Goal: Complete application form: Complete application form

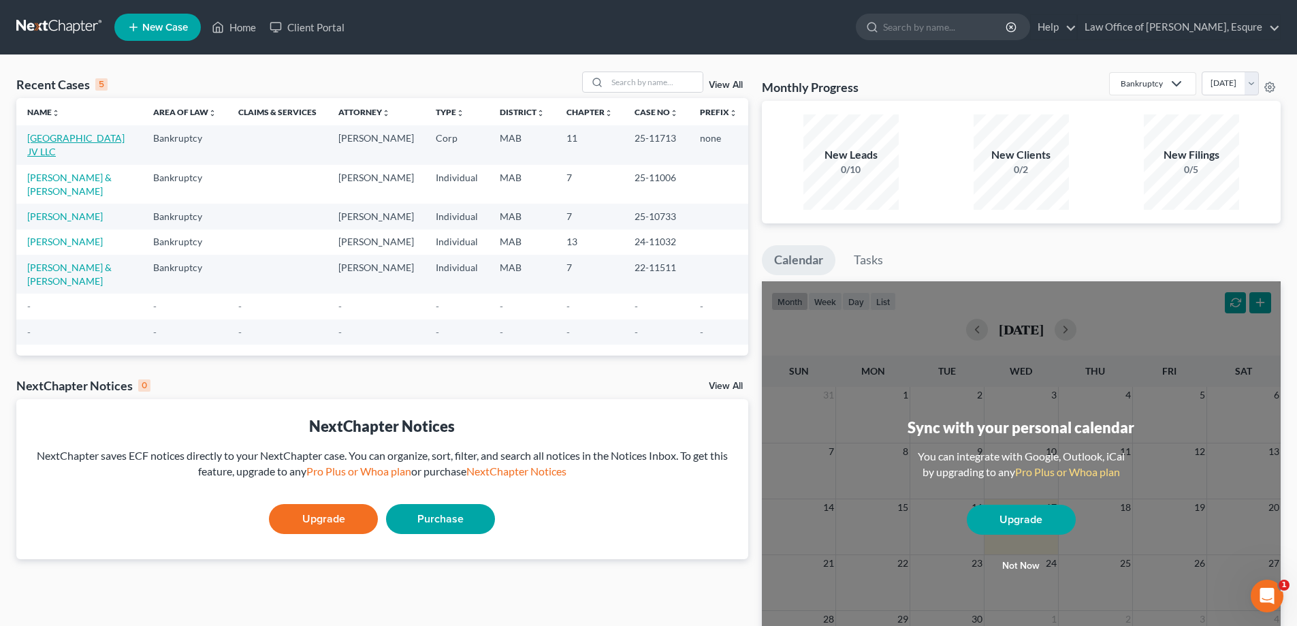
click at [61, 157] on link "[GEOGRAPHIC_DATA] JV LLC" at bounding box center [75, 144] width 97 height 25
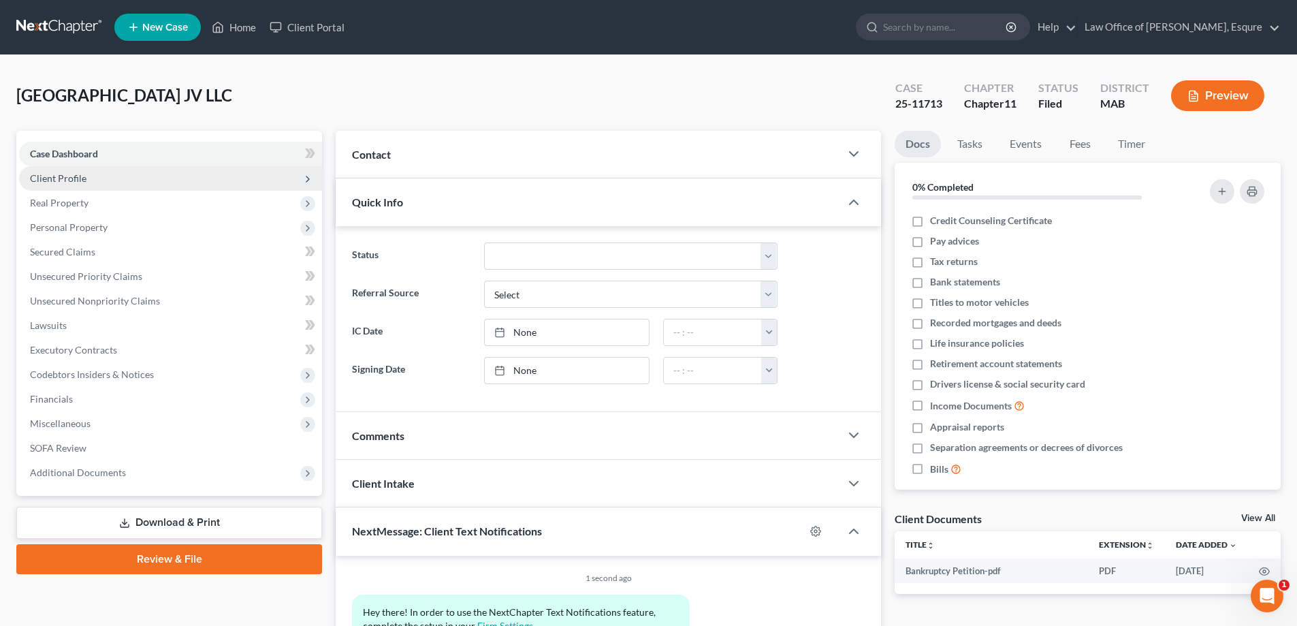
click at [63, 181] on span "Client Profile" at bounding box center [58, 178] width 57 height 12
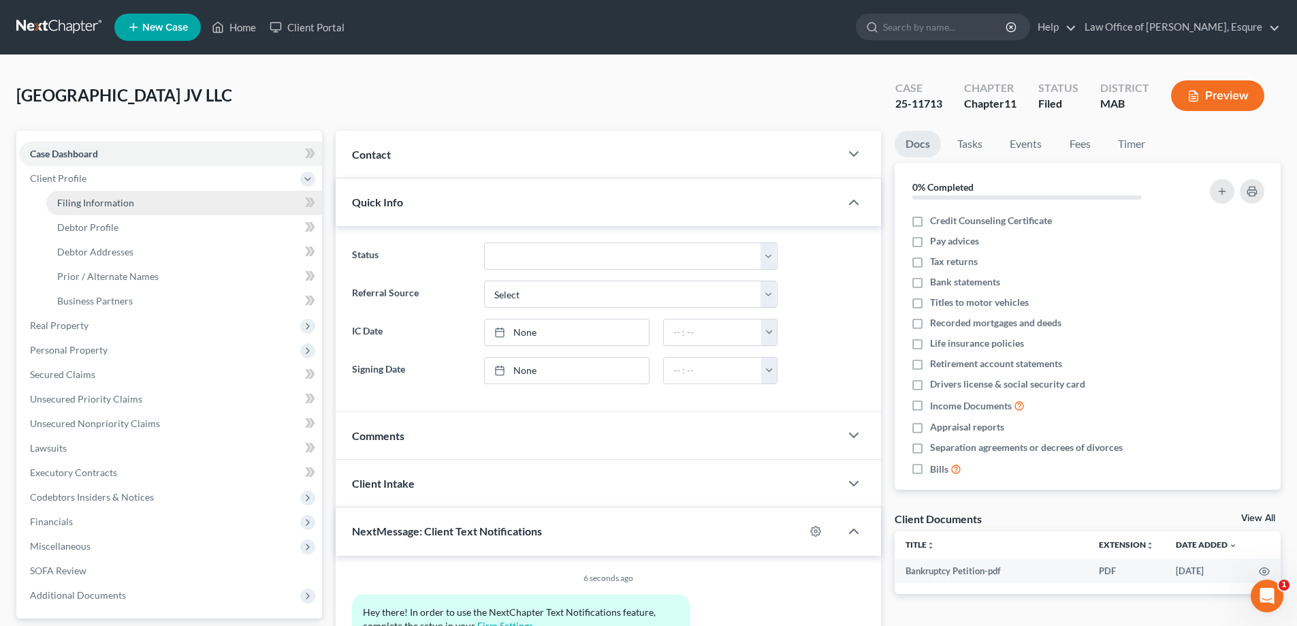
click at [84, 204] on span "Filing Information" at bounding box center [95, 203] width 77 height 12
select select "5"
select select "1"
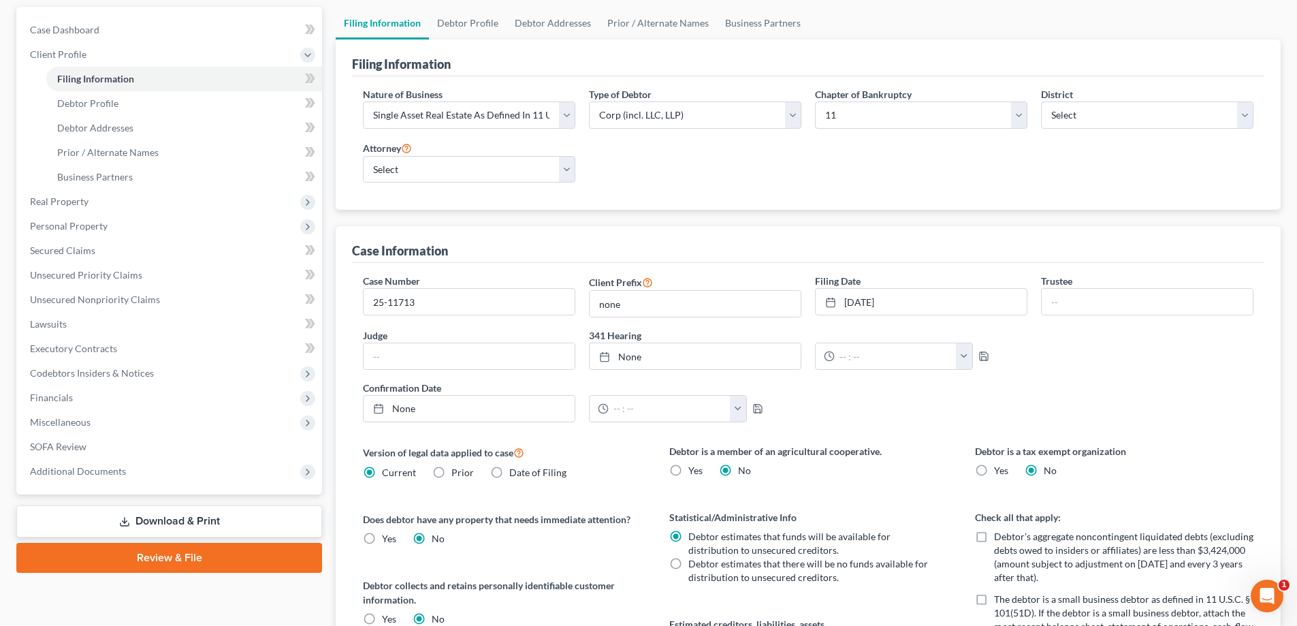
scroll to position [136, 0]
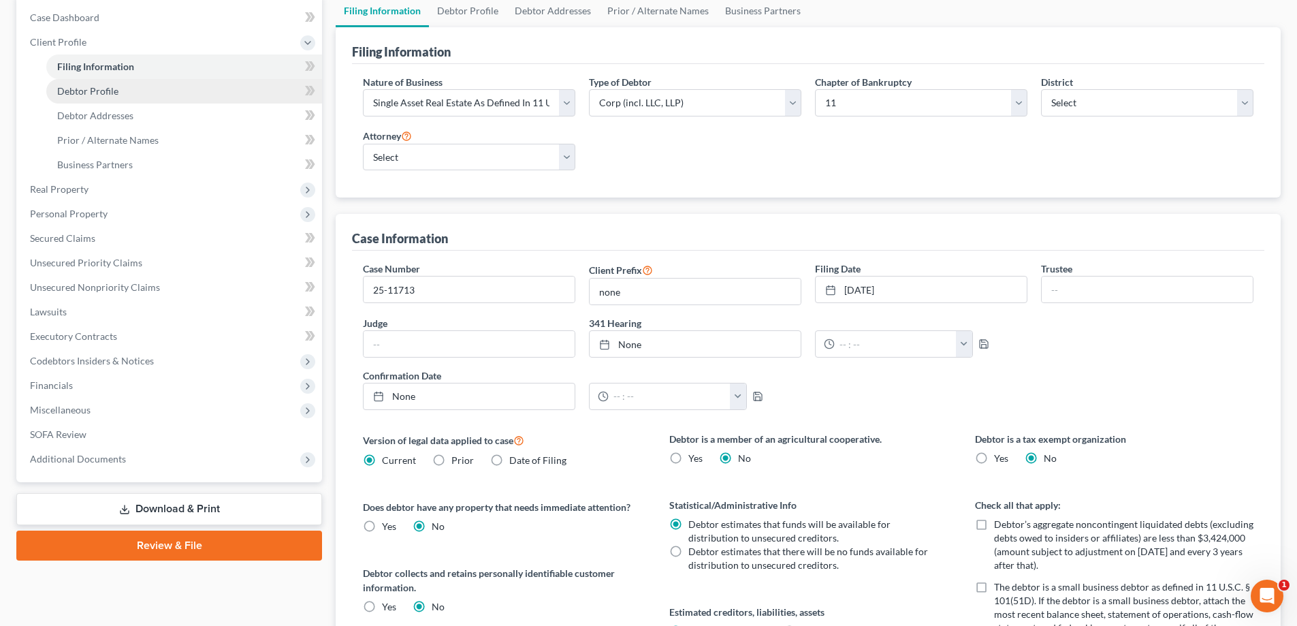
click at [72, 95] on span "Debtor Profile" at bounding box center [87, 91] width 61 height 12
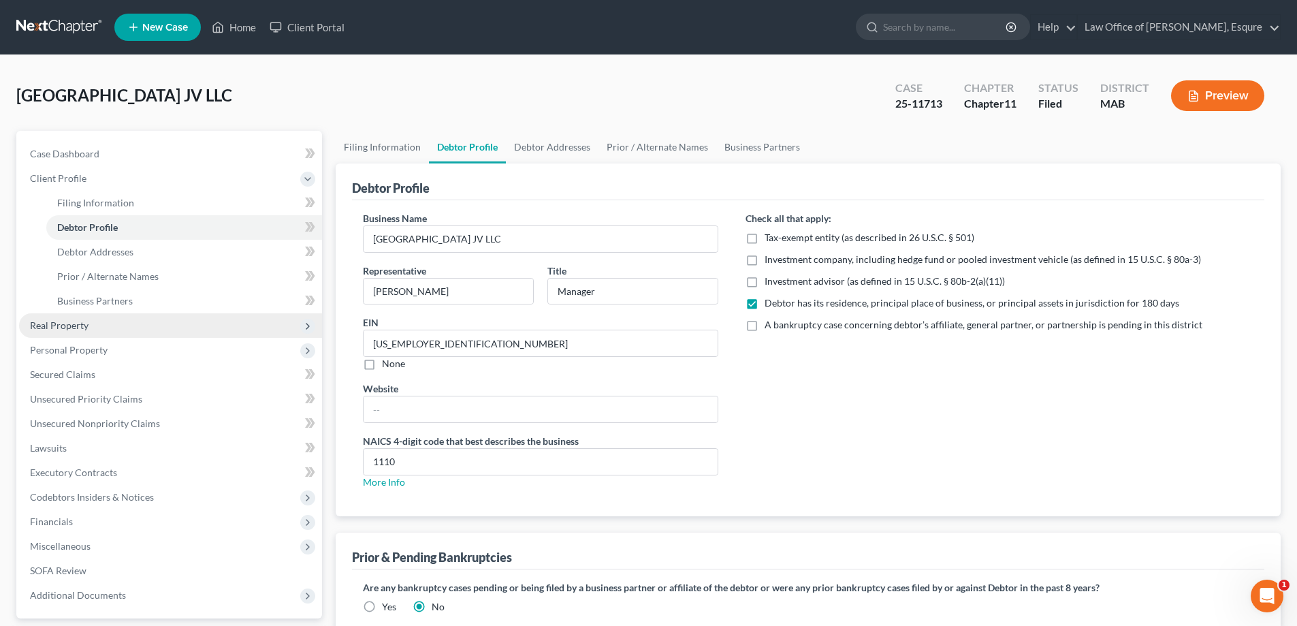
click at [66, 323] on span "Real Property" at bounding box center [59, 325] width 59 height 12
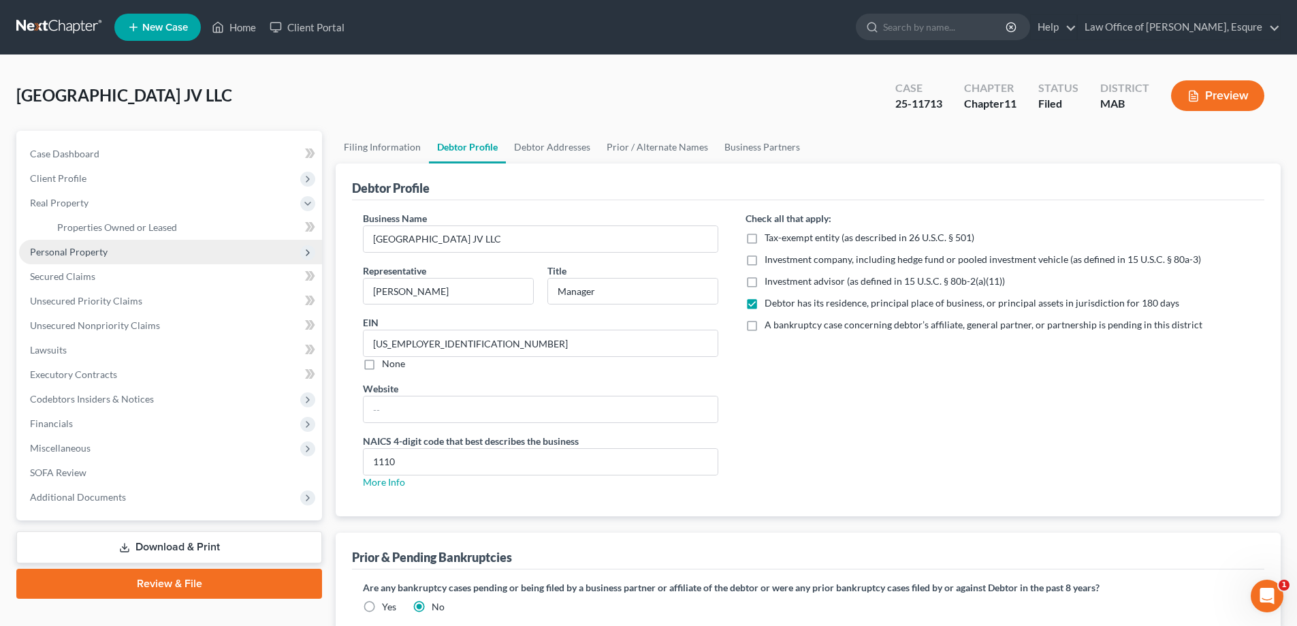
click at [77, 254] on span "Personal Property" at bounding box center [69, 252] width 78 height 12
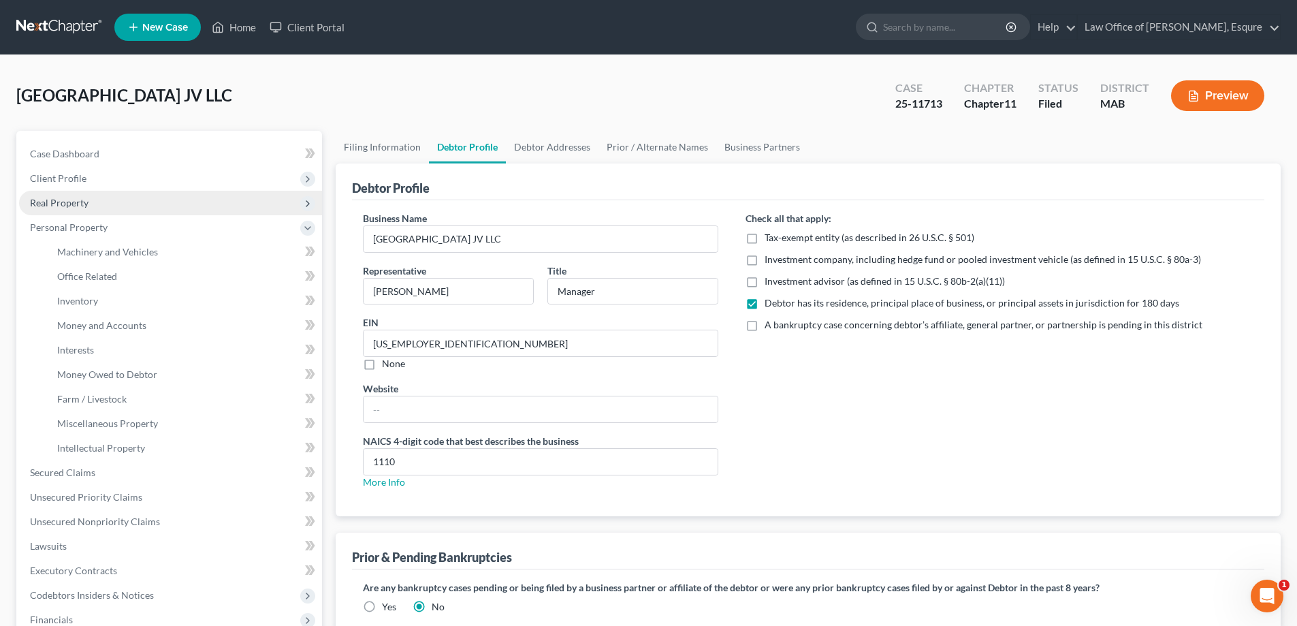
click at [48, 204] on span "Real Property" at bounding box center [59, 203] width 59 height 12
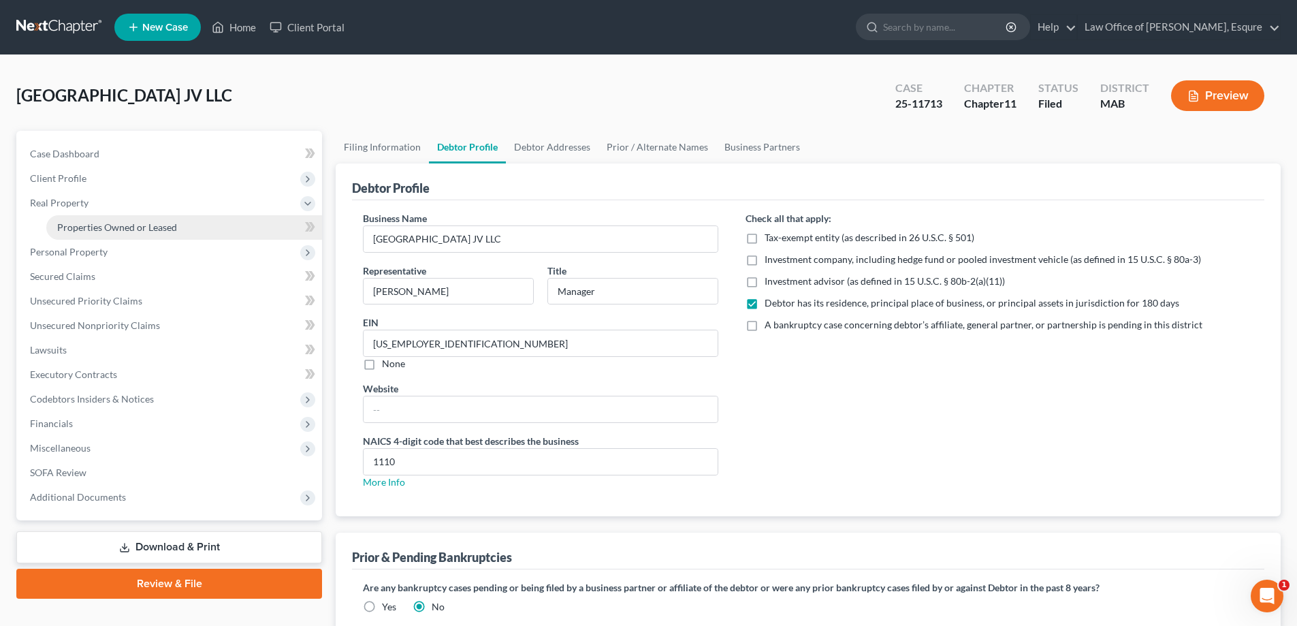
click at [109, 227] on span "Properties Owned or Leased" at bounding box center [117, 227] width 120 height 12
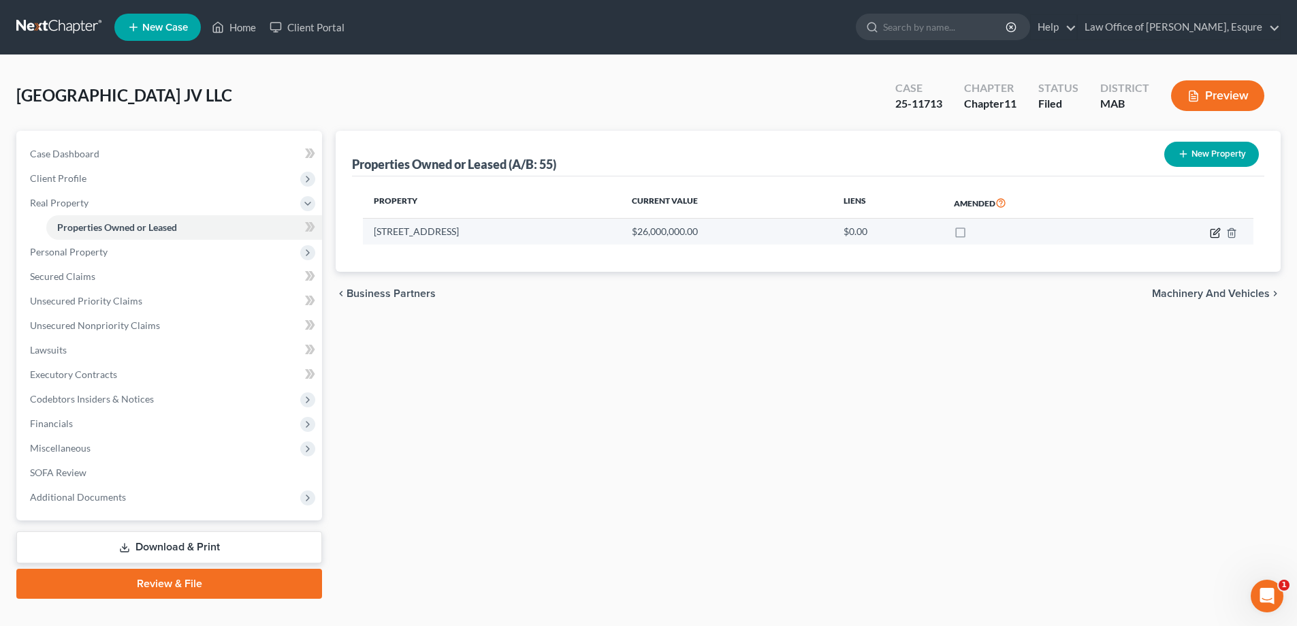
click at [622, 232] on icon "button" at bounding box center [1217, 231] width 6 height 6
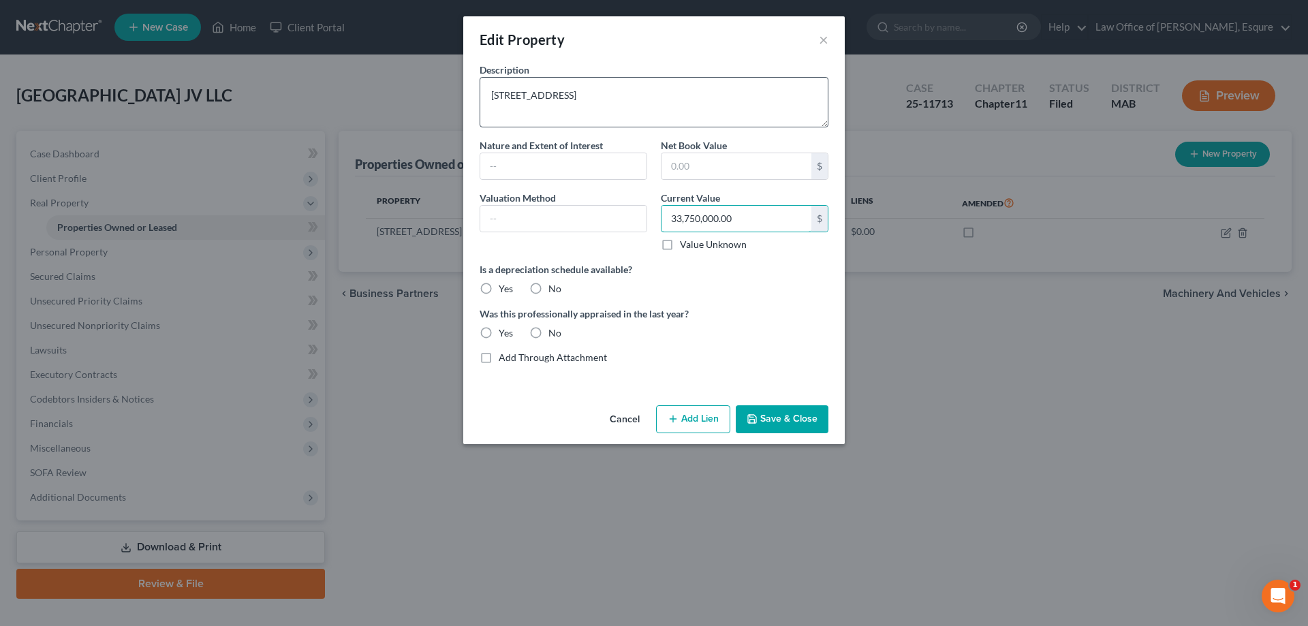
type input "33,750,000.00"
click at [490, 95] on textarea "[STREET_ADDRESS]" at bounding box center [653, 102] width 349 height 50
type textarea "[STREET_ADDRESS]"
click at [622, 419] on button "Save & Close" at bounding box center [782, 419] width 93 height 29
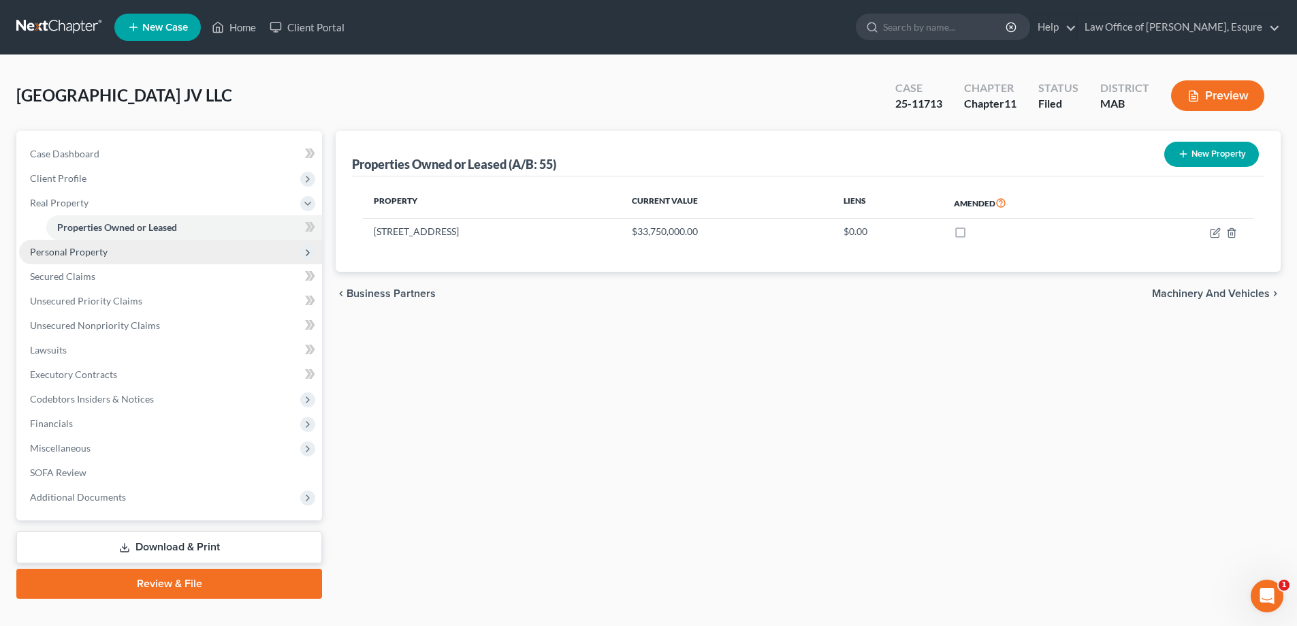
click at [87, 251] on span "Personal Property" at bounding box center [69, 252] width 78 height 12
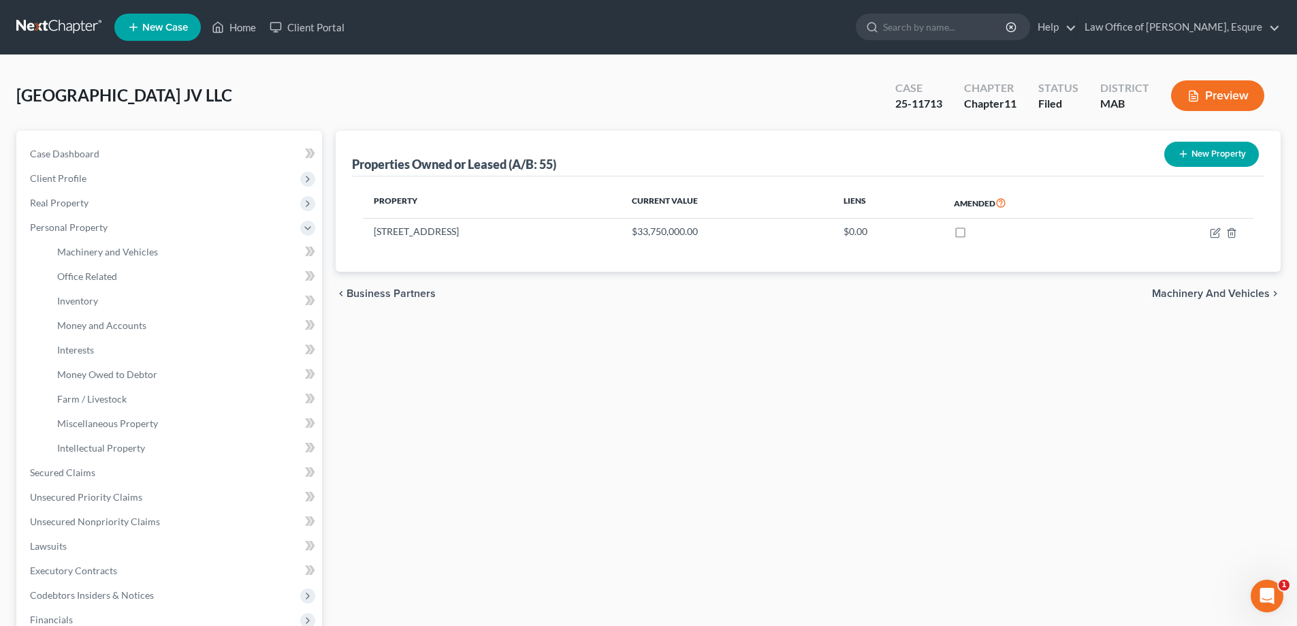
click at [622, 294] on span "Machinery and Vehicles" at bounding box center [1211, 293] width 118 height 11
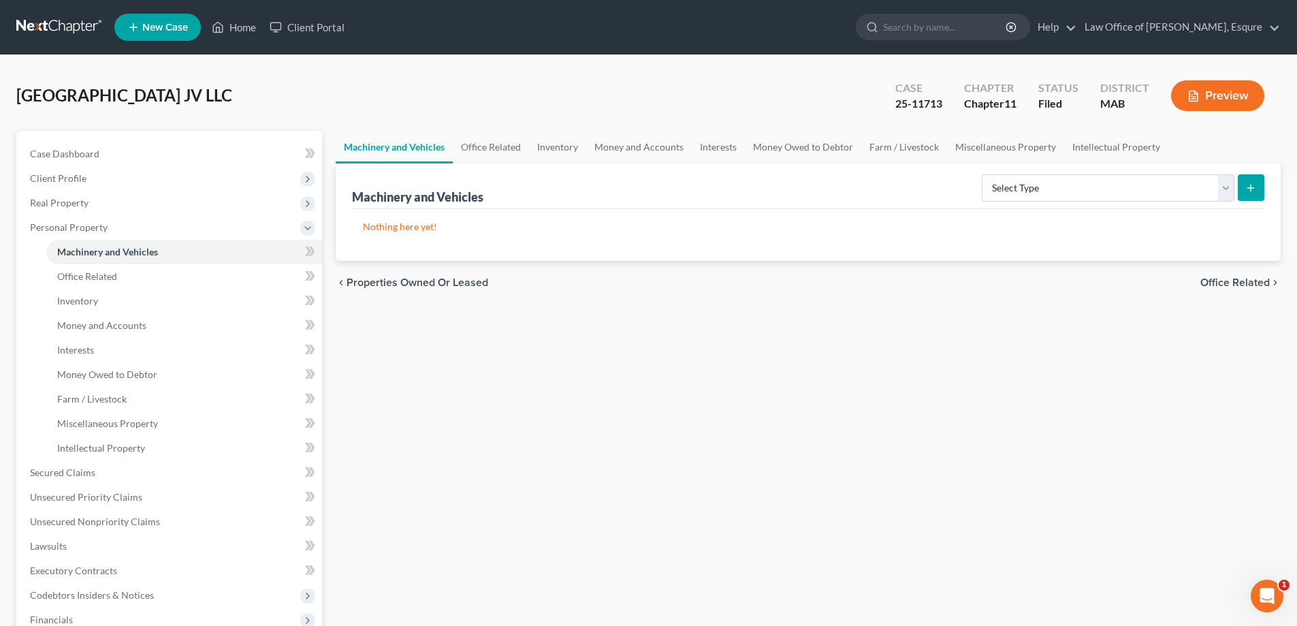
click at [622, 281] on span "Office Related" at bounding box center [1235, 282] width 69 height 11
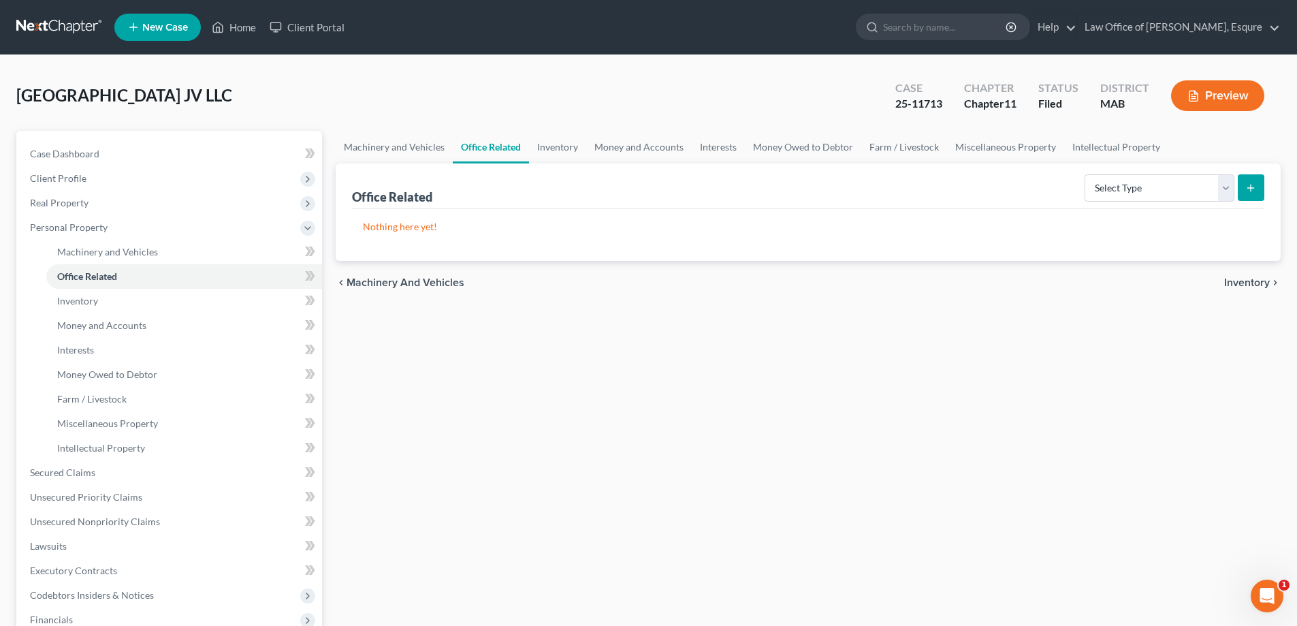
click at [622, 281] on div "chevron_left Machinery and Vehicles Inventory chevron_right" at bounding box center [808, 283] width 945 height 44
click at [622, 284] on span "Inventory" at bounding box center [1248, 282] width 46 height 11
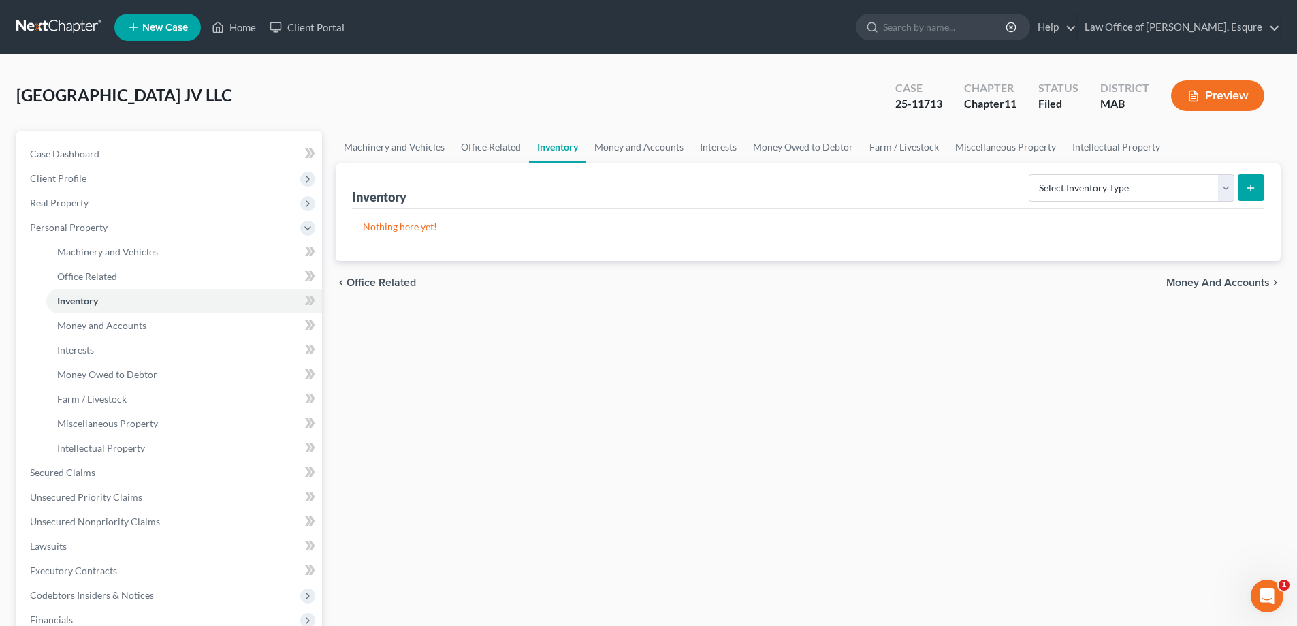
click at [622, 284] on span "Money and Accounts" at bounding box center [1219, 282] width 104 height 11
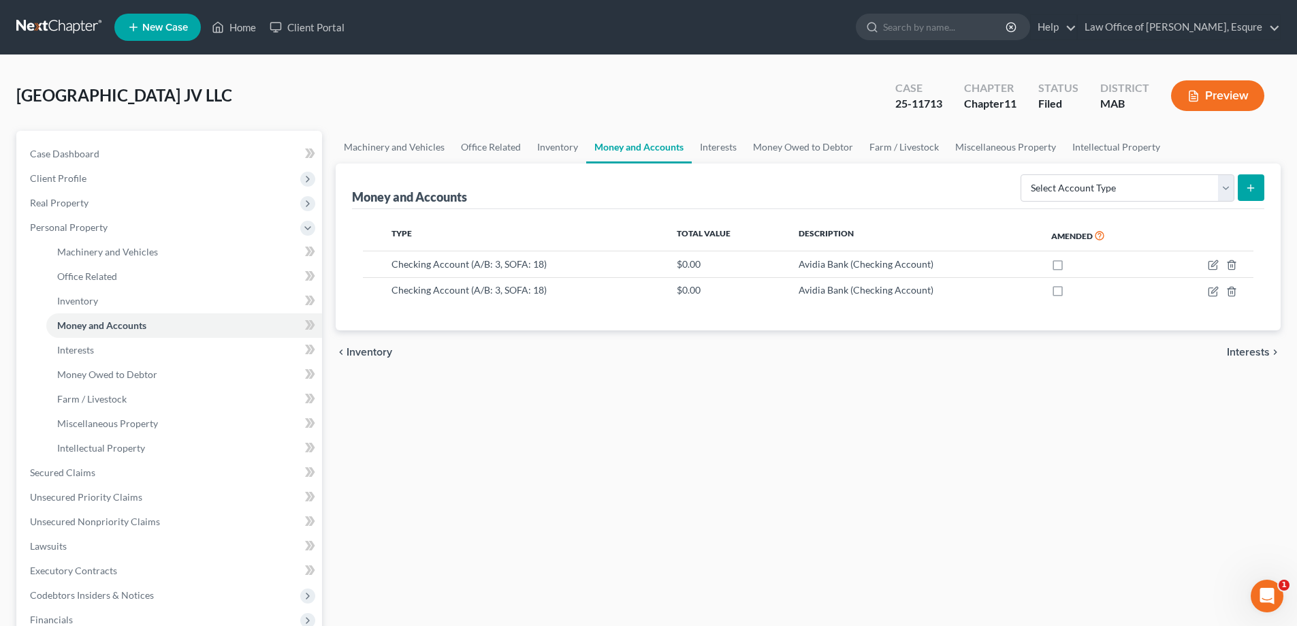
click at [622, 353] on span "Interests" at bounding box center [1248, 352] width 43 height 11
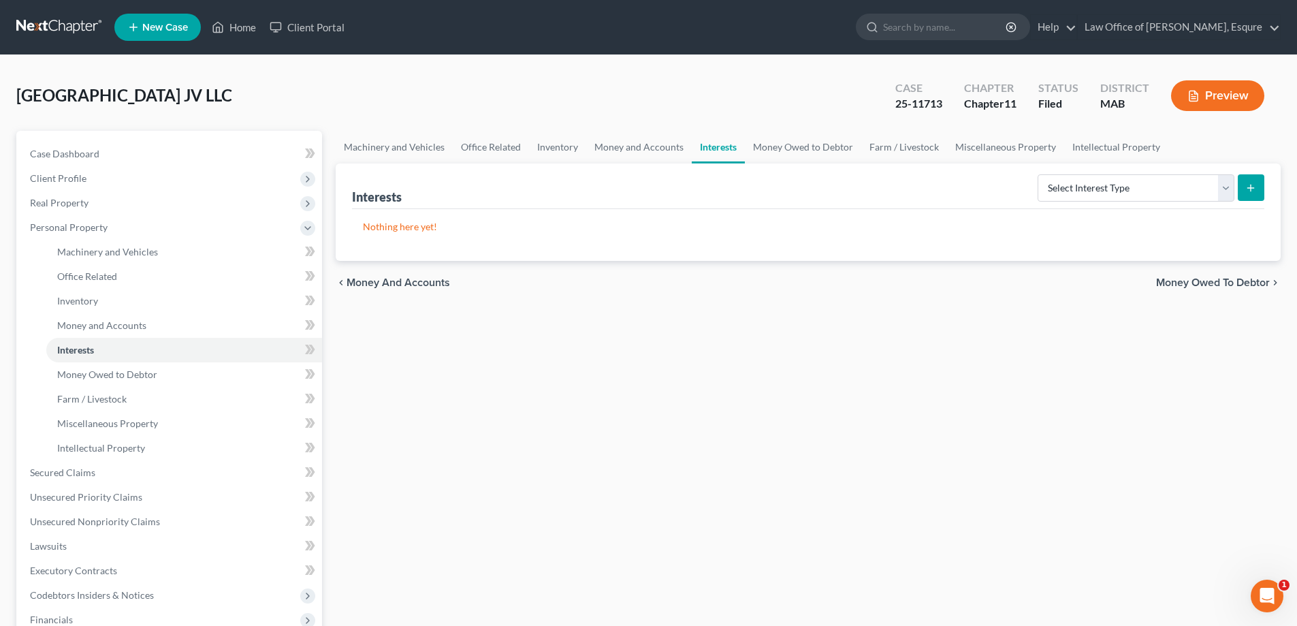
click at [622, 283] on span "Money Owed to Debtor" at bounding box center [1213, 282] width 114 height 11
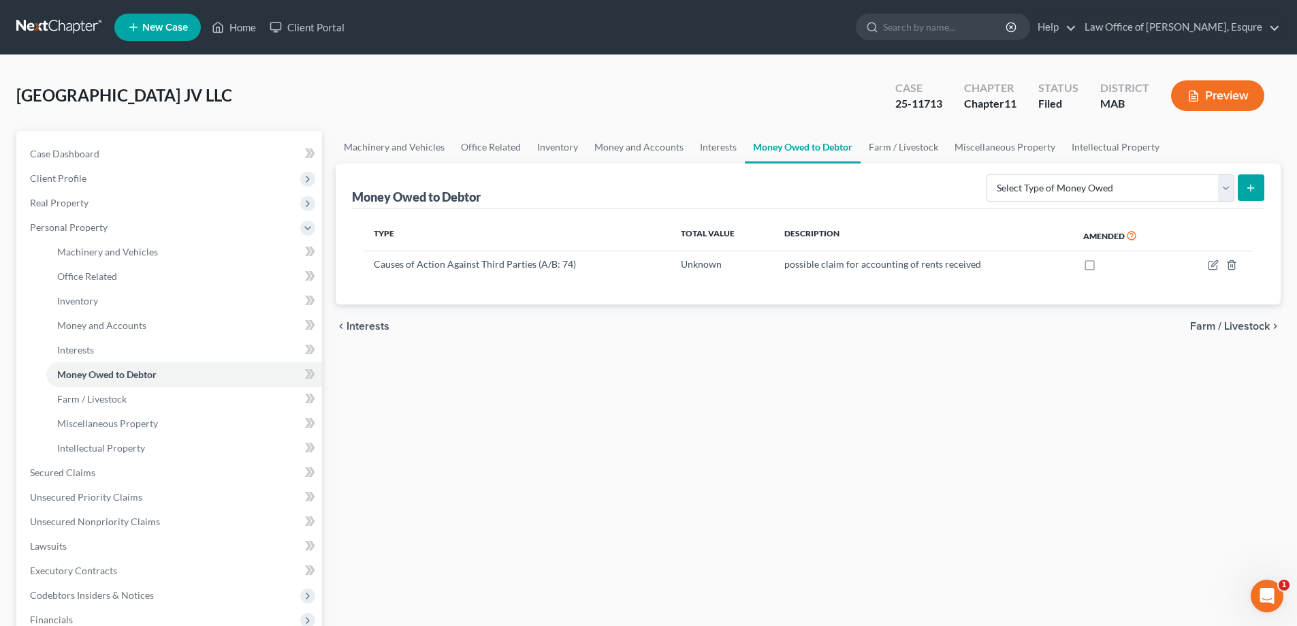
click at [622, 325] on span "Farm / Livestock" at bounding box center [1231, 326] width 80 height 11
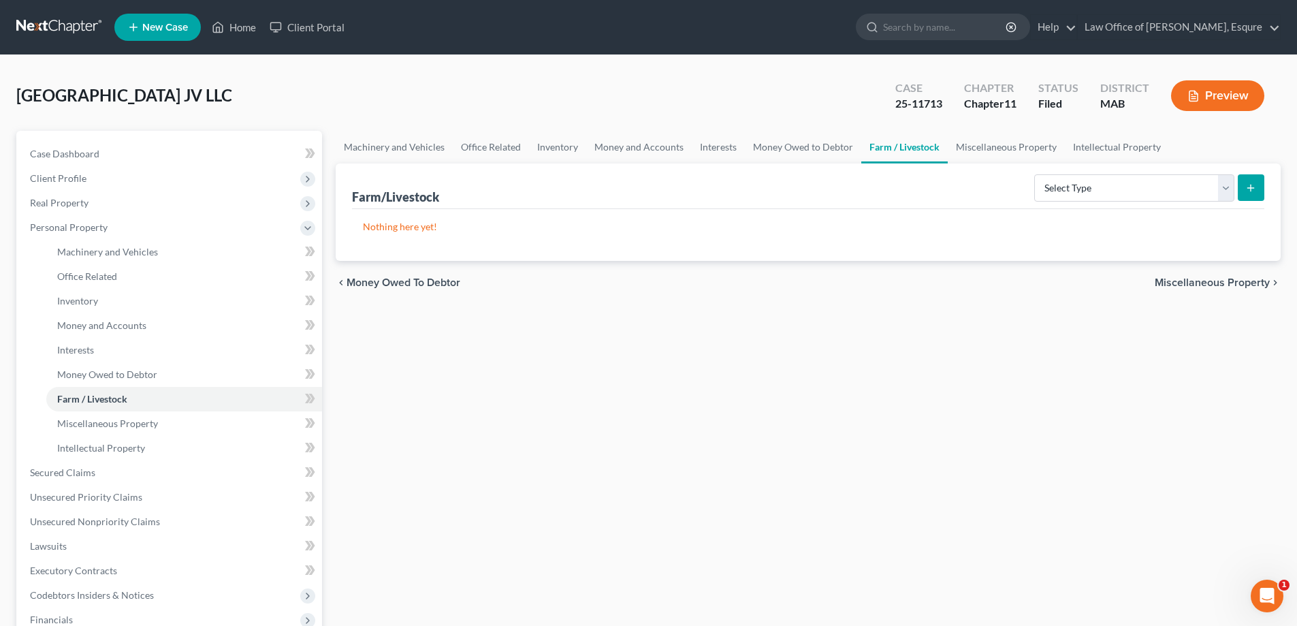
click at [622, 283] on span "Miscellaneous Property" at bounding box center [1212, 282] width 115 height 11
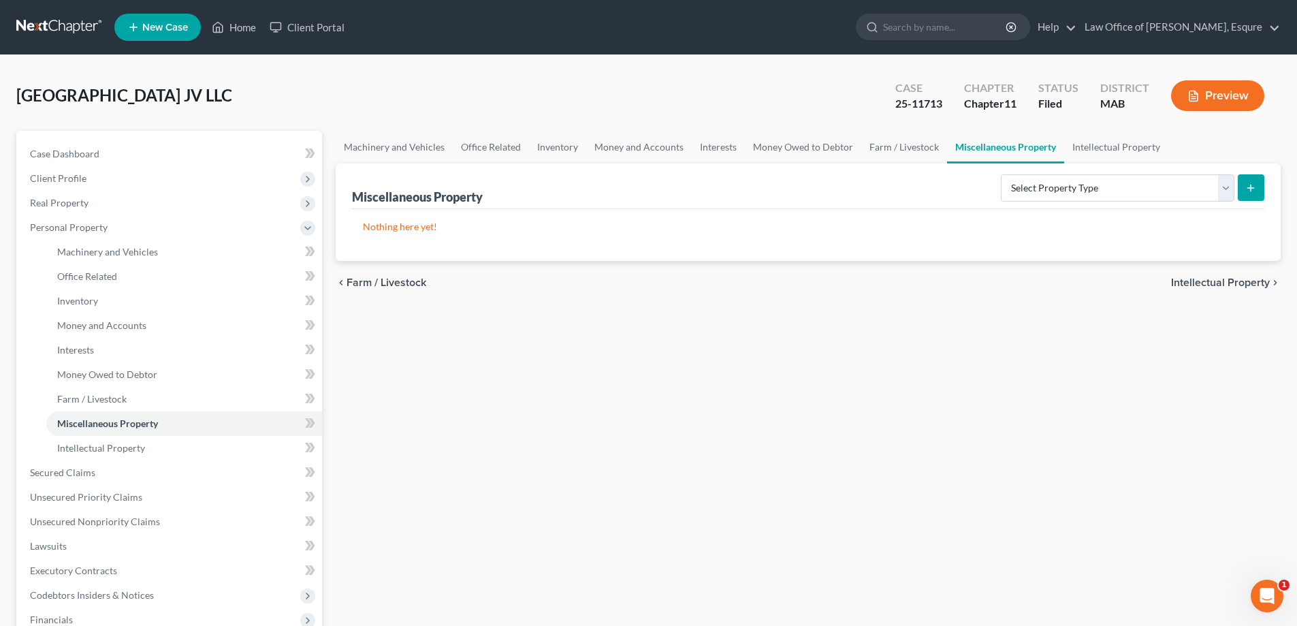
click at [622, 283] on span "Intellectual Property" at bounding box center [1220, 282] width 99 height 11
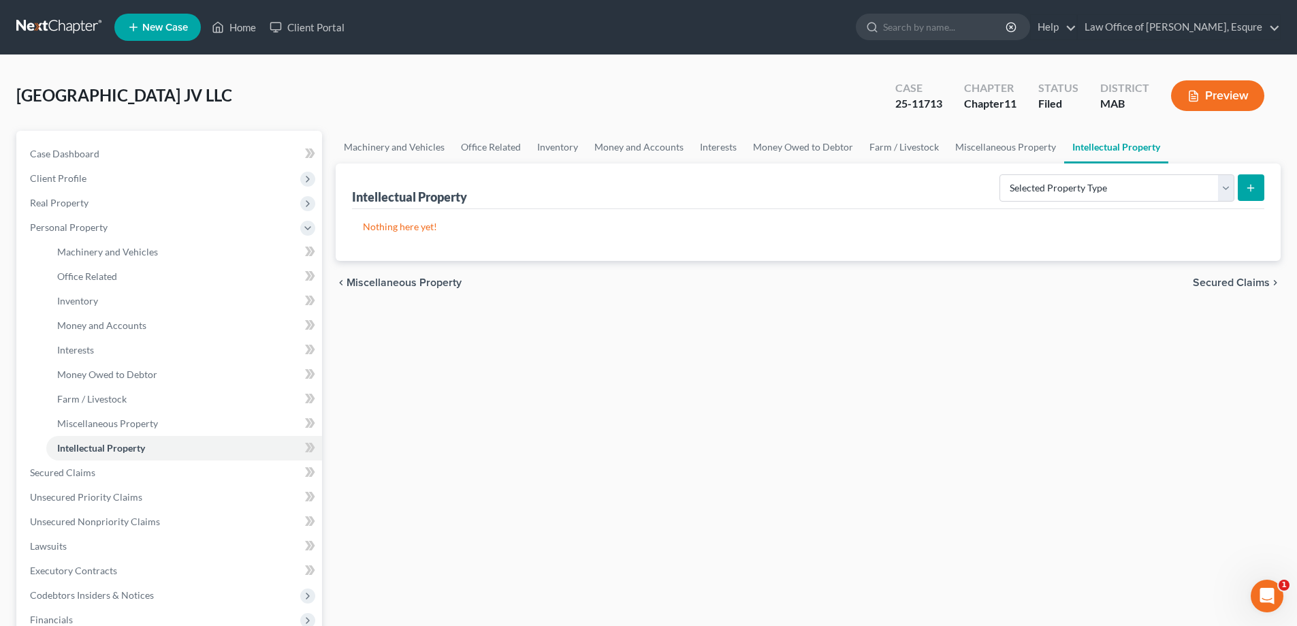
click at [622, 95] on button "Preview" at bounding box center [1217, 95] width 93 height 31
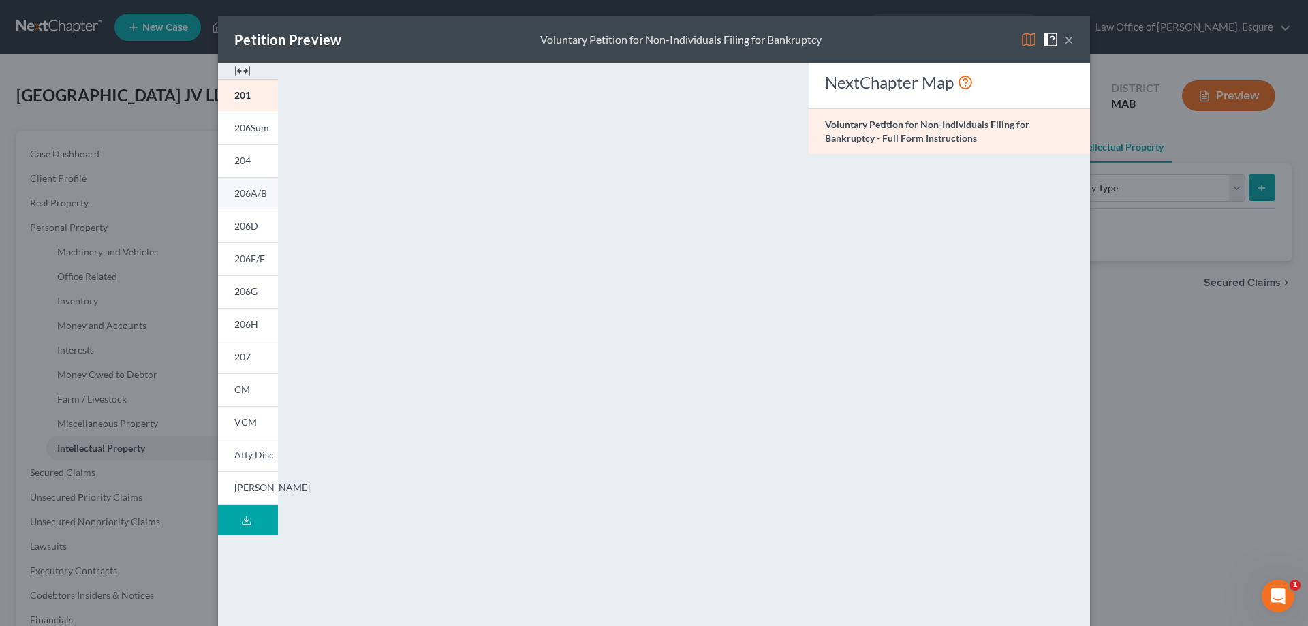
click at [242, 192] on span "206A/B" at bounding box center [250, 193] width 33 height 12
click at [622, 40] on button "×" at bounding box center [1069, 39] width 10 height 16
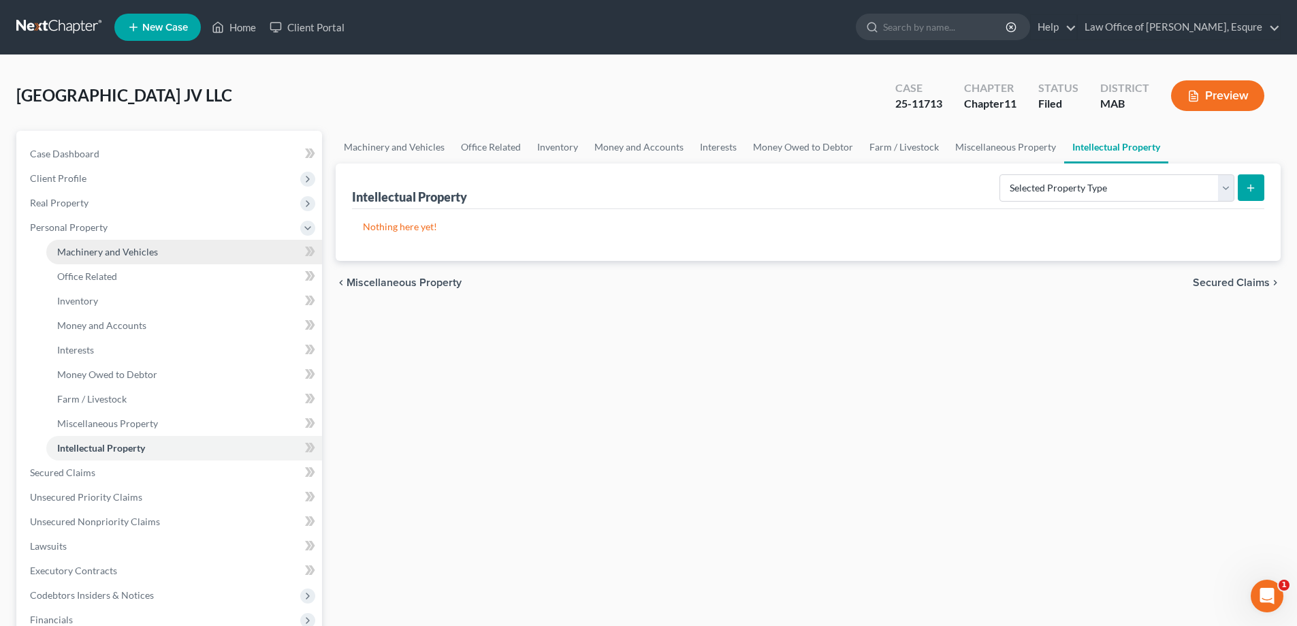
click at [130, 251] on span "Machinery and Vehicles" at bounding box center [107, 252] width 101 height 12
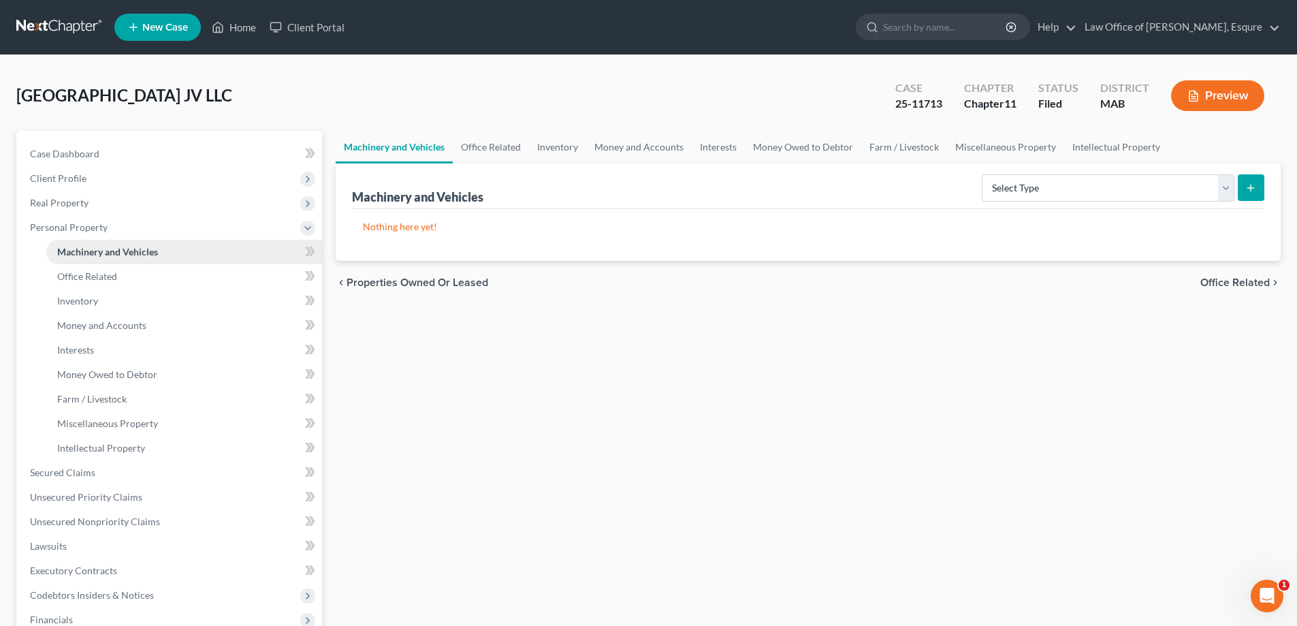
click at [130, 251] on span "Machinery and Vehicles" at bounding box center [107, 252] width 101 height 12
click at [110, 276] on span "Office Related" at bounding box center [87, 276] width 60 height 12
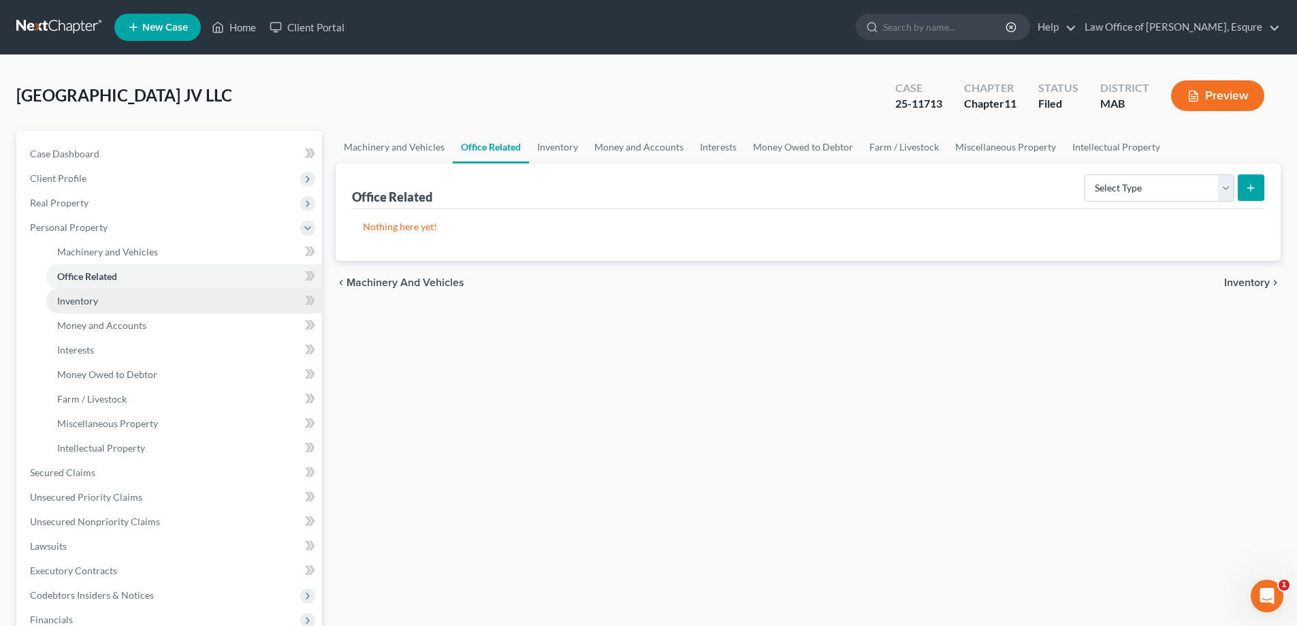
click at [102, 301] on link "Inventory" at bounding box center [184, 301] width 276 height 25
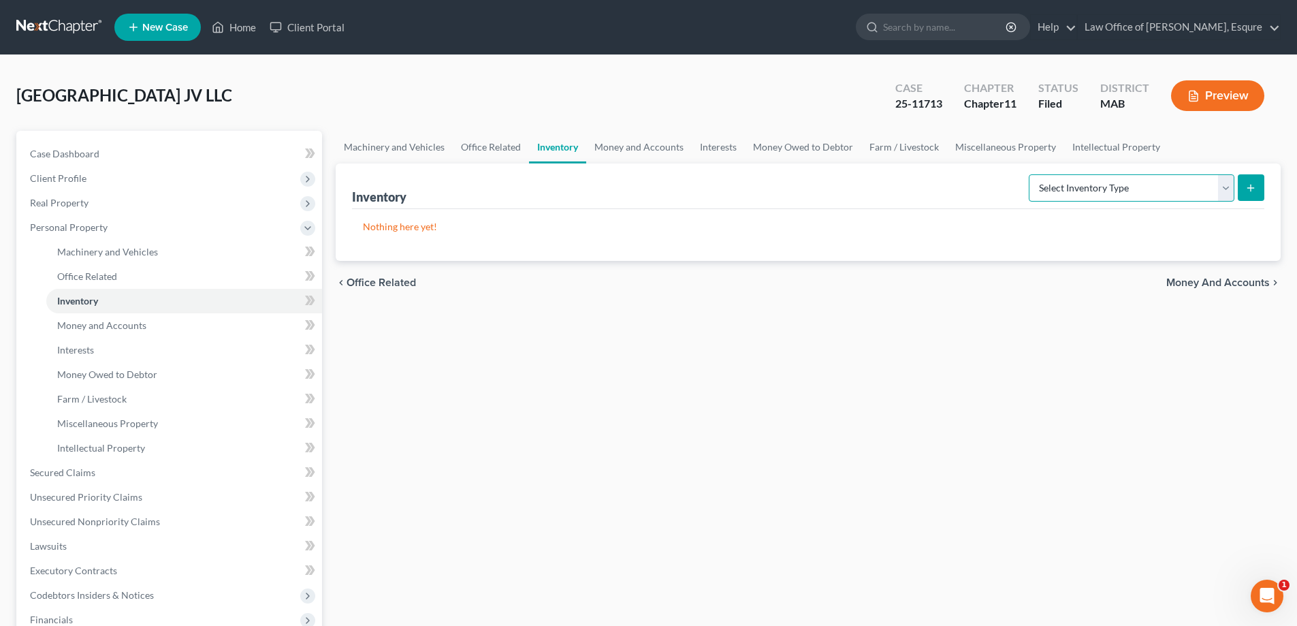
click at [622, 187] on select "Select Inventory Type Finished Goods (A/B: 21) Other Inventory or Supplies (A/B…" at bounding box center [1132, 187] width 206 height 27
click at [85, 327] on span "Money and Accounts" at bounding box center [101, 325] width 89 height 12
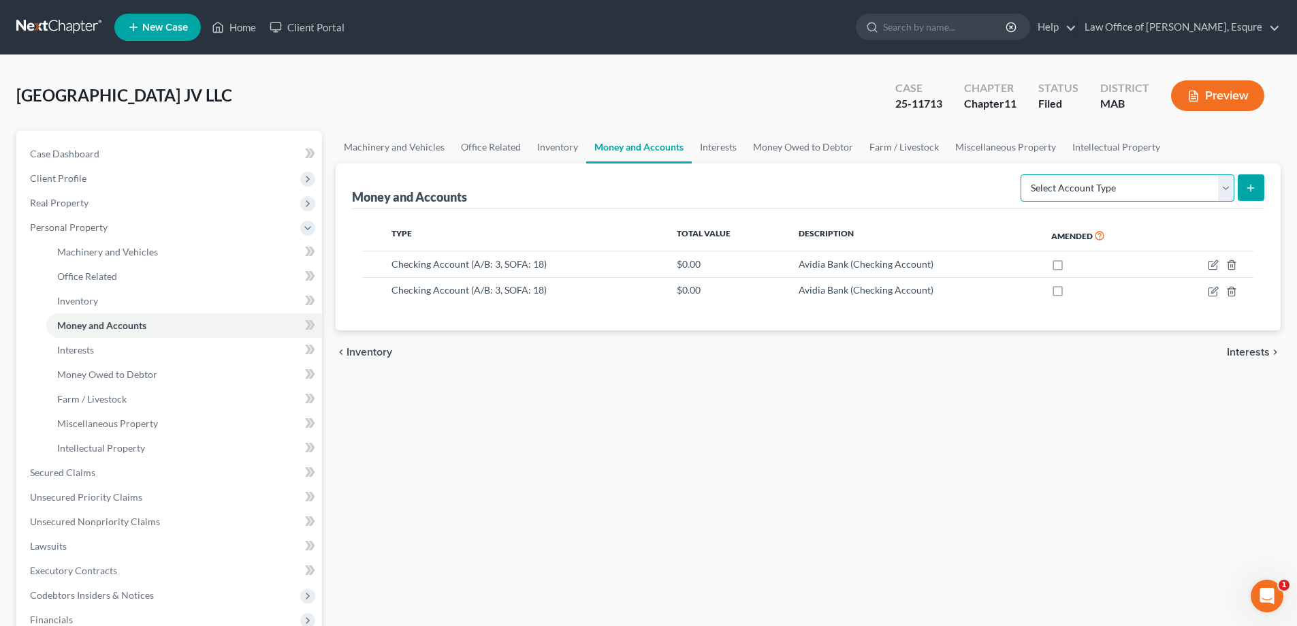
click at [622, 185] on select "Select Account Type Brokerage (A/B: 3, SOFA: 18) Cash on Hand (A/B: 2) Certific…" at bounding box center [1128, 187] width 214 height 27
click at [75, 352] on span "Interests" at bounding box center [75, 350] width 37 height 12
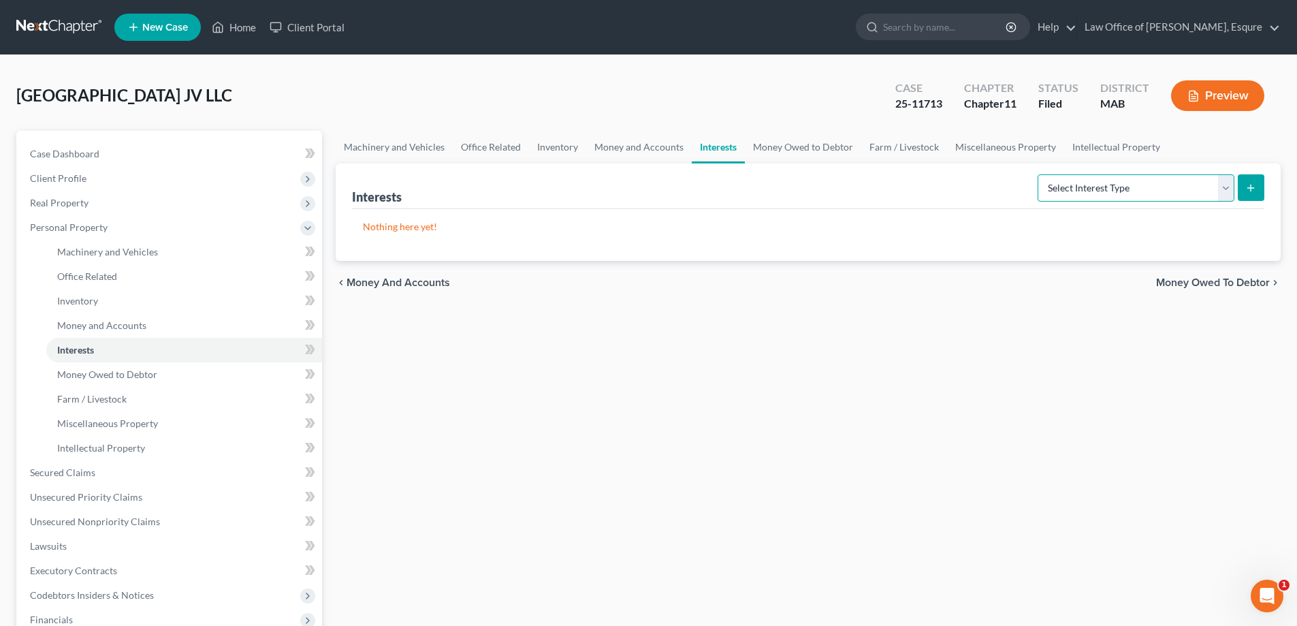
click at [622, 191] on select "Select Interest Type Bond (A/B: 16) Incorporated Business (A/B: 15) Insurance P…" at bounding box center [1136, 187] width 197 height 27
click at [83, 324] on span "Money and Accounts" at bounding box center [101, 325] width 89 height 12
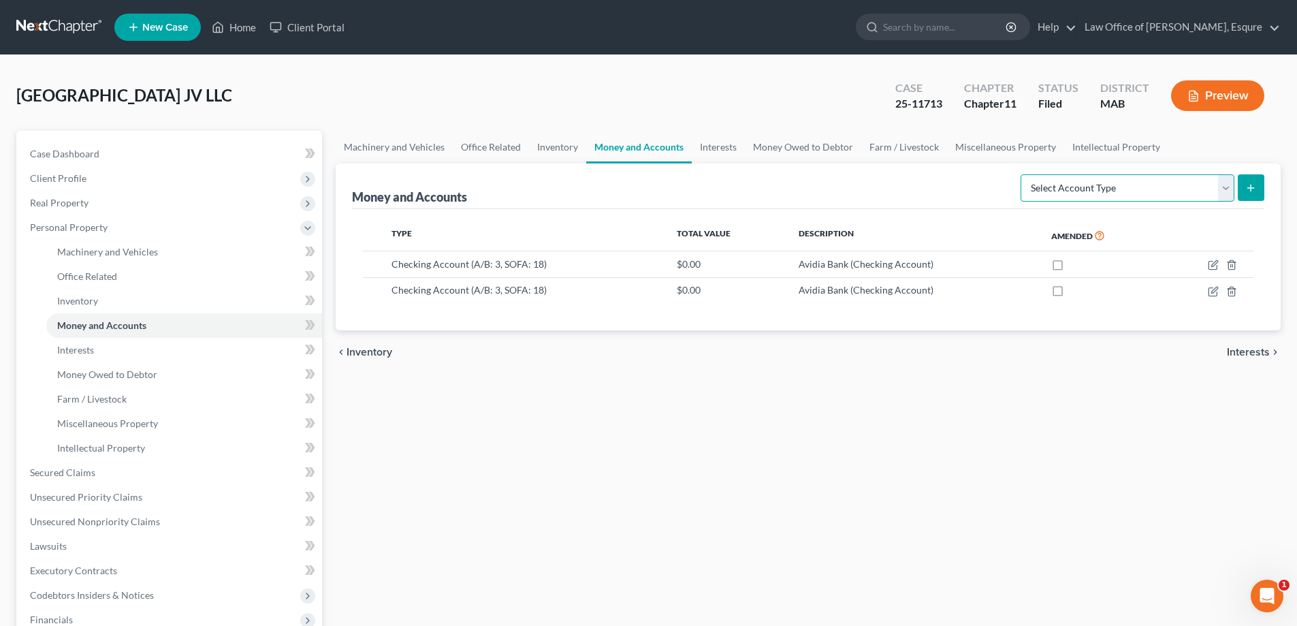
click at [622, 188] on select "Select Account Type Brokerage (A/B: 3, SOFA: 18) Cash on Hand (A/B: 2) Certific…" at bounding box center [1128, 187] width 214 height 27
click at [65, 351] on span "Interests" at bounding box center [75, 350] width 37 height 12
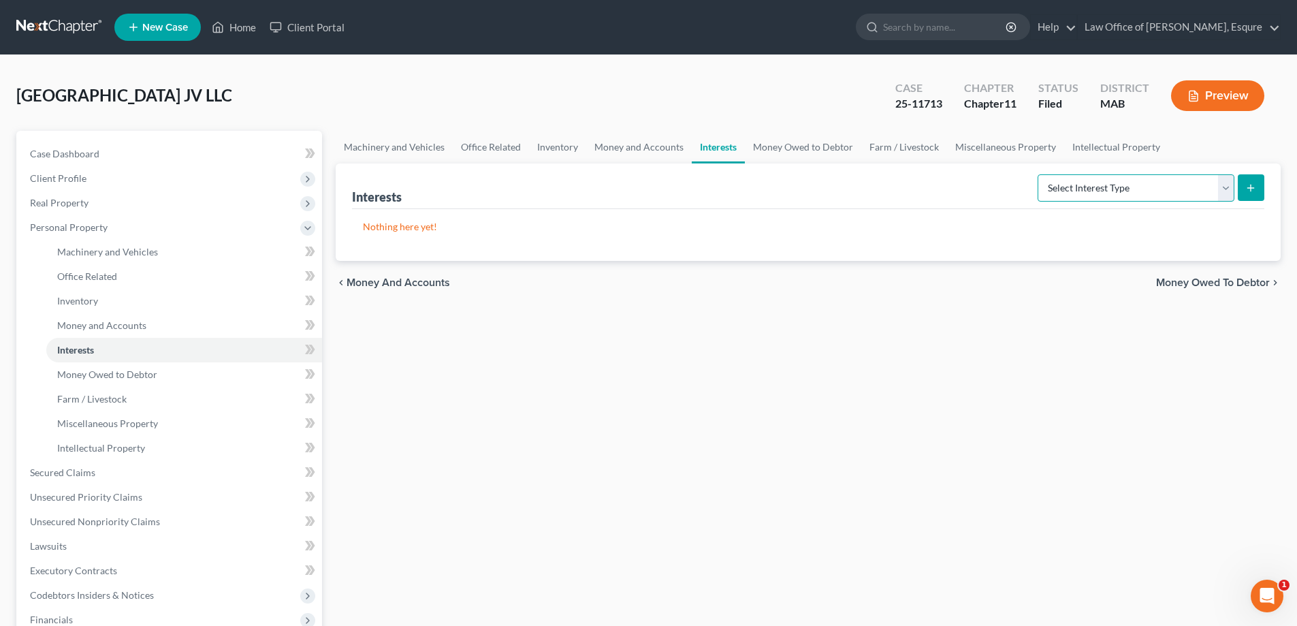
click at [622, 187] on select "Select Interest Type Bond (A/B: 16) Incorporated Business (A/B: 15) Insurance P…" at bounding box center [1136, 187] width 197 height 27
click at [75, 373] on span "Money Owed to Debtor" at bounding box center [107, 374] width 100 height 12
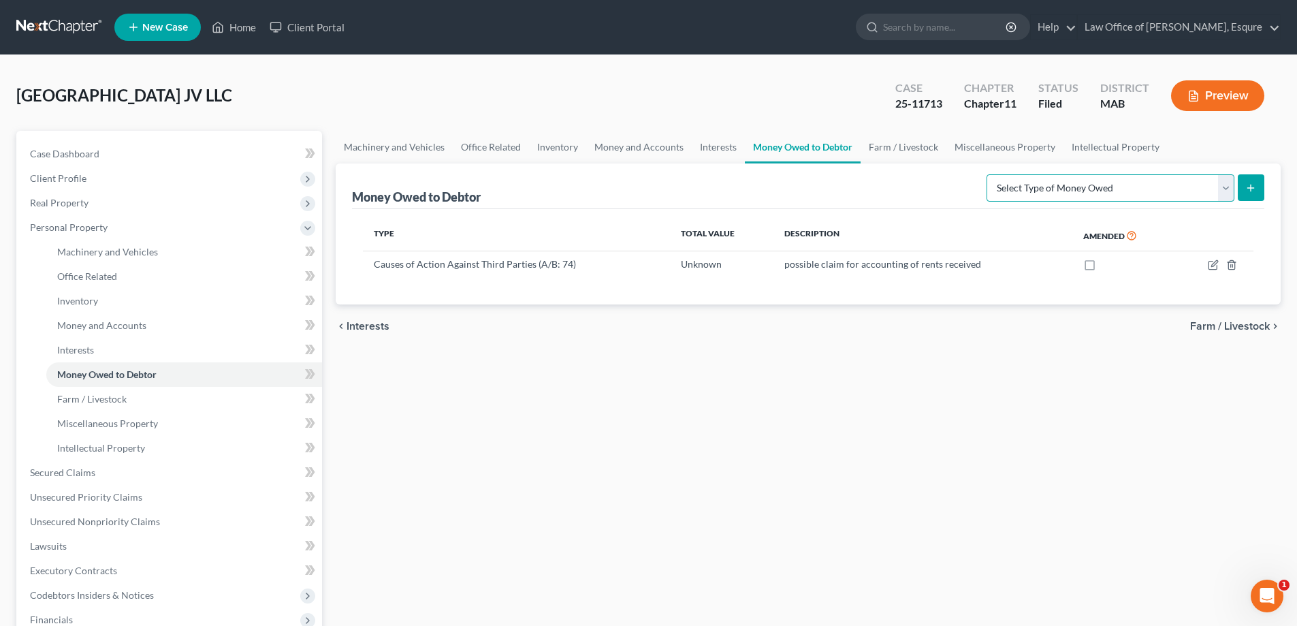
click at [622, 189] on select "Select Type of Money Owed Accounts Receivable (A/B: 11) Causes of Action Agains…" at bounding box center [1111, 187] width 248 height 27
select select "accounts_receivable"
click at [622, 174] on select "Select Type of Money Owed Accounts Receivable (A/B: 11) Causes of Action Agains…" at bounding box center [1111, 187] width 248 height 27
click at [622, 185] on icon "submit" at bounding box center [1251, 188] width 11 height 11
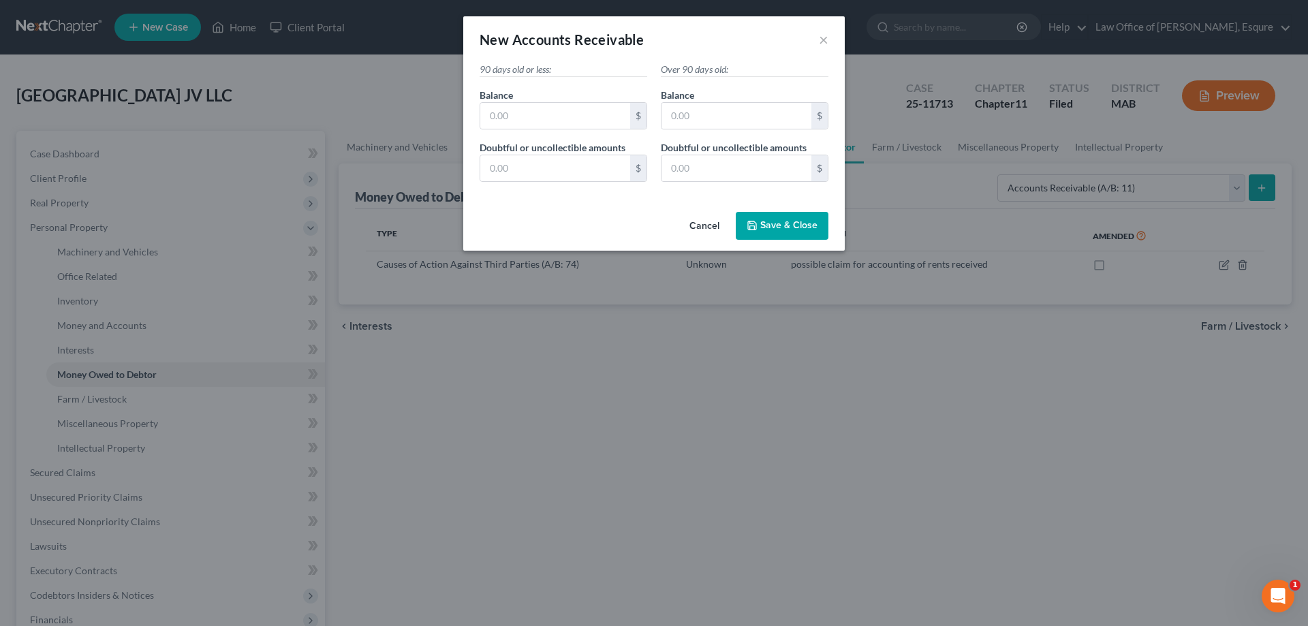
click at [622, 227] on button "Cancel" at bounding box center [704, 226] width 52 height 27
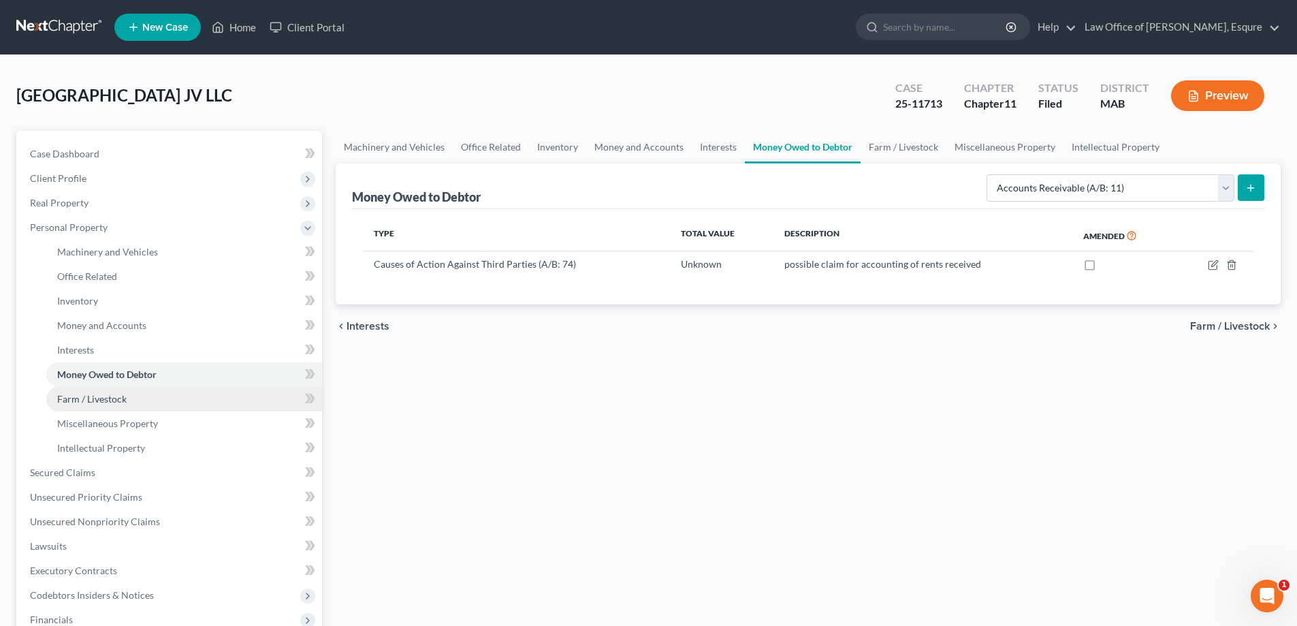
click at [84, 400] on span "Farm / Livestock" at bounding box center [91, 399] width 69 height 12
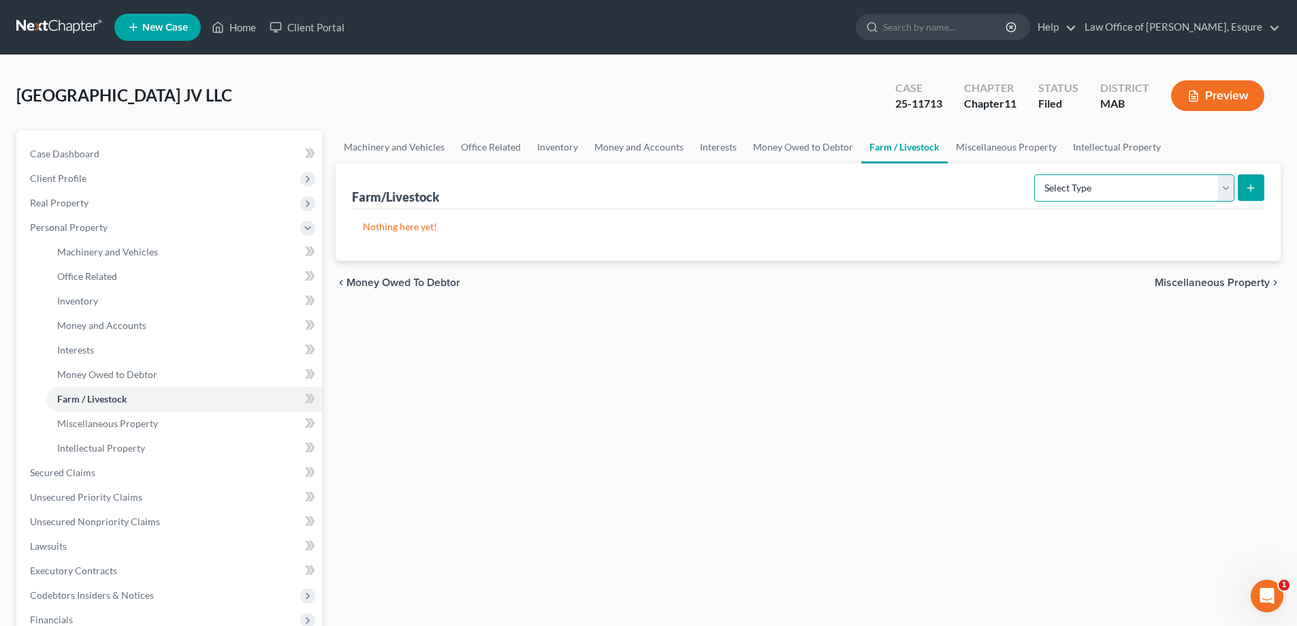
click at [622, 191] on select "Select Type Animals & Livestock (A/B: 29) Crops: Growing or Harvested (A/B: 28)…" at bounding box center [1135, 187] width 200 height 27
click at [93, 422] on span "Miscellaneous Property" at bounding box center [107, 424] width 101 height 12
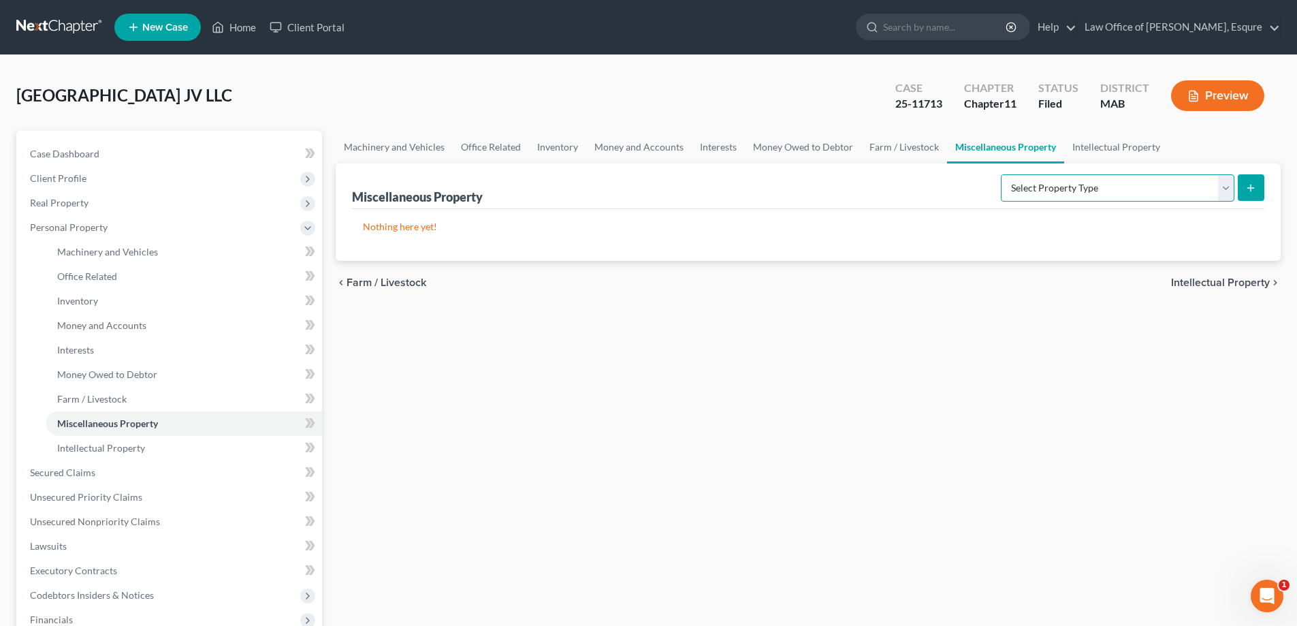
click at [622, 184] on select "Select Property Type Assigned for Creditor Benefit [DATE] (SOFA: 8) Assigned to…" at bounding box center [1118, 187] width 234 height 27
click at [105, 449] on span "Intellectual Property" at bounding box center [101, 448] width 88 height 12
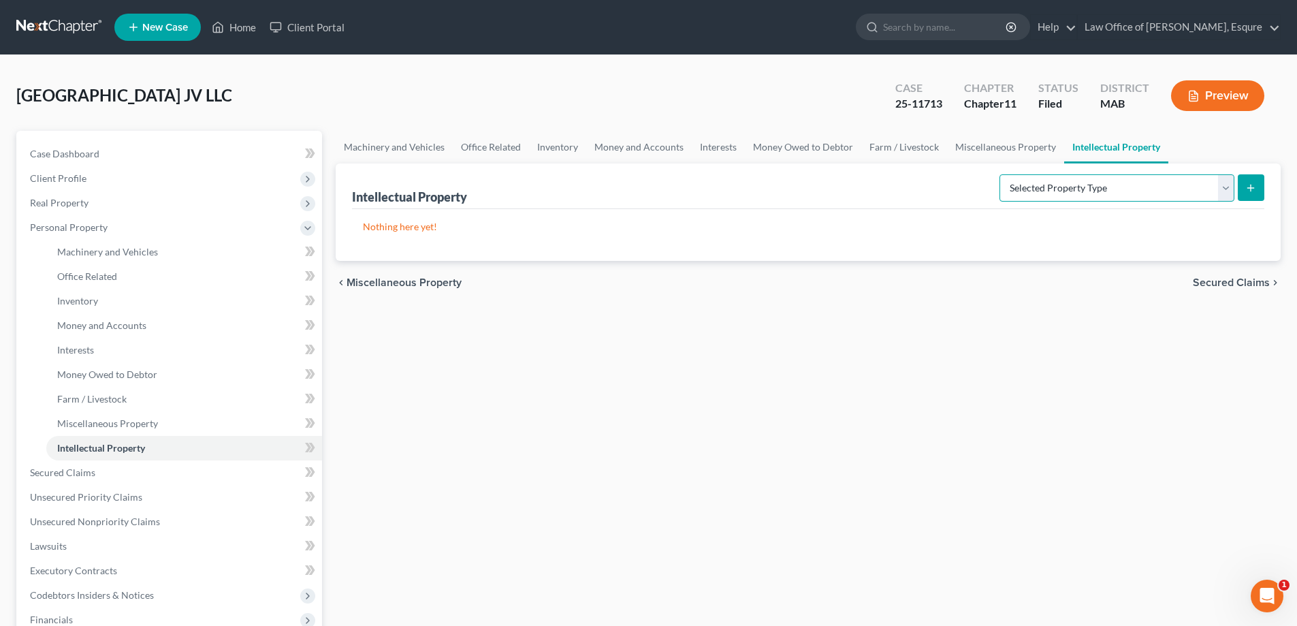
click at [622, 186] on select "Selected Property Type Customer Lists (A/B: 63) Goodwill (A/B: 65) Internet Dom…" at bounding box center [1117, 187] width 235 height 27
select select "other_intellectual_property"
click at [622, 174] on select "Selected Property Type Customer Lists (A/B: 63) Goodwill (A/B: 65) Internet Dom…" at bounding box center [1117, 187] width 235 height 27
click at [622, 185] on icon "submit" at bounding box center [1251, 188] width 11 height 11
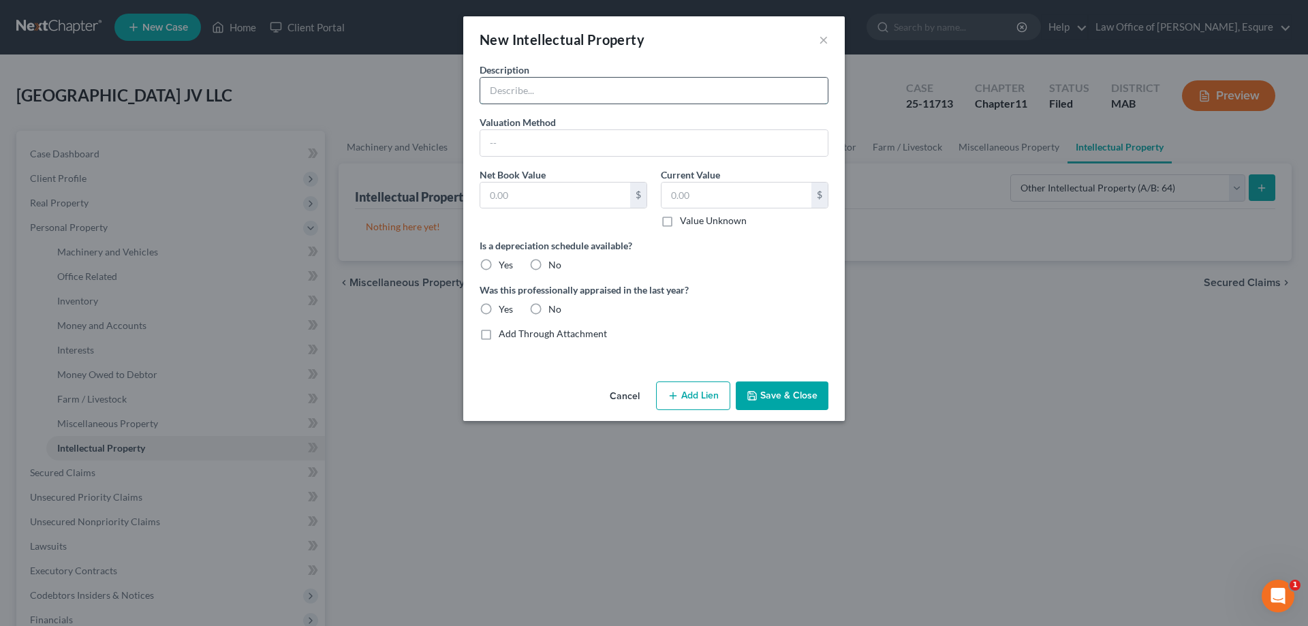
click at [497, 93] on input "text" at bounding box center [653, 91] width 347 height 26
type input "zoning approvals and plans"
click at [622, 223] on label "Value Unknown" at bounding box center [713, 221] width 67 height 14
click at [622, 223] on input "Value Unknown" at bounding box center [689, 218] width 9 height 9
checkbox input "true"
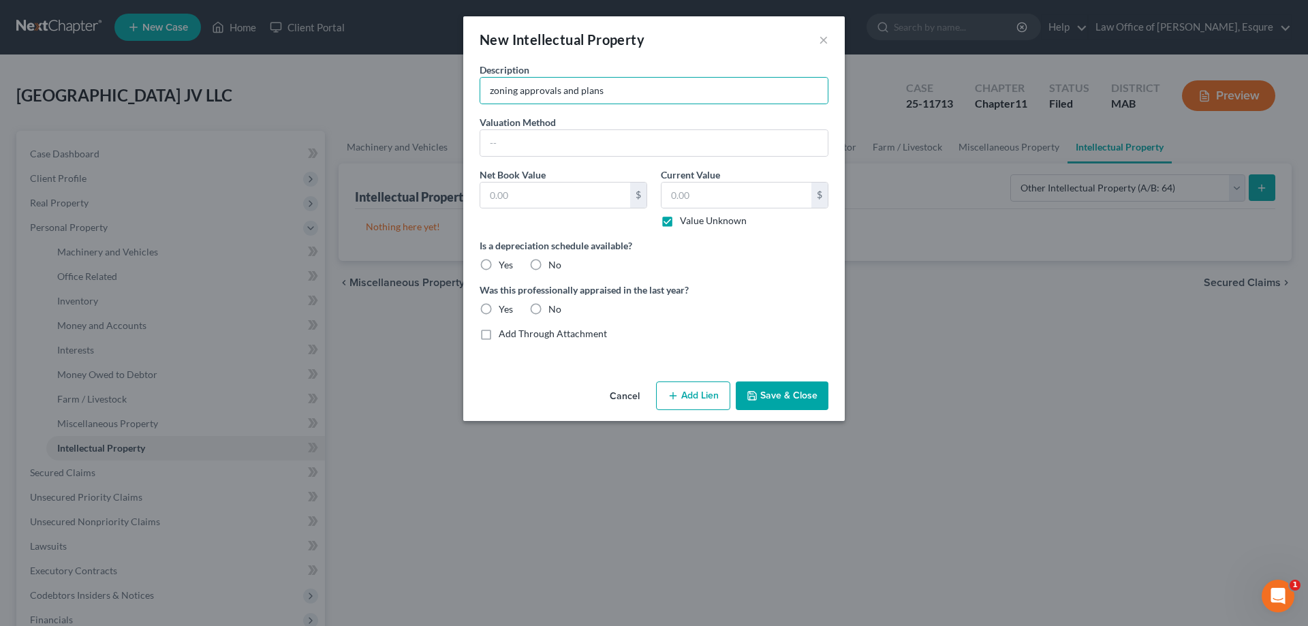
type input "0.00"
click at [622, 392] on button "Save & Close" at bounding box center [782, 395] width 93 height 29
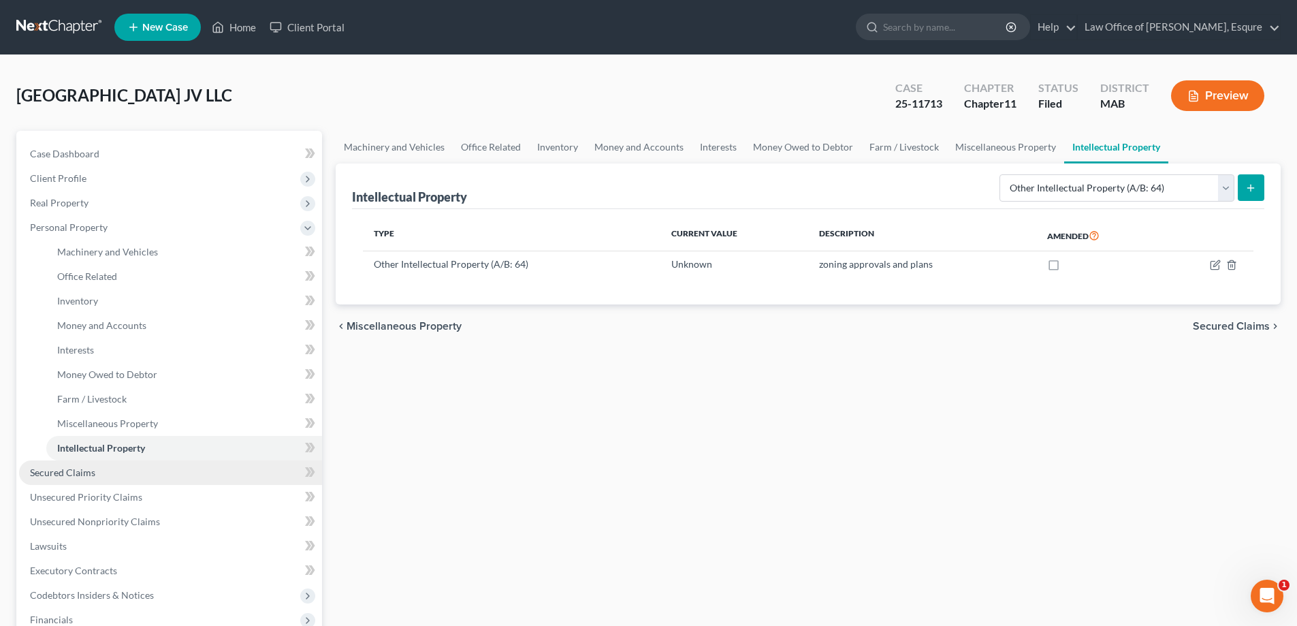
click at [70, 474] on span "Secured Claims" at bounding box center [62, 473] width 65 height 12
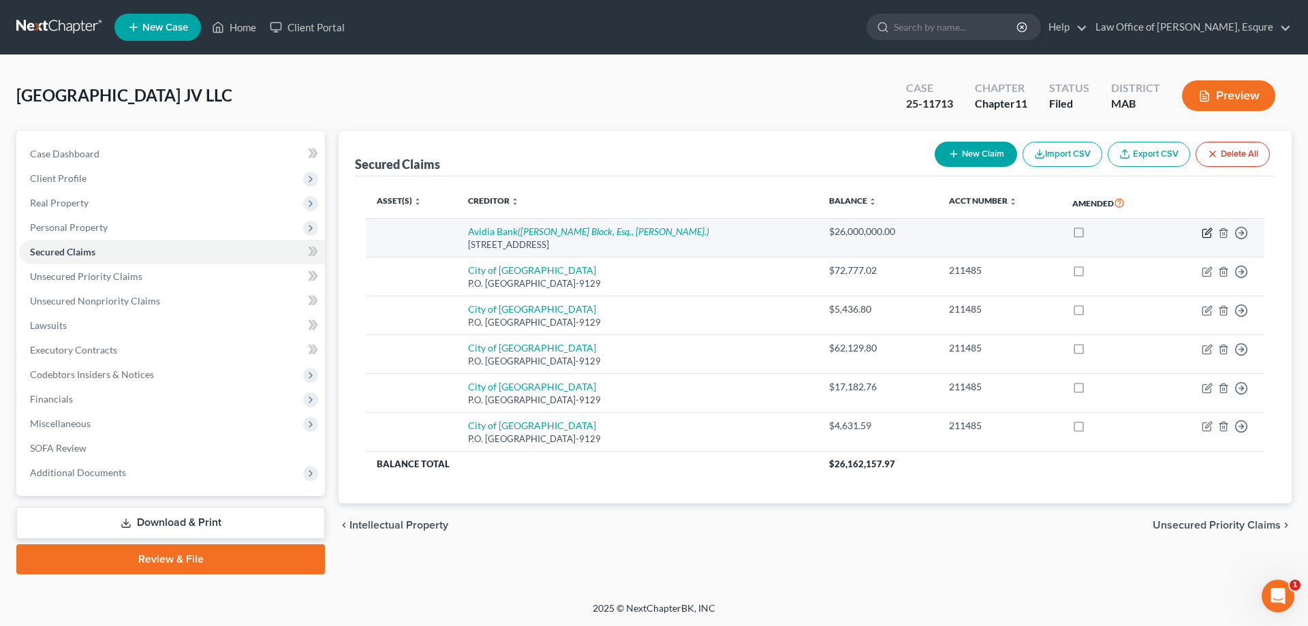
click at [622, 230] on icon "button" at bounding box center [1206, 232] width 11 height 11
select select "22"
select select "0"
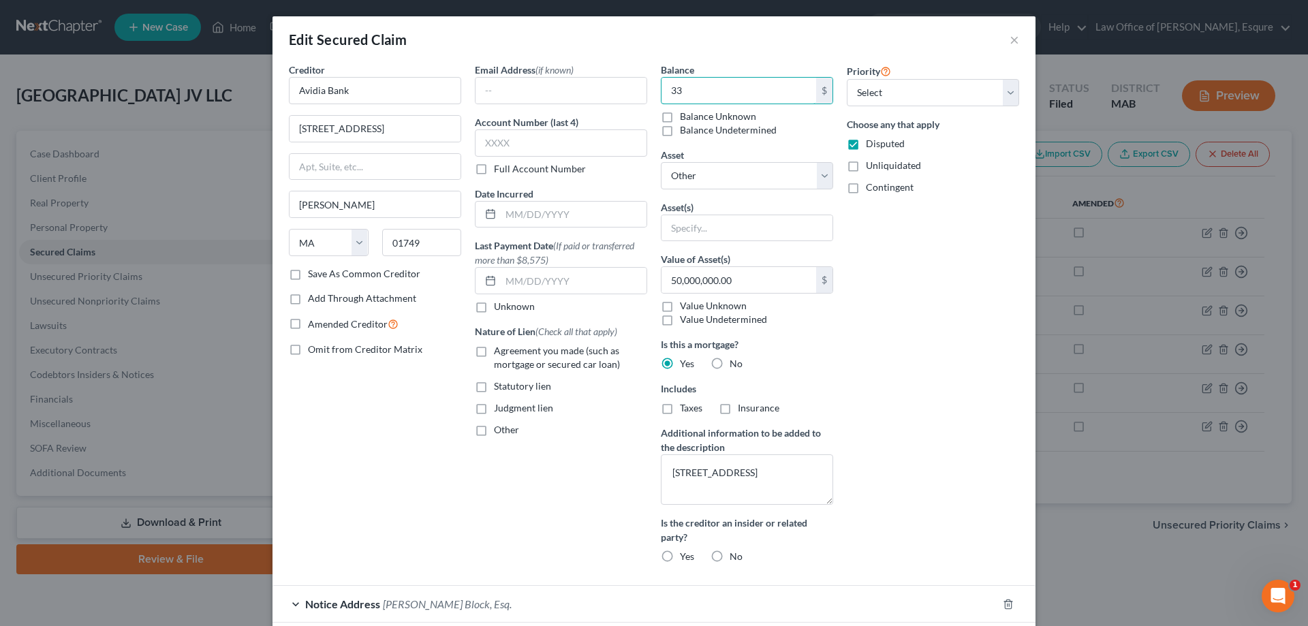
type input "3"
click at [622, 281] on input "50,000,000.00" at bounding box center [738, 280] width 155 height 26
type input "33,750,000.00"
click at [622, 86] on input "text" at bounding box center [738, 91] width 155 height 26
type input "26,000,000.00"
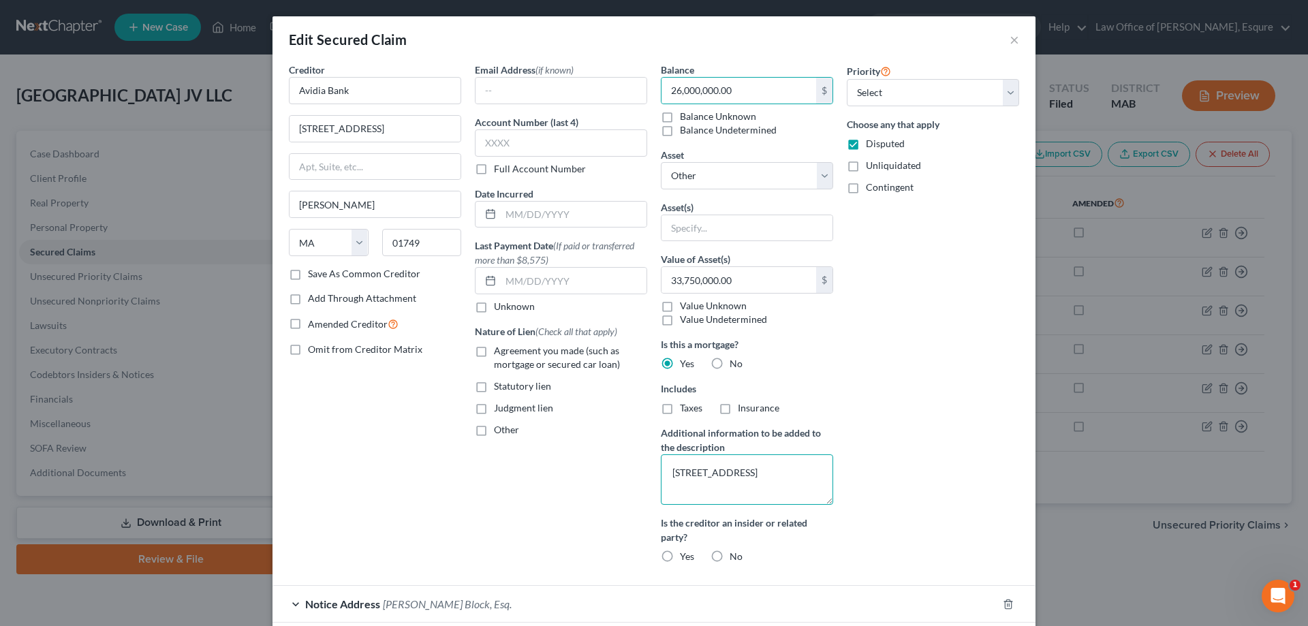
click at [622, 471] on textarea "[STREET_ADDRESS]" at bounding box center [747, 479] width 172 height 50
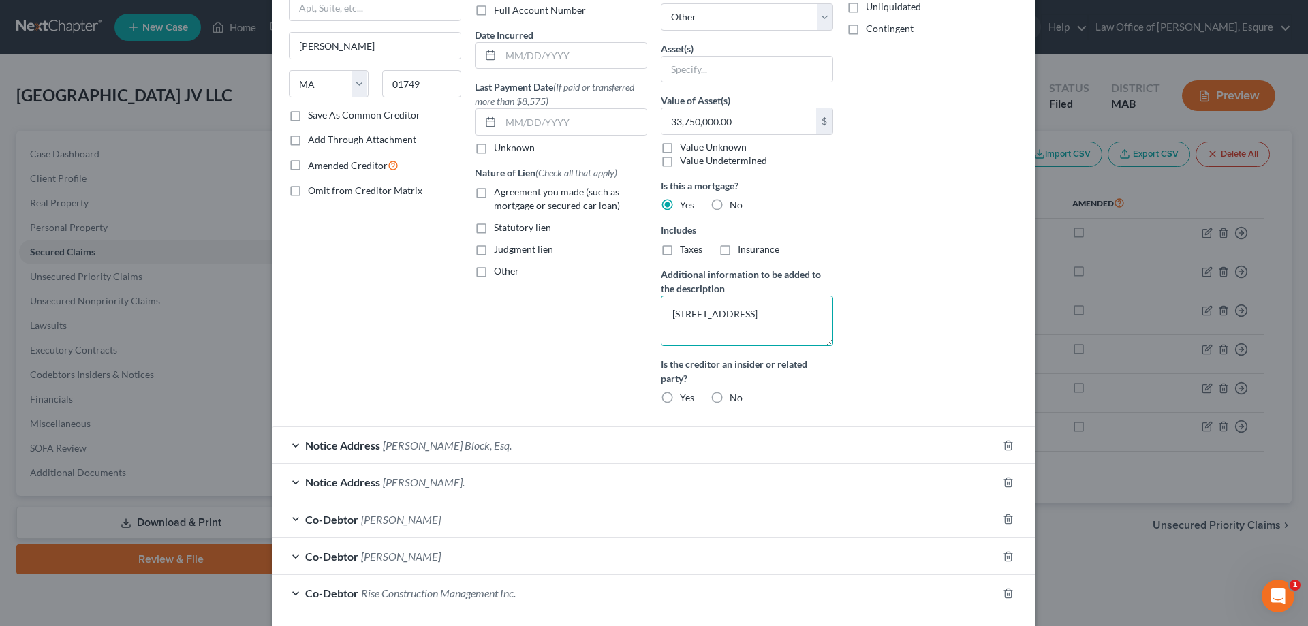
scroll to position [259, 0]
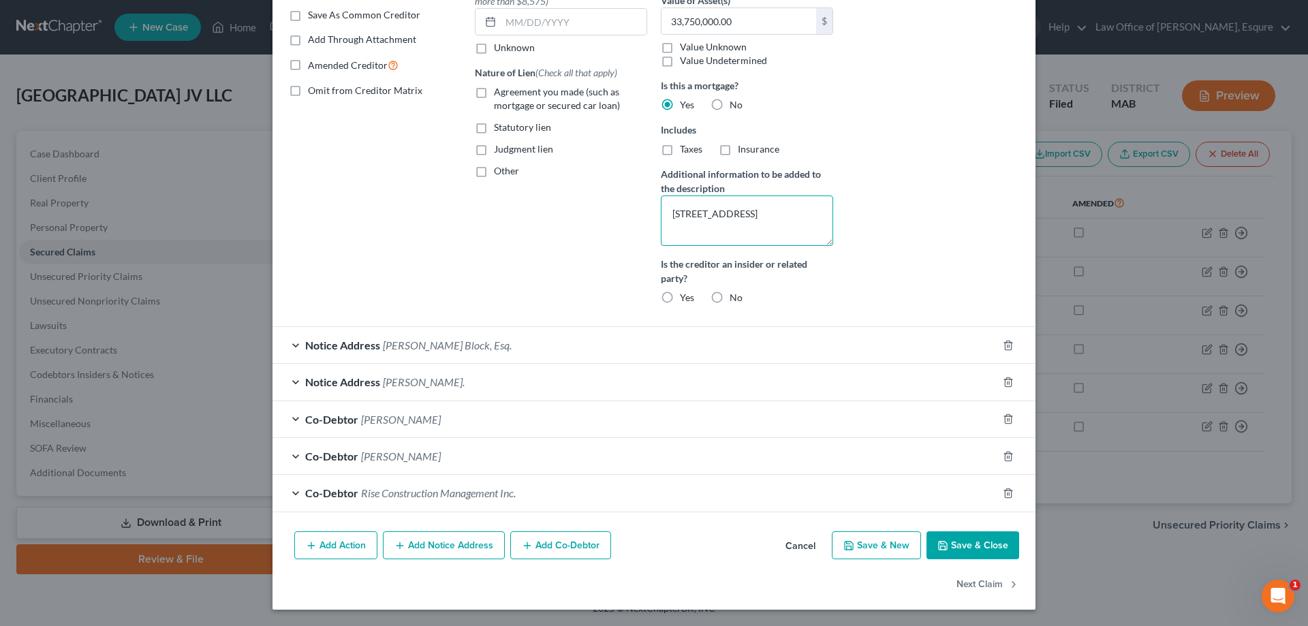
type textarea "[STREET_ADDRESS]"
click at [622, 544] on button "Save & Close" at bounding box center [972, 545] width 93 height 29
select select
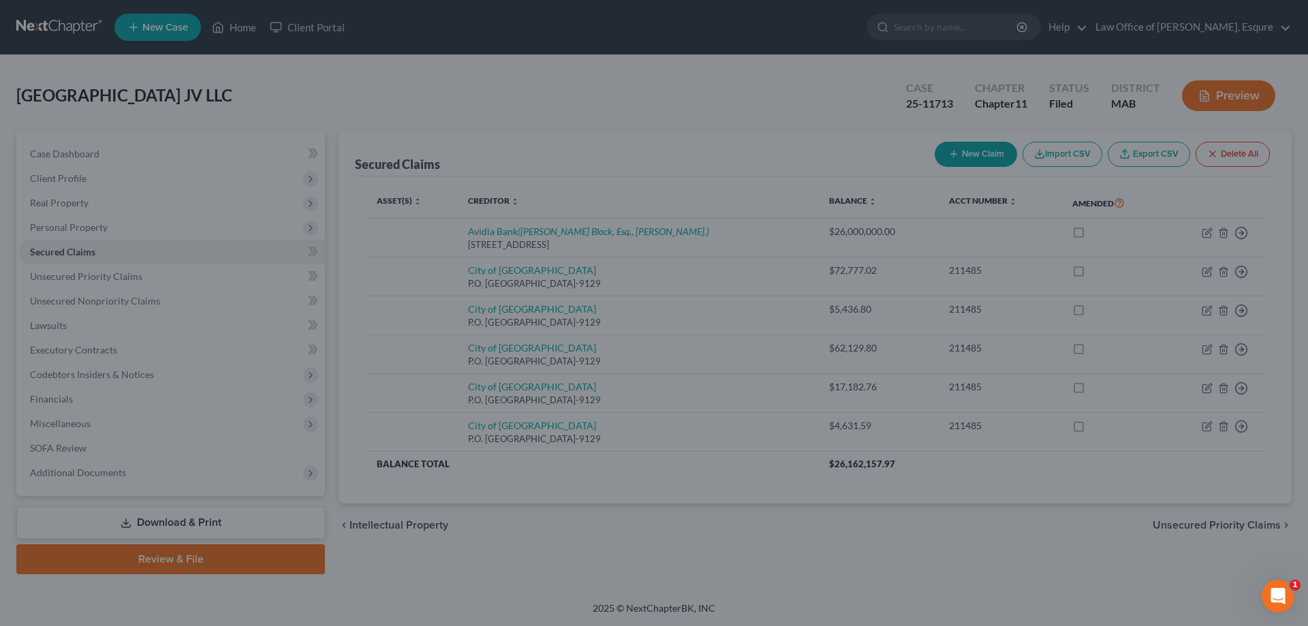
scroll to position [132, 0]
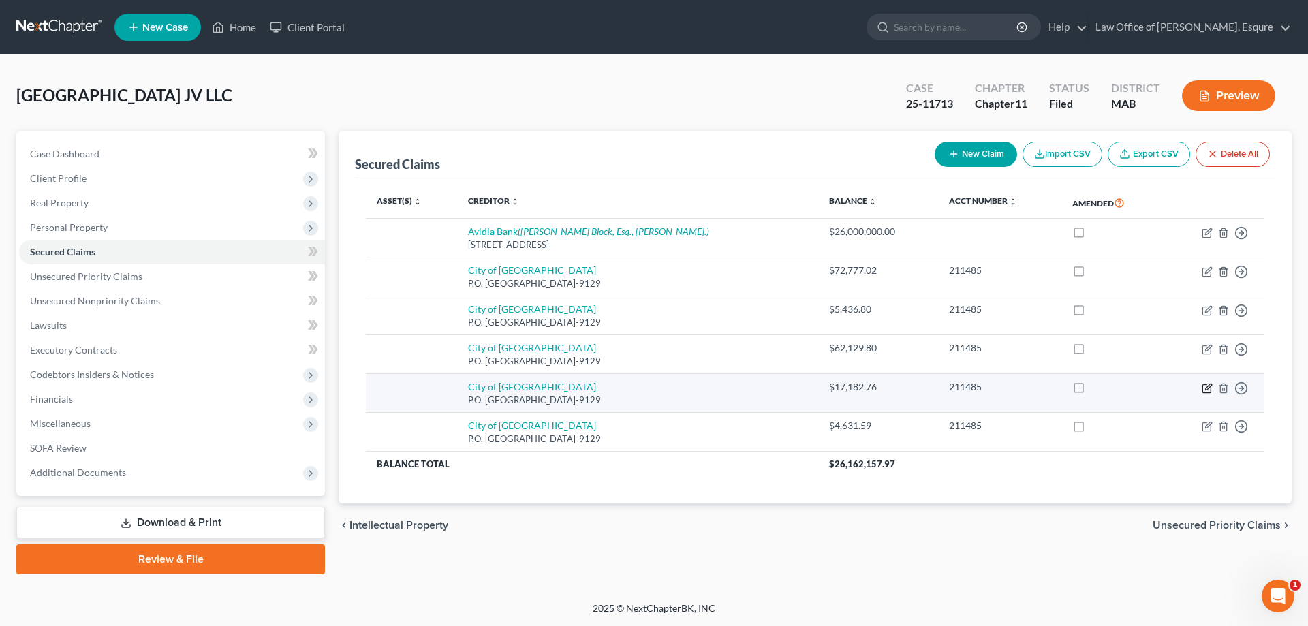
click at [622, 385] on icon "button" at bounding box center [1206, 388] width 11 height 11
select select "22"
select select "0"
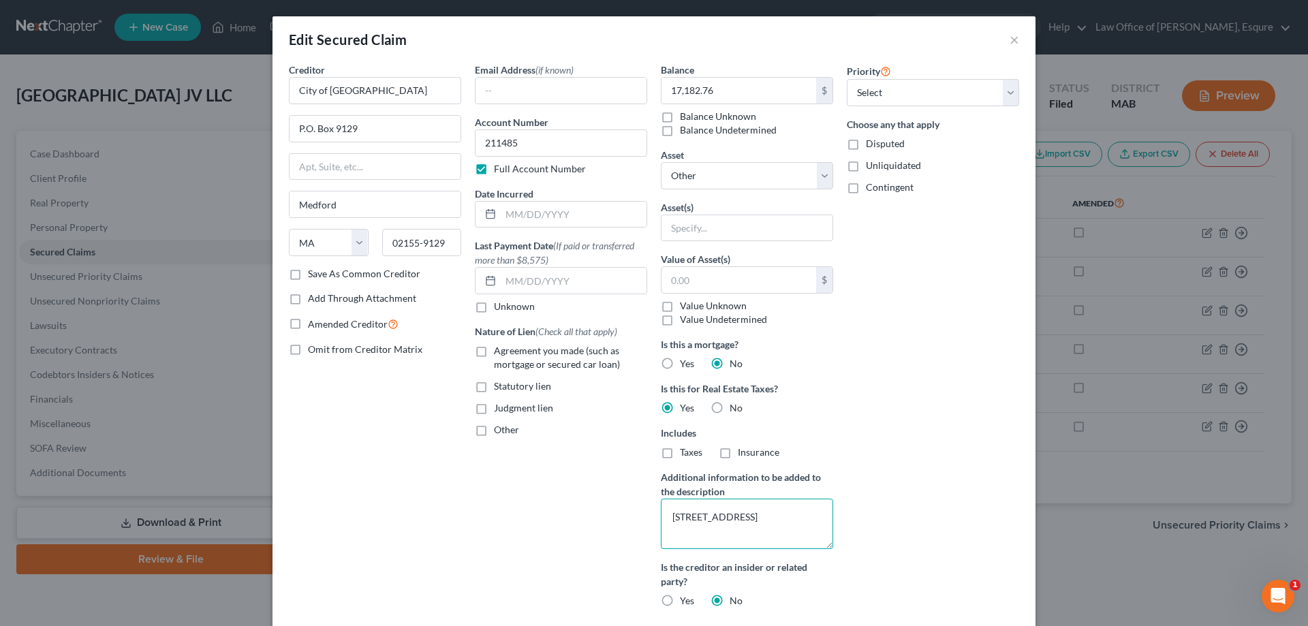
click at [622, 518] on textarea "[STREET_ADDRESS]" at bounding box center [747, 524] width 172 height 50
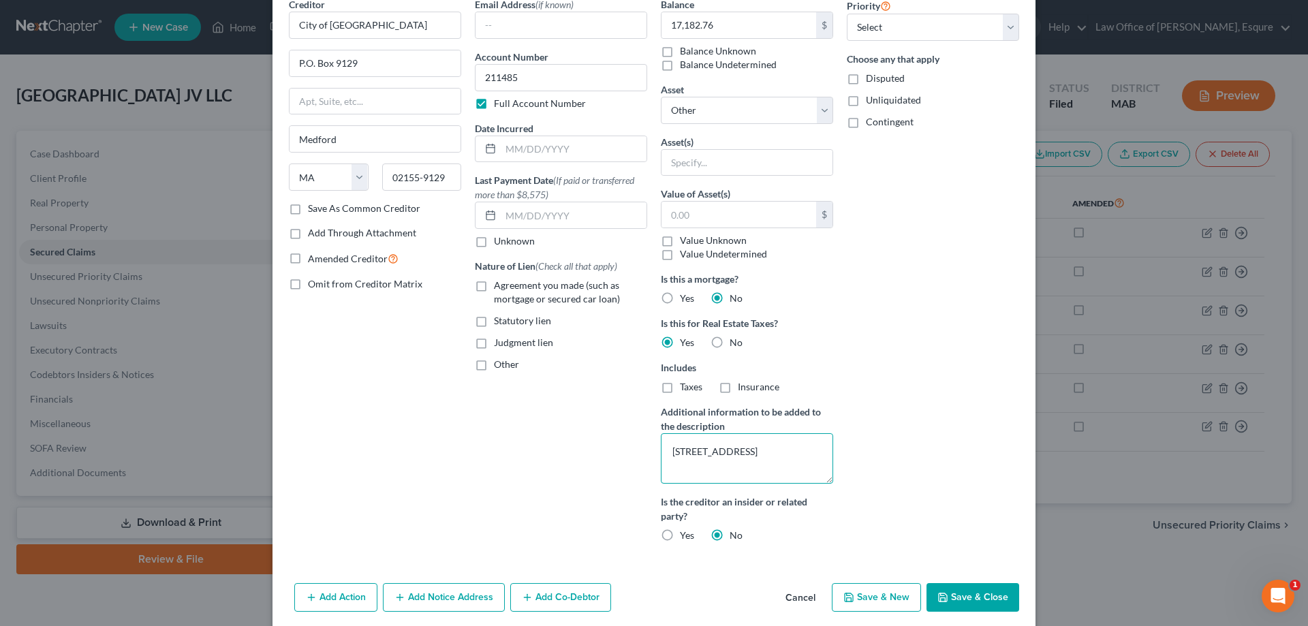
scroll to position [117, 0]
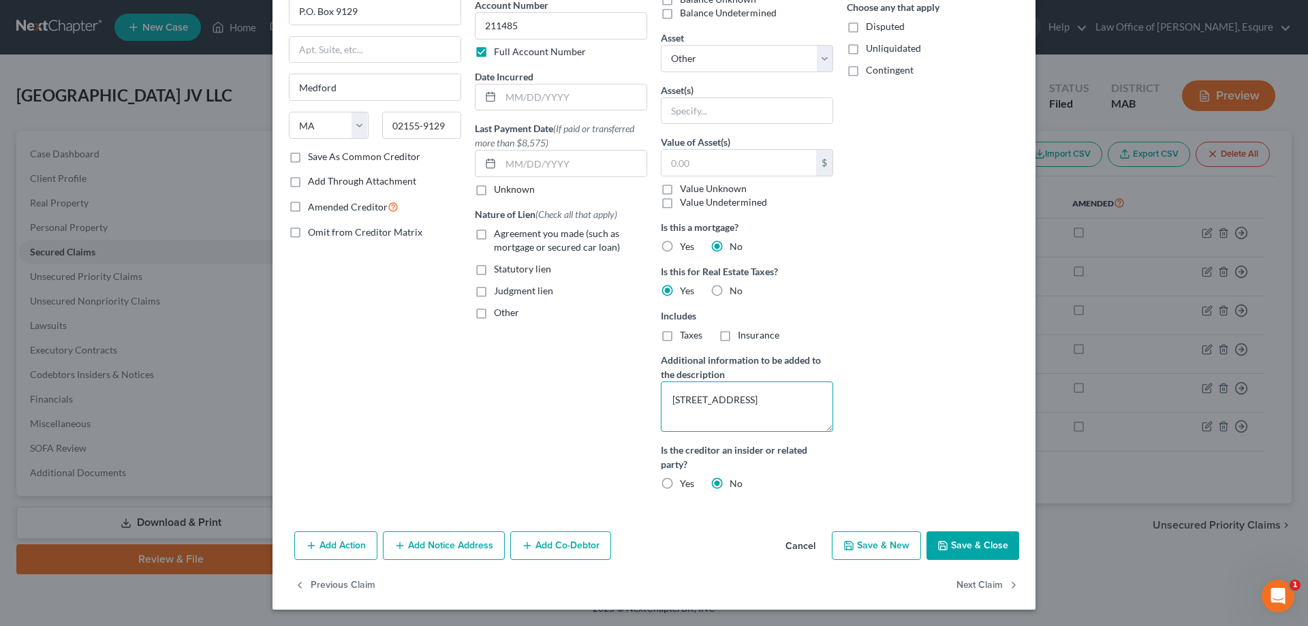
type textarea "[STREET_ADDRESS]"
click at [622, 541] on button "Save & Close" at bounding box center [972, 545] width 93 height 29
select select
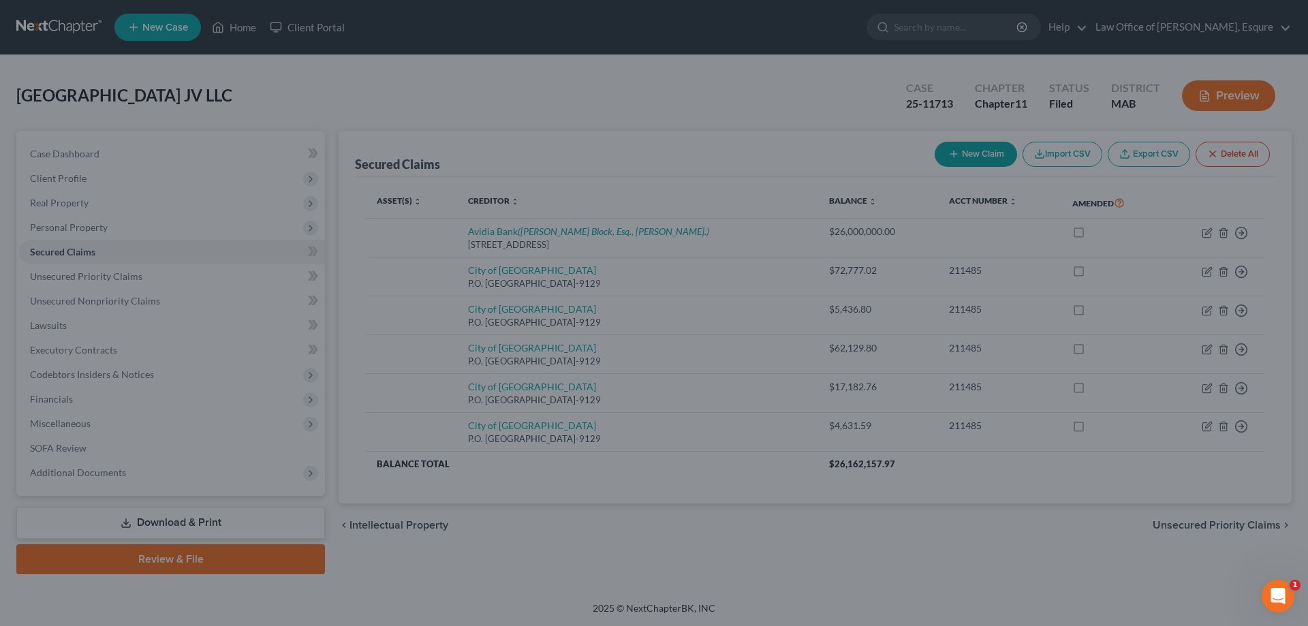
scroll to position [0, 0]
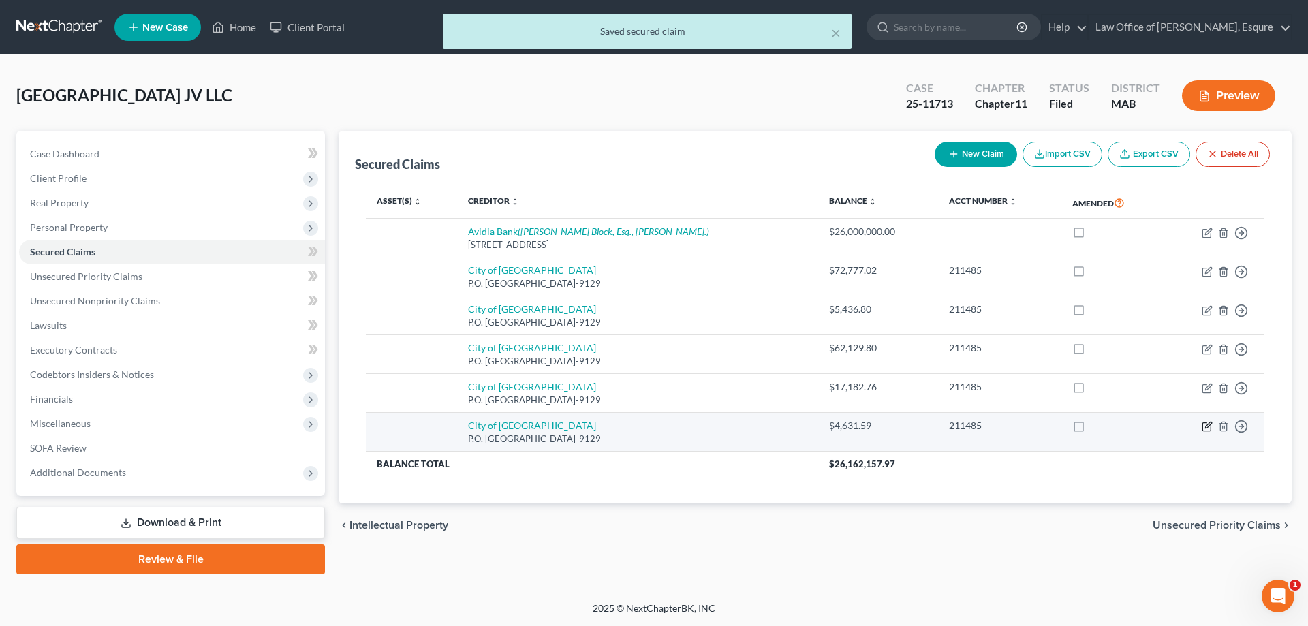
click at [622, 426] on icon "button" at bounding box center [1208, 425] width 6 height 6
select select "22"
select select "0"
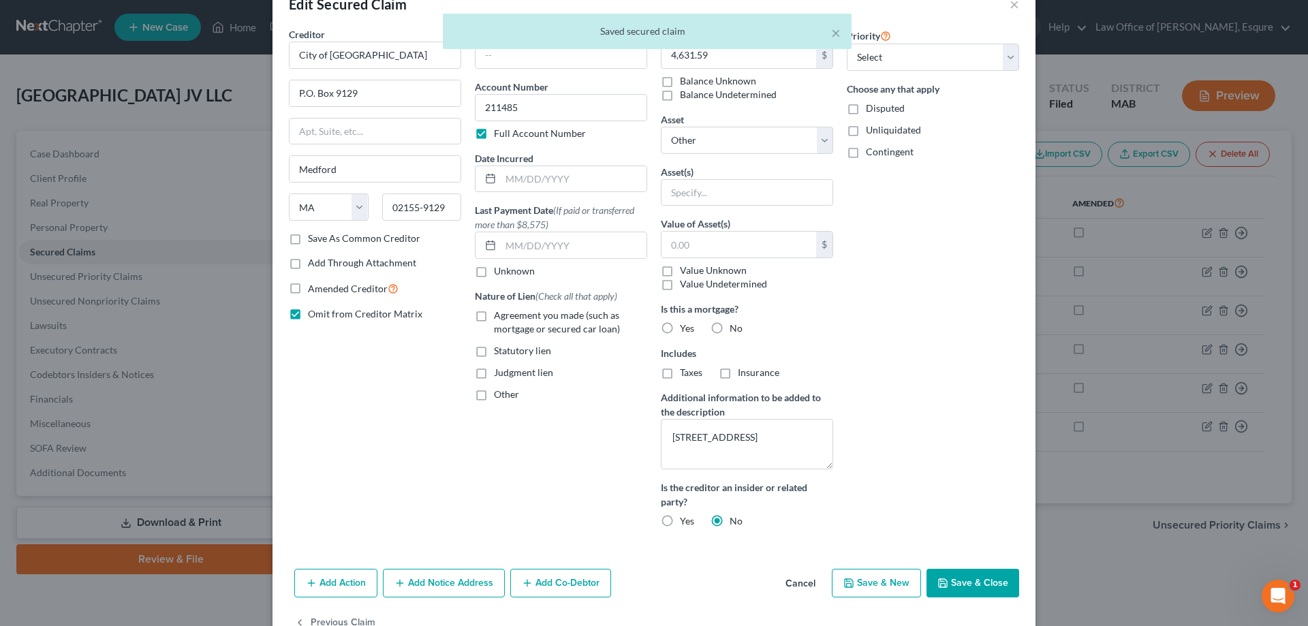
scroll to position [68, 0]
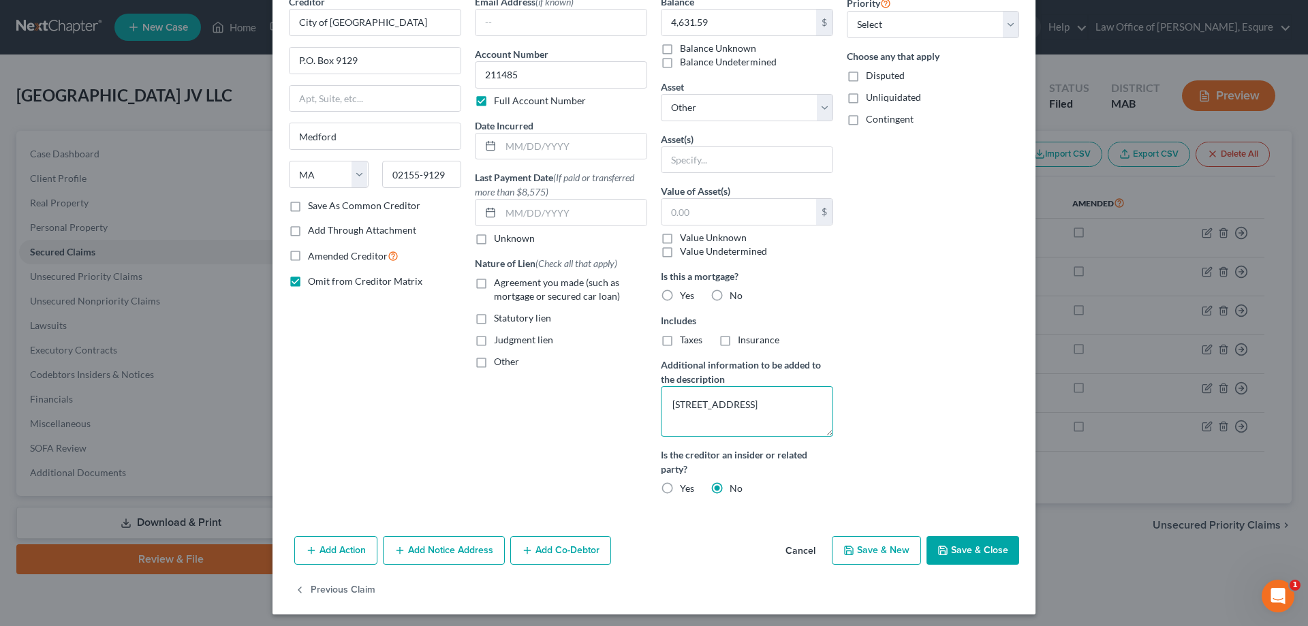
click at [622, 404] on textarea "[STREET_ADDRESS]" at bounding box center [747, 411] width 172 height 50
type textarea "[STREET_ADDRESS]"
click at [622, 548] on button "Save & Close" at bounding box center [972, 550] width 93 height 29
select select
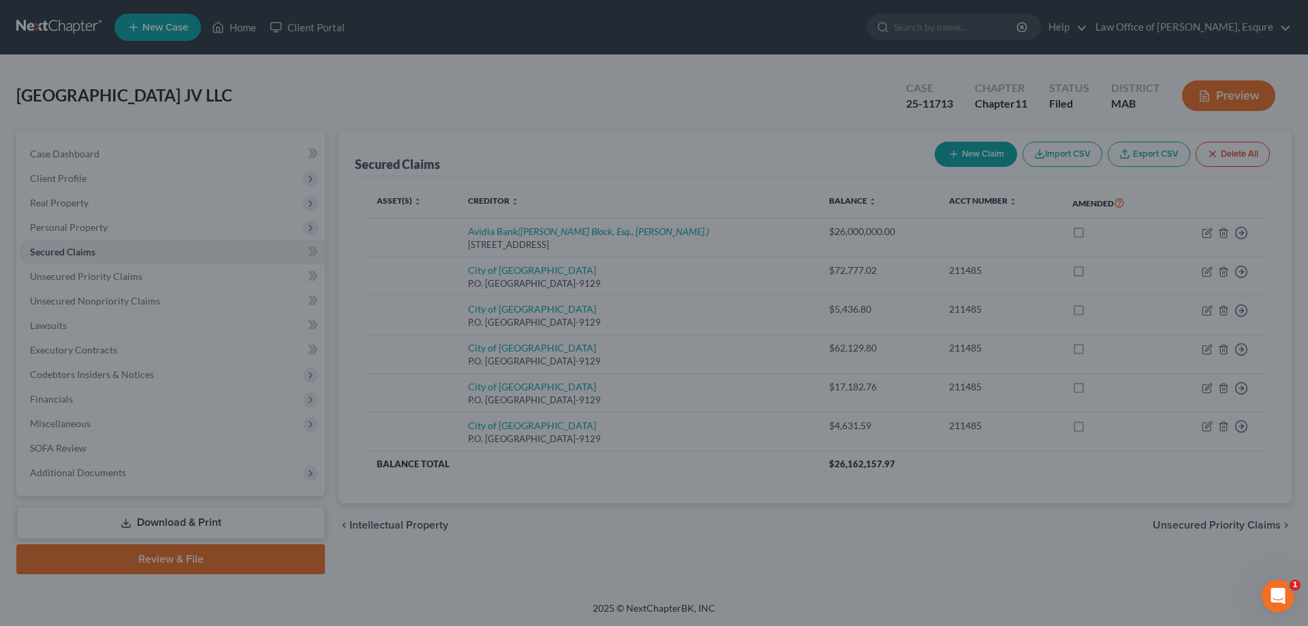
scroll to position [0, 0]
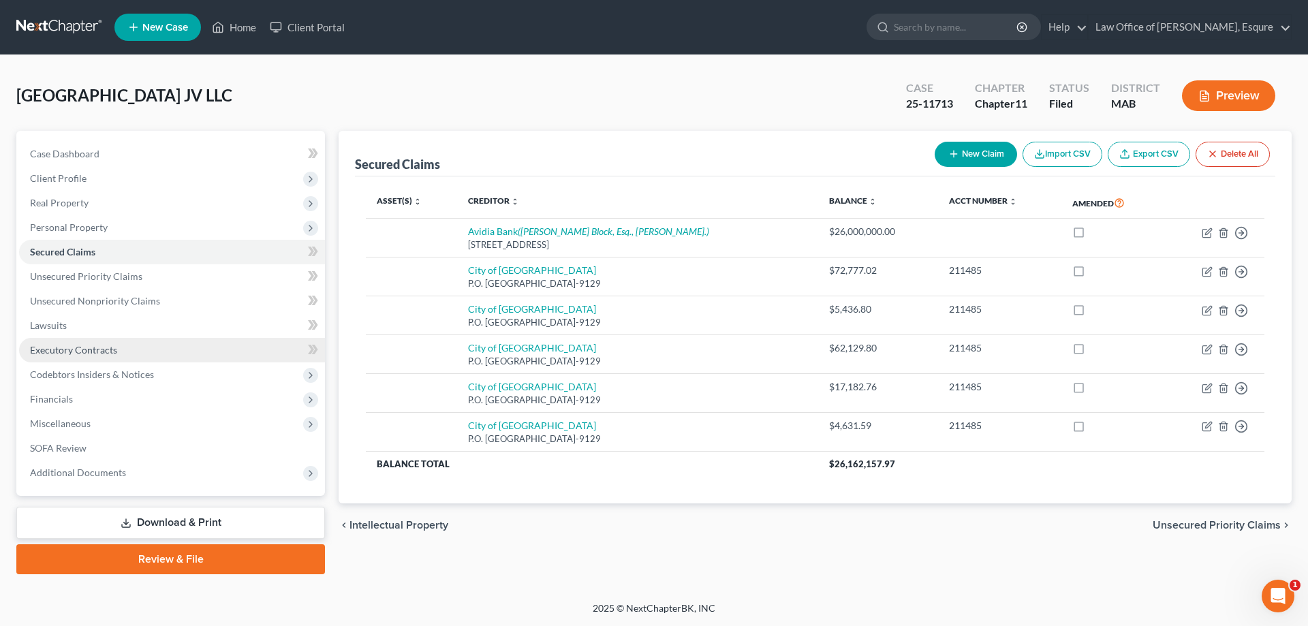
click at [63, 349] on span "Executory Contracts" at bounding box center [73, 350] width 87 height 12
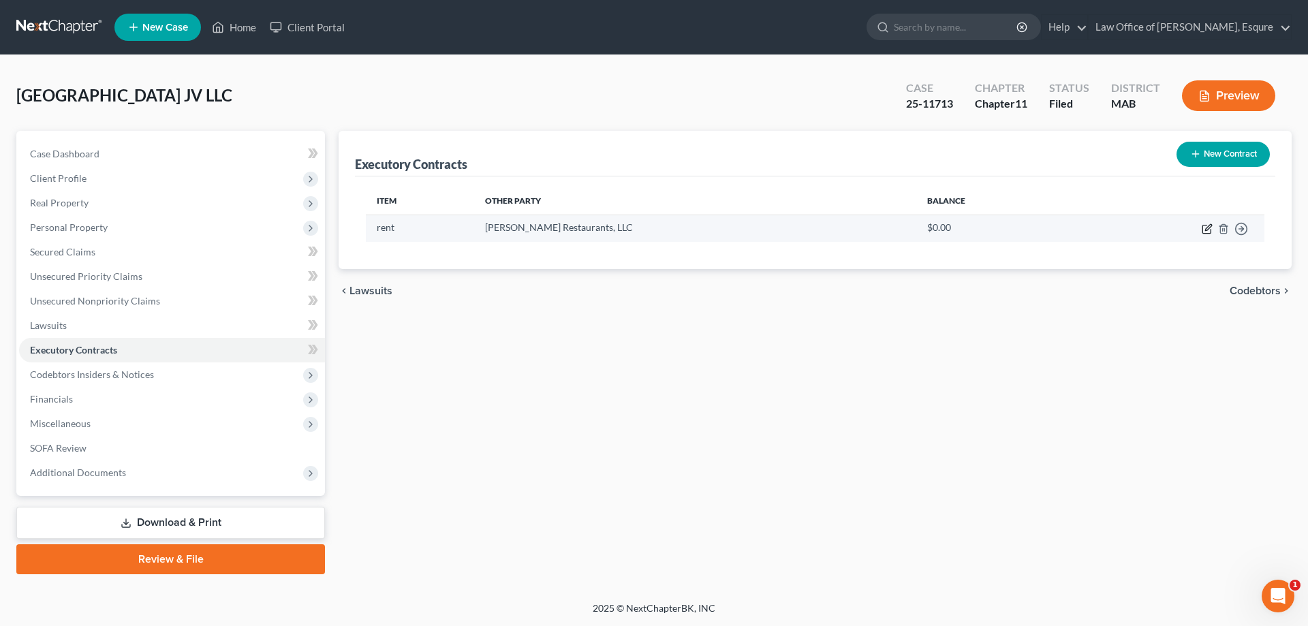
click at [622, 227] on icon "button" at bounding box center [1206, 228] width 11 height 11
select select "9"
select select "0"
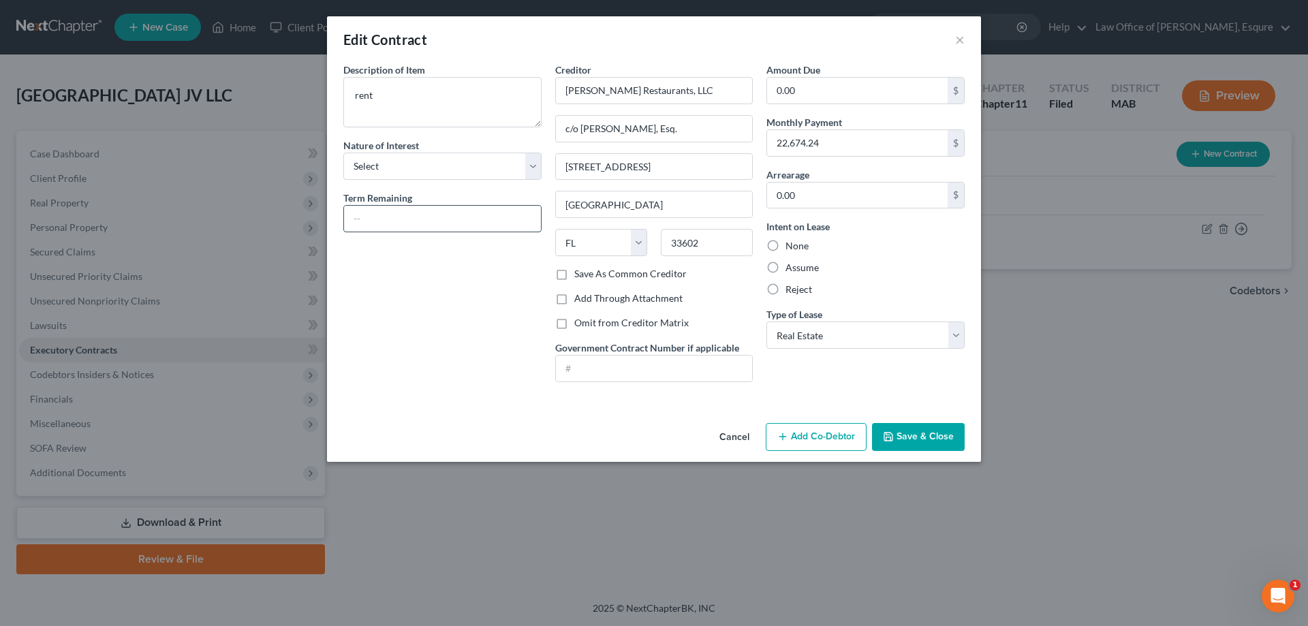
click at [358, 218] on input "text" at bounding box center [442, 219] width 197 height 26
type input "thru [DATE] with automatic month to month thereafter"
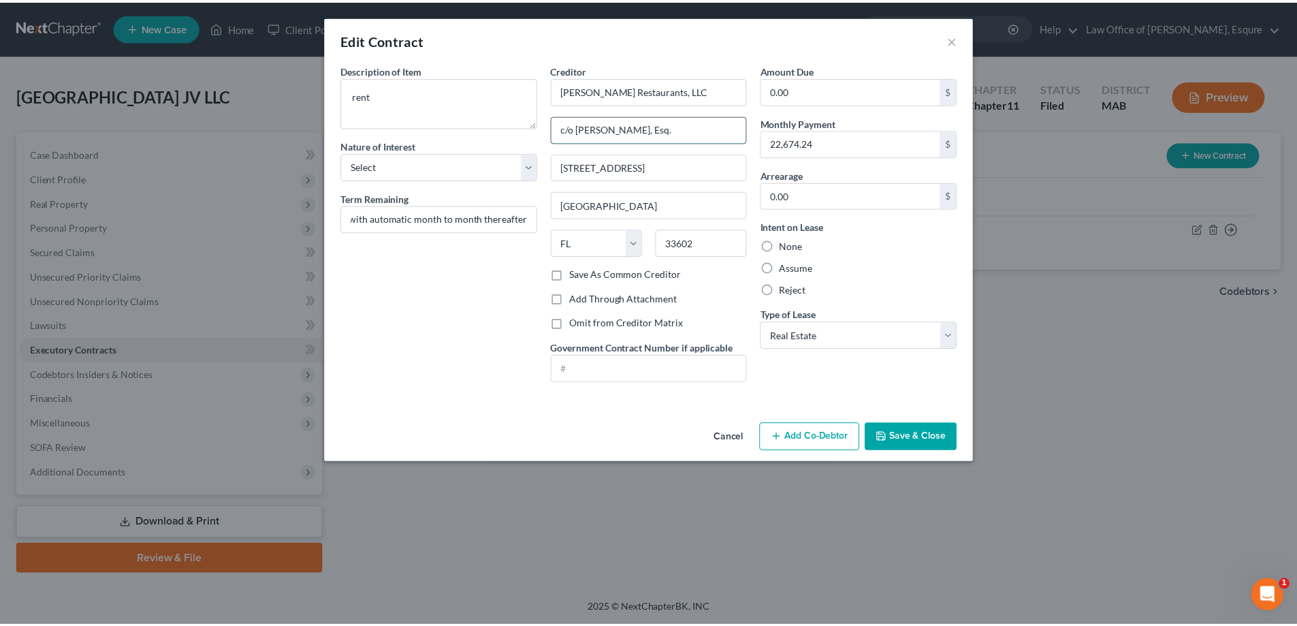
scroll to position [0, 0]
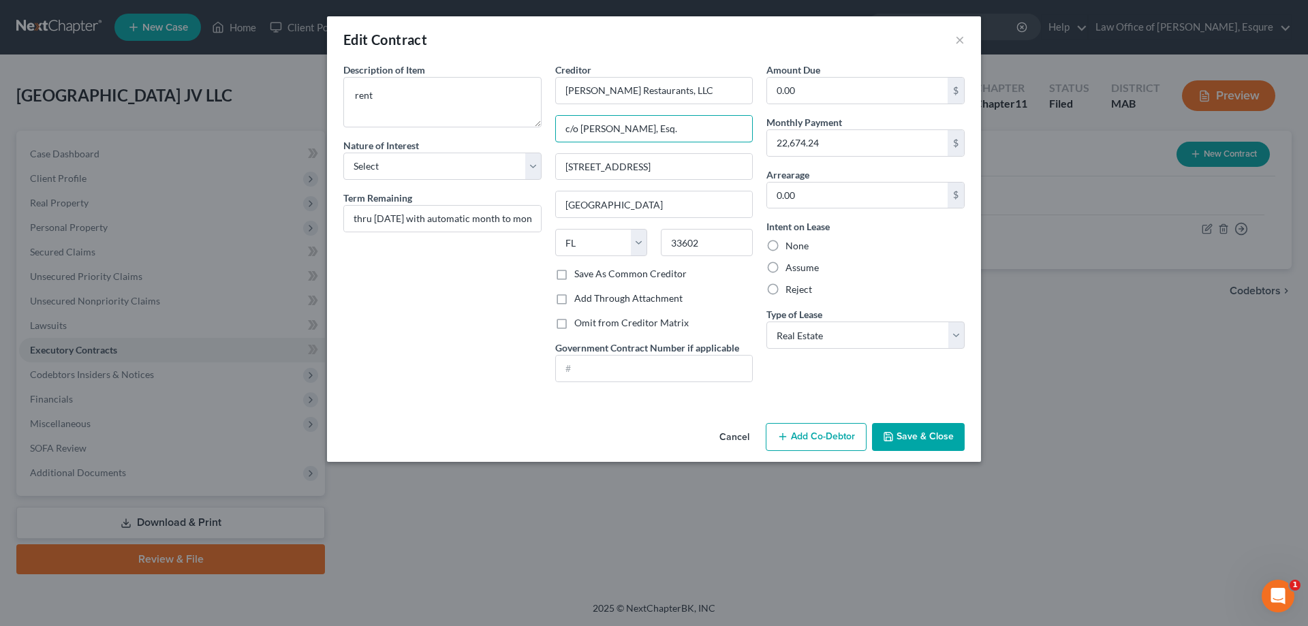
drag, startPoint x: 679, startPoint y: 125, endPoint x: 552, endPoint y: 133, distance: 127.6
click at [552, 133] on div "Creditor * [PERSON_NAME] Restaurants, LLC c/o [PERSON_NAME], Esq. [STREET_ADDRE…" at bounding box center [654, 228] width 212 height 330
type input "c/o Shuker & [PERSON_NAME], P.A."
type input "[STREET_ADDRESS]"
type input "Orlando"
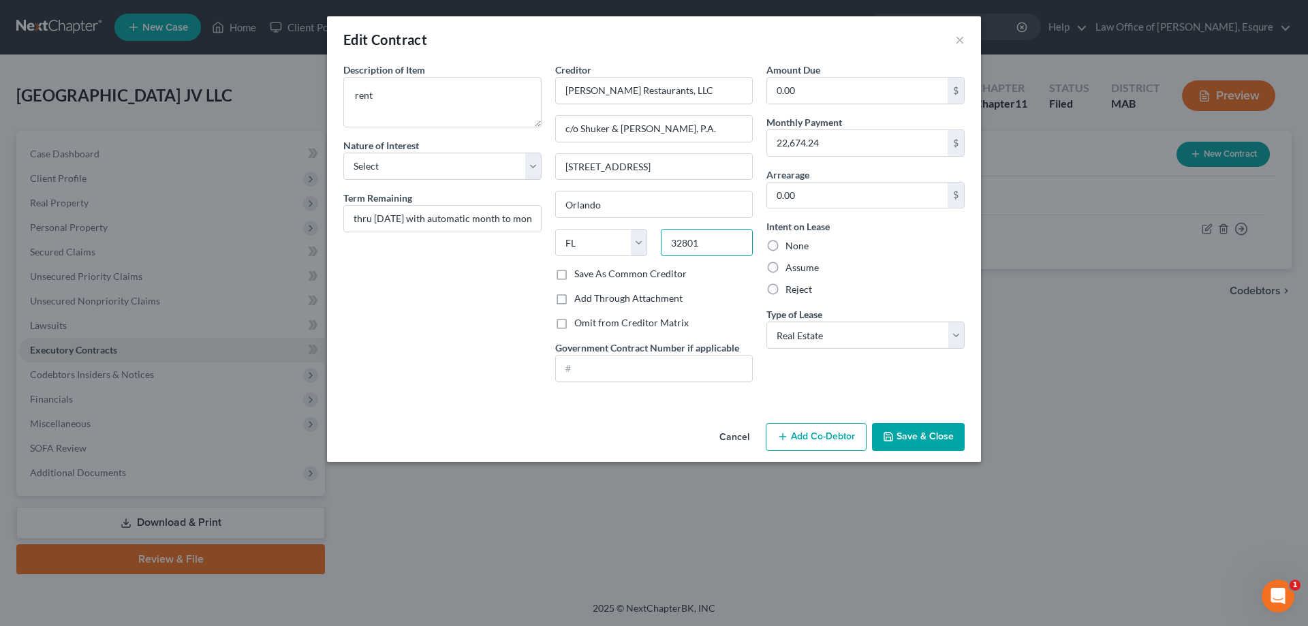
type input "32801"
click at [622, 435] on button "Save & Close" at bounding box center [918, 437] width 93 height 29
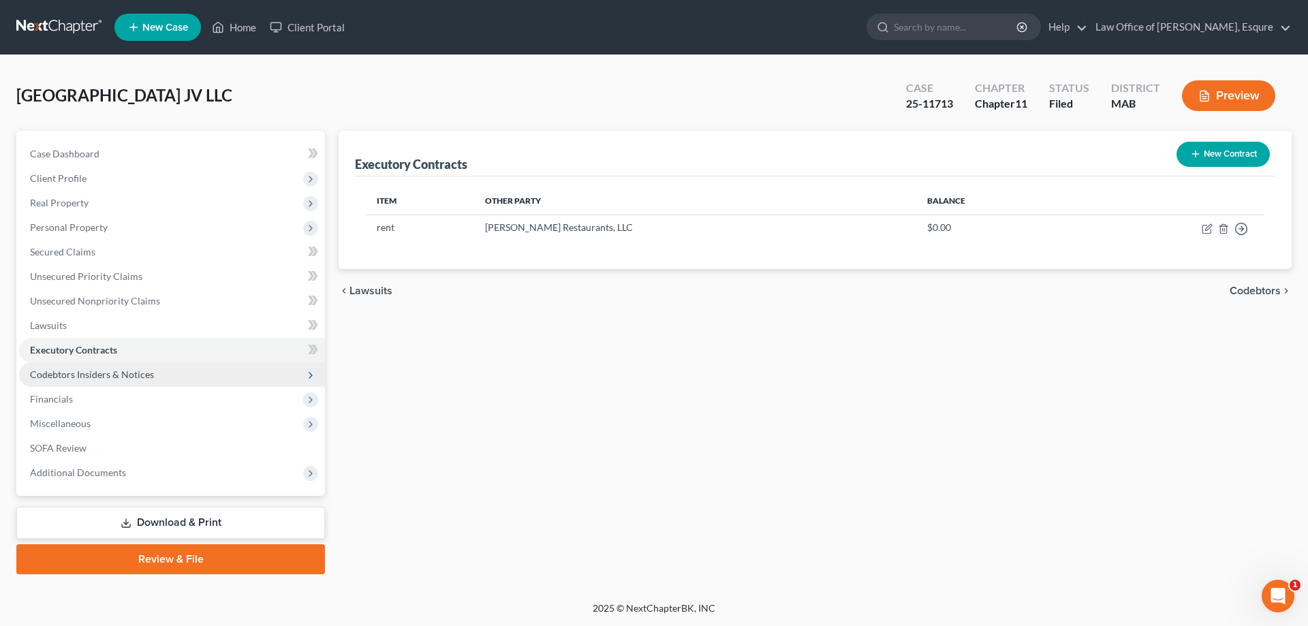
click at [103, 374] on span "Codebtors Insiders & Notices" at bounding box center [92, 374] width 124 height 12
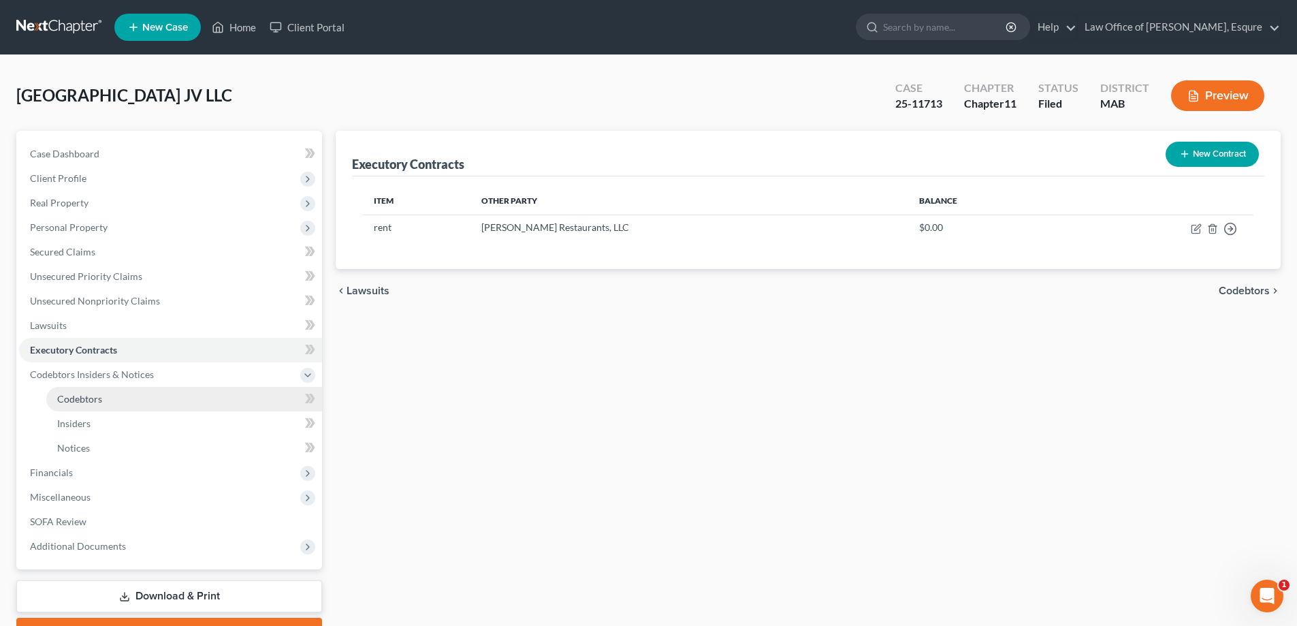
click at [89, 398] on span "Codebtors" at bounding box center [79, 399] width 45 height 12
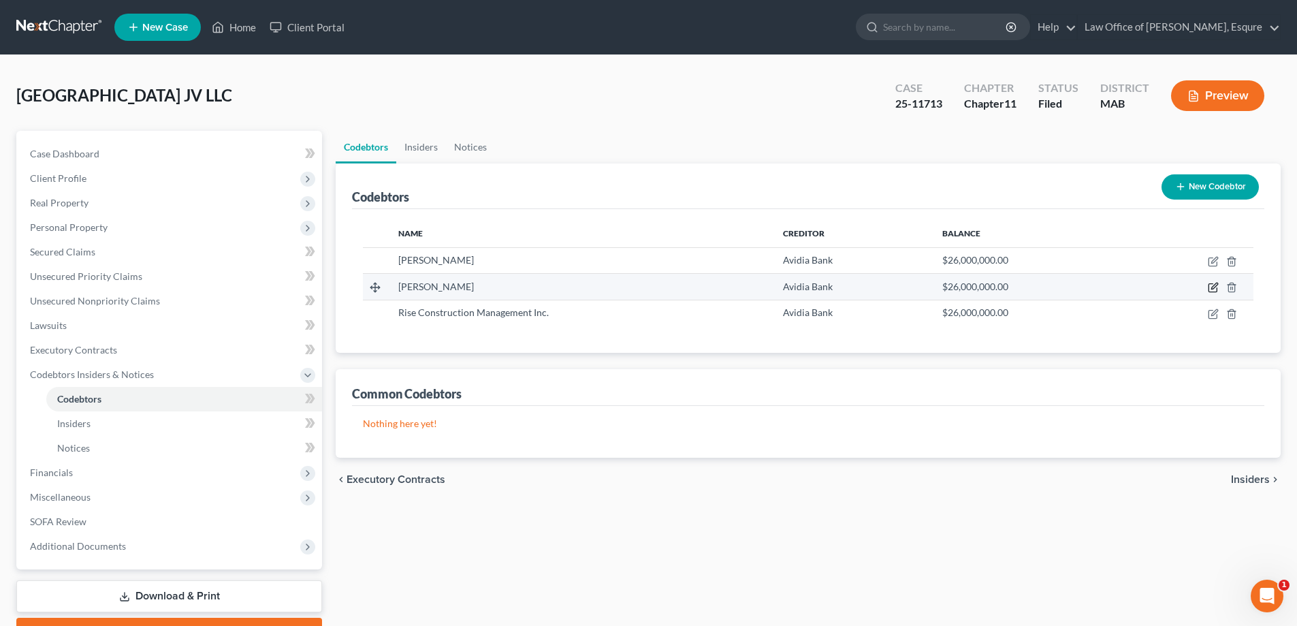
click at [622, 289] on icon "button" at bounding box center [1215, 286] width 6 height 6
select select "22"
select select "11"
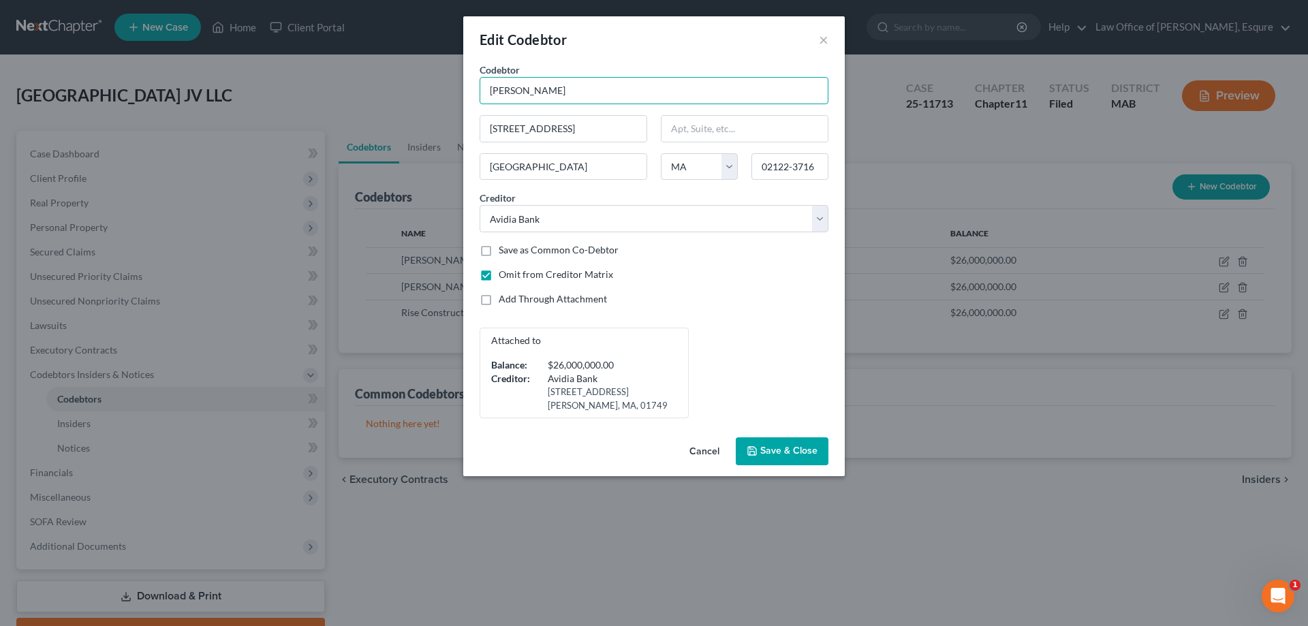
click at [572, 89] on input "[PERSON_NAME]" at bounding box center [653, 90] width 349 height 27
type input "[PERSON_NAME]"
click at [622, 448] on span "Save & Close" at bounding box center [788, 451] width 57 height 12
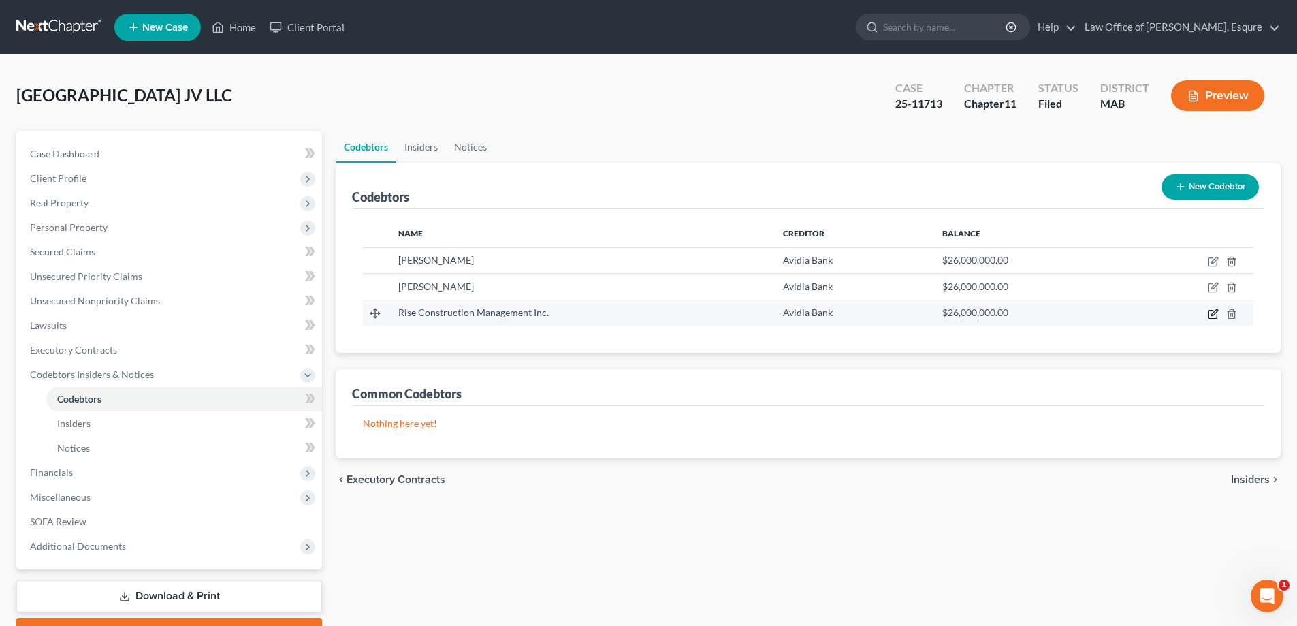
click at [622, 313] on icon "button" at bounding box center [1213, 314] width 11 height 11
select select "41"
select select "11"
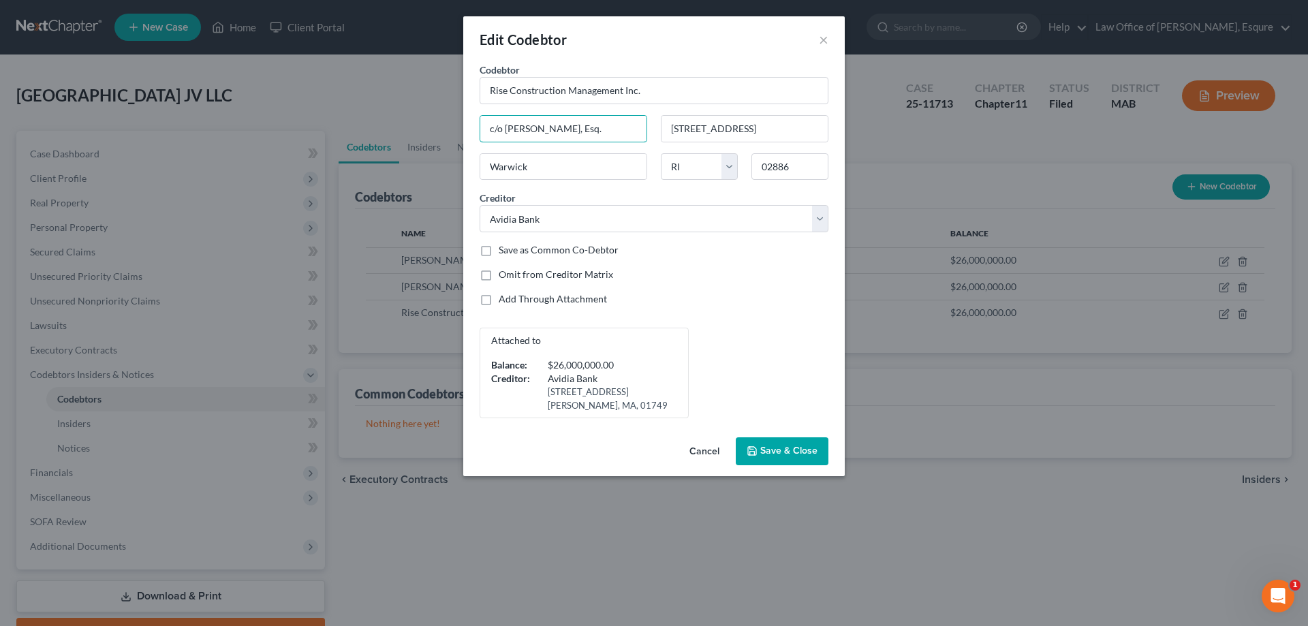
drag, startPoint x: 600, startPoint y: 131, endPoint x: 479, endPoint y: 129, distance: 121.3
click at [479, 129] on div "c/o [PERSON_NAME], Esq." at bounding box center [563, 128] width 181 height 27
type input "[STREET_ADDRESS]"
type input "[GEOGRAPHIC_DATA]"
click at [622, 163] on select "State [US_STATE] AK AR AZ CA CO CT DE DC [GEOGRAPHIC_DATA] [GEOGRAPHIC_DATA] GU…" at bounding box center [699, 166] width 77 height 27
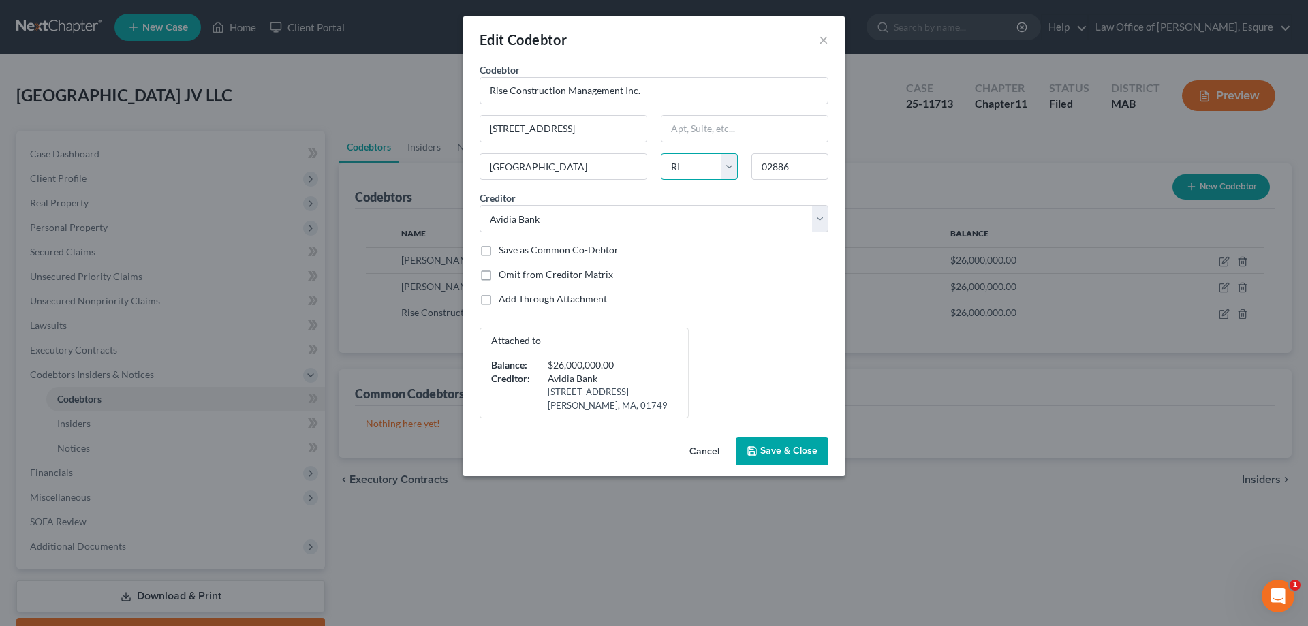
select select "22"
click at [622, 153] on select "State [US_STATE] AK AR AZ CA CO CT DE DC [GEOGRAPHIC_DATA] [GEOGRAPHIC_DATA] GU…" at bounding box center [699, 166] width 77 height 27
click at [622, 166] on input "02886" at bounding box center [789, 166] width 77 height 27
type input "0"
type input "02122"
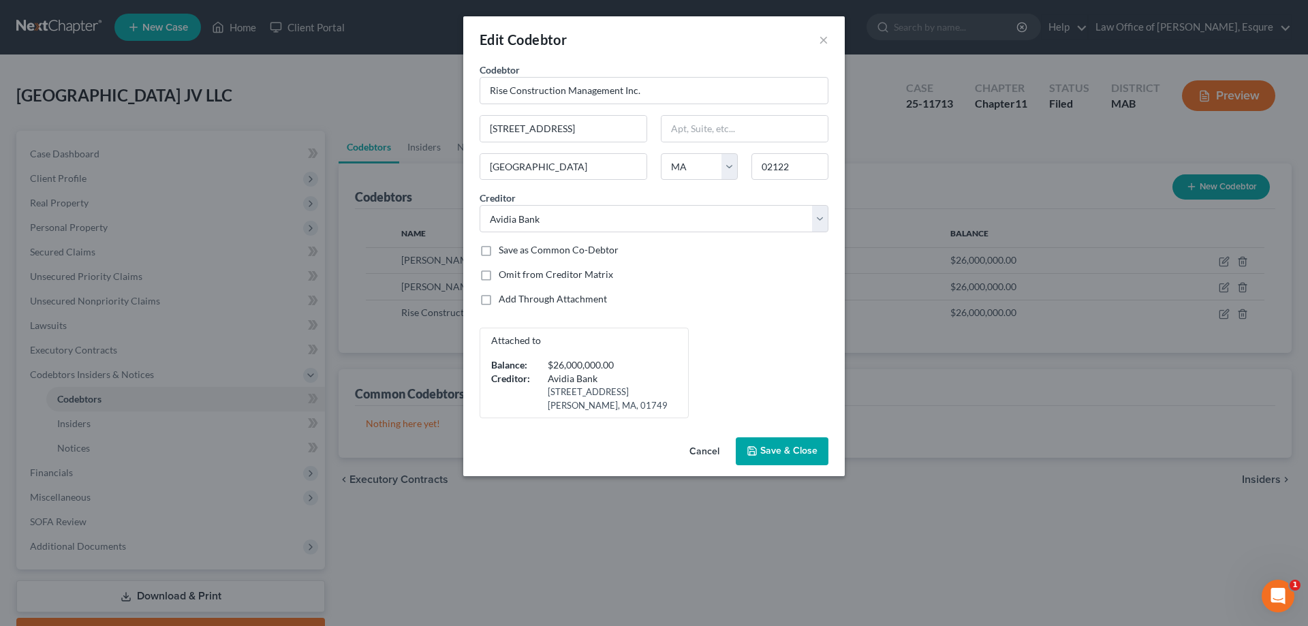
click at [622, 450] on span "Save & Close" at bounding box center [788, 451] width 57 height 12
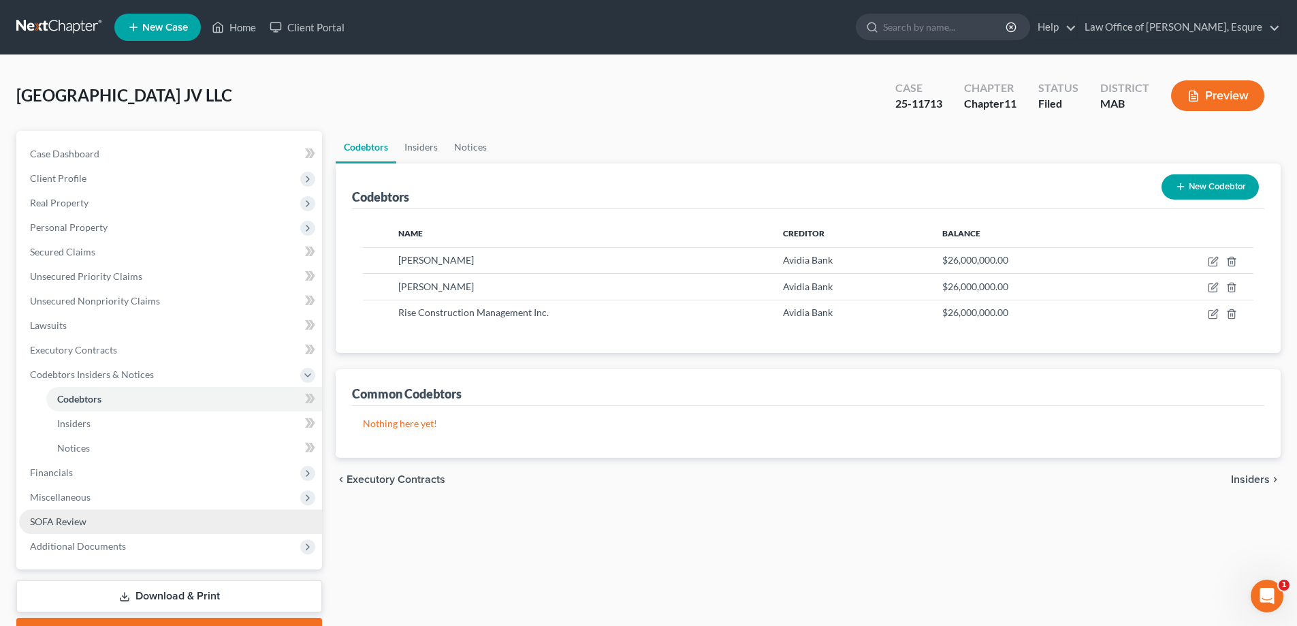
click at [63, 525] on span "SOFA Review" at bounding box center [58, 522] width 57 height 12
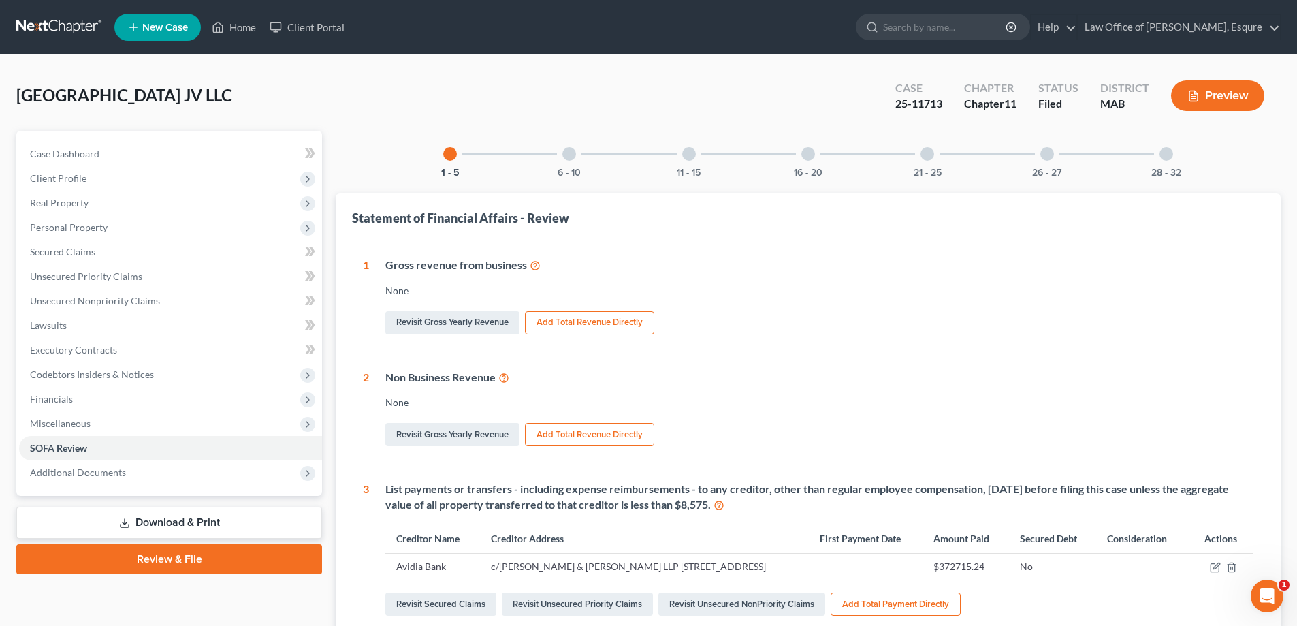
click at [585, 322] on button "Add Total Revenue Directly" at bounding box center [589, 322] width 129 height 23
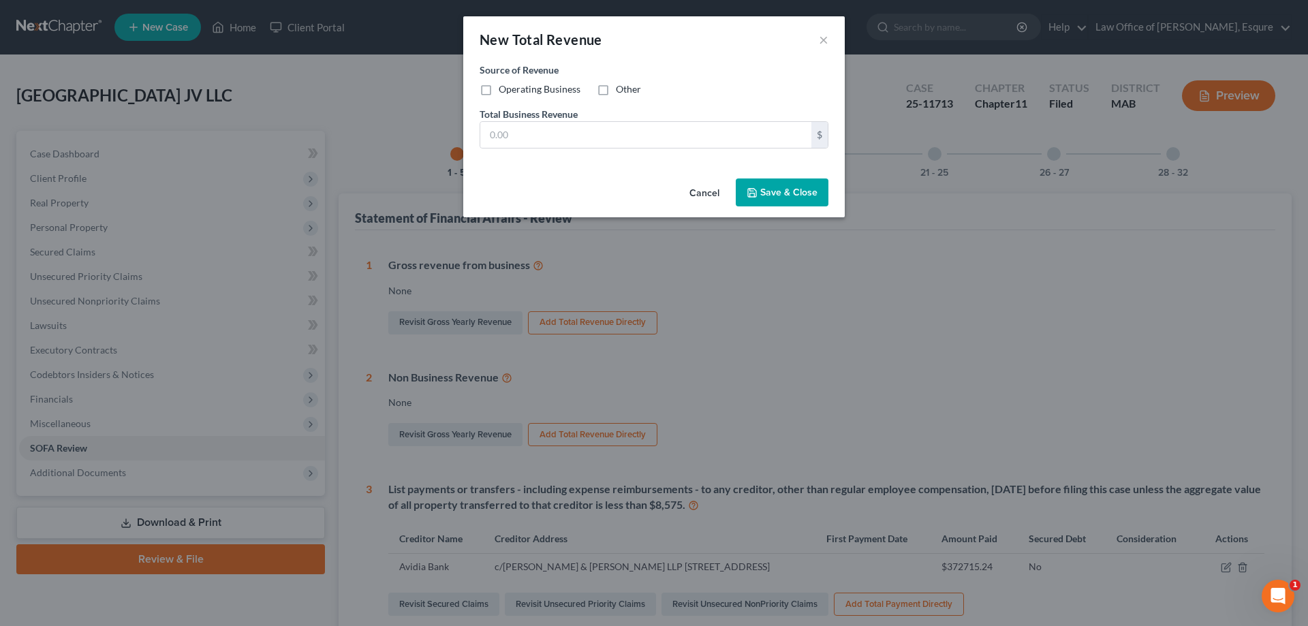
click at [622, 192] on button "Cancel" at bounding box center [704, 193] width 52 height 27
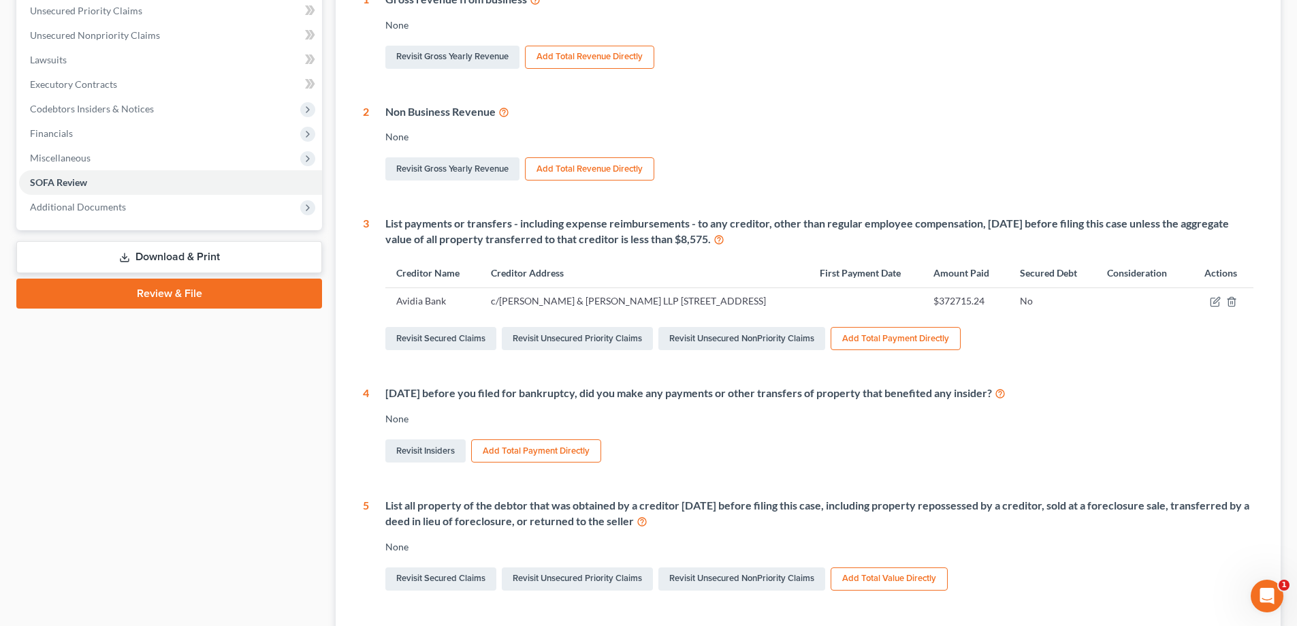
scroll to position [272, 0]
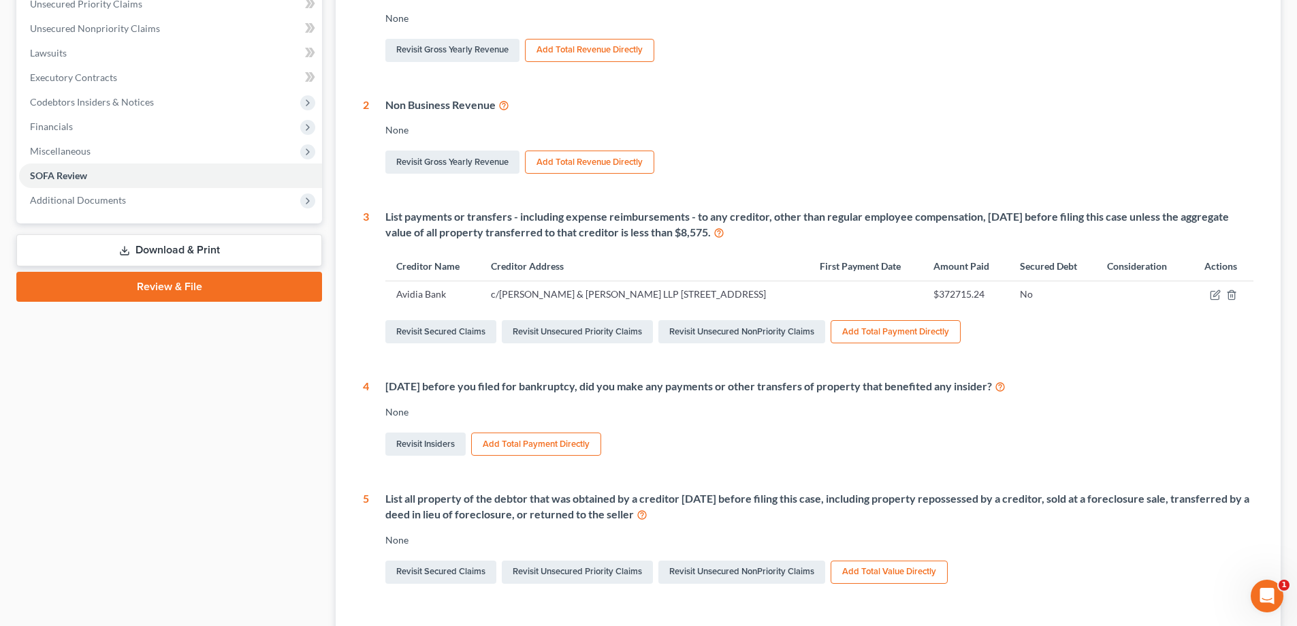
click at [526, 456] on button "Add Total Payment Directly" at bounding box center [536, 443] width 130 height 23
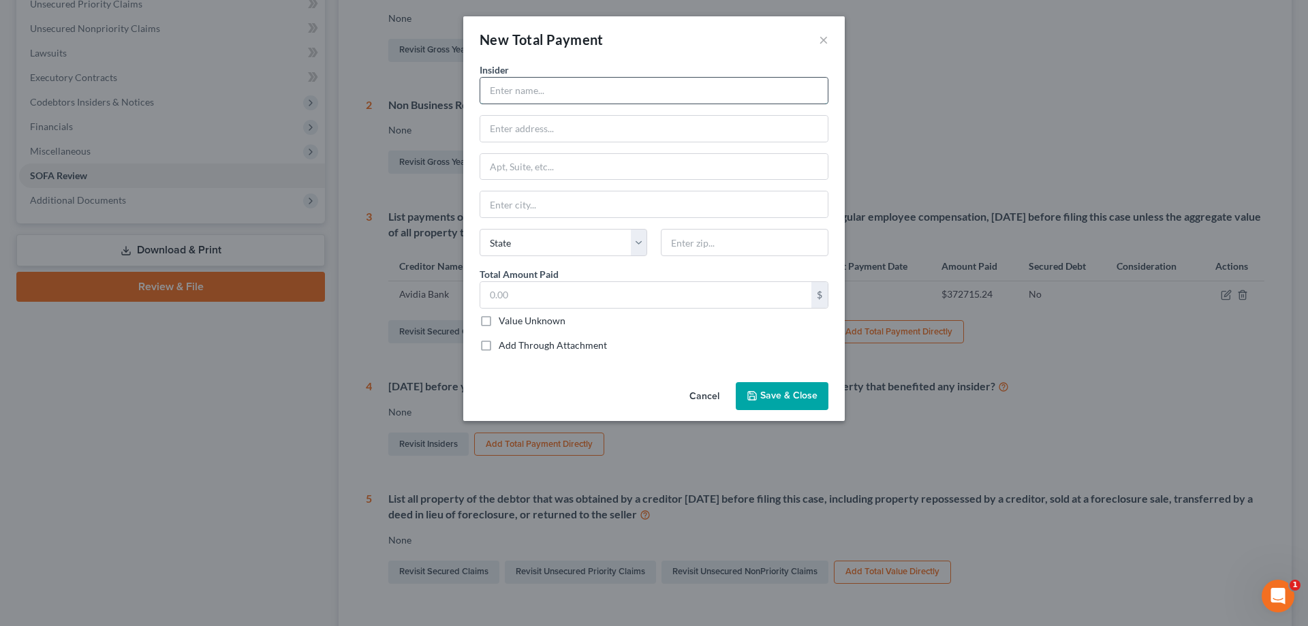
click at [498, 89] on input "text" at bounding box center [653, 91] width 347 height 26
type input "M"
type input "[PERSON_NAME], Trustee of Mystic Valley Parkway Trust"
click at [514, 129] on input "text" at bounding box center [653, 129] width 347 height 26
type input "[STREET_ADDRESS]"
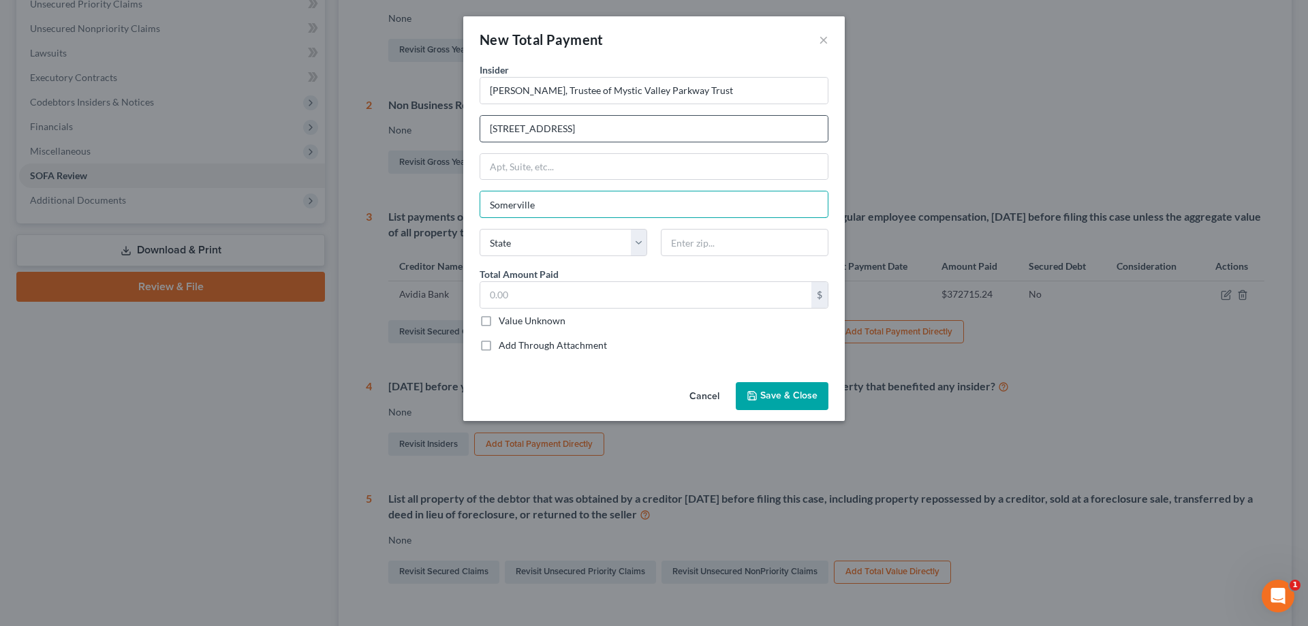
type input "Somerville"
click at [622, 245] on select "State [US_STATE] AK AR AZ CA CO CT DE DC [GEOGRAPHIC_DATA] [GEOGRAPHIC_DATA] GU…" at bounding box center [563, 242] width 168 height 27
select select "22"
click at [479, 229] on select "State [US_STATE] AK AR AZ CA CO CT DE DC [GEOGRAPHIC_DATA] [GEOGRAPHIC_DATA] GU…" at bounding box center [563, 242] width 168 height 27
click at [622, 240] on input "text" at bounding box center [745, 242] width 168 height 27
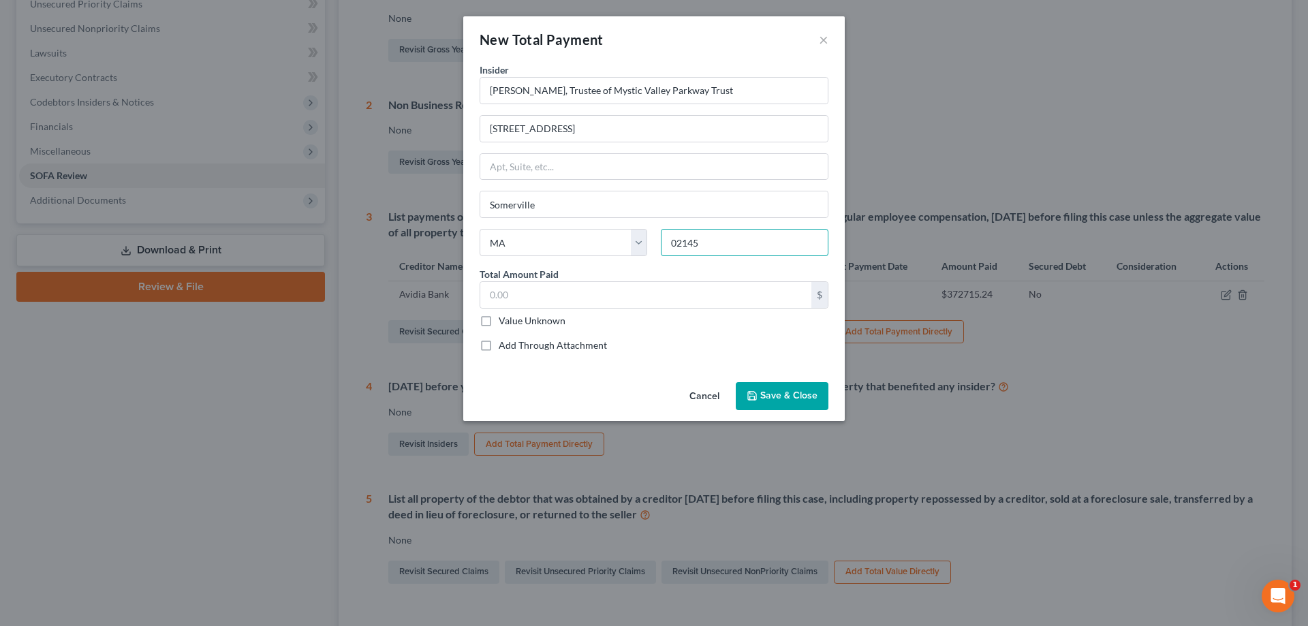
type input "02145"
click at [499, 319] on label "Value Unknown" at bounding box center [532, 321] width 67 height 14
click at [504, 319] on input "Value Unknown" at bounding box center [508, 318] width 9 height 9
checkbox input "true"
type input "0.00"
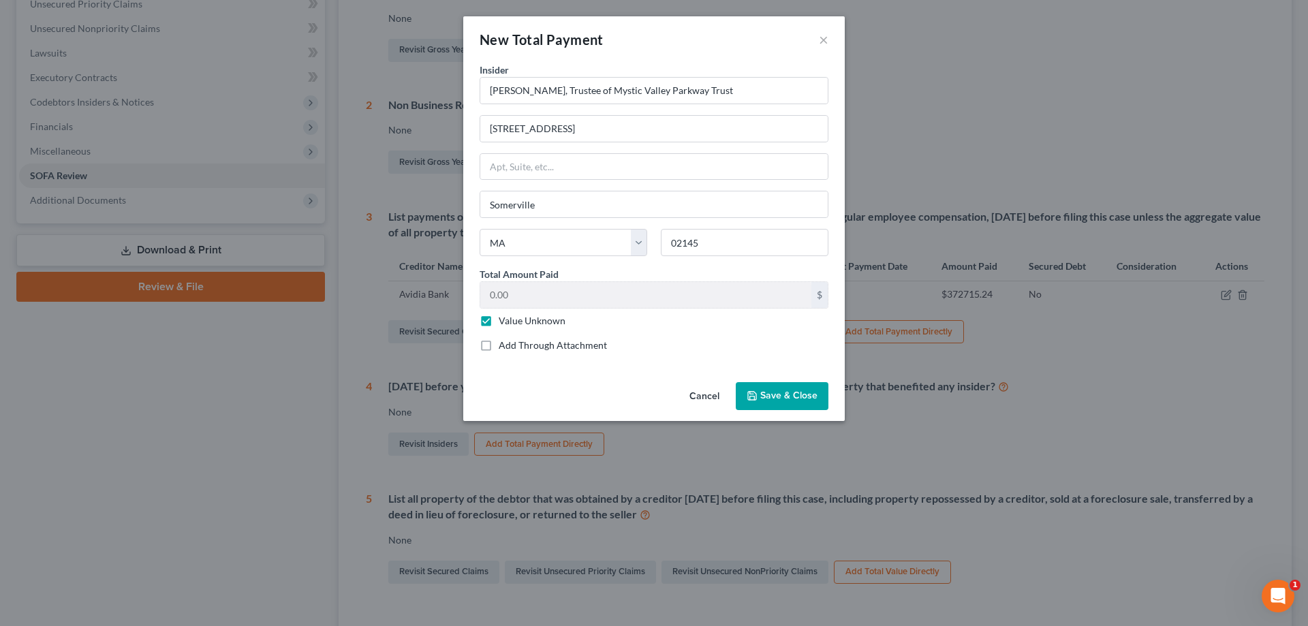
click at [622, 394] on span "Save & Close" at bounding box center [788, 396] width 57 height 12
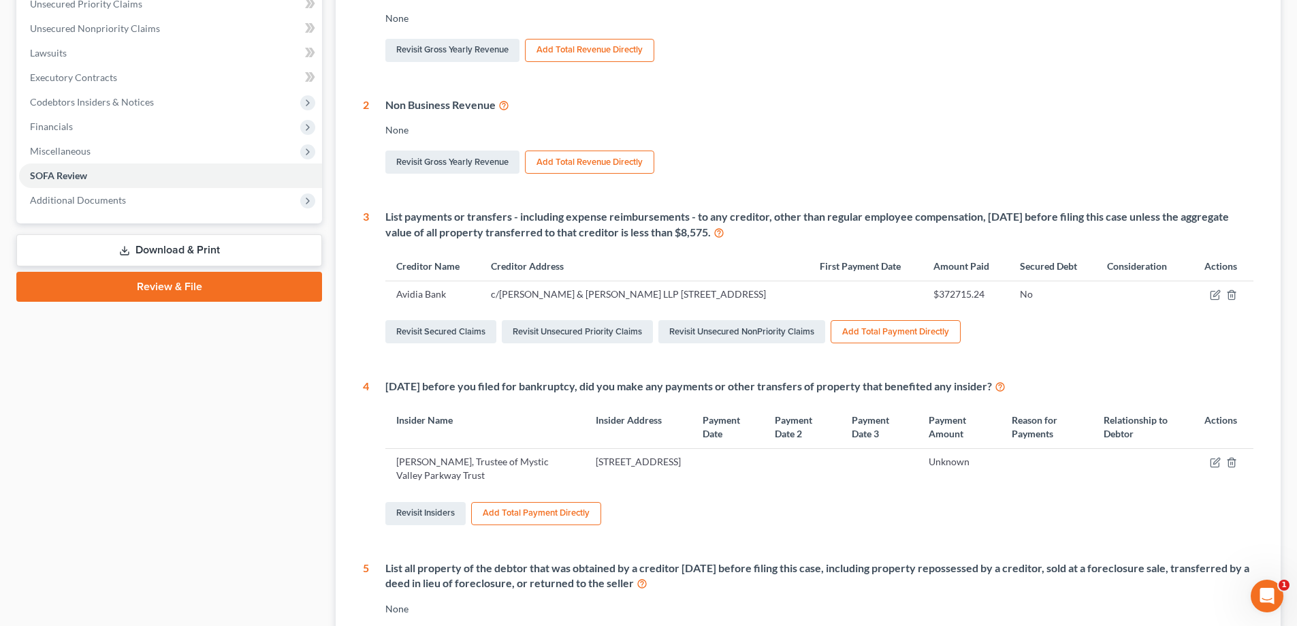
click at [531, 525] on button "Add Total Payment Directly" at bounding box center [536, 513] width 130 height 23
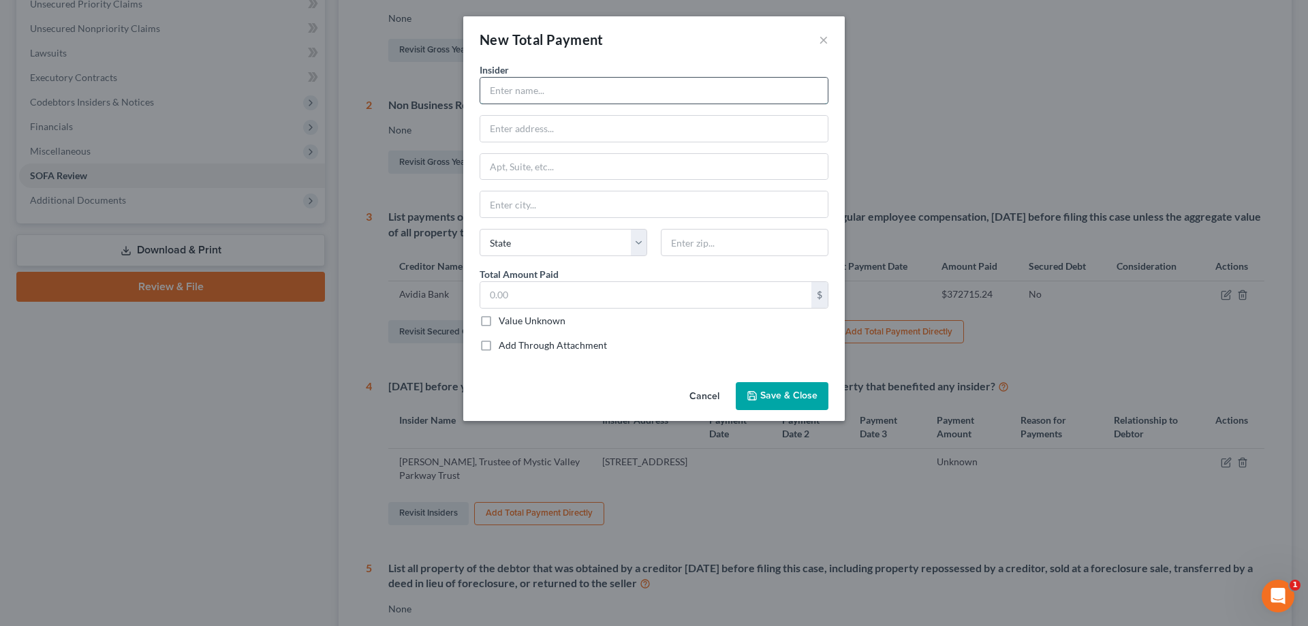
click at [509, 89] on input "text" at bounding box center [653, 91] width 347 height 26
drag, startPoint x: 825, startPoint y: 40, endPoint x: 939, endPoint y: 362, distance: 342.5
click at [622, 40] on button "×" at bounding box center [824, 39] width 10 height 16
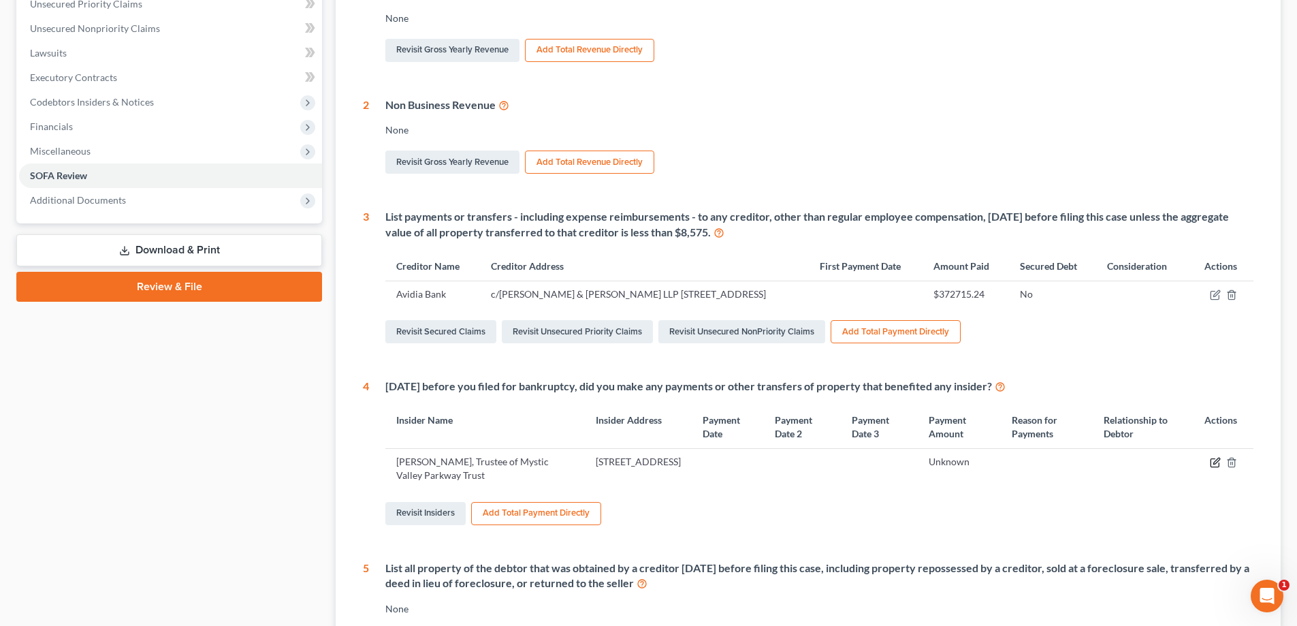
click at [622, 465] on icon "button" at bounding box center [1217, 461] width 6 height 6
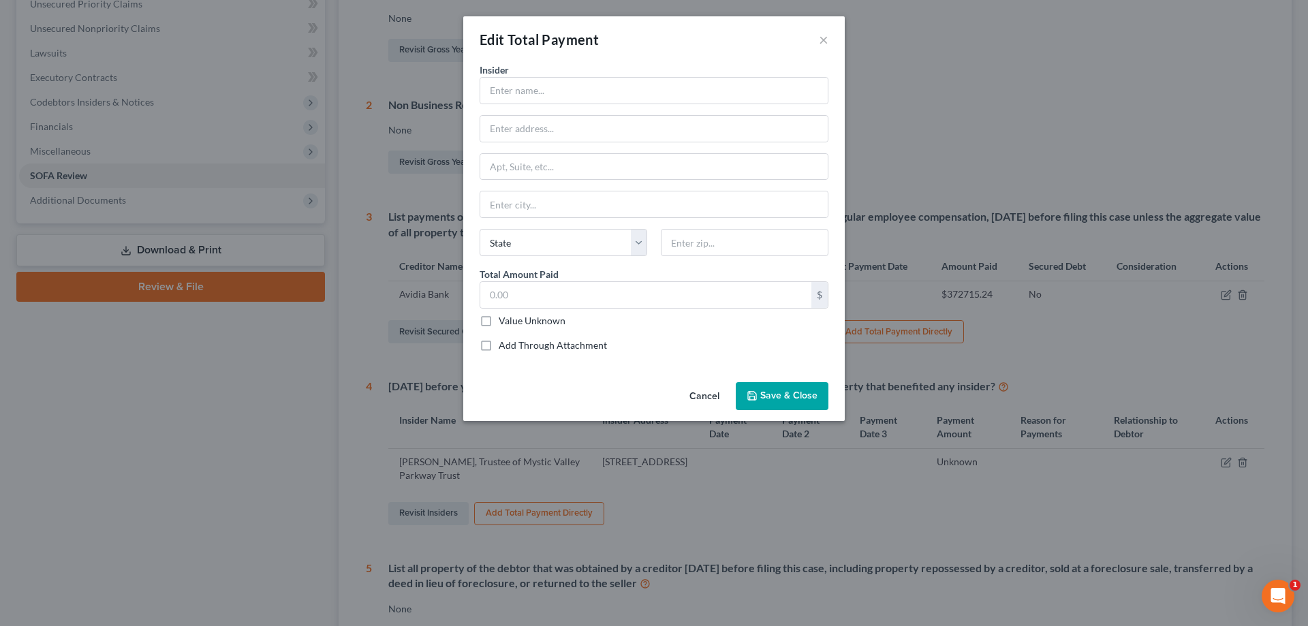
click at [622, 40] on div "Edit Total Payment ×" at bounding box center [653, 39] width 381 height 46
click at [622, 40] on button "×" at bounding box center [824, 39] width 10 height 16
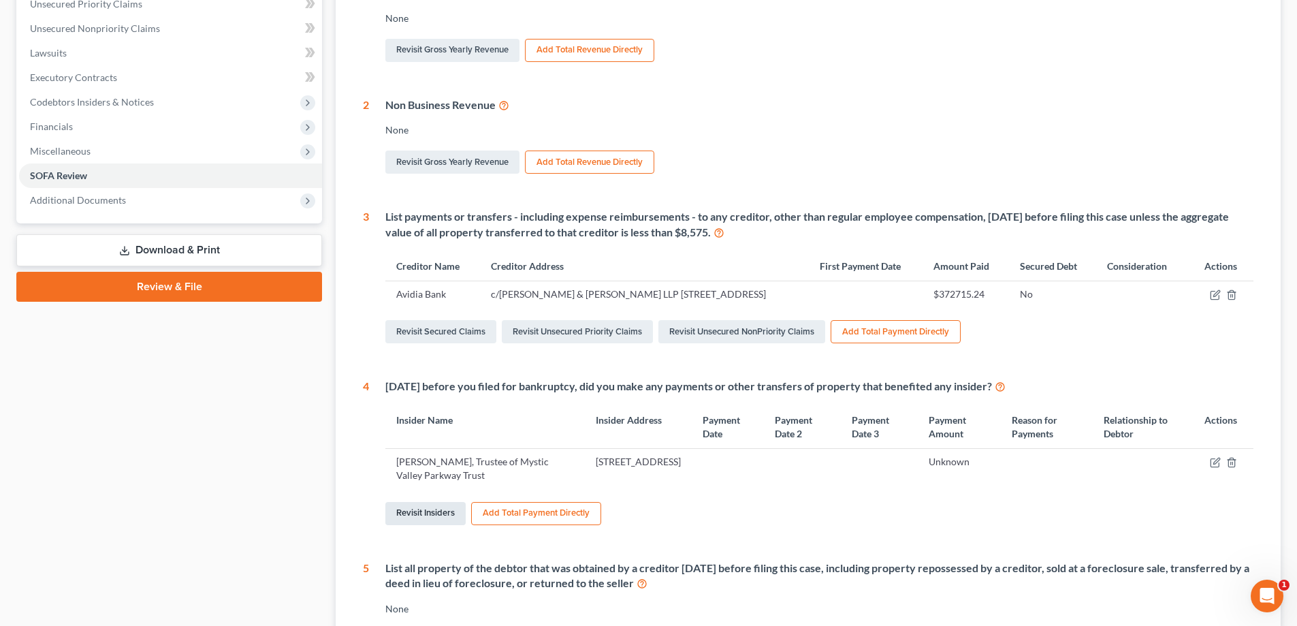
click at [426, 525] on link "Revisit Insiders" at bounding box center [425, 513] width 80 height 23
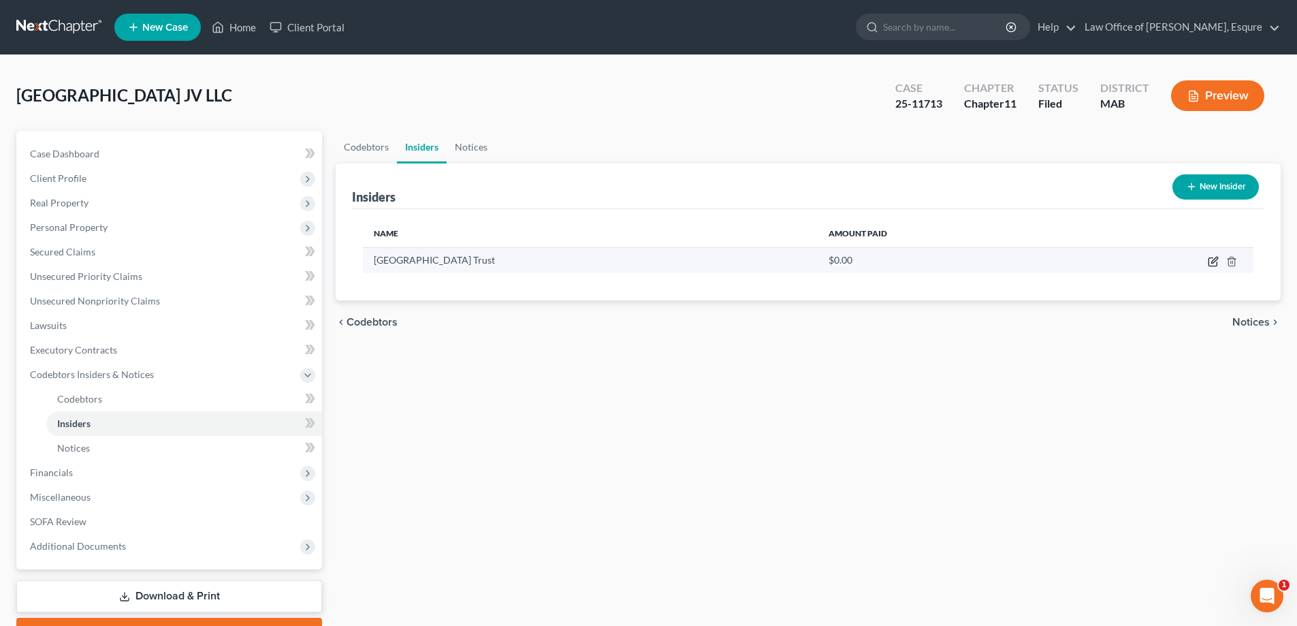
click at [622, 259] on icon "button" at bounding box center [1213, 261] width 11 height 11
select select "22"
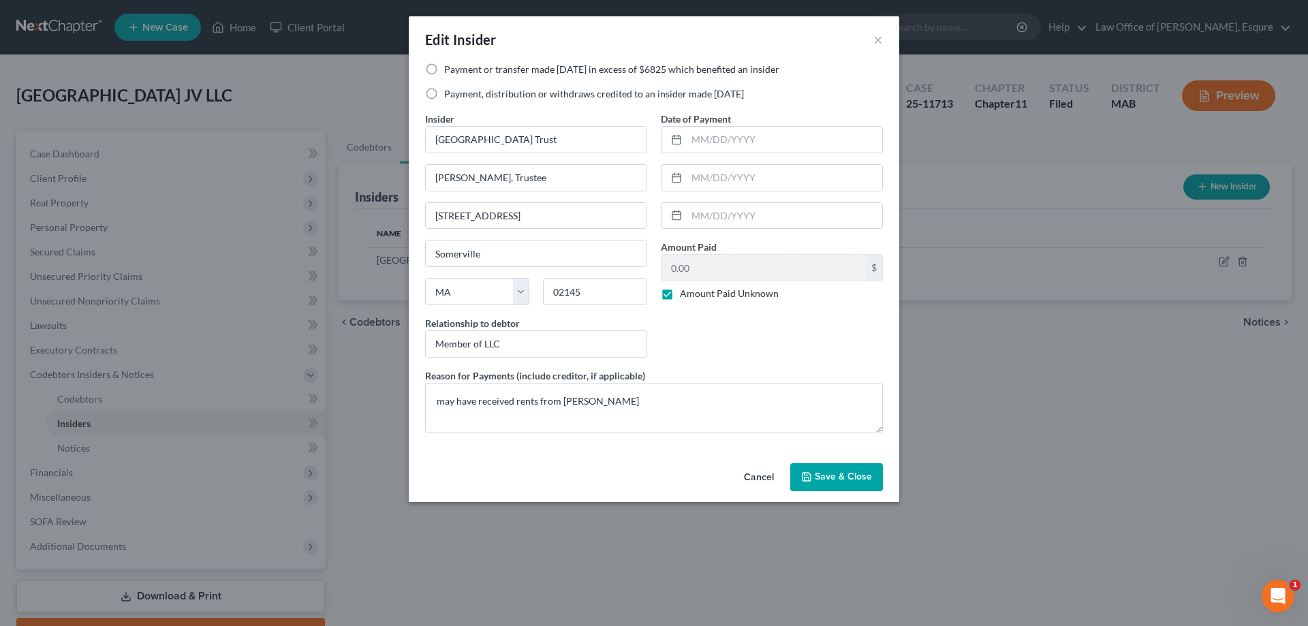
click at [444, 67] on label "Payment or transfer made [DATE] in excess of $6825 which benefited an insider" at bounding box center [611, 70] width 335 height 14
click at [450, 67] on input "Payment or transfer made [DATE] in excess of $6825 which benefited an insider" at bounding box center [454, 67] width 9 height 9
radio input "true"
click at [622, 473] on span "Save & Close" at bounding box center [843, 477] width 57 height 12
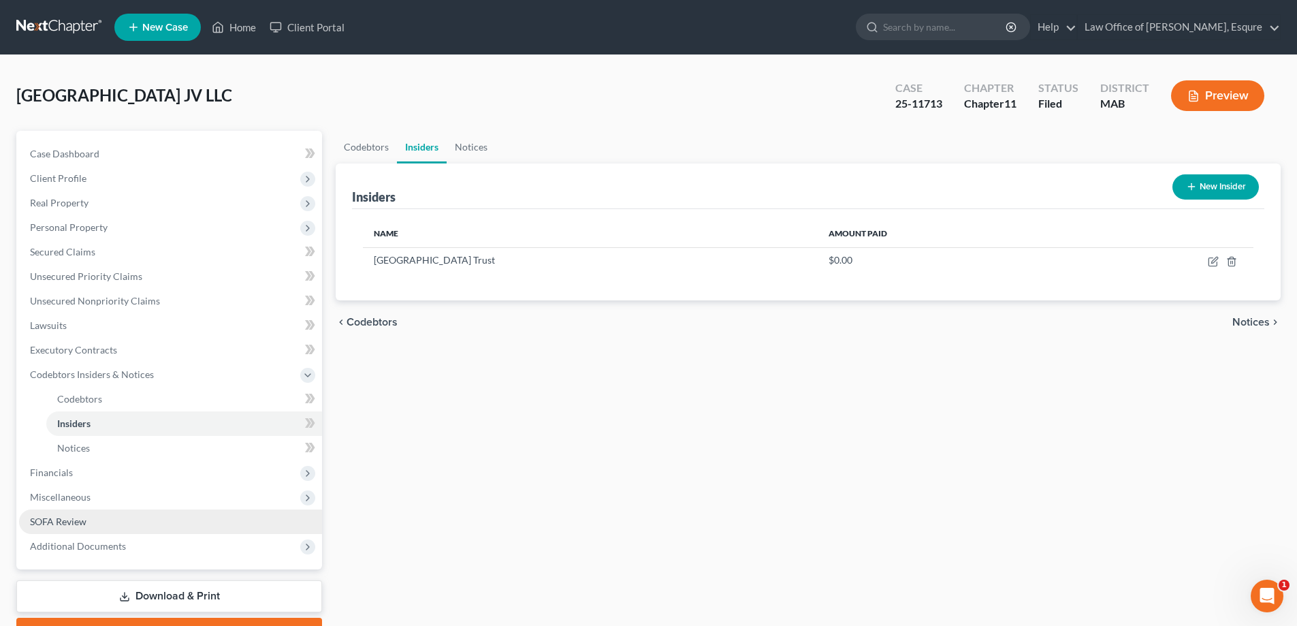
click at [65, 520] on span "SOFA Review" at bounding box center [58, 522] width 57 height 12
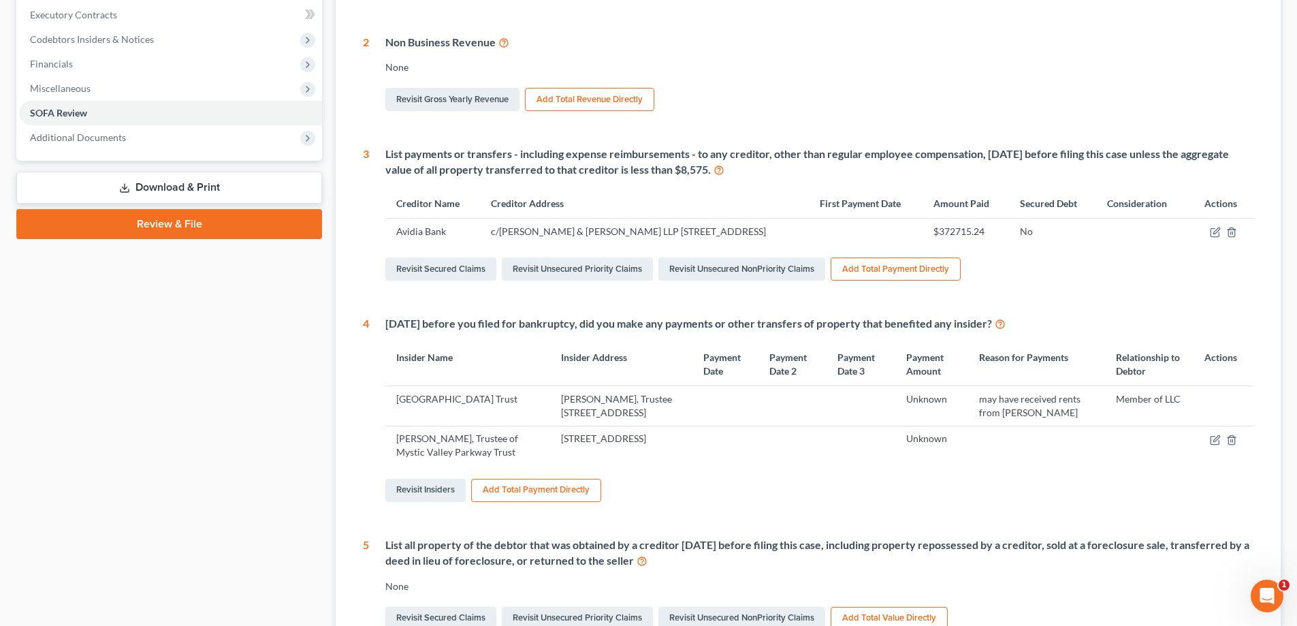
scroll to position [341, 0]
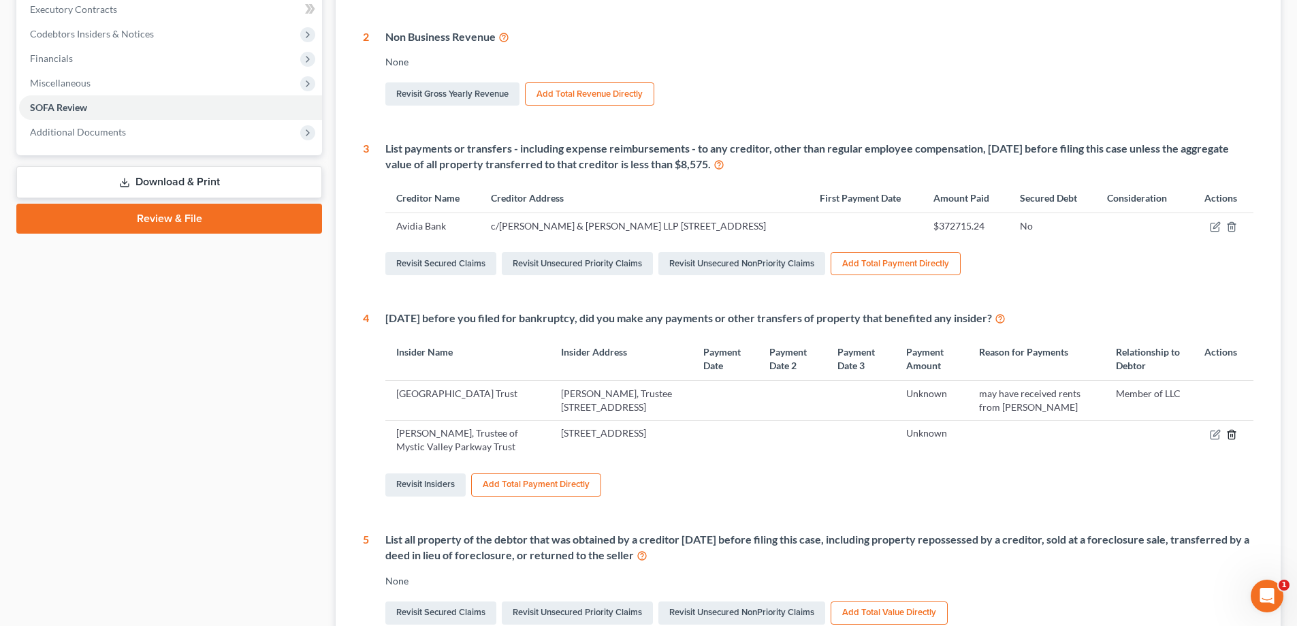
click at [622, 440] on icon "button" at bounding box center [1232, 434] width 11 height 11
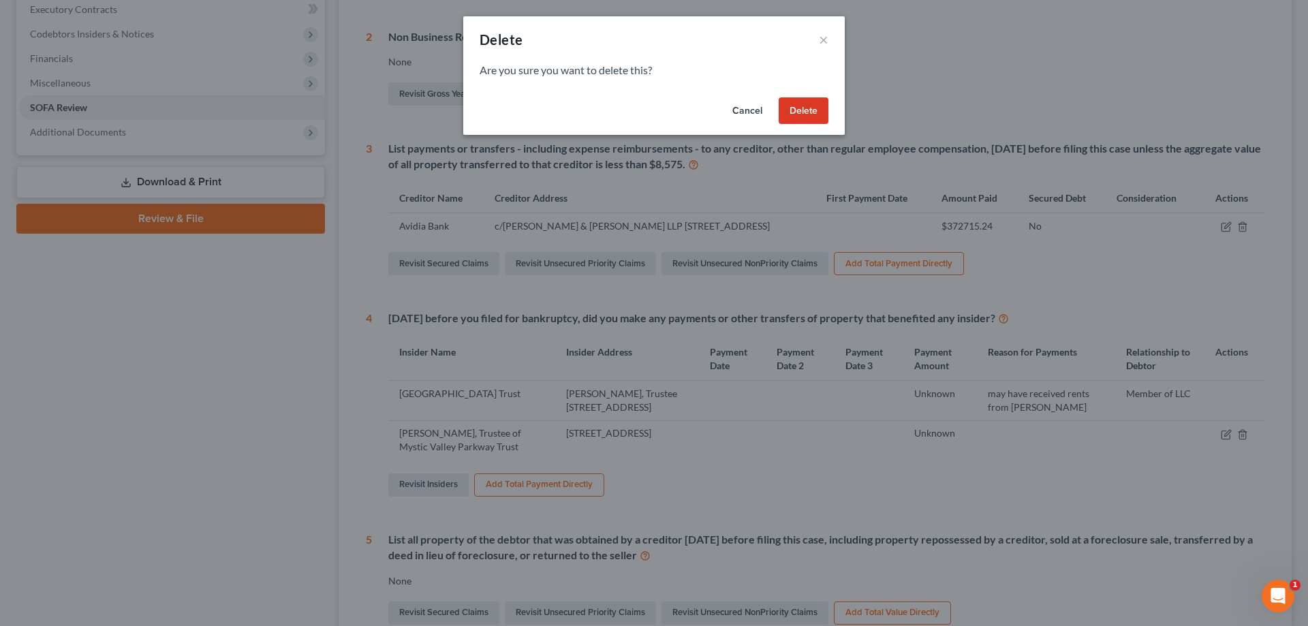
click at [622, 113] on button "Delete" at bounding box center [803, 110] width 50 height 27
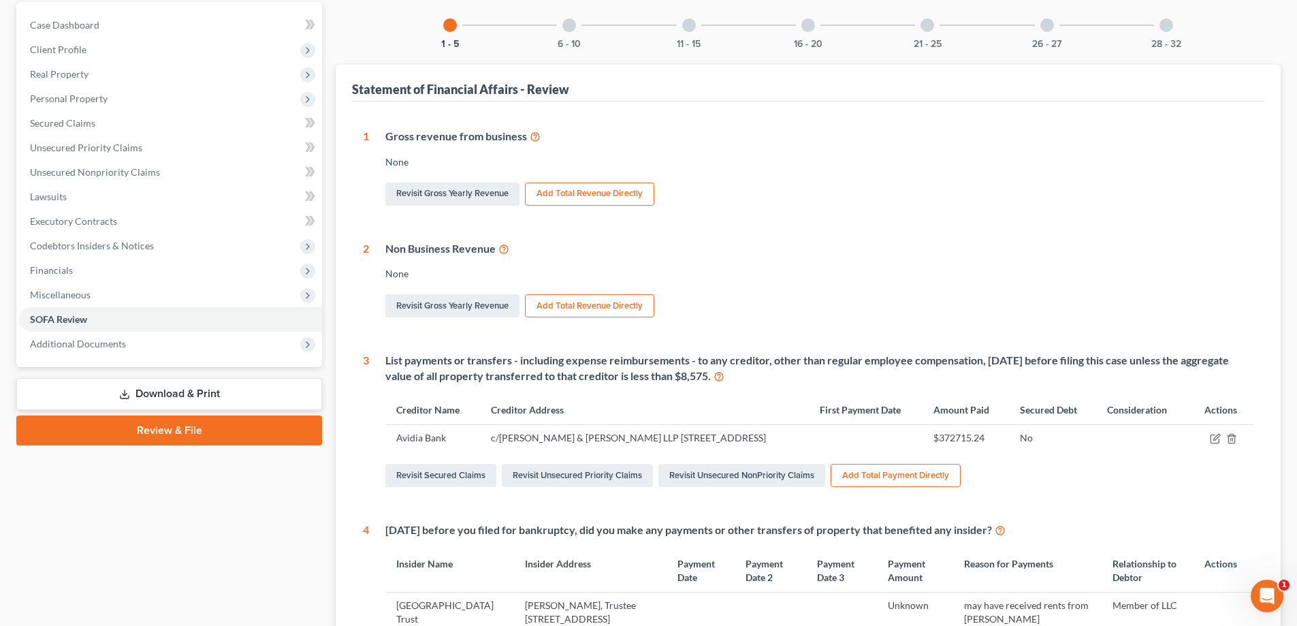
scroll to position [0, 0]
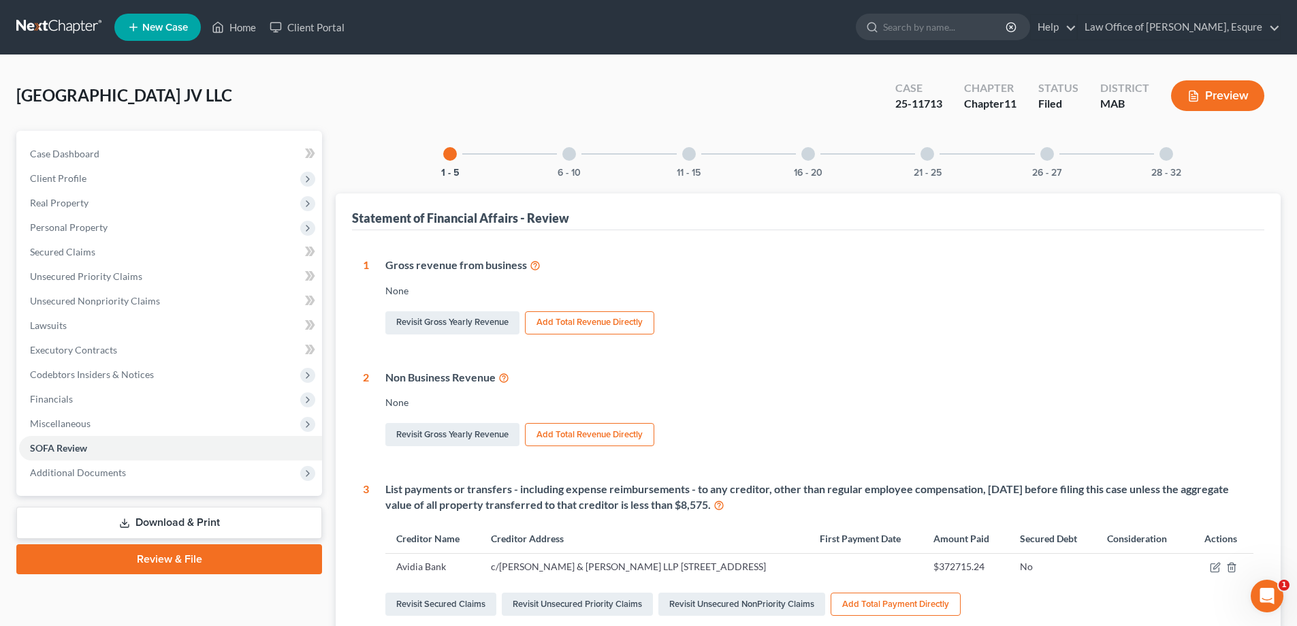
click at [570, 151] on div at bounding box center [570, 154] width 14 height 14
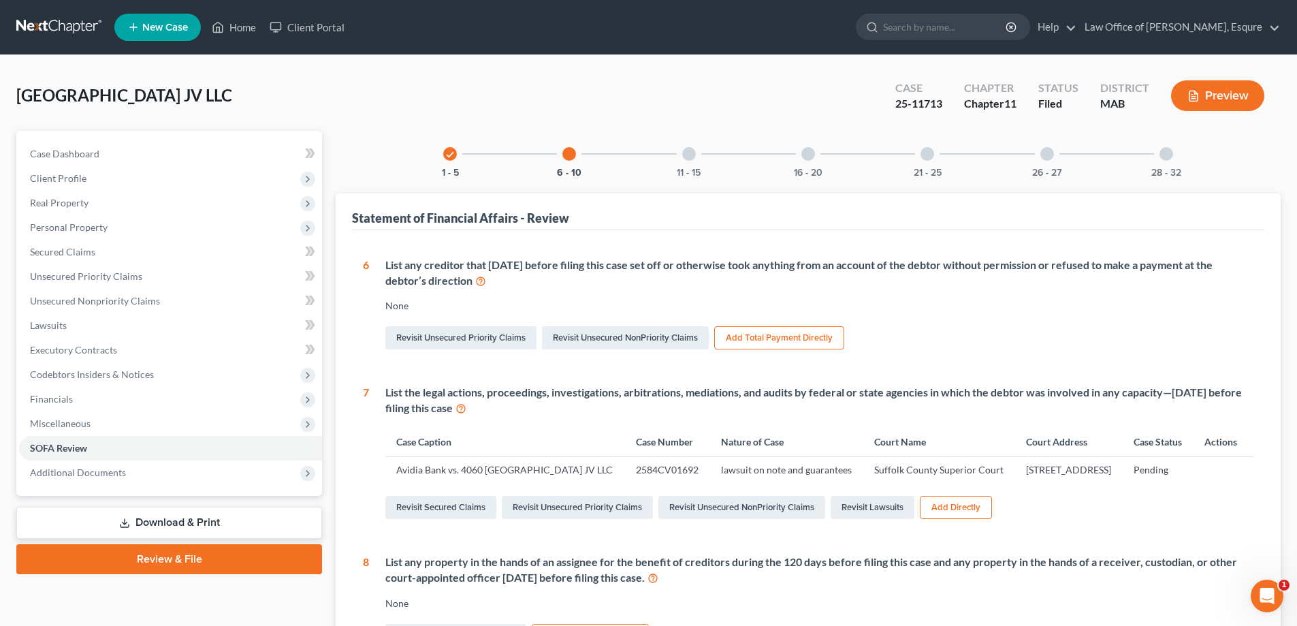
click at [622, 336] on button "Add Total Payment Directly" at bounding box center [779, 337] width 130 height 23
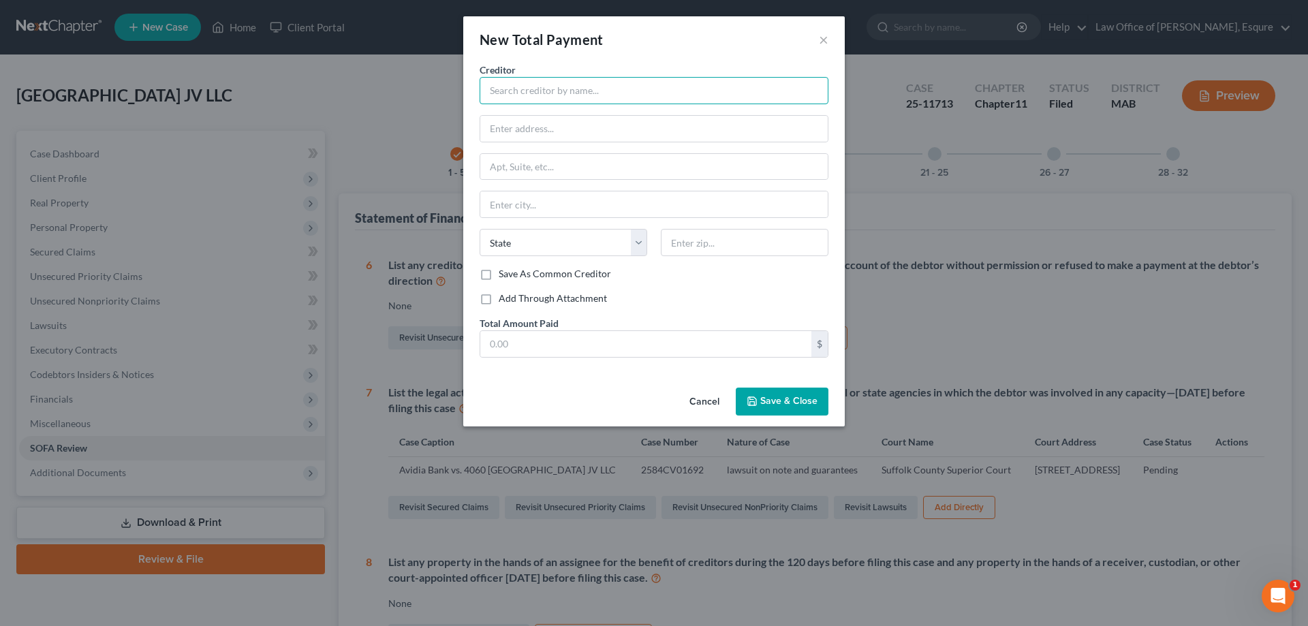
click at [506, 86] on input "text" at bounding box center [653, 90] width 349 height 27
type input "see Avidia Bank response above"
click at [622, 400] on span "Save & Close" at bounding box center [788, 402] width 57 height 12
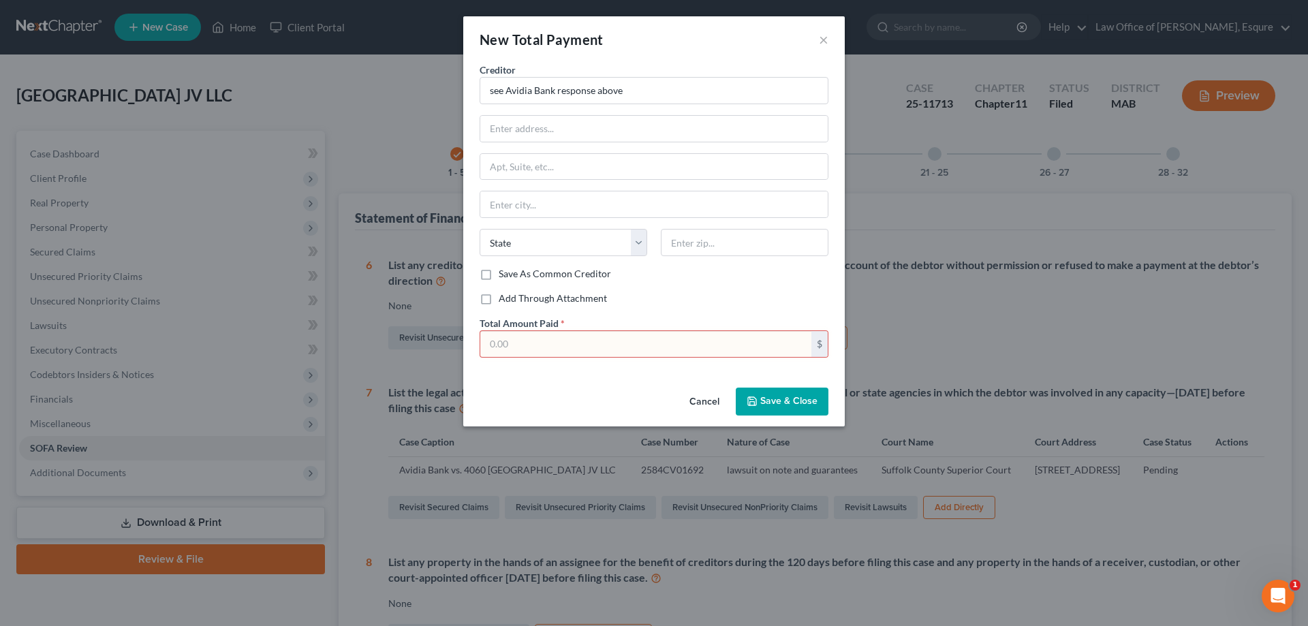
click at [622, 401] on button "Cancel" at bounding box center [704, 402] width 52 height 27
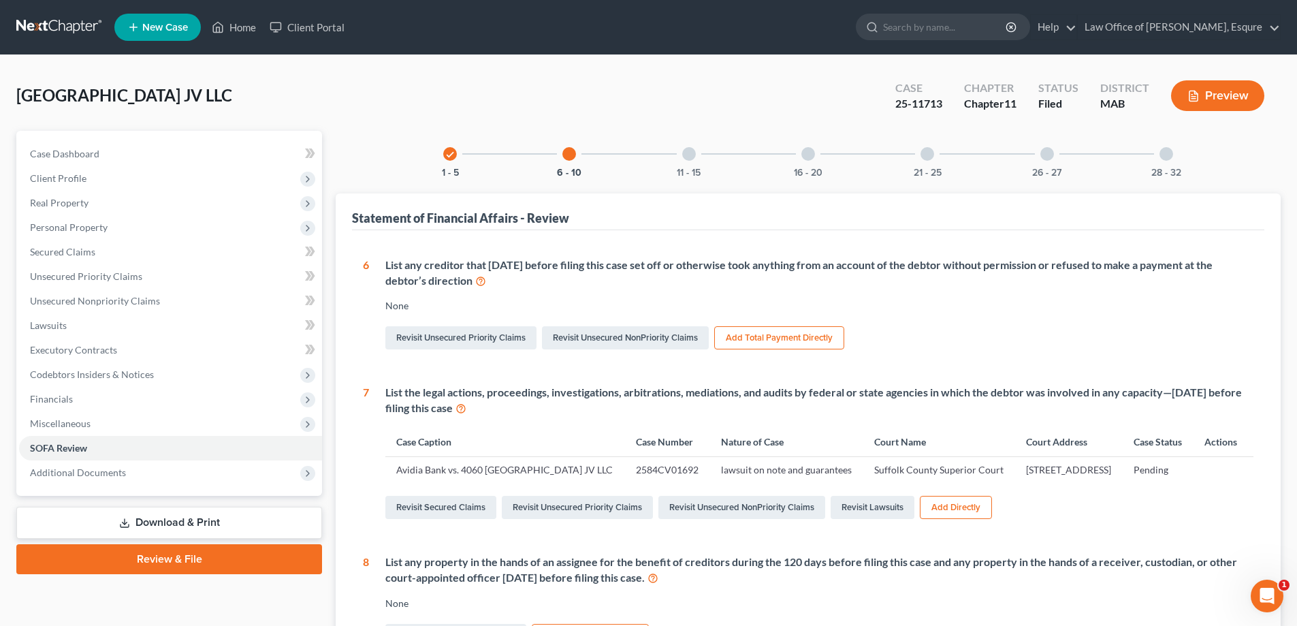
click at [622, 340] on button "Add Total Payment Directly" at bounding box center [779, 337] width 130 height 23
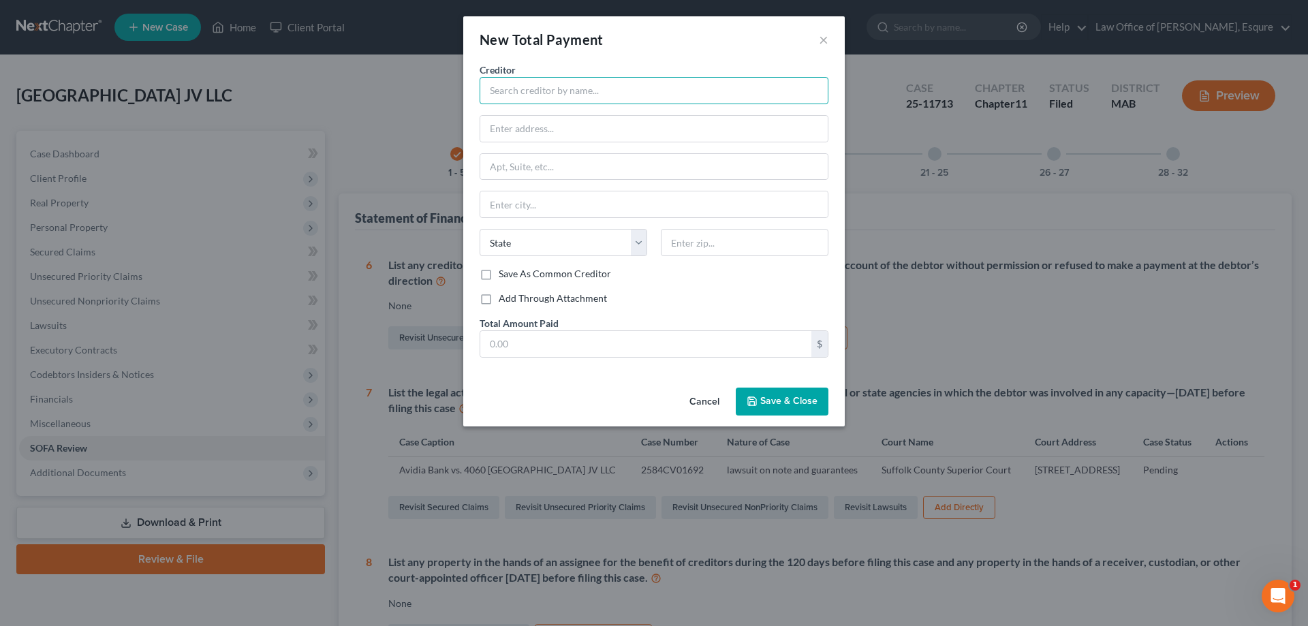
click at [520, 89] on input "text" at bounding box center [653, 90] width 349 height 27
type input "Avidia Bank"
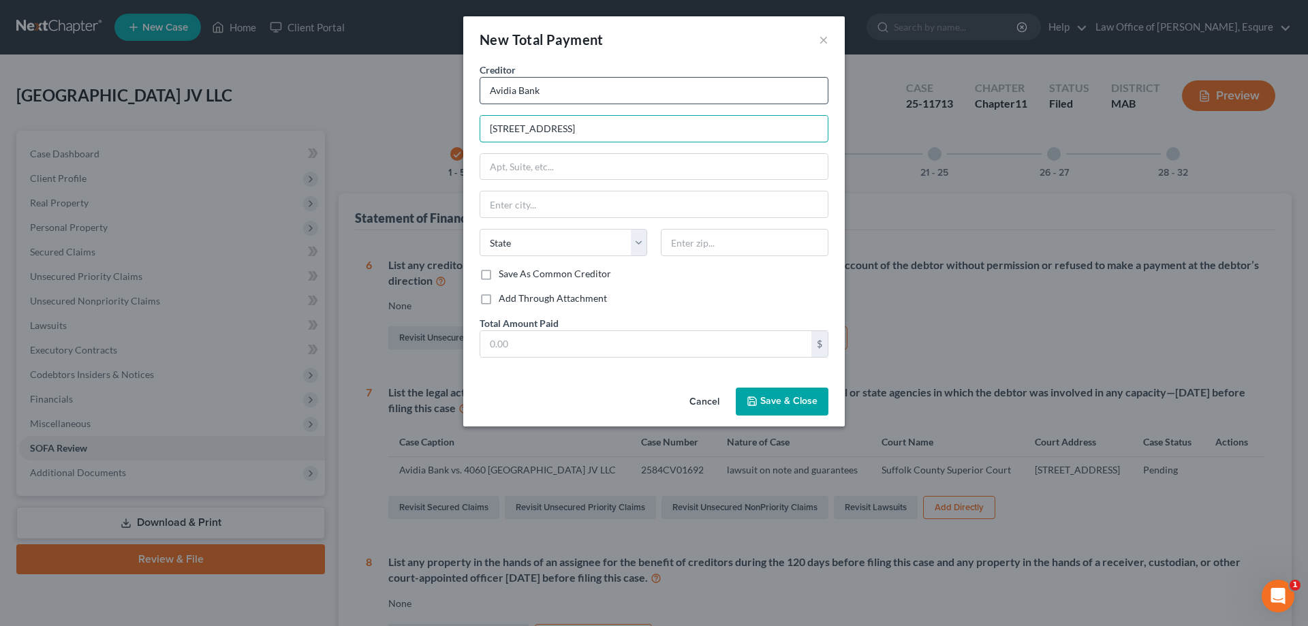
type input "[STREET_ADDRESS]"
type input "Framingham"
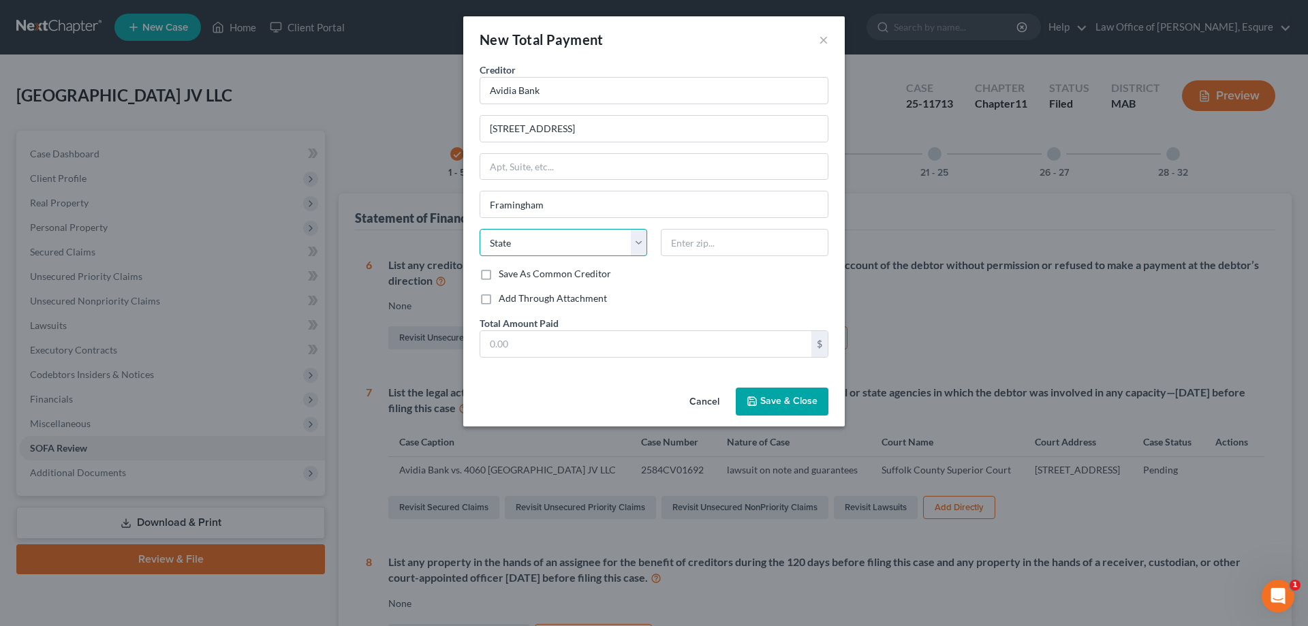
drag, startPoint x: 633, startPoint y: 241, endPoint x: 617, endPoint y: 252, distance: 19.6
click at [622, 241] on select "State [US_STATE] AK AR AZ CA CO CT DE DC [GEOGRAPHIC_DATA] [GEOGRAPHIC_DATA] GU…" at bounding box center [563, 242] width 168 height 27
select select "22"
click at [479, 229] on select "State [US_STATE] AK AR AZ CA CO CT DE DC [GEOGRAPHIC_DATA] [GEOGRAPHIC_DATA] GU…" at bounding box center [563, 242] width 168 height 27
click at [622, 242] on input "text" at bounding box center [745, 242] width 168 height 27
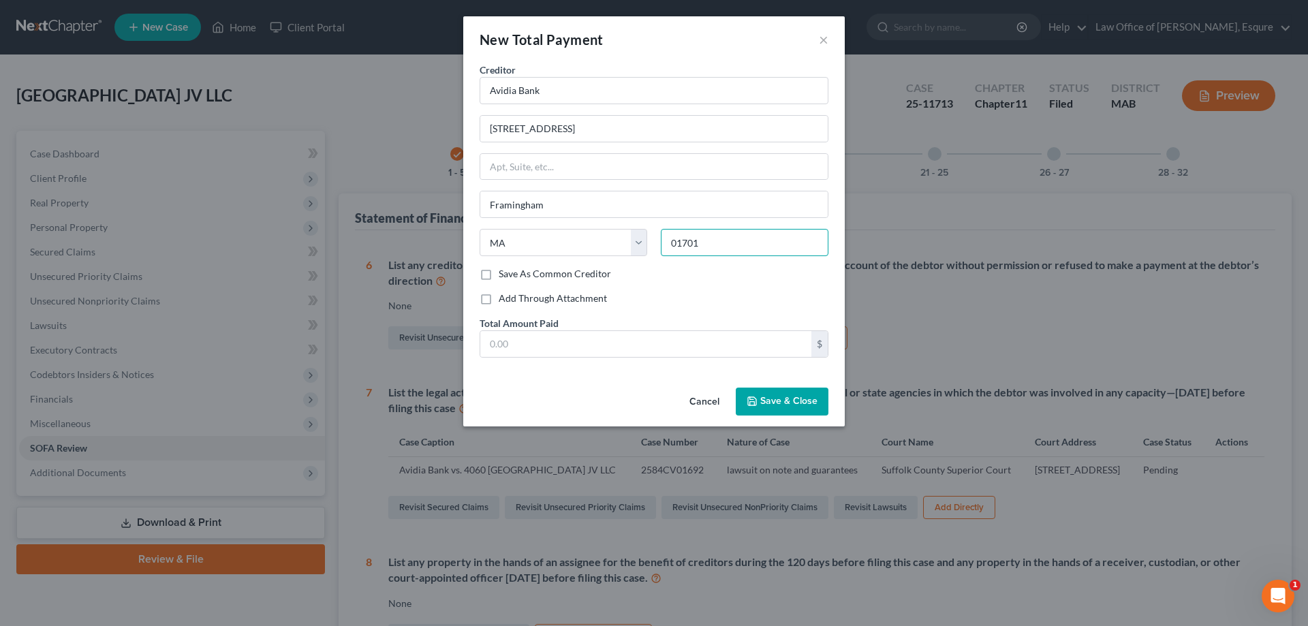
type input "01701"
click at [622, 400] on span "Save & Close" at bounding box center [788, 402] width 57 height 12
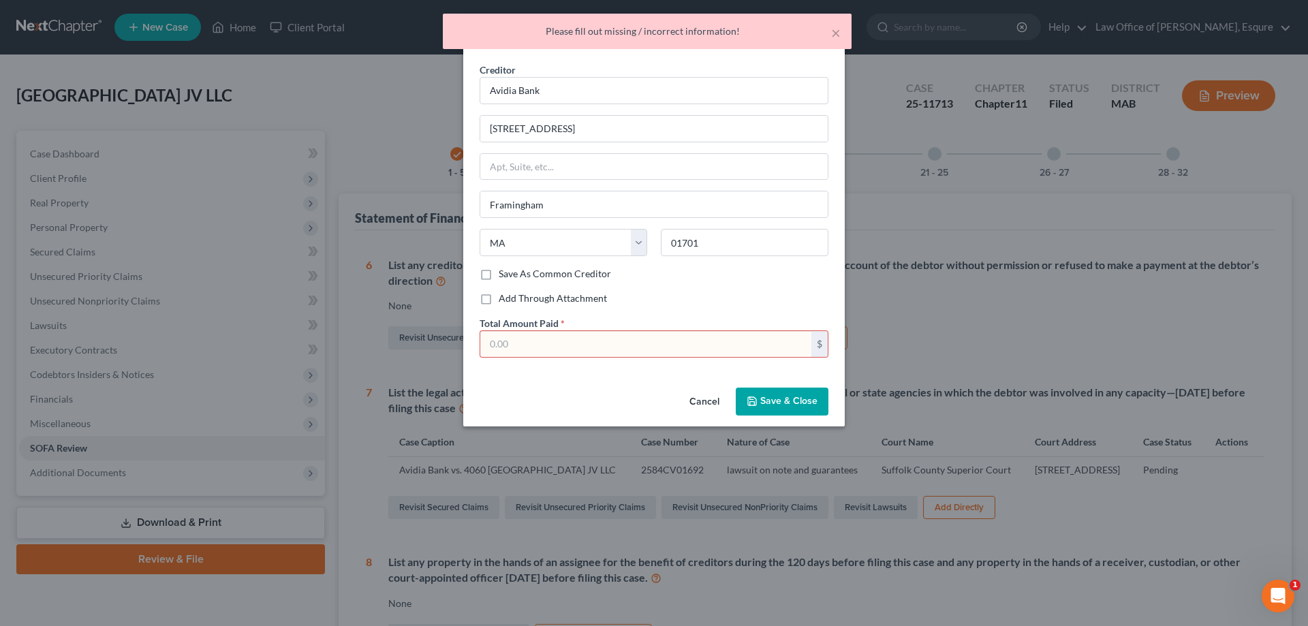
click at [622, 342] on div "New Total Payment × Creditor * Avidia Bank [STREET_ADDRESS] [GEOGRAPHIC_DATA] […" at bounding box center [654, 313] width 1308 height 626
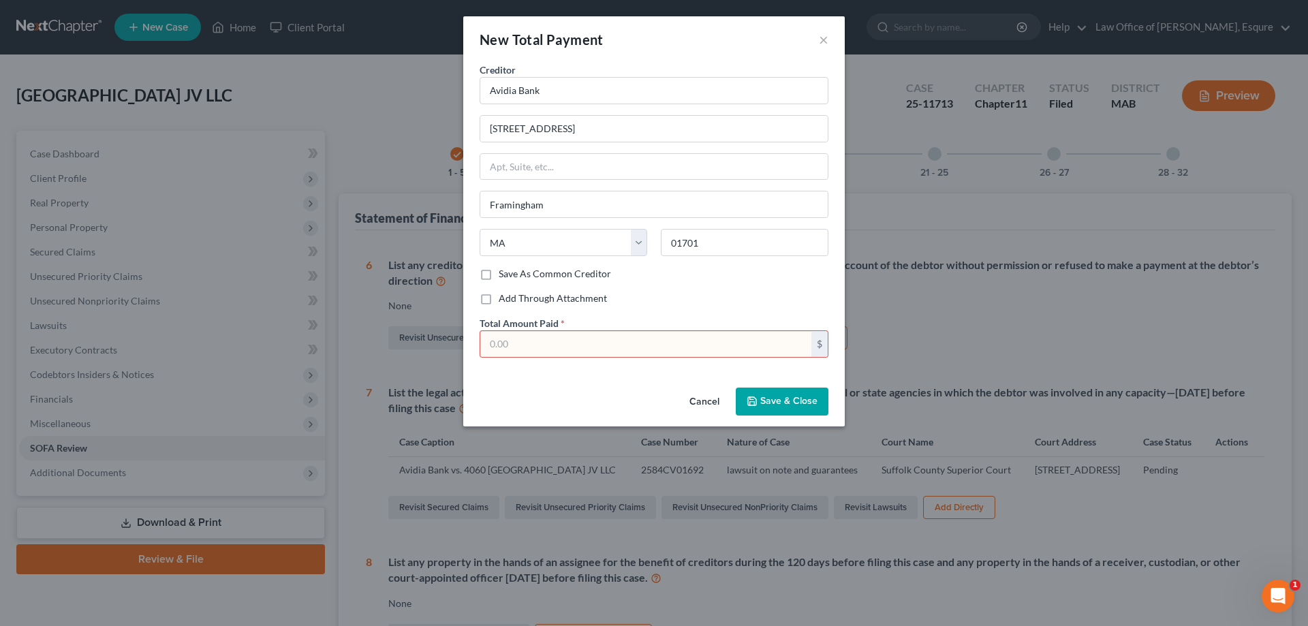
click at [622, 400] on button "Cancel" at bounding box center [704, 402] width 52 height 27
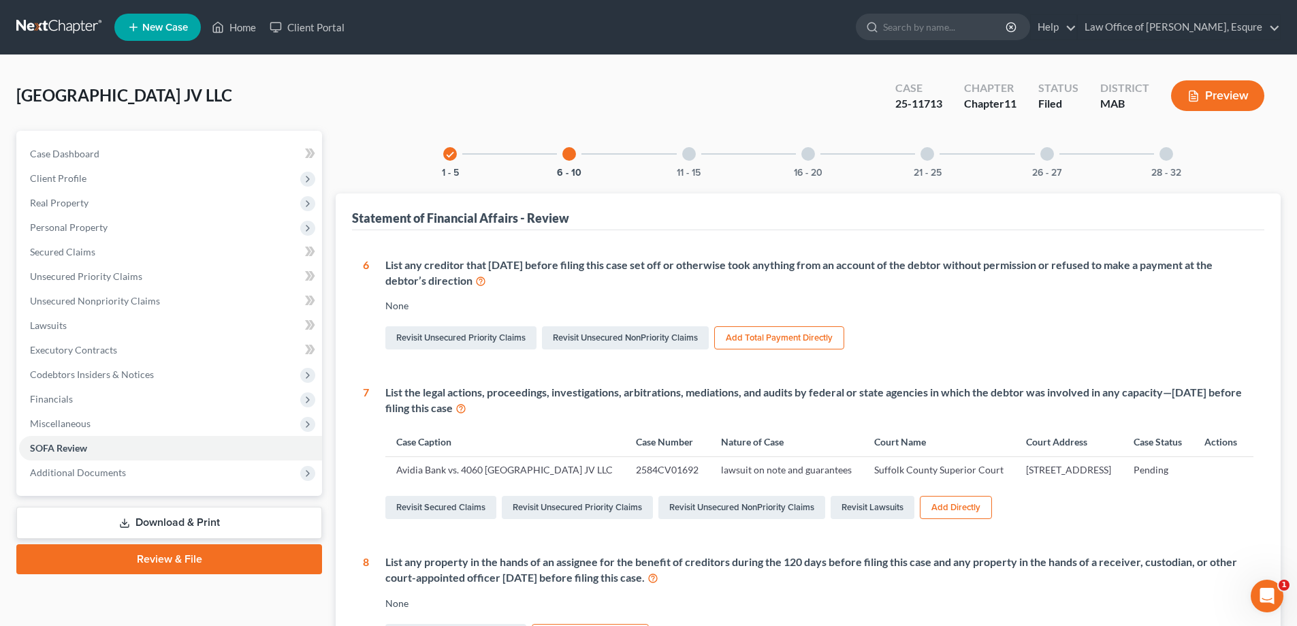
click at [622, 152] on div at bounding box center [1048, 154] width 14 height 14
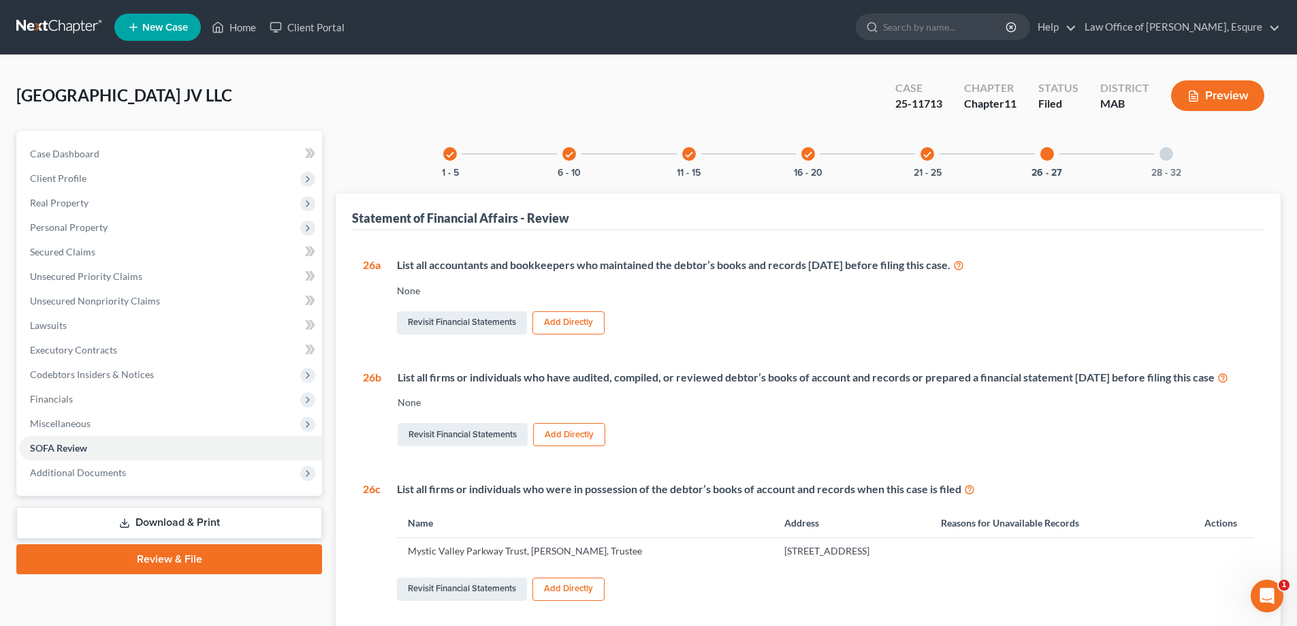
click at [575, 322] on button "Add Directly" at bounding box center [569, 322] width 72 height 23
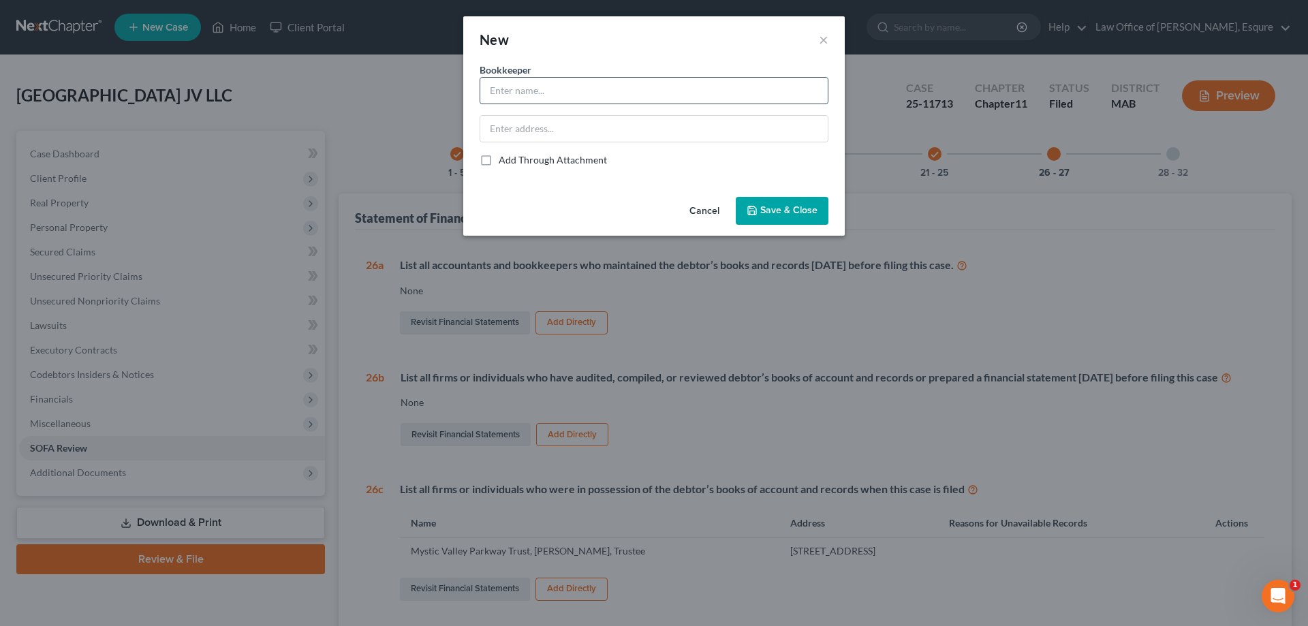
click at [521, 84] on input "text" at bounding box center [653, 91] width 347 height 26
type input "Rise Construction Management Inc."
click at [502, 130] on input "text" at bounding box center [653, 129] width 347 height 26
type input "c"
click at [622, 210] on span "Save & Close" at bounding box center [788, 211] width 57 height 12
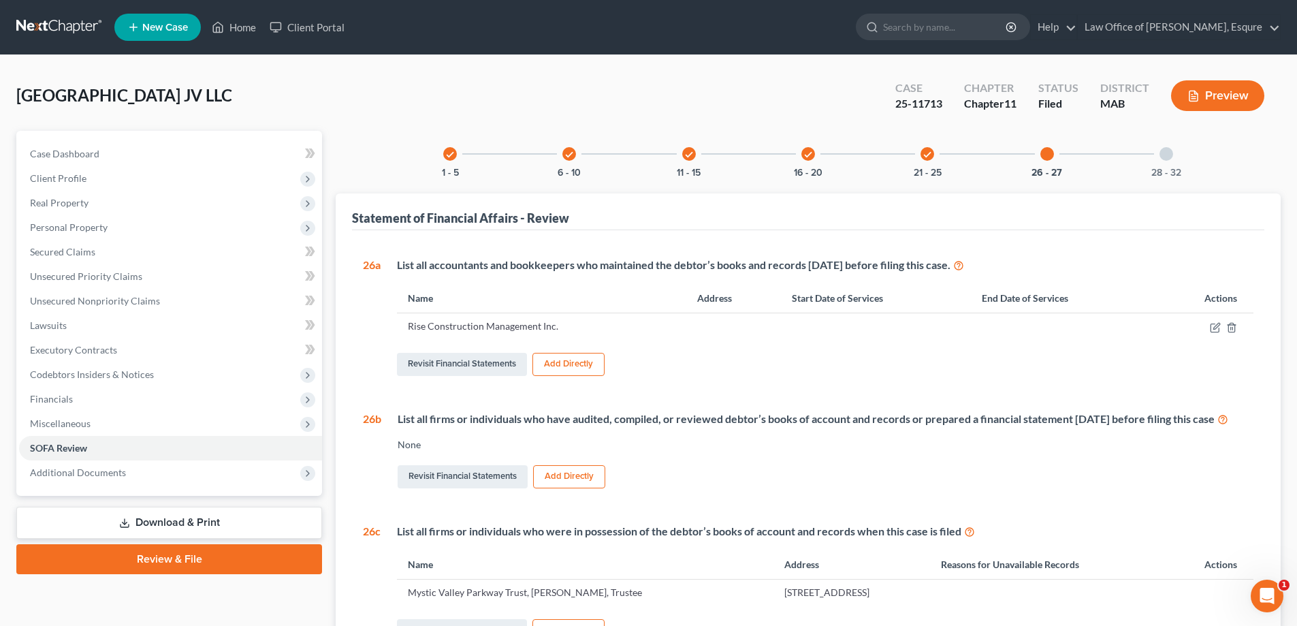
click at [565, 365] on button "Add Directly" at bounding box center [569, 364] width 72 height 23
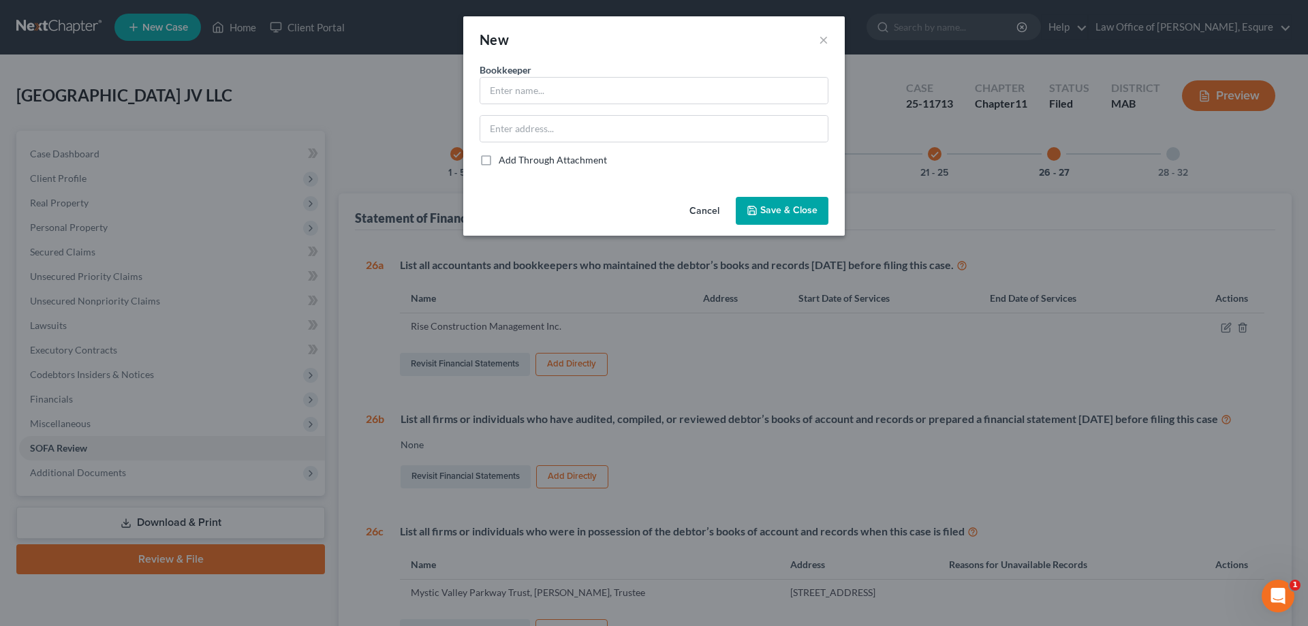
drag, startPoint x: 703, startPoint y: 211, endPoint x: 727, endPoint y: 268, distance: 61.4
click at [622, 208] on button "Cancel" at bounding box center [704, 211] width 52 height 27
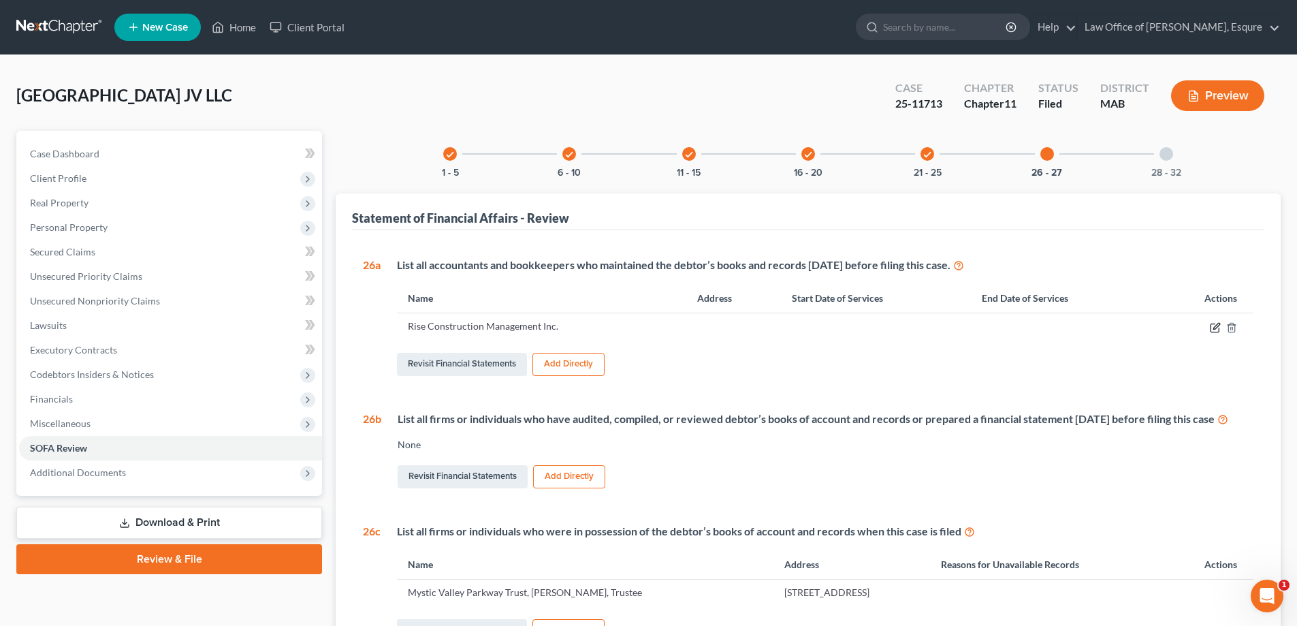
click at [622, 326] on icon "button" at bounding box center [1215, 327] width 11 height 11
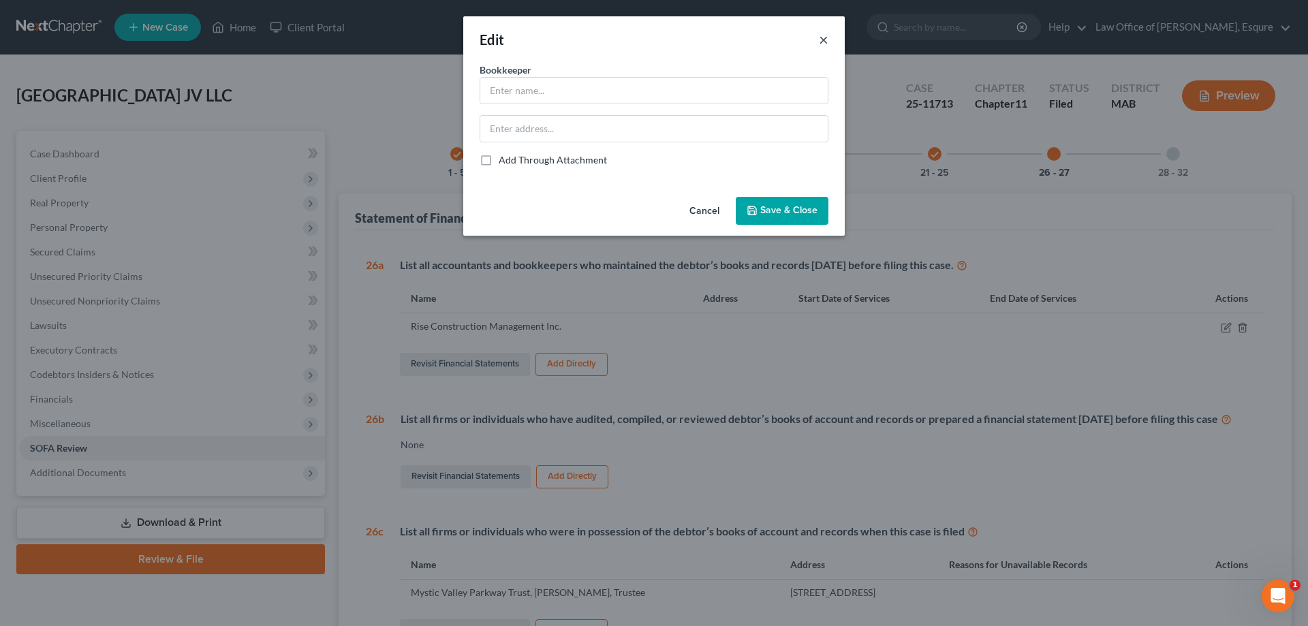
click at [622, 36] on button "×" at bounding box center [824, 39] width 10 height 16
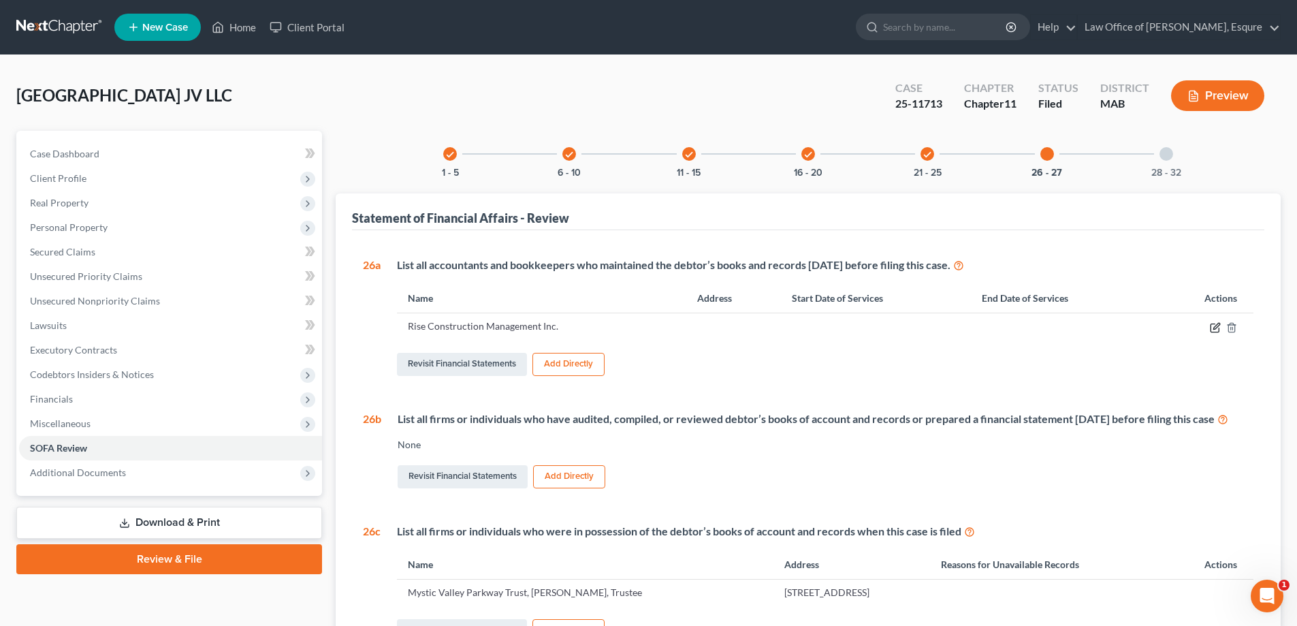
click at [622, 326] on icon "button" at bounding box center [1215, 327] width 11 height 11
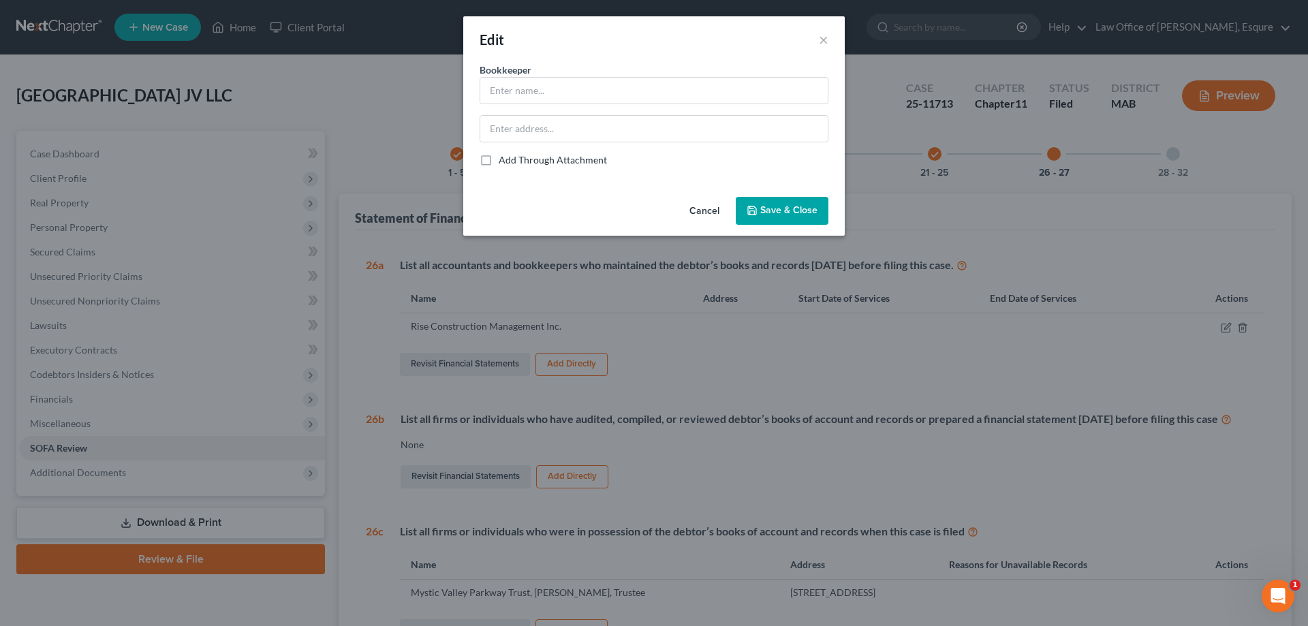
click at [622, 210] on button "Cancel" at bounding box center [704, 211] width 52 height 27
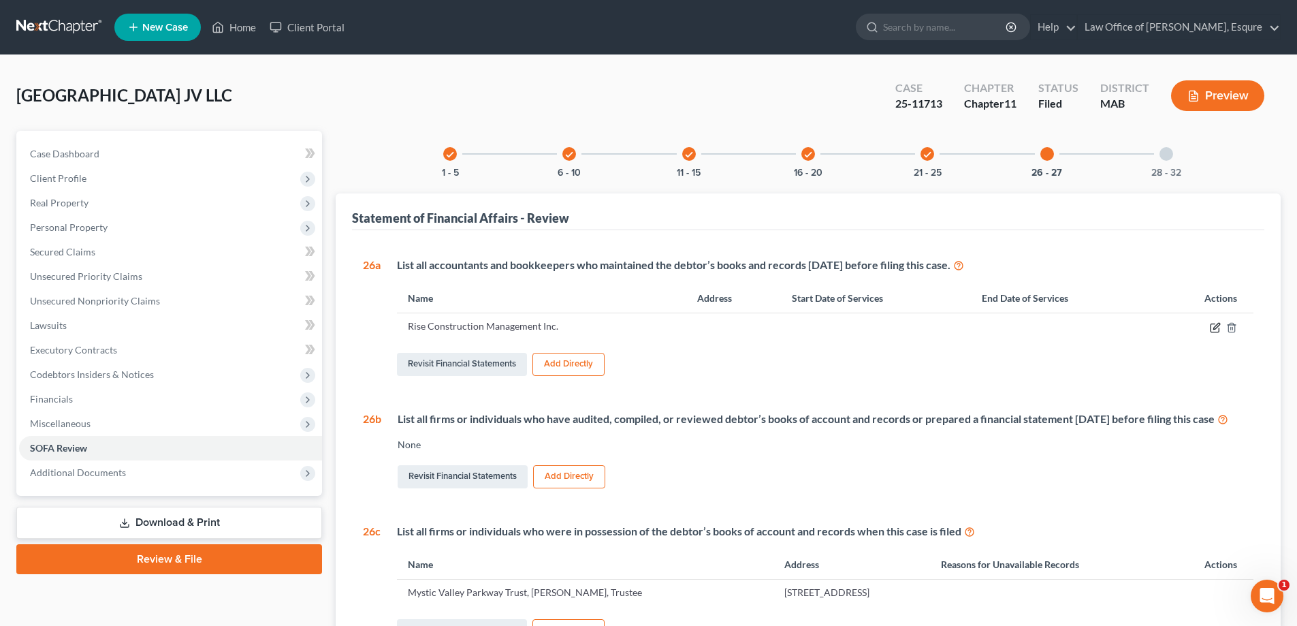
click at [622, 327] on icon "button" at bounding box center [1215, 327] width 11 height 11
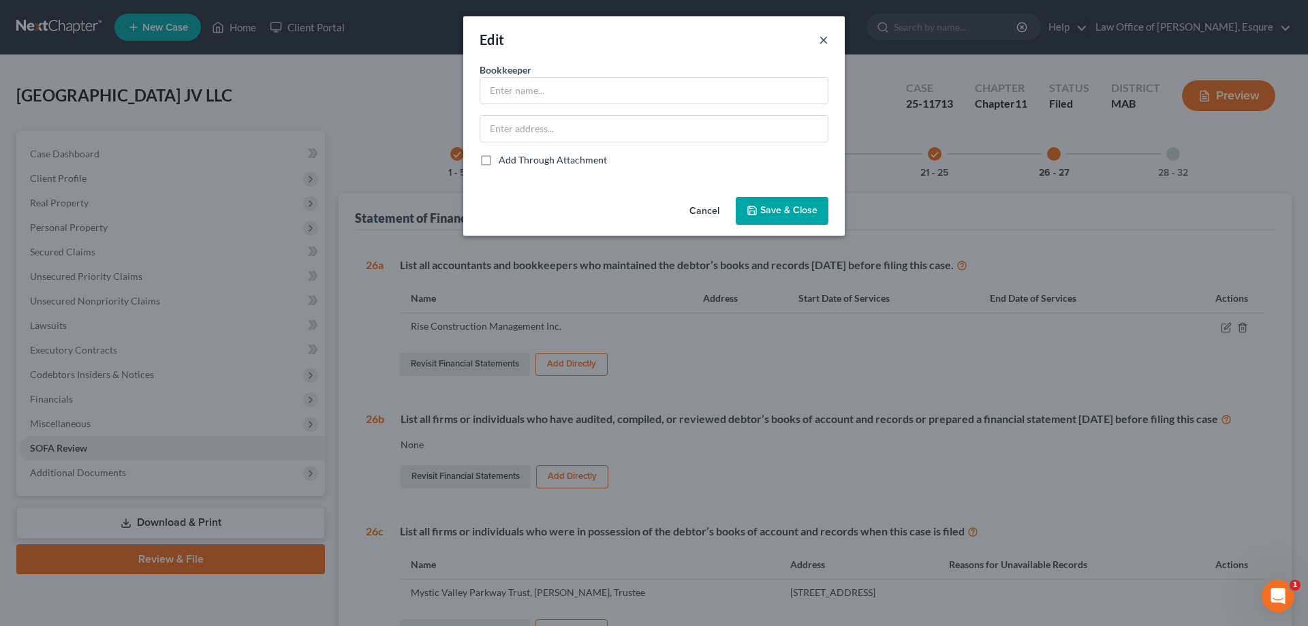
click at [622, 37] on button "×" at bounding box center [824, 39] width 10 height 16
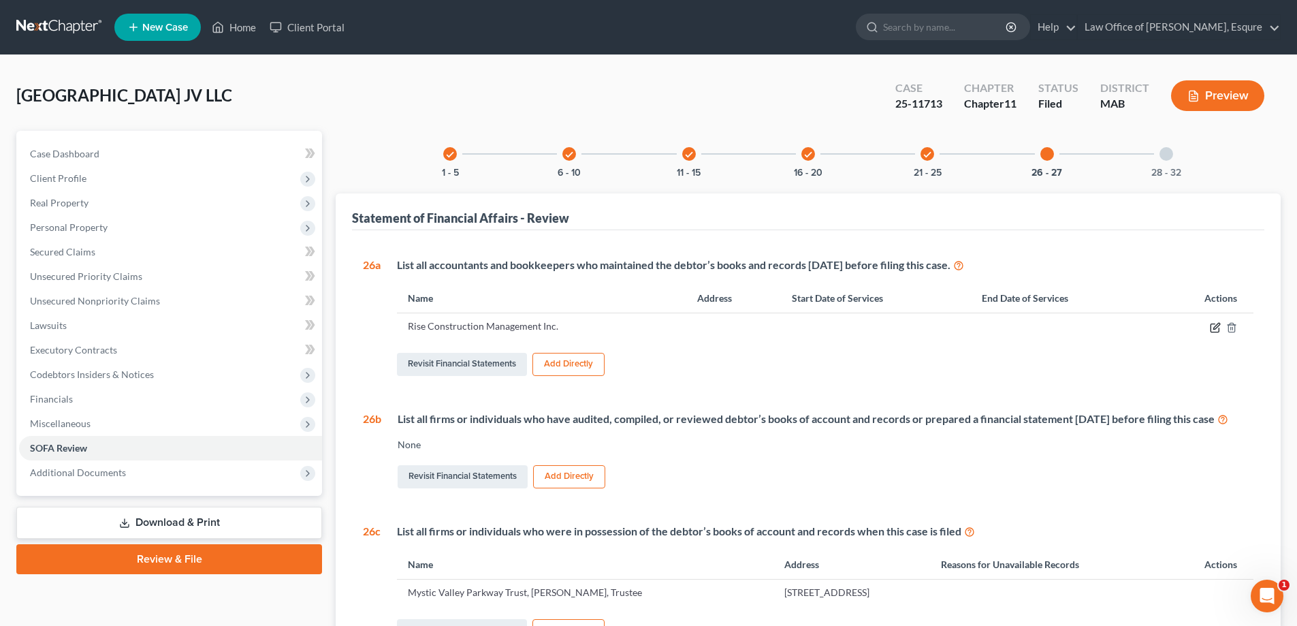
click at [622, 328] on icon "button" at bounding box center [1215, 327] width 11 height 11
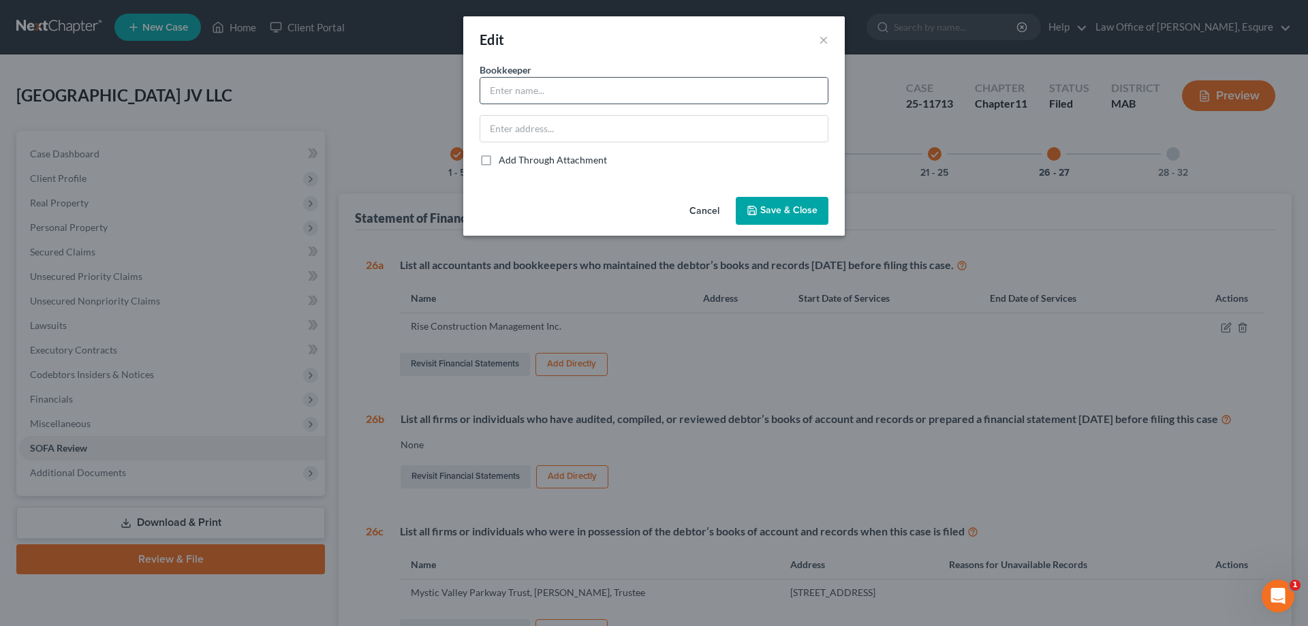
click at [503, 89] on input "text" at bounding box center [653, 91] width 347 height 26
type input "Rise Construction Management Inc."
click at [496, 127] on input "text" at bounding box center [653, 129] width 347 height 26
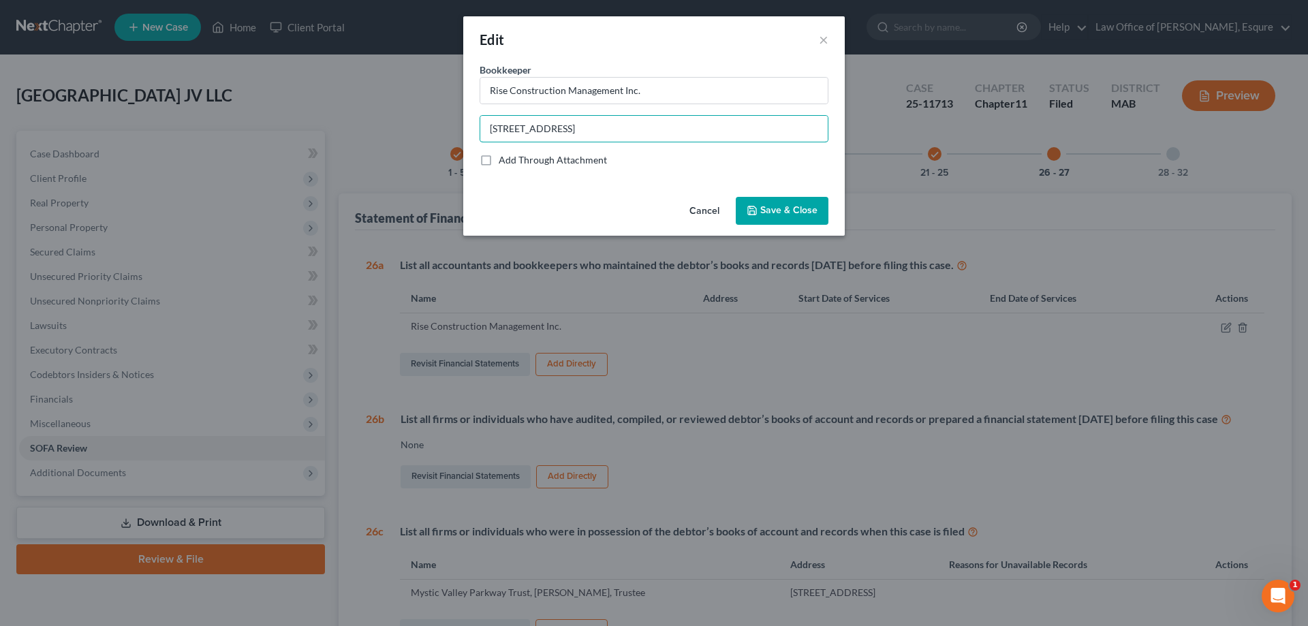
type input "[STREET_ADDRESS]"
click at [622, 210] on span "Save & Close" at bounding box center [788, 211] width 57 height 12
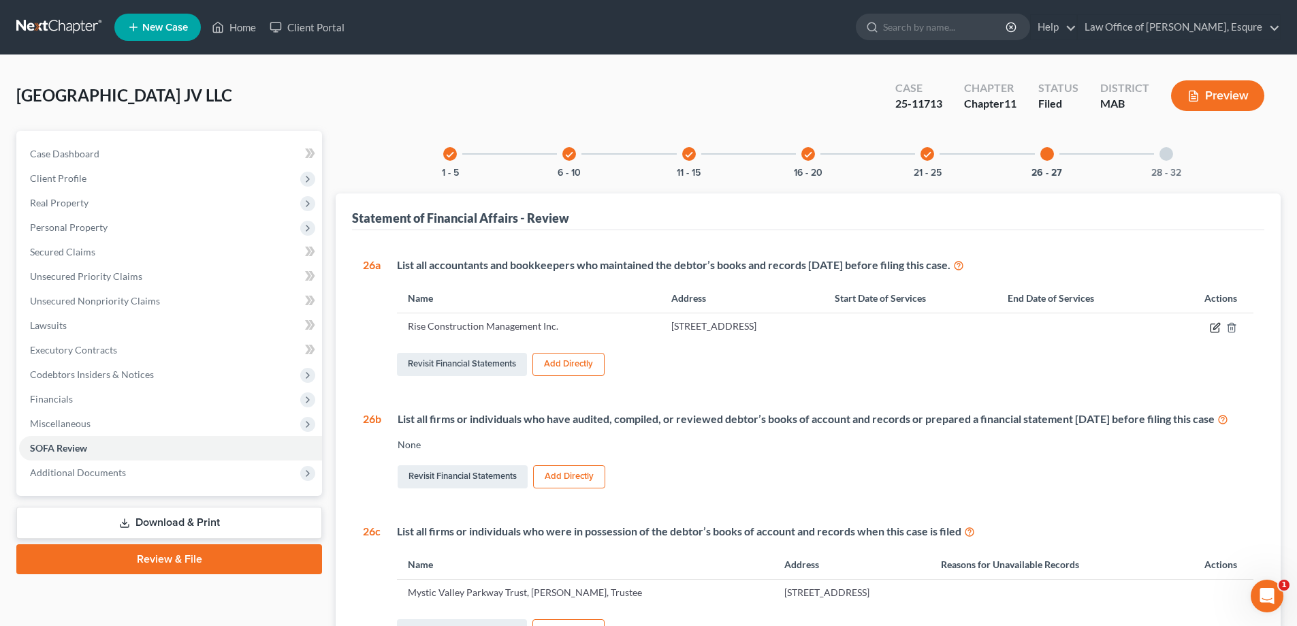
click at [622, 326] on icon "button" at bounding box center [1215, 327] width 11 height 11
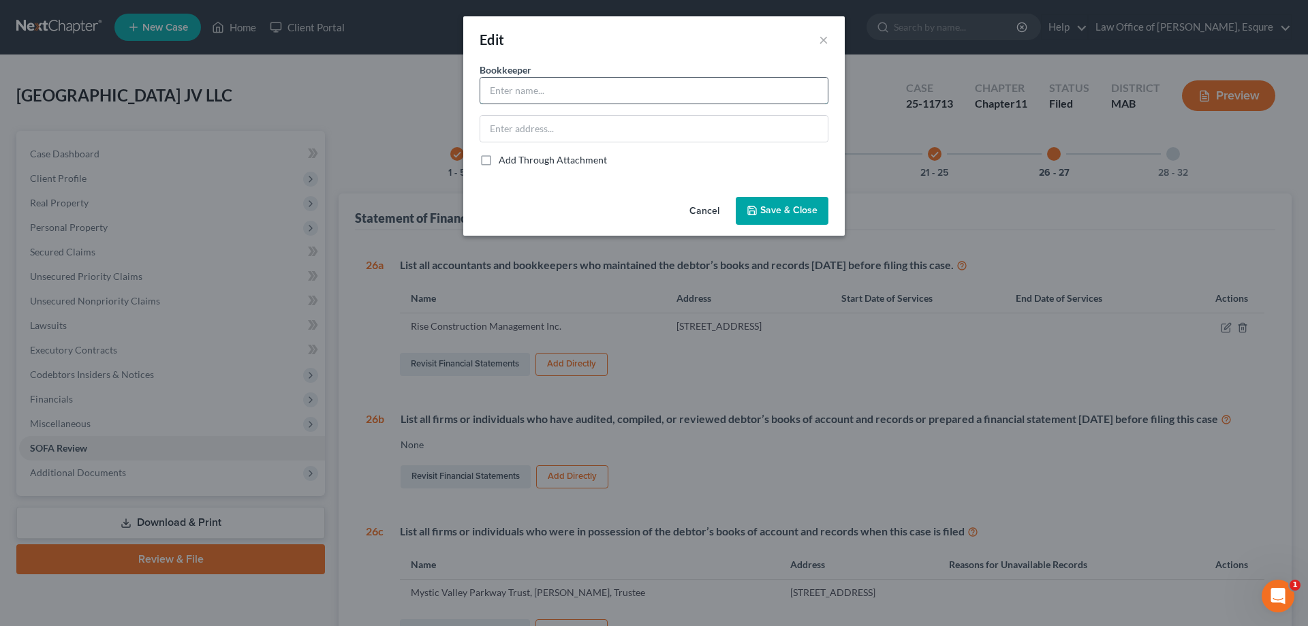
click at [491, 89] on input "text" at bounding box center [653, 91] width 347 height 26
type input "[PERSON_NAME], Trustee of Mystic Valley Parkway Trust"
click at [497, 127] on input "text" at bounding box center [653, 129] width 347 height 26
type input "[STREET_ADDRESS]"
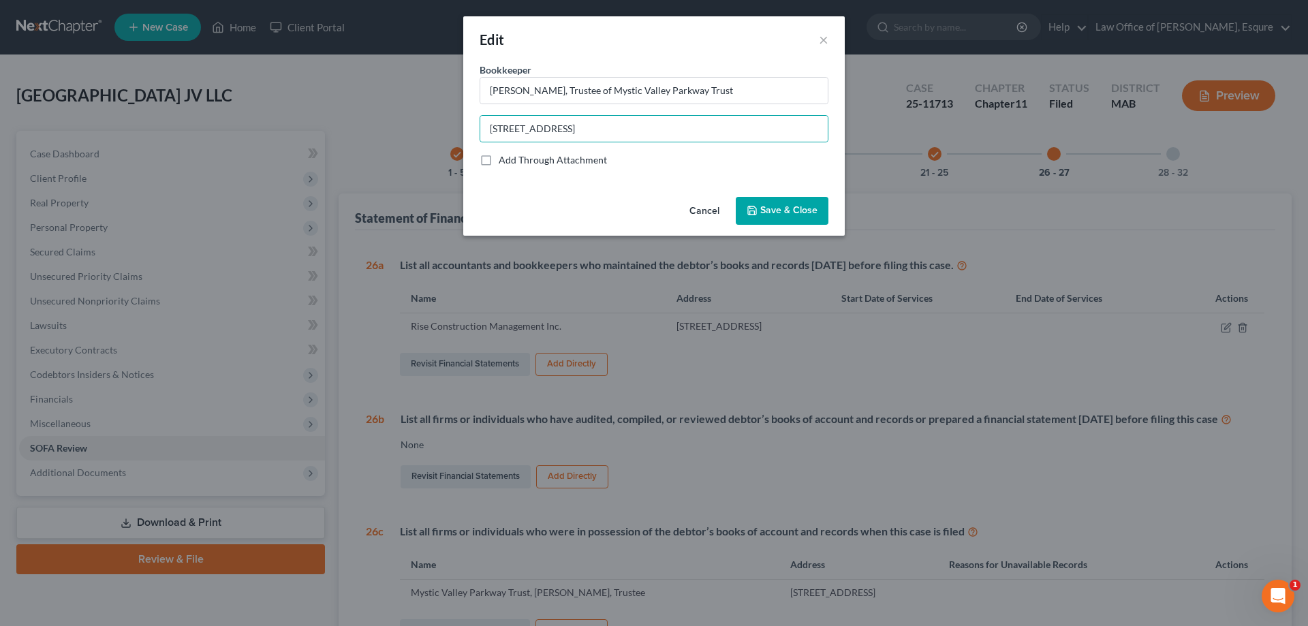
click at [622, 210] on span "Save & Close" at bounding box center [788, 211] width 57 height 12
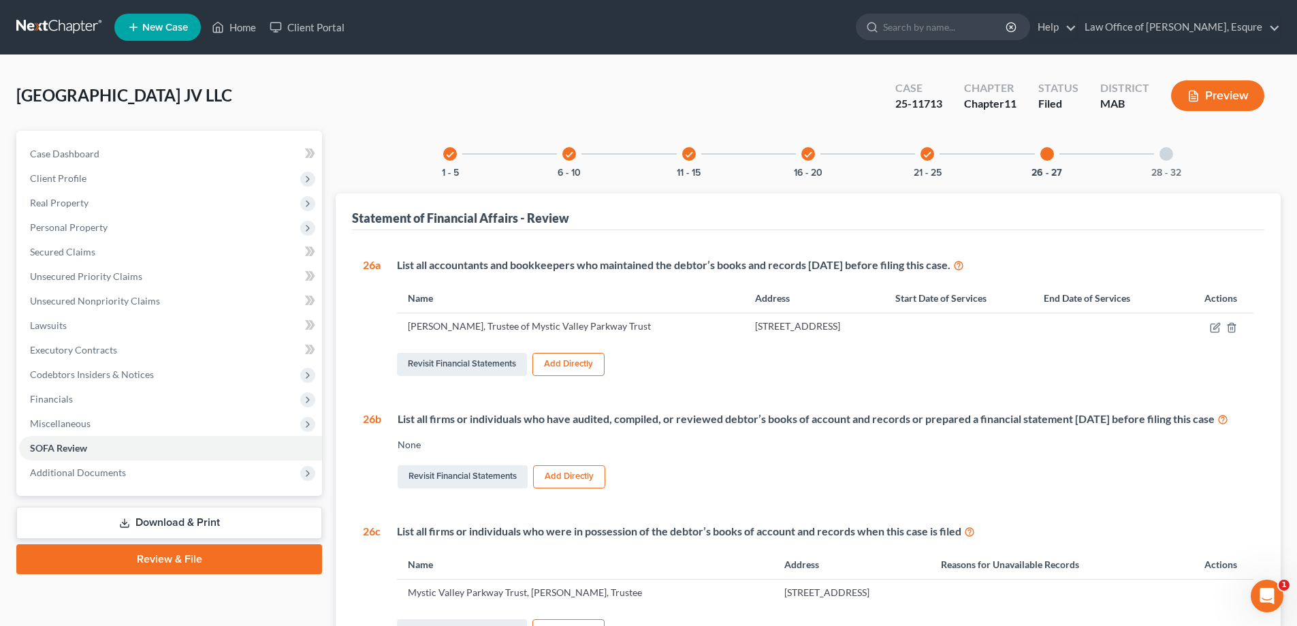
click at [579, 361] on button "Add Directly" at bounding box center [569, 364] width 72 height 23
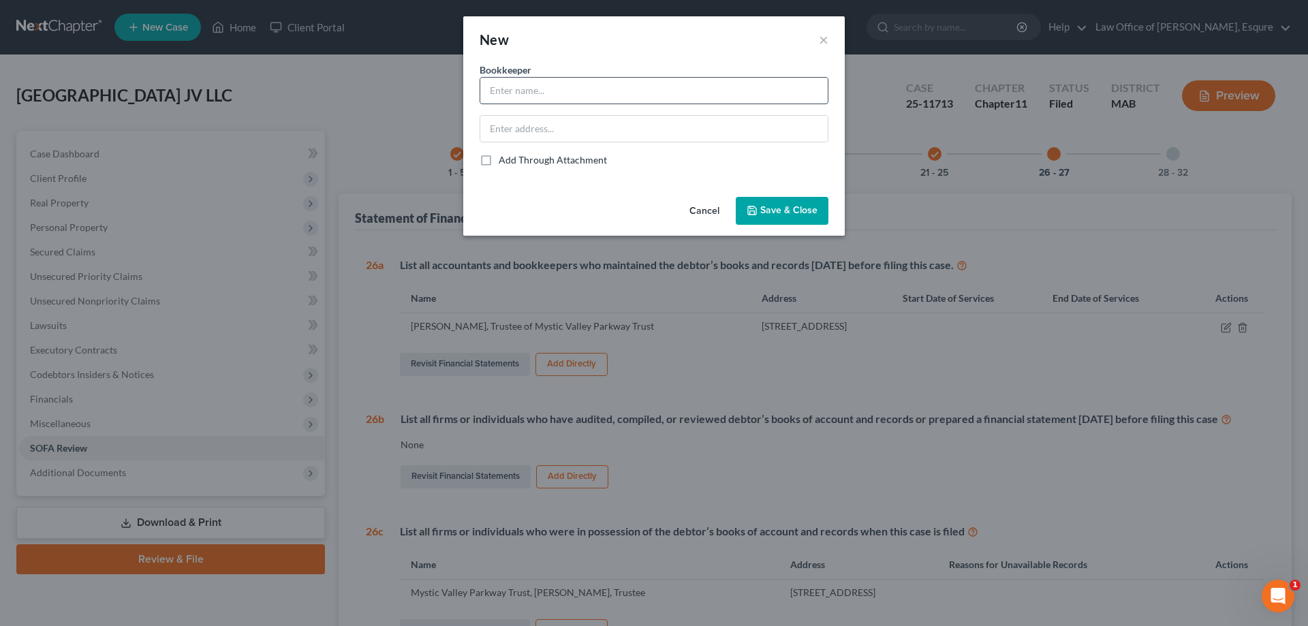
click at [494, 84] on input "text" at bounding box center [653, 91] width 347 height 26
type input "Rise"
drag, startPoint x: 711, startPoint y: 210, endPoint x: 777, endPoint y: 281, distance: 96.4
click at [622, 210] on button "Cancel" at bounding box center [704, 211] width 52 height 27
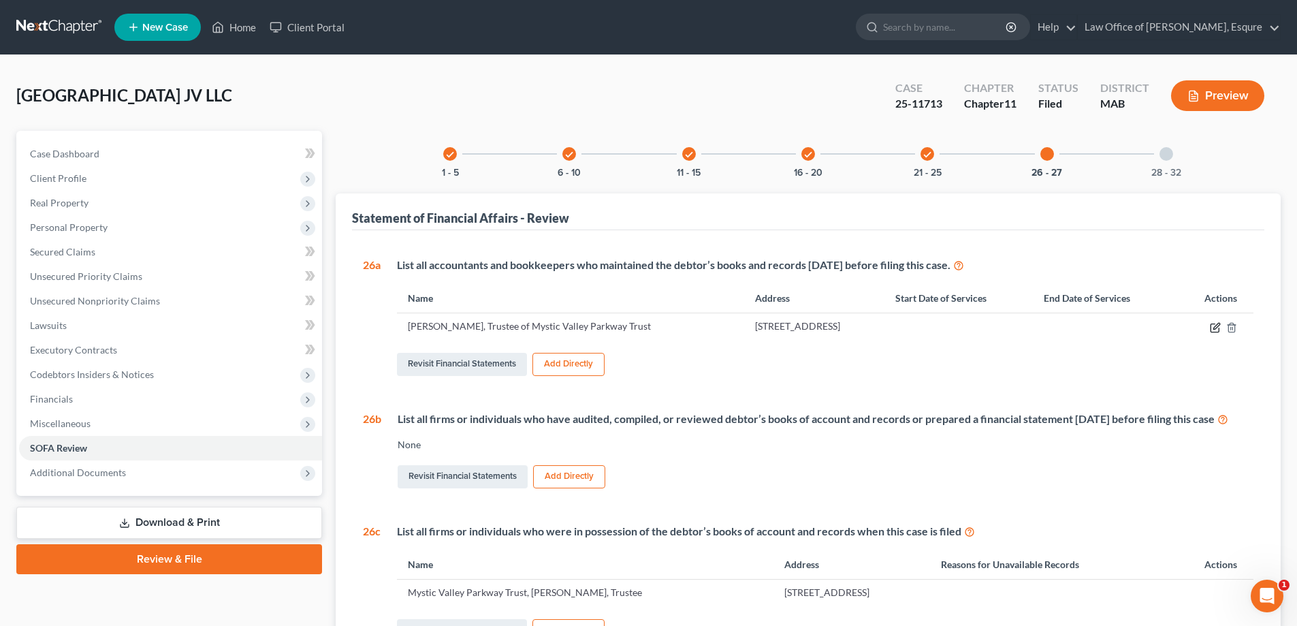
click at [622, 326] on icon "button" at bounding box center [1215, 327] width 11 height 11
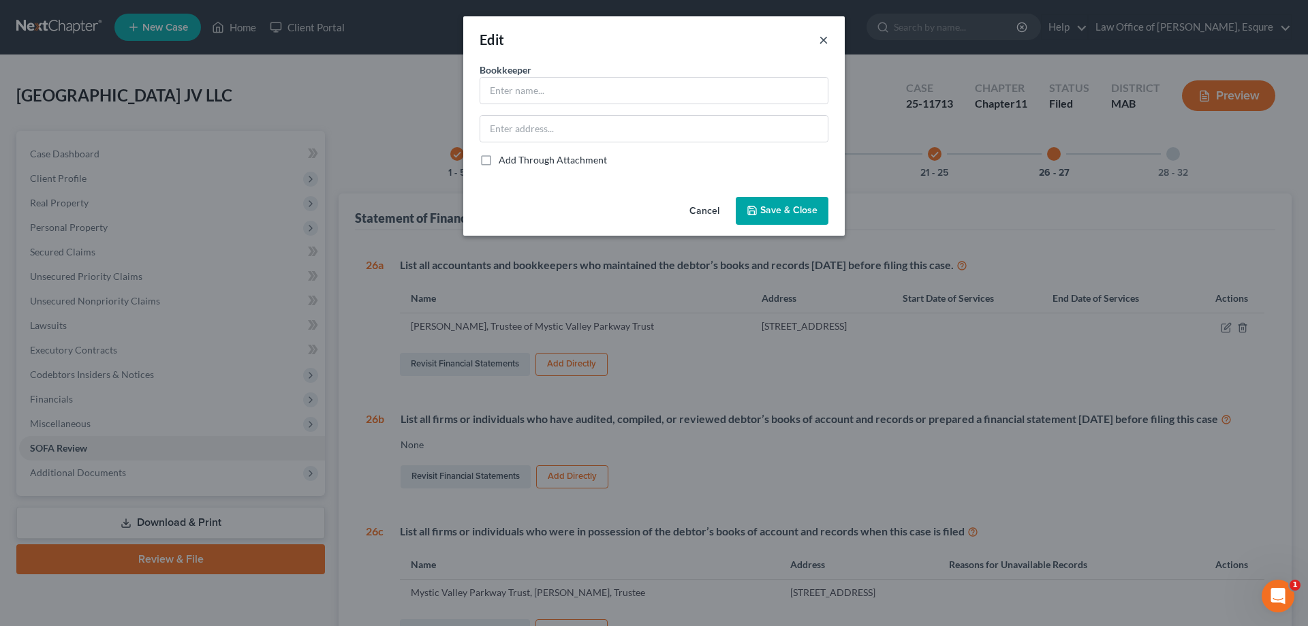
click at [622, 40] on button "×" at bounding box center [824, 39] width 10 height 16
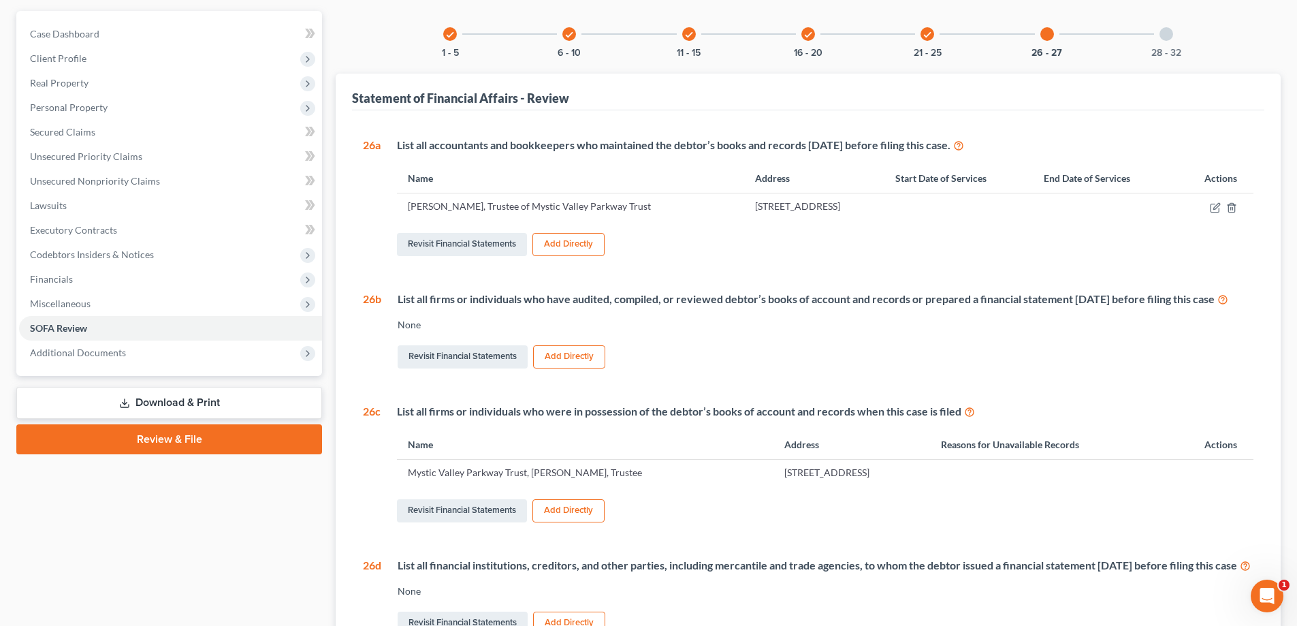
scroll to position [272, 0]
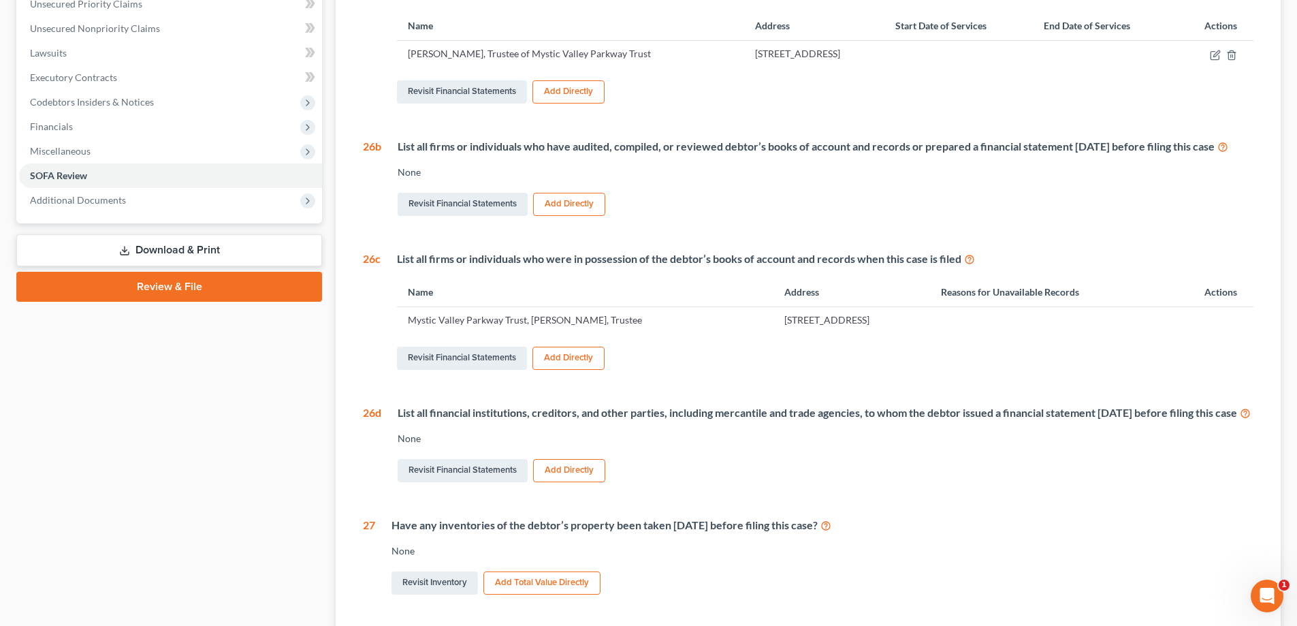
click at [569, 370] on button "Add Directly" at bounding box center [569, 358] width 72 height 23
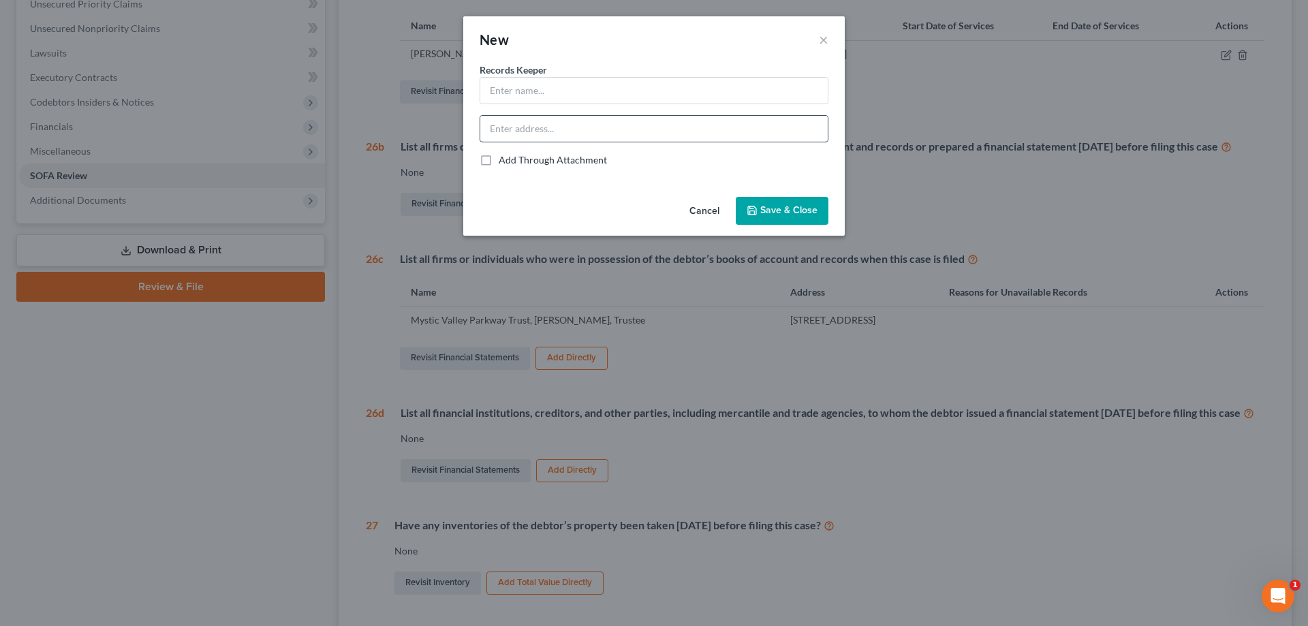
drag, startPoint x: 828, startPoint y: 37, endPoint x: 810, endPoint y: 138, distance: 101.7
click at [622, 37] on div "New ×" at bounding box center [653, 39] width 381 height 46
click at [622, 33] on button "×" at bounding box center [824, 39] width 10 height 16
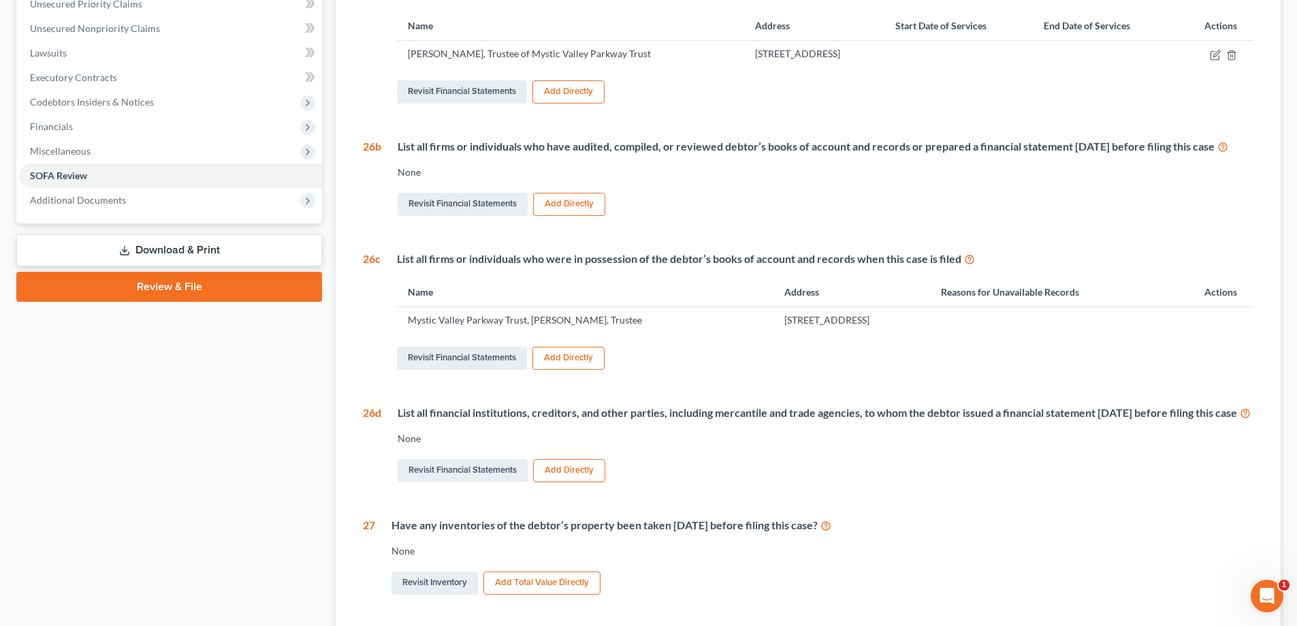
scroll to position [204, 0]
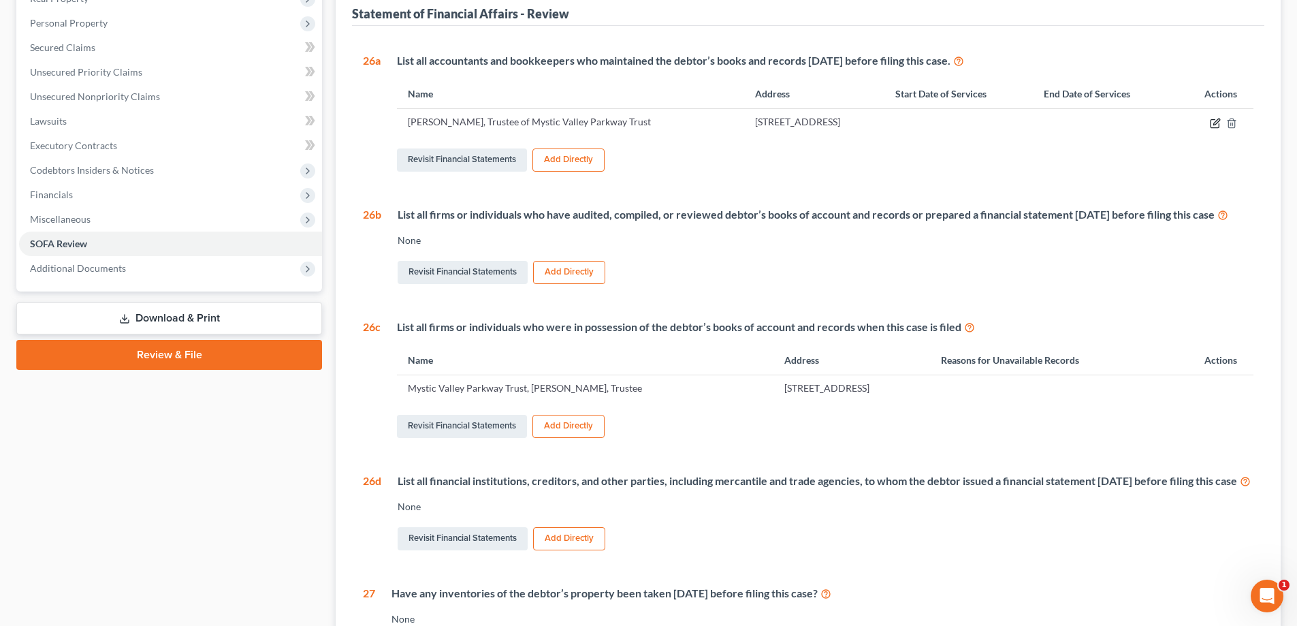
click at [622, 124] on icon "button" at bounding box center [1217, 122] width 6 height 6
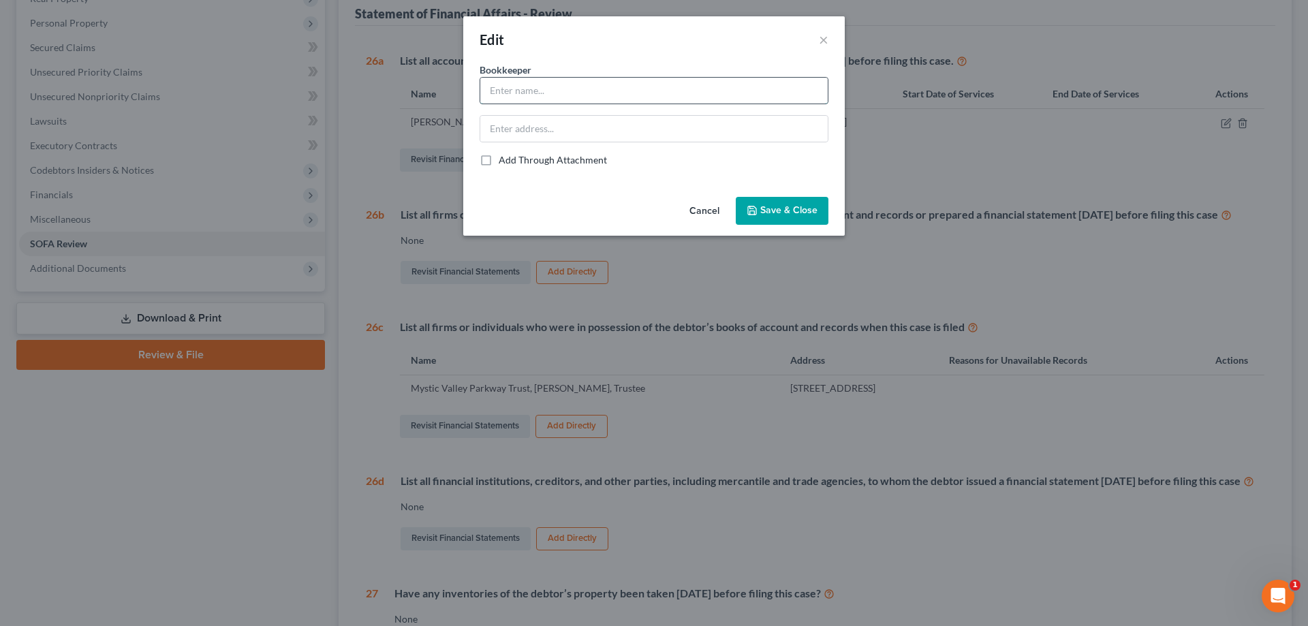
drag, startPoint x: 519, startPoint y: 83, endPoint x: 533, endPoint y: 91, distance: 15.9
click at [519, 83] on input "text" at bounding box center [653, 91] width 347 height 26
type input "Rise Construction Management Inc."
click at [486, 130] on input "text" at bounding box center [653, 129] width 347 height 26
type input "[STREET_ADDRESS]"
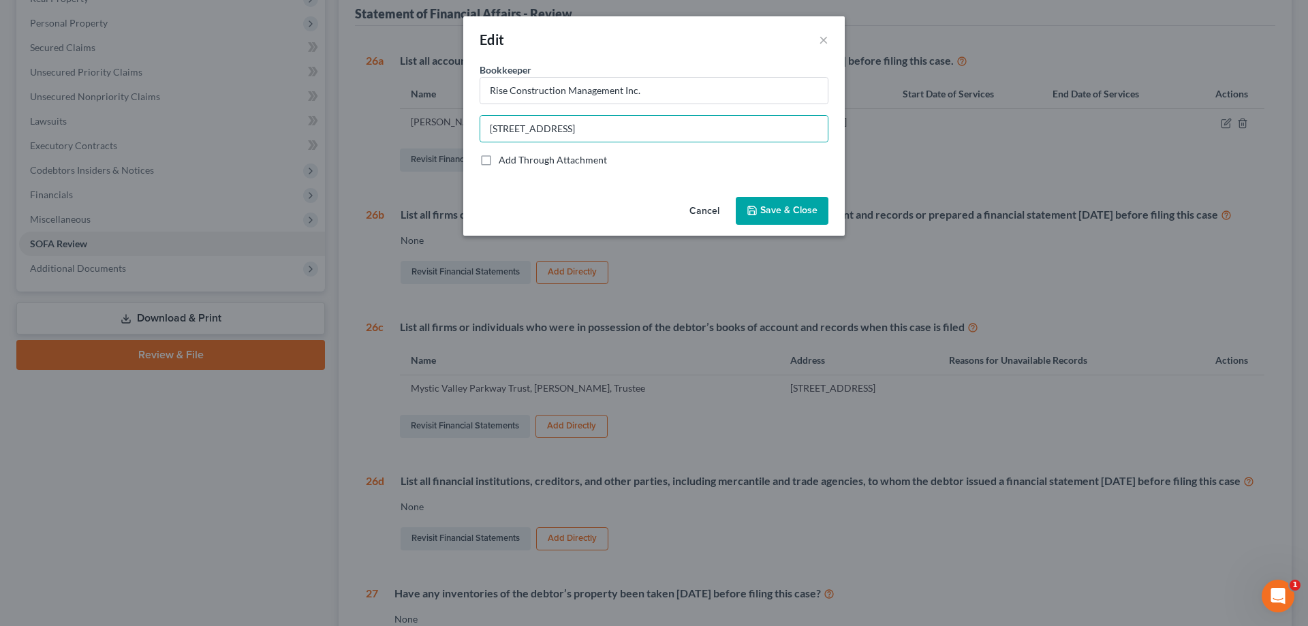
click at [499, 160] on label "Add Through Attachment" at bounding box center [553, 160] width 108 height 14
click at [504, 160] on input "Add Through Attachment" at bounding box center [508, 157] width 9 height 9
checkbox input "true"
type input "See Attached SOFA Part 13, Question 26a"
click at [622, 206] on span "Save & Close" at bounding box center [788, 211] width 57 height 12
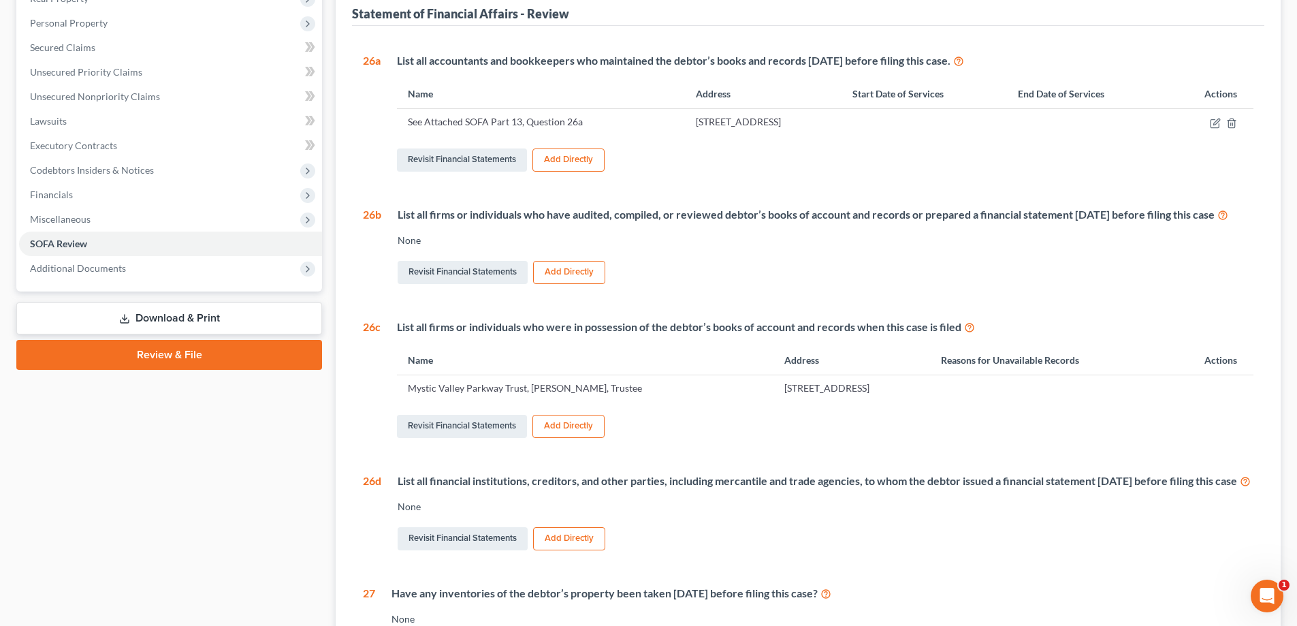
click at [567, 438] on button "Add Directly" at bounding box center [569, 426] width 72 height 23
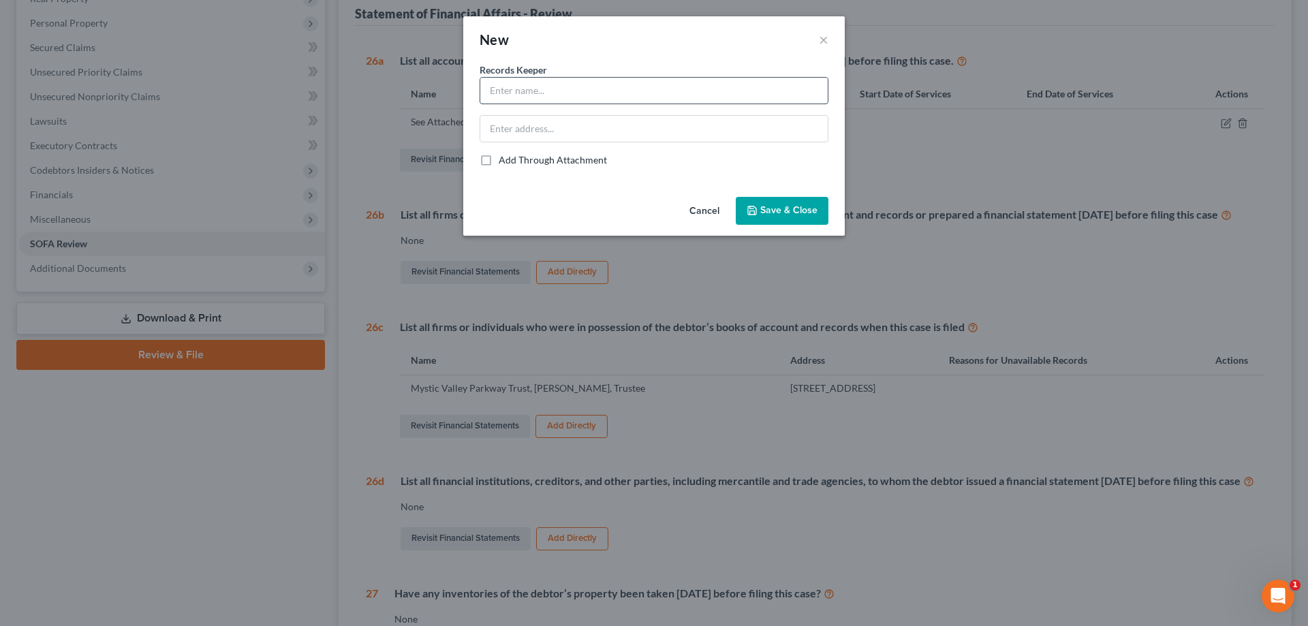
click at [504, 87] on input "text" at bounding box center [653, 91] width 347 height 26
type input "Rise Construction Management Inc."
click at [503, 134] on input "text" at bounding box center [653, 129] width 347 height 26
type input "[STREET_ADDRESS]"
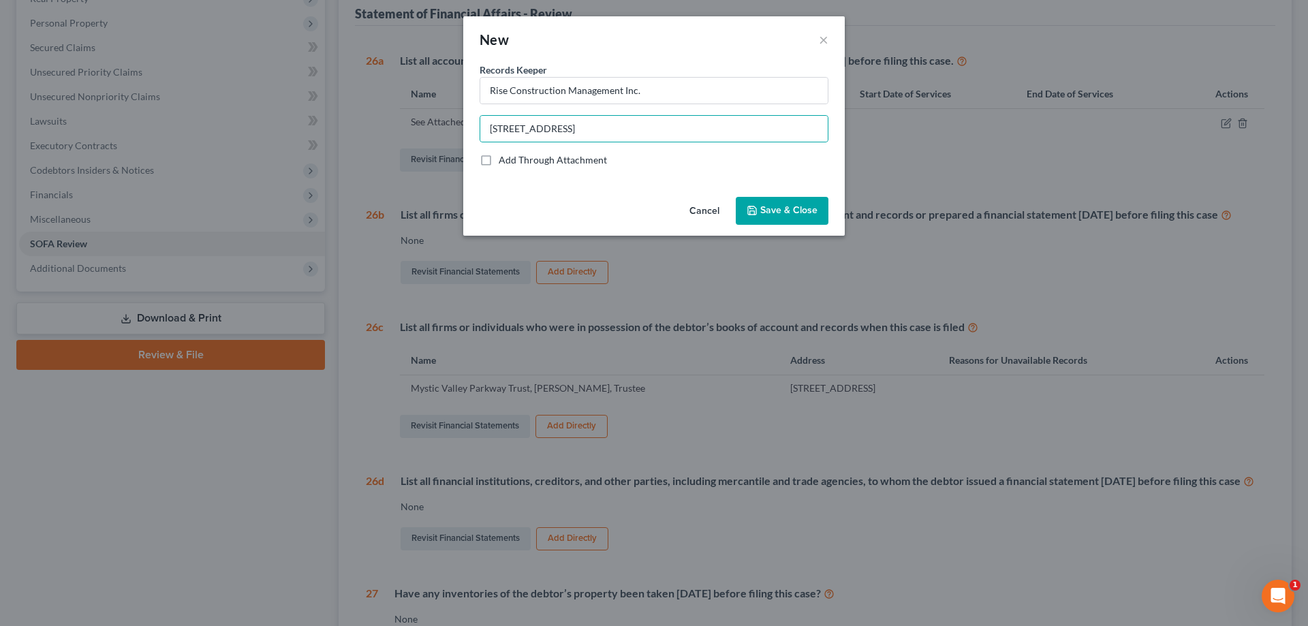
click at [499, 159] on label "Add Through Attachment" at bounding box center [553, 160] width 108 height 14
click at [504, 159] on input "Add Through Attachment" at bounding box center [508, 157] width 9 height 9
checkbox input "true"
type input "See Attached SOFA Part 13, Question 26c"
click at [622, 210] on span "Save & Close" at bounding box center [788, 211] width 57 height 12
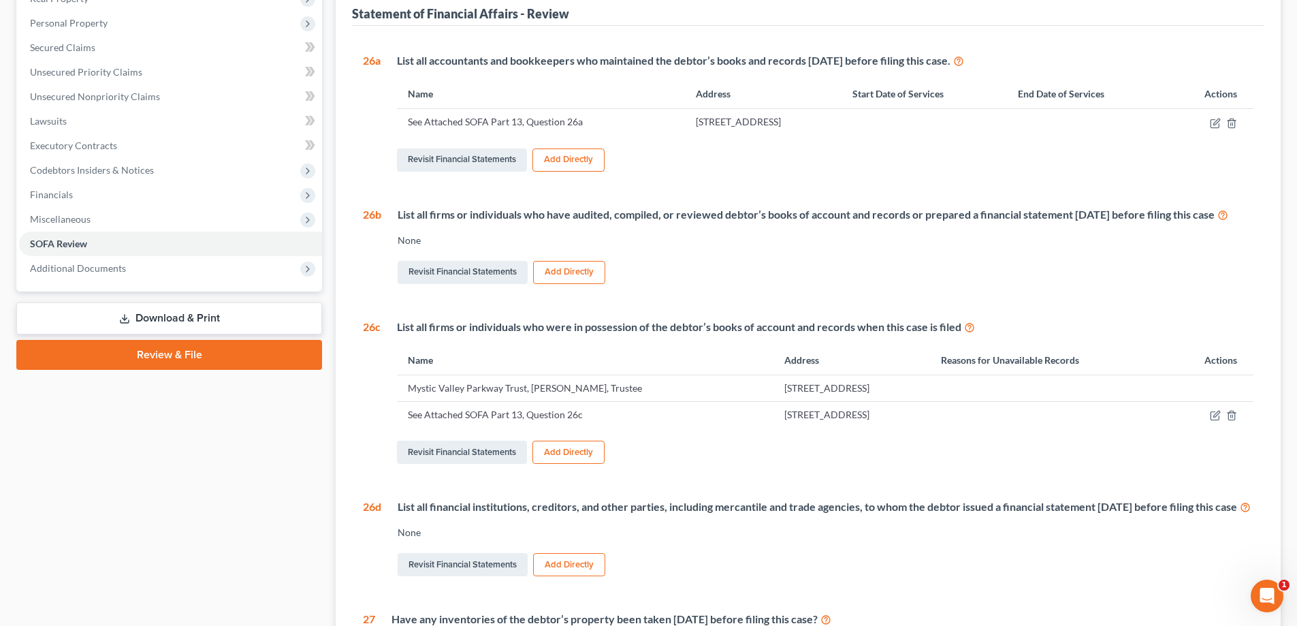
click at [569, 161] on button "Add Directly" at bounding box center [569, 159] width 72 height 23
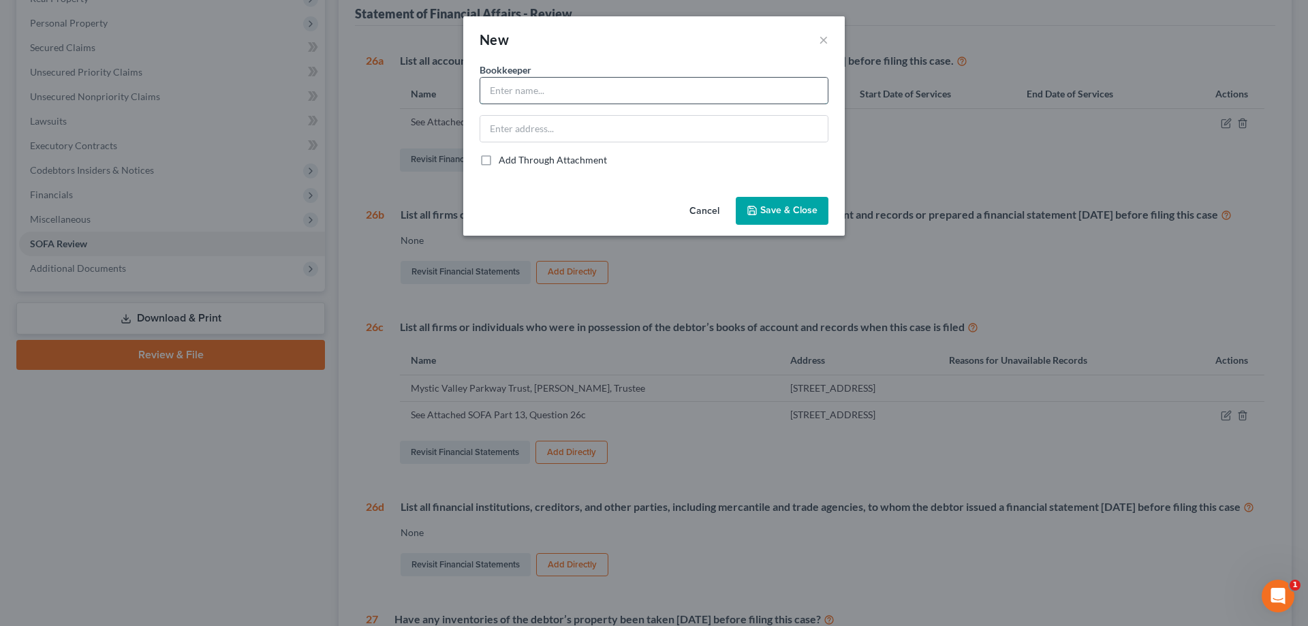
click at [512, 92] on input "text" at bounding box center [653, 91] width 347 height 26
type input "`"
click at [622, 42] on button "×" at bounding box center [824, 39] width 10 height 16
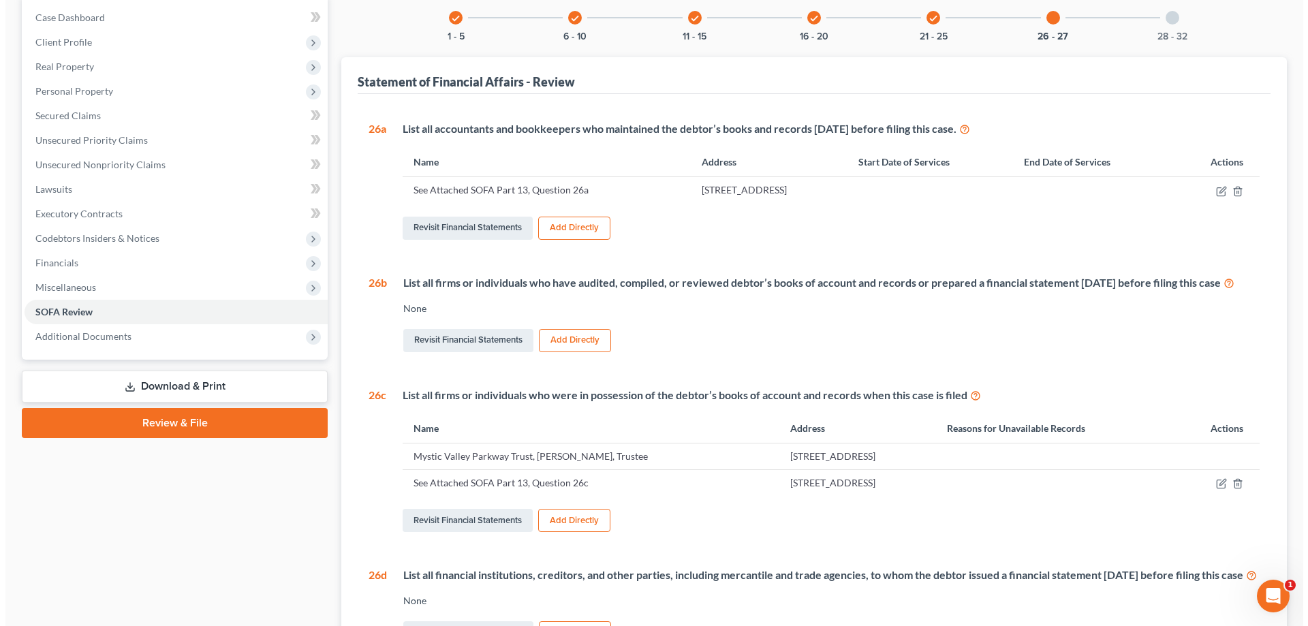
scroll to position [0, 0]
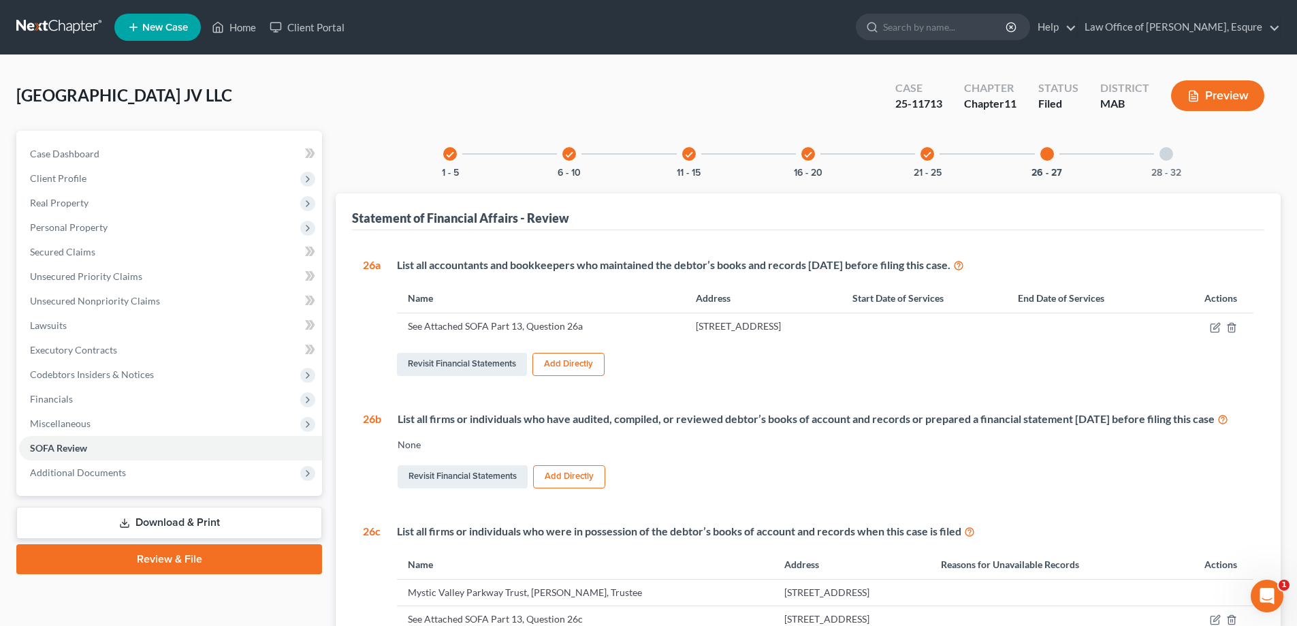
click at [622, 91] on button "Preview" at bounding box center [1217, 95] width 93 height 31
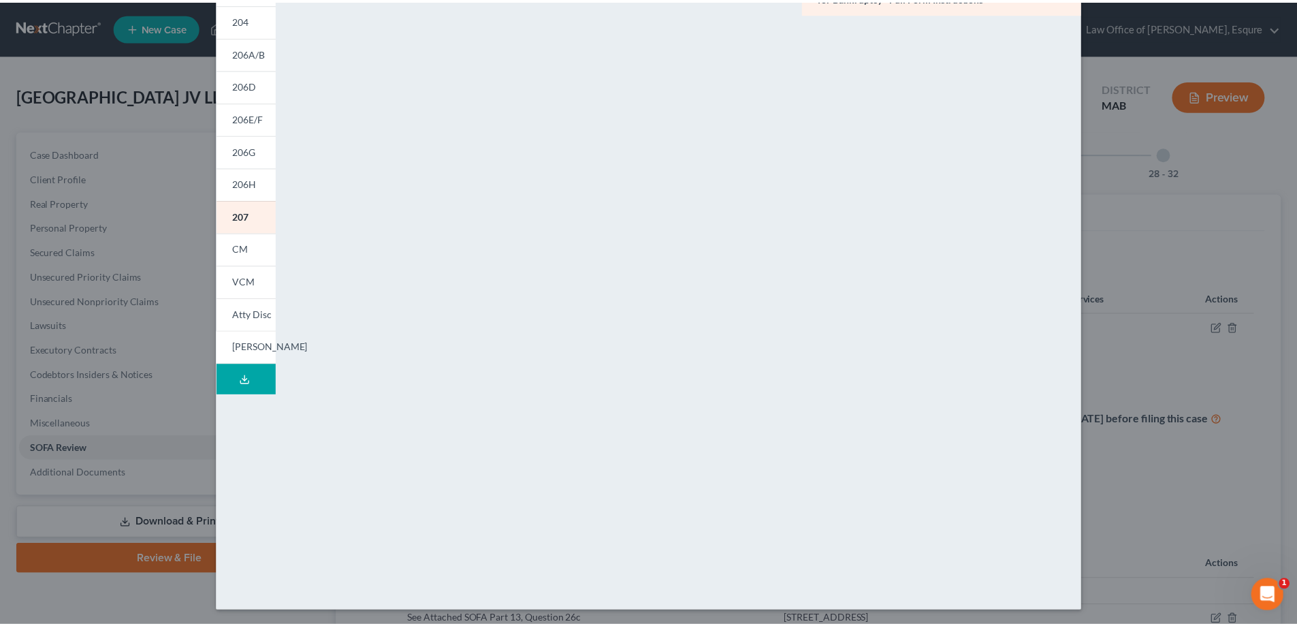
scroll to position [142, 0]
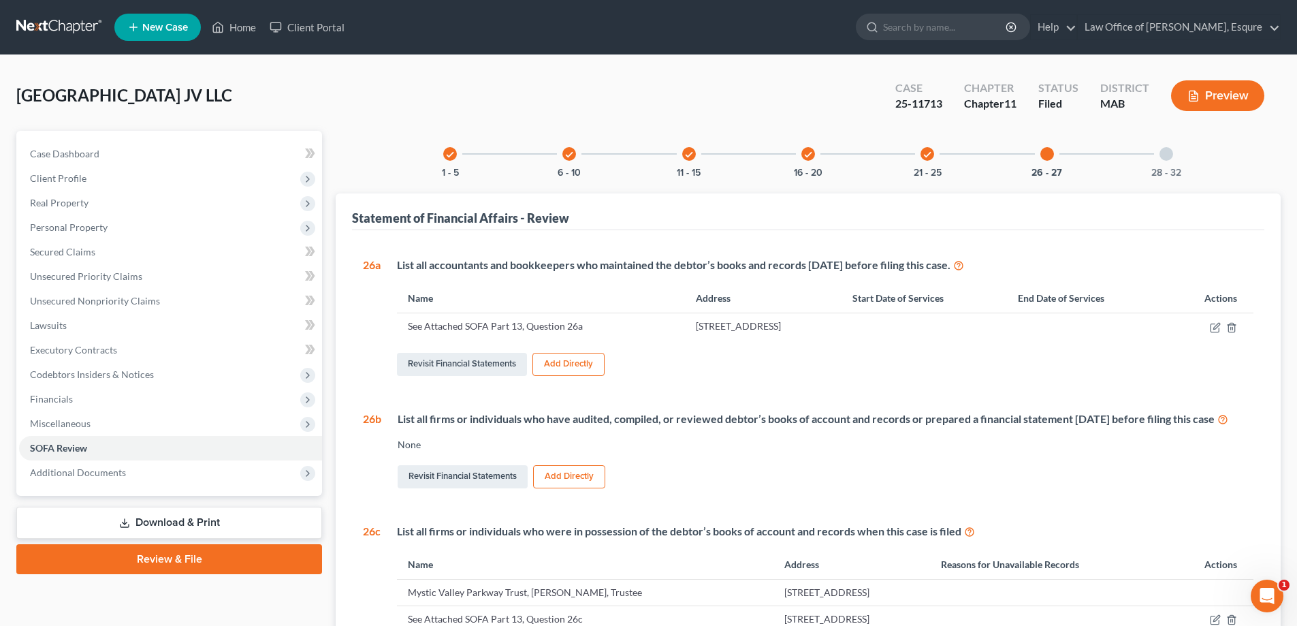
click at [622, 153] on div at bounding box center [1167, 154] width 14 height 14
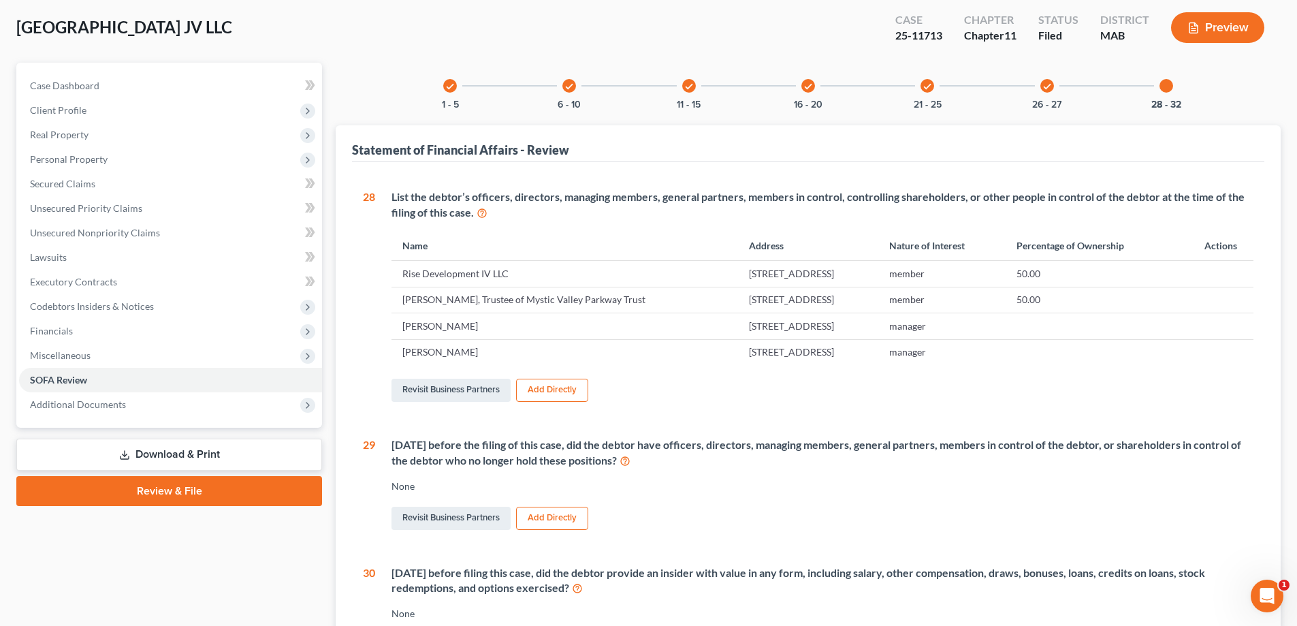
scroll to position [204, 0]
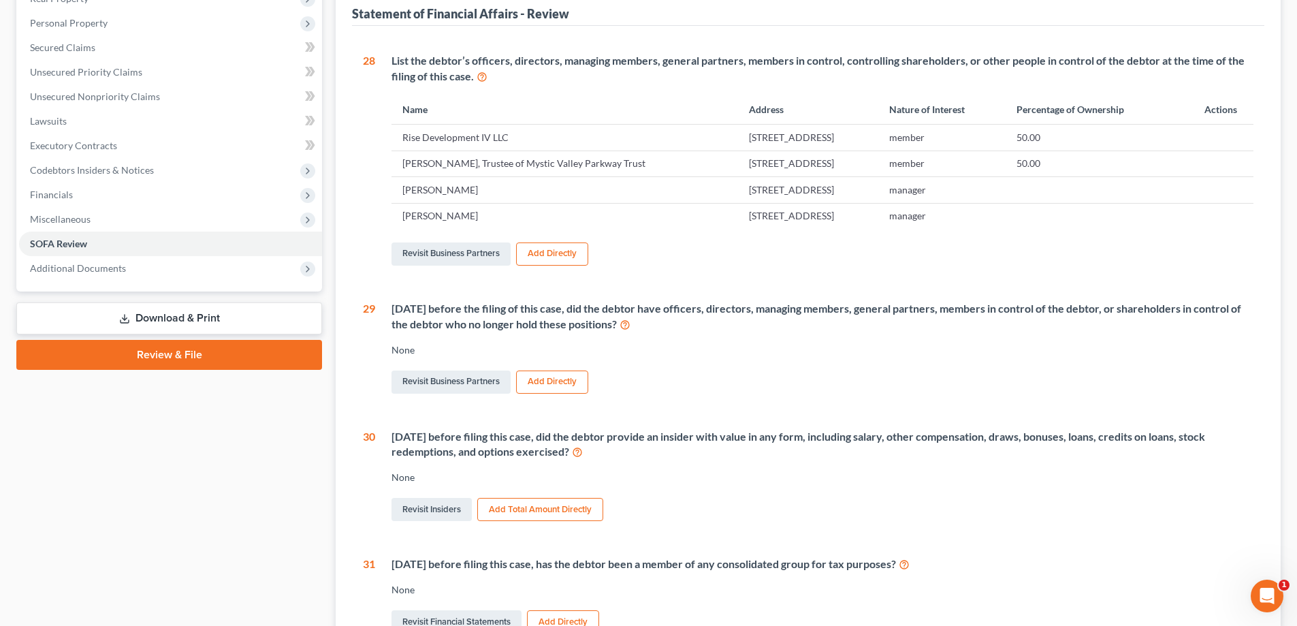
click at [539, 511] on button "Add Total Amount Directly" at bounding box center [540, 509] width 126 height 23
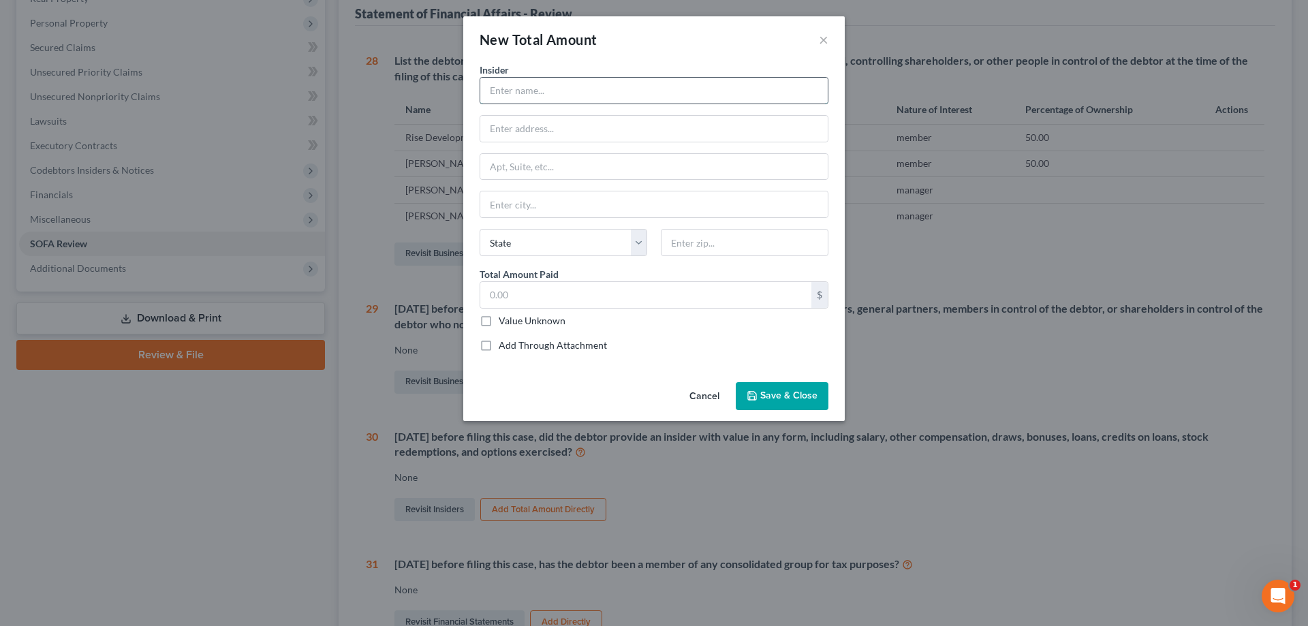
click at [522, 84] on input "text" at bounding box center [653, 91] width 347 height 26
type input "[PERSON_NAME], Trustee of Mystic Valley Parkway Trust"
click at [527, 132] on input "text" at bounding box center [653, 129] width 347 height 26
type input "[STREET_ADDRESS]"
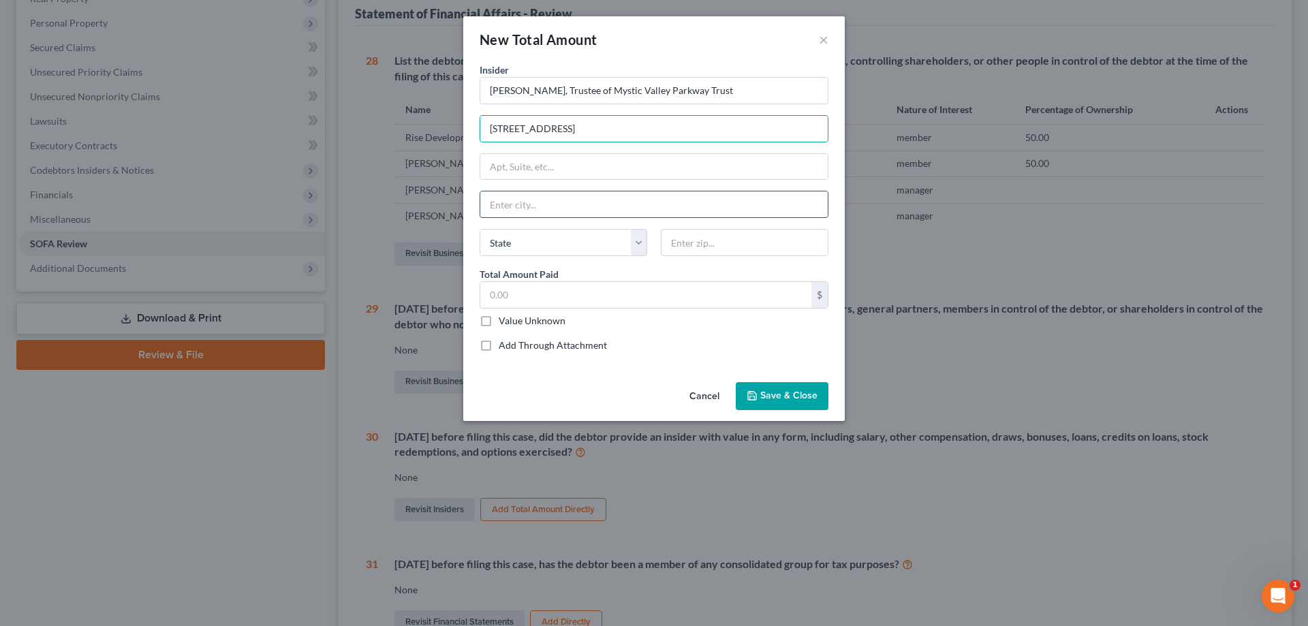
click at [544, 203] on input "text" at bounding box center [653, 204] width 347 height 26
type input "Somerville"
click at [622, 242] on select "State [US_STATE] AK AR AZ CA CO CT DE DC [GEOGRAPHIC_DATA] [GEOGRAPHIC_DATA] GU…" at bounding box center [563, 242] width 168 height 27
select select "22"
click at [479, 229] on select "State [US_STATE] AK AR AZ CA CO CT DE DC [GEOGRAPHIC_DATA] [GEOGRAPHIC_DATA] GU…" at bounding box center [563, 242] width 168 height 27
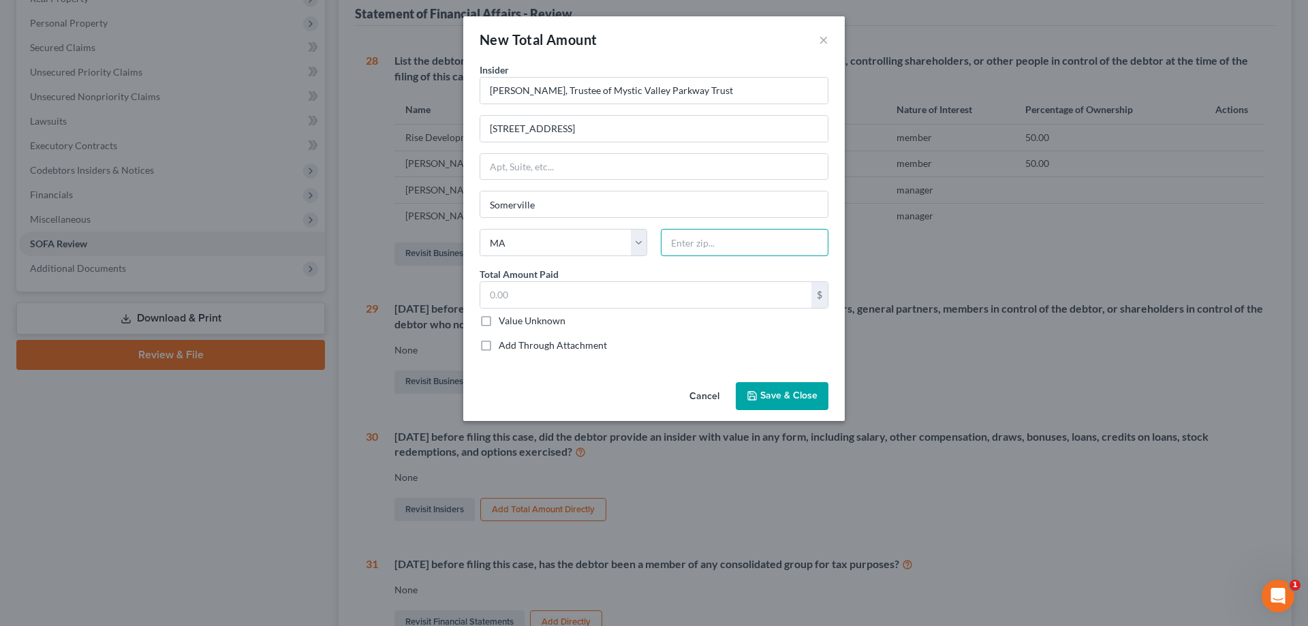
click at [622, 248] on input "text" at bounding box center [745, 242] width 168 height 27
type input "02145"
click at [622, 397] on span "Save & Close" at bounding box center [788, 396] width 57 height 12
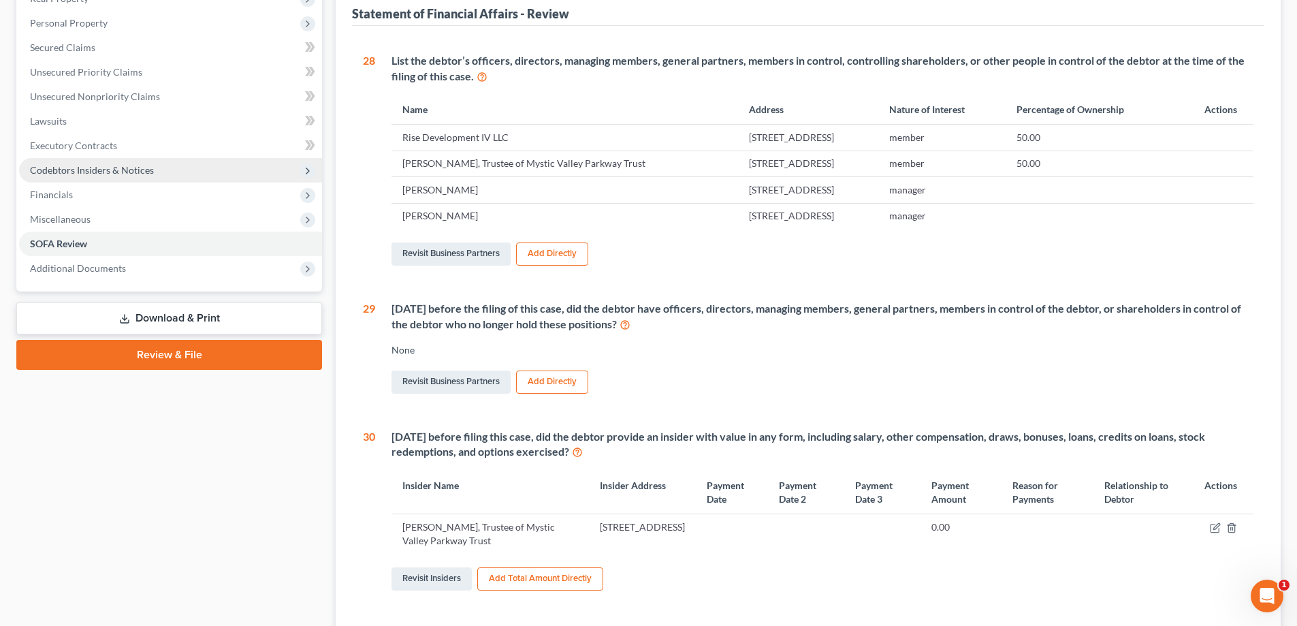
click at [77, 170] on span "Codebtors Insiders & Notices" at bounding box center [92, 170] width 124 height 12
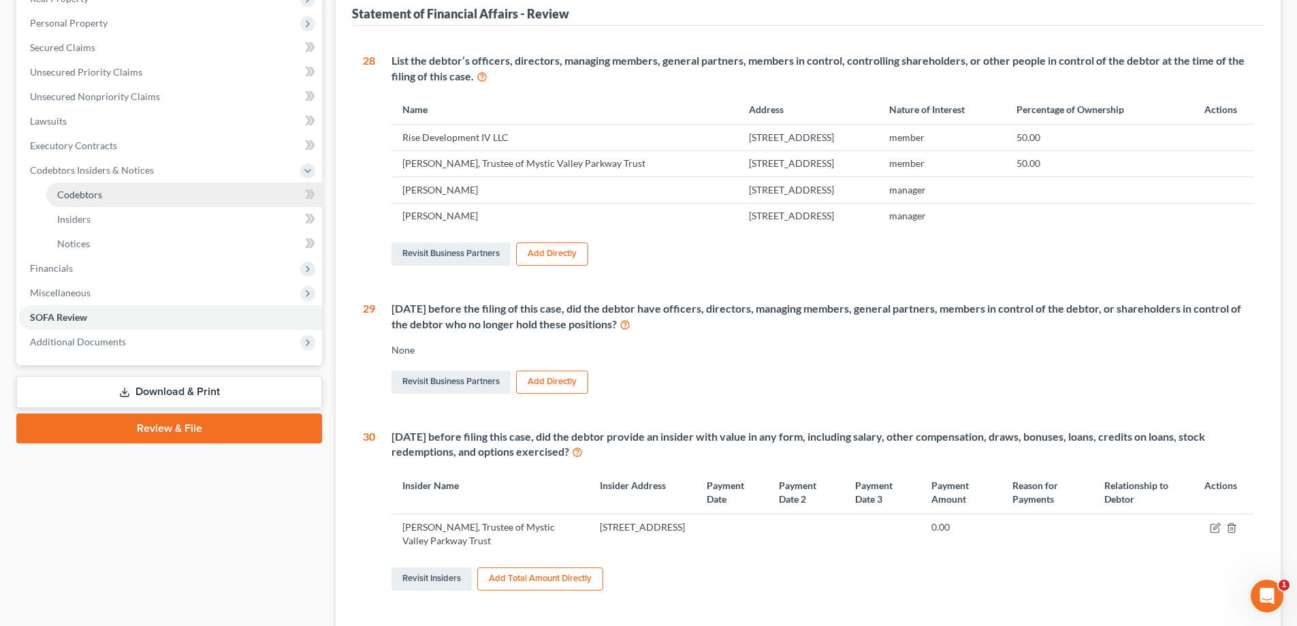
click at [86, 193] on span "Codebtors" at bounding box center [79, 195] width 45 height 12
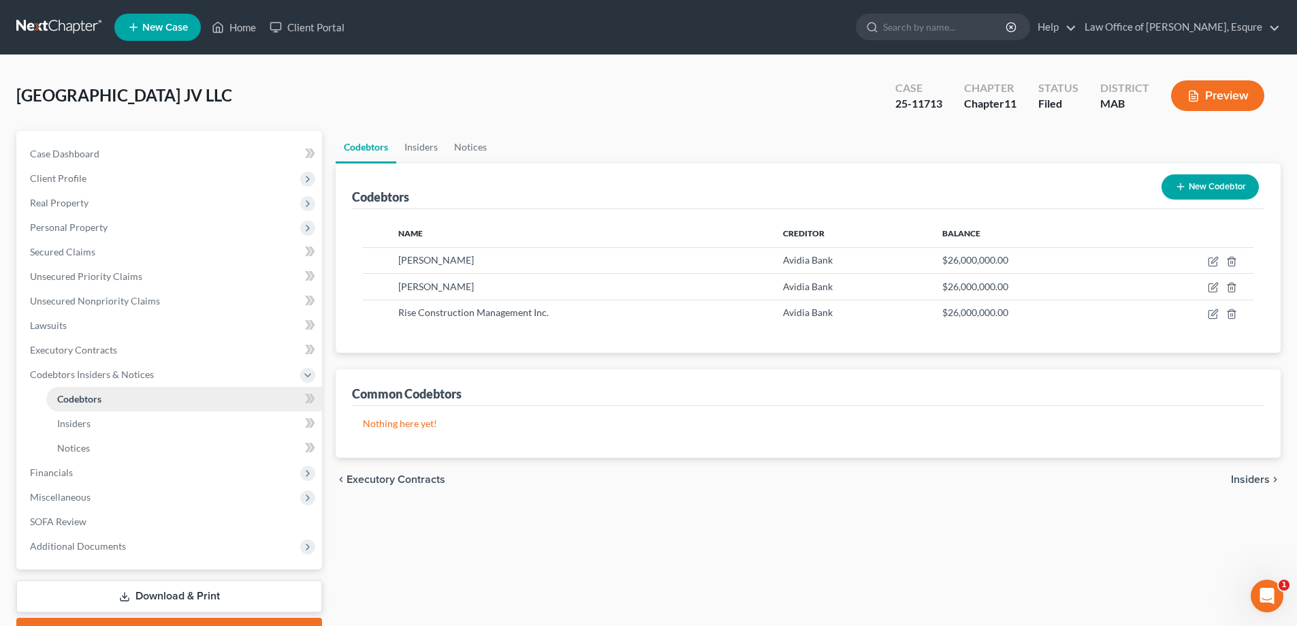
scroll to position [74, 0]
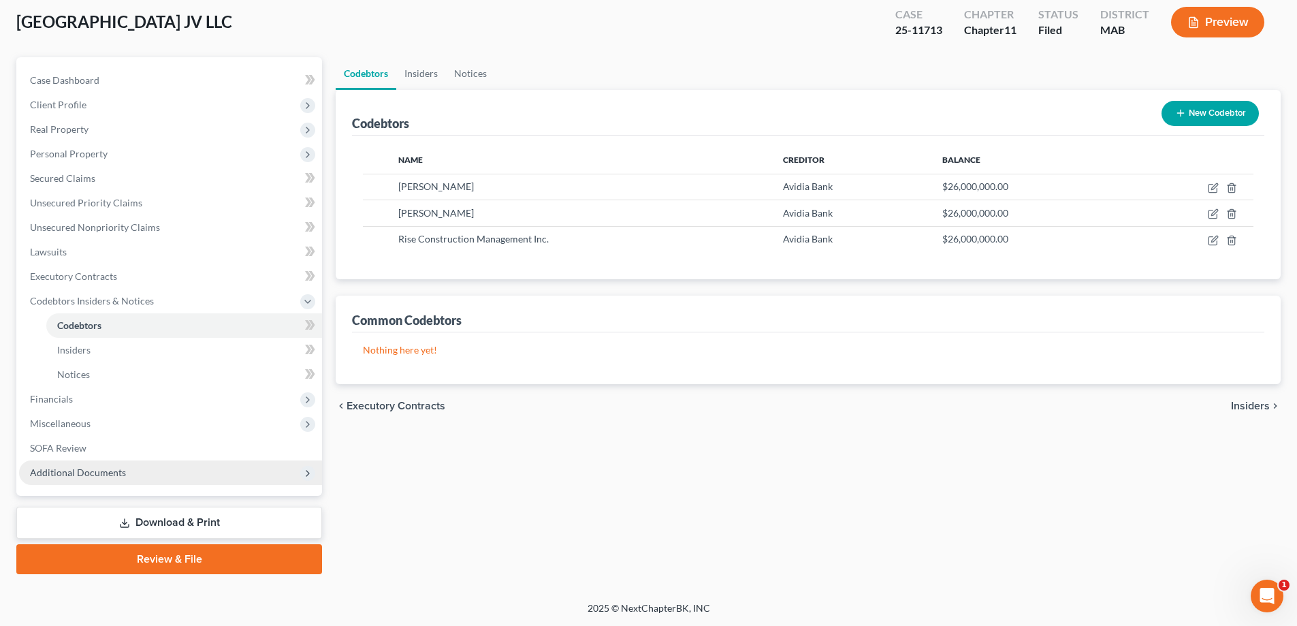
click at [91, 475] on span "Additional Documents" at bounding box center [78, 473] width 96 height 12
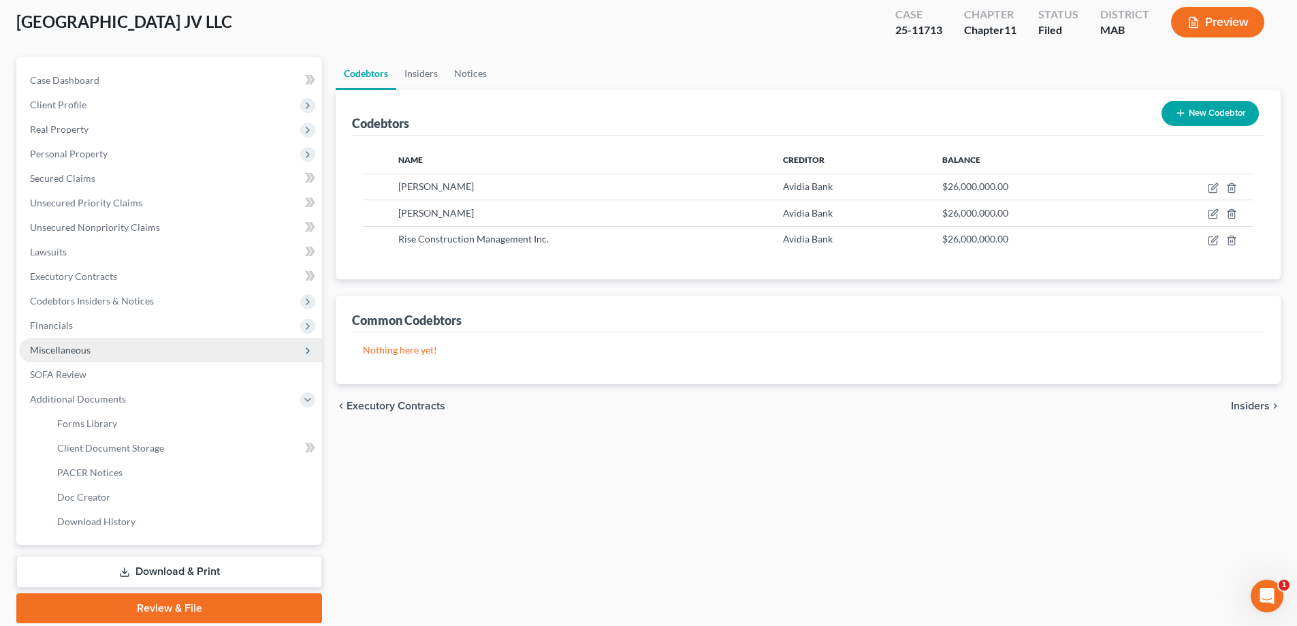
click at [57, 349] on span "Miscellaneous" at bounding box center [60, 350] width 61 height 12
click at [622, 21] on button "Preview" at bounding box center [1217, 22] width 93 height 31
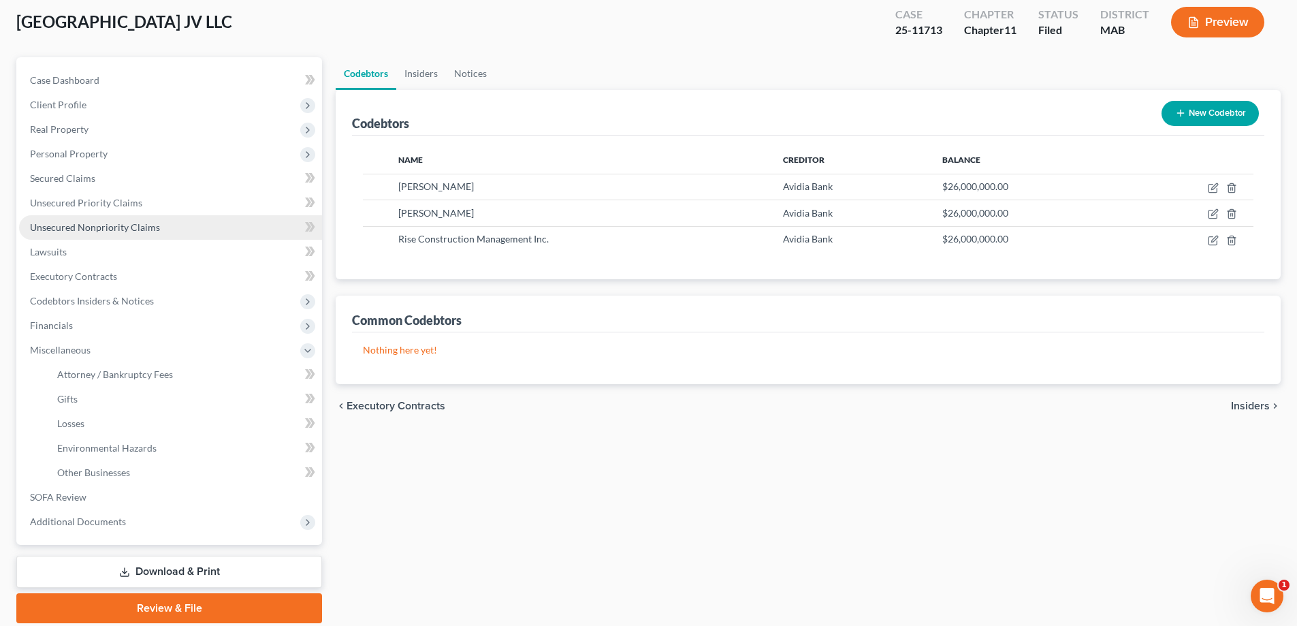
click at [76, 224] on span "Unsecured Nonpriority Claims" at bounding box center [95, 227] width 130 height 12
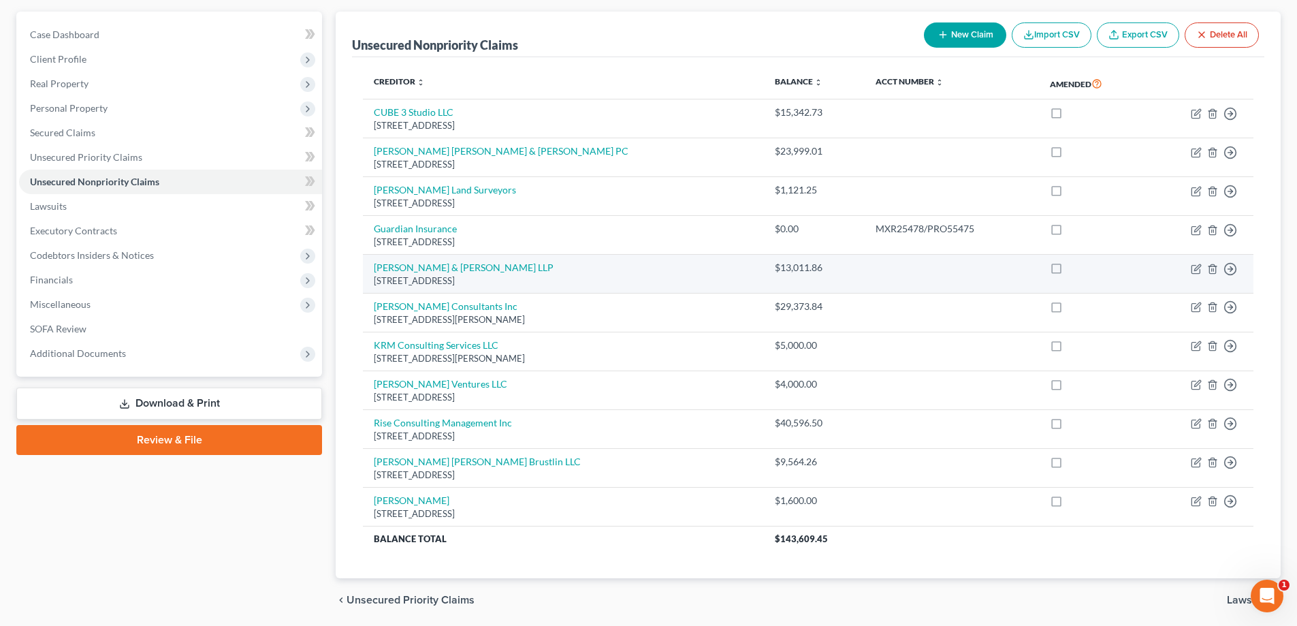
scroll to position [136, 0]
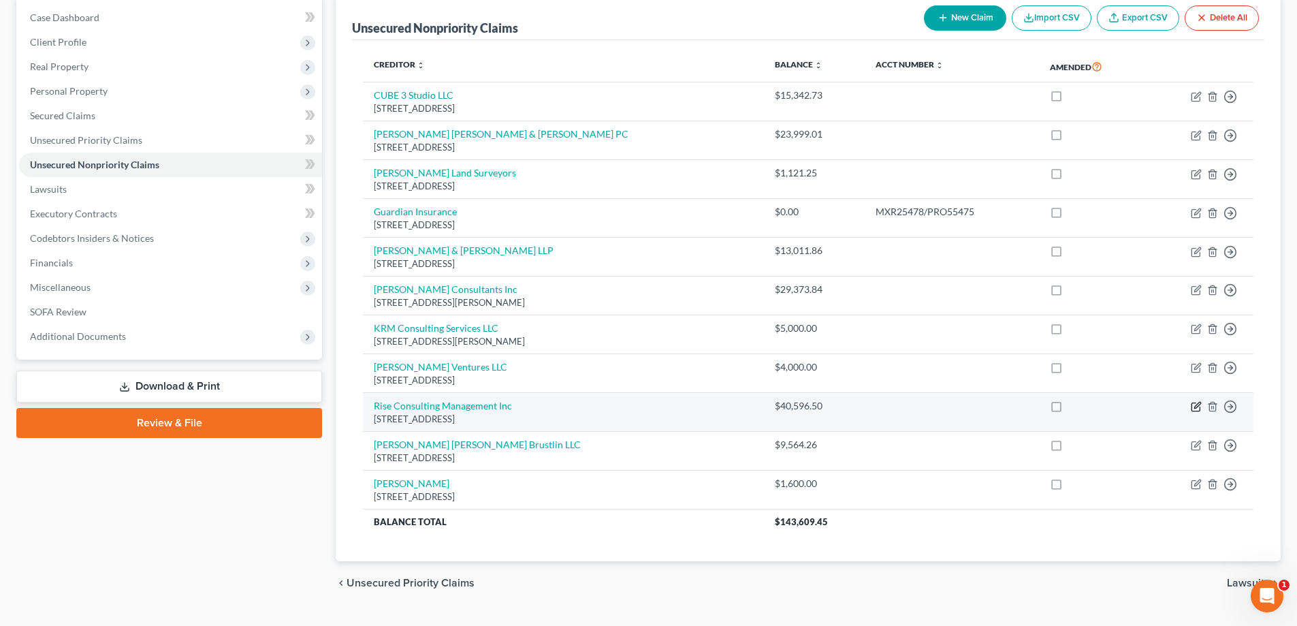
click at [622, 407] on icon "button" at bounding box center [1198, 406] width 6 height 6
select select "22"
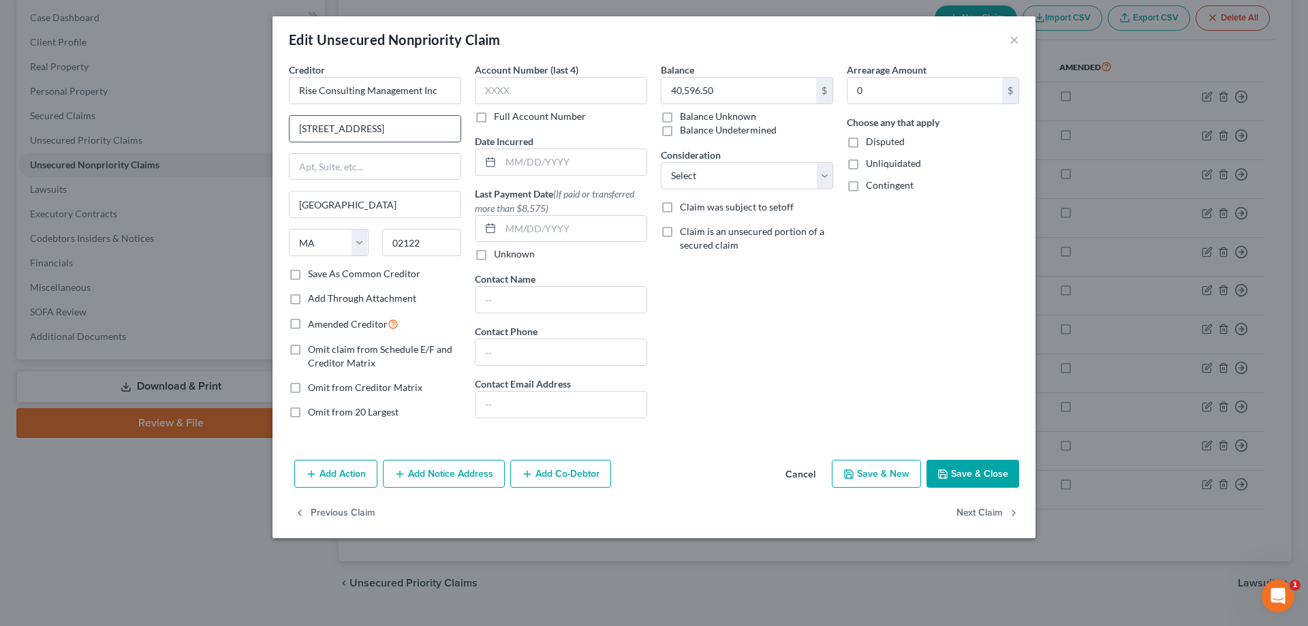
drag, startPoint x: 383, startPoint y: 130, endPoint x: 292, endPoint y: 137, distance: 91.5
click at [292, 137] on input "[STREET_ADDRESS]" at bounding box center [374, 129] width 171 height 26
type input "[STREET_ADDRESS]"
type input "02124"
click at [622, 479] on button "Save & Close" at bounding box center [972, 474] width 93 height 29
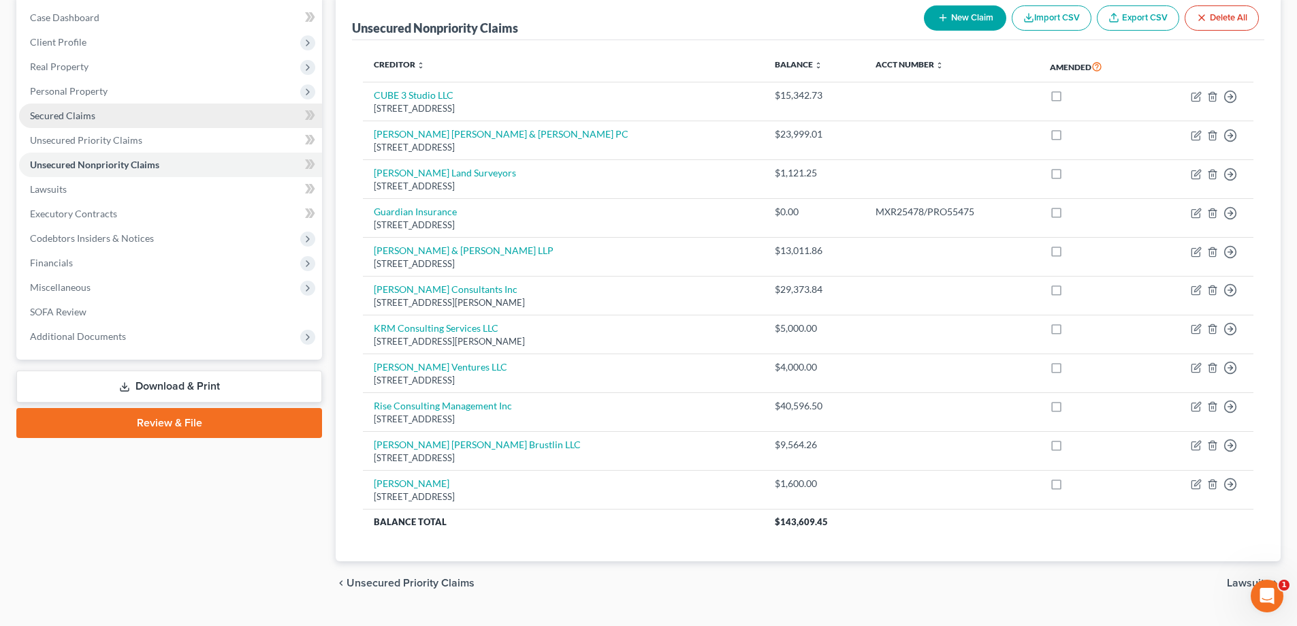
click at [50, 115] on span "Secured Claims" at bounding box center [62, 116] width 65 height 12
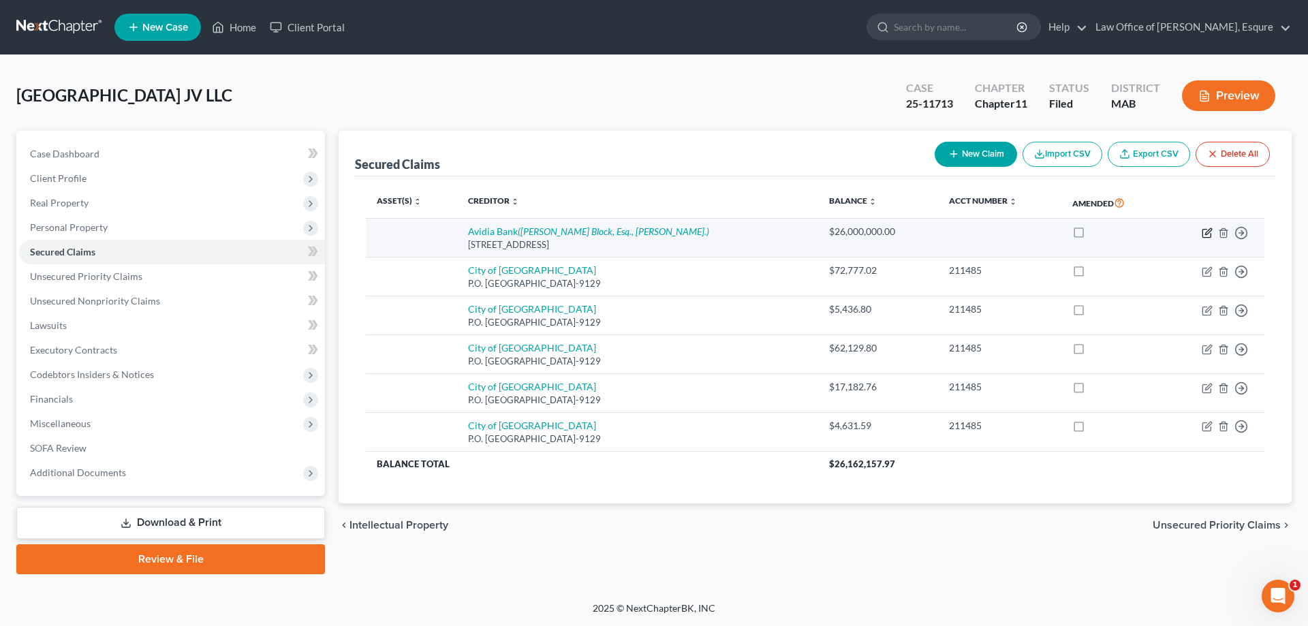
click at [622, 230] on icon "button" at bounding box center [1206, 232] width 11 height 11
select select "22"
select select "0"
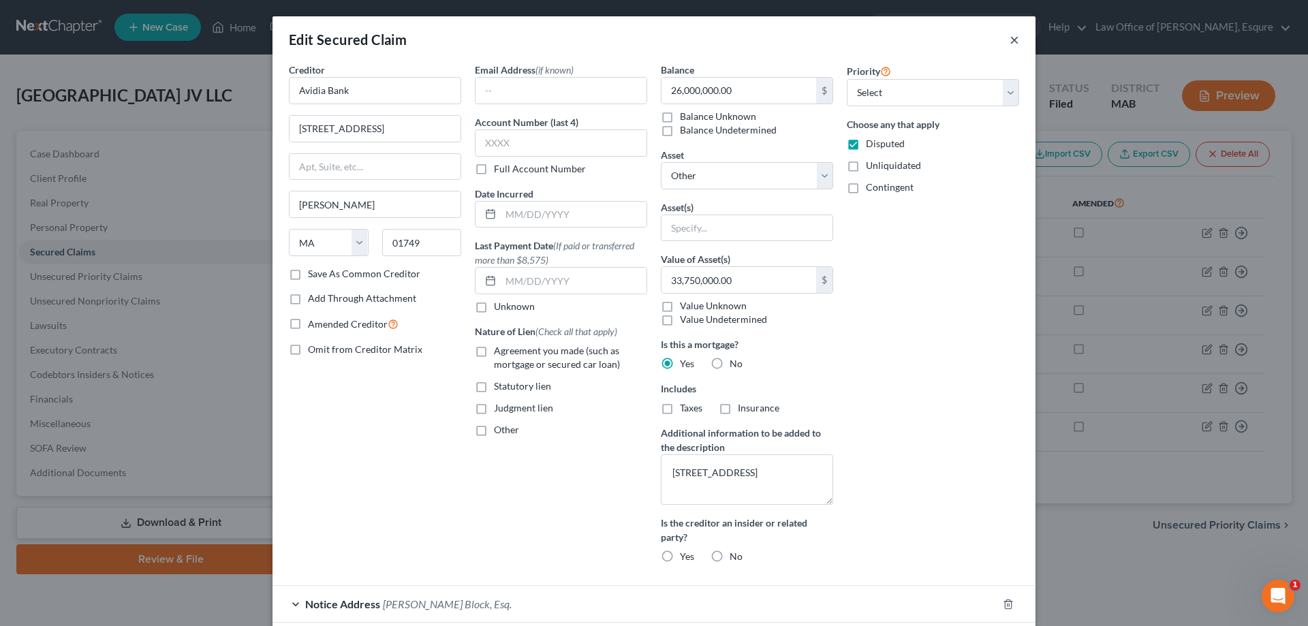
click at [622, 37] on button "×" at bounding box center [1014, 39] width 10 height 16
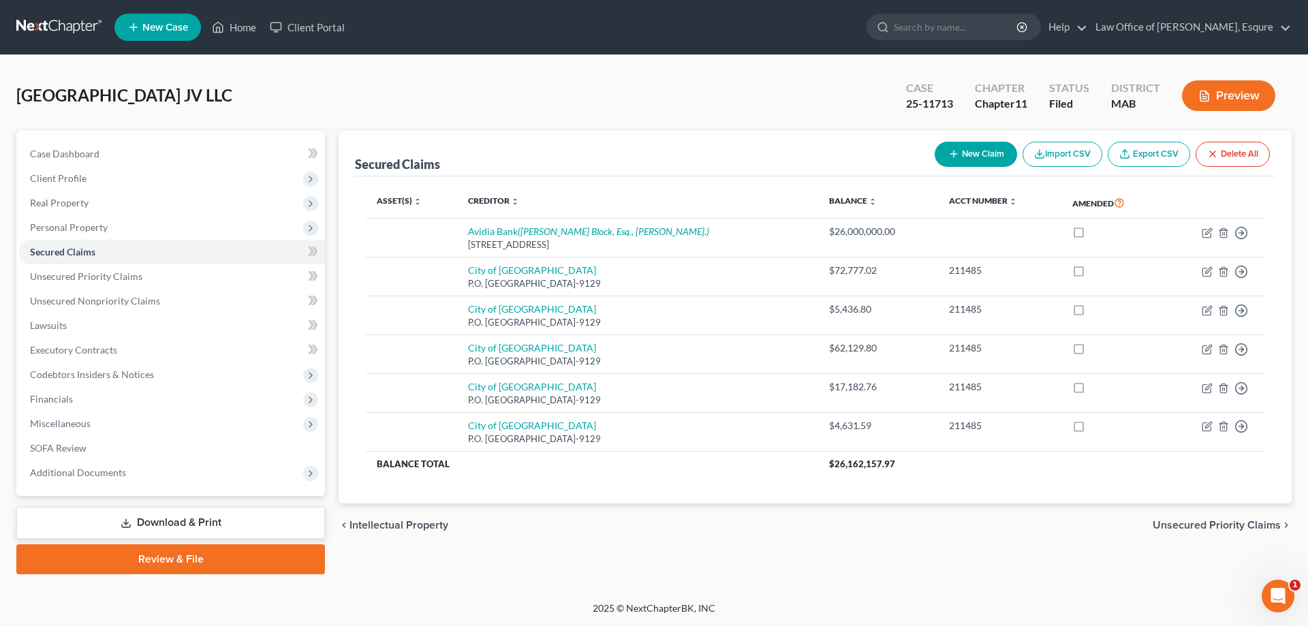
click at [622, 93] on button "Preview" at bounding box center [1228, 95] width 93 height 31
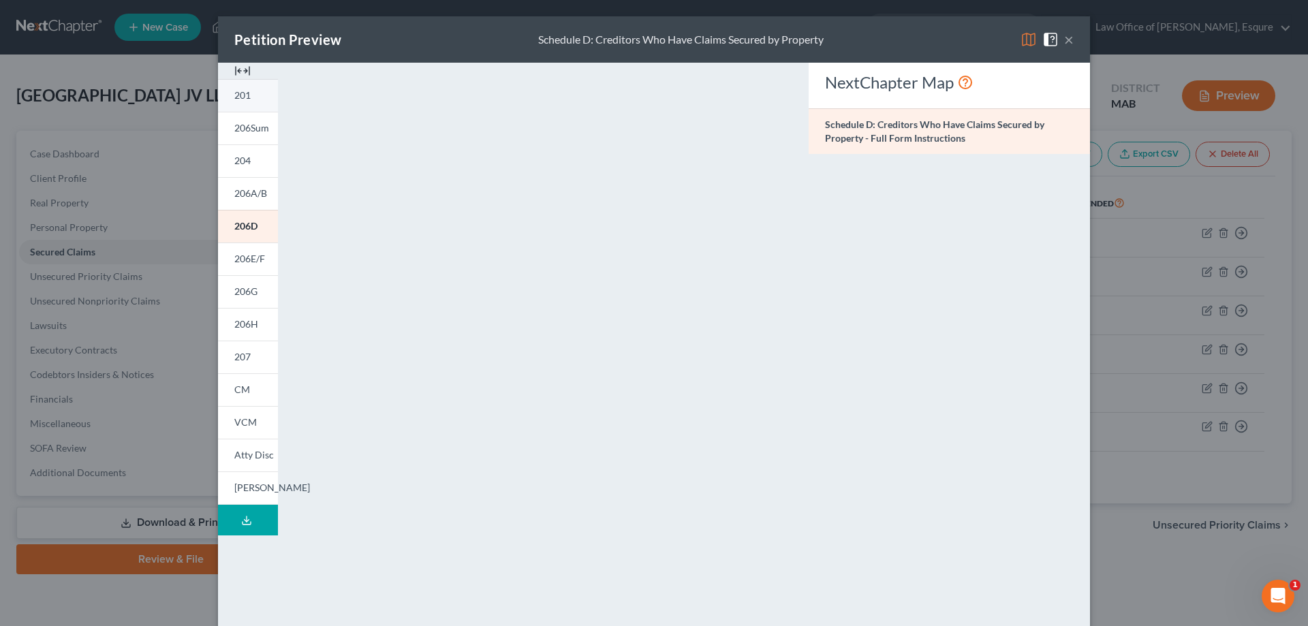
click at [237, 91] on span "201" at bounding box center [242, 95] width 16 height 12
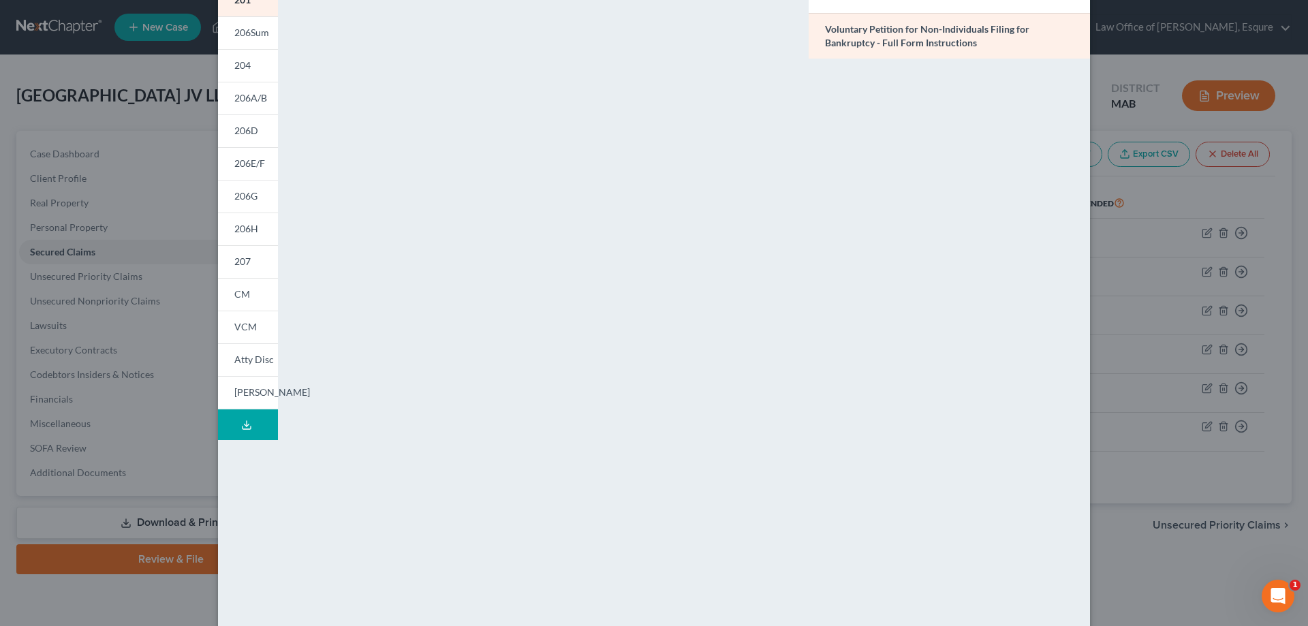
scroll to position [142, 0]
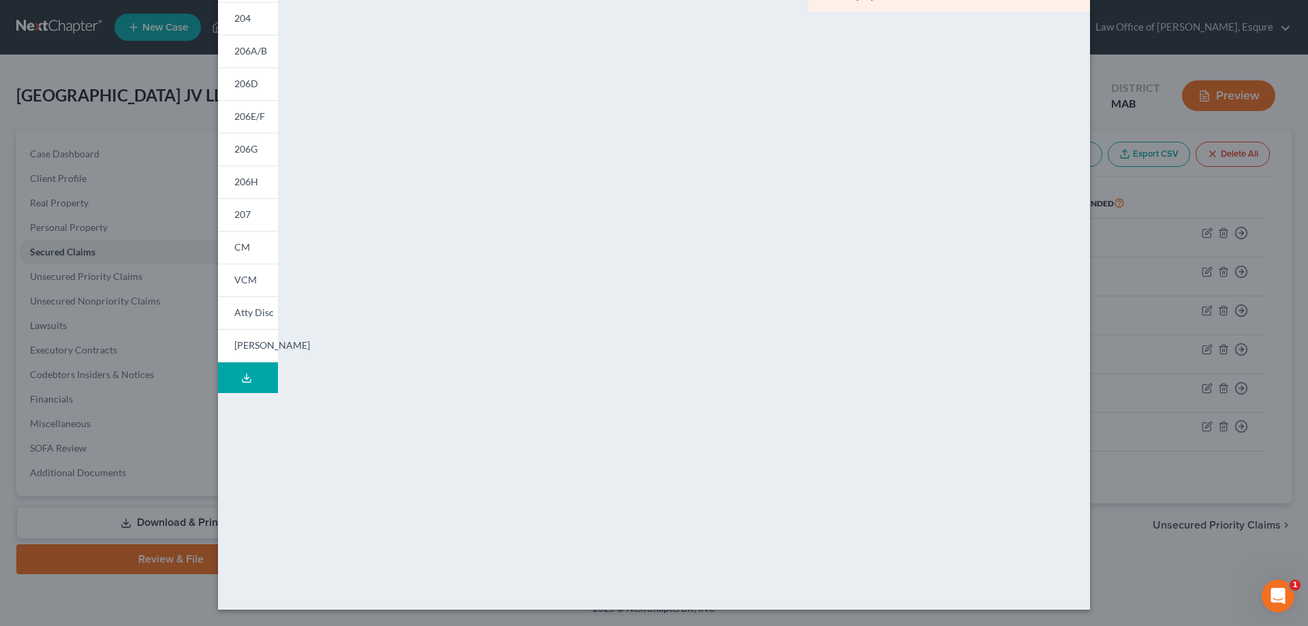
click at [622, 212] on div "NextChapter Map Voluntary Petition for Non-Individuals Filing for Bankruptcy - …" at bounding box center [949, 258] width 295 height 676
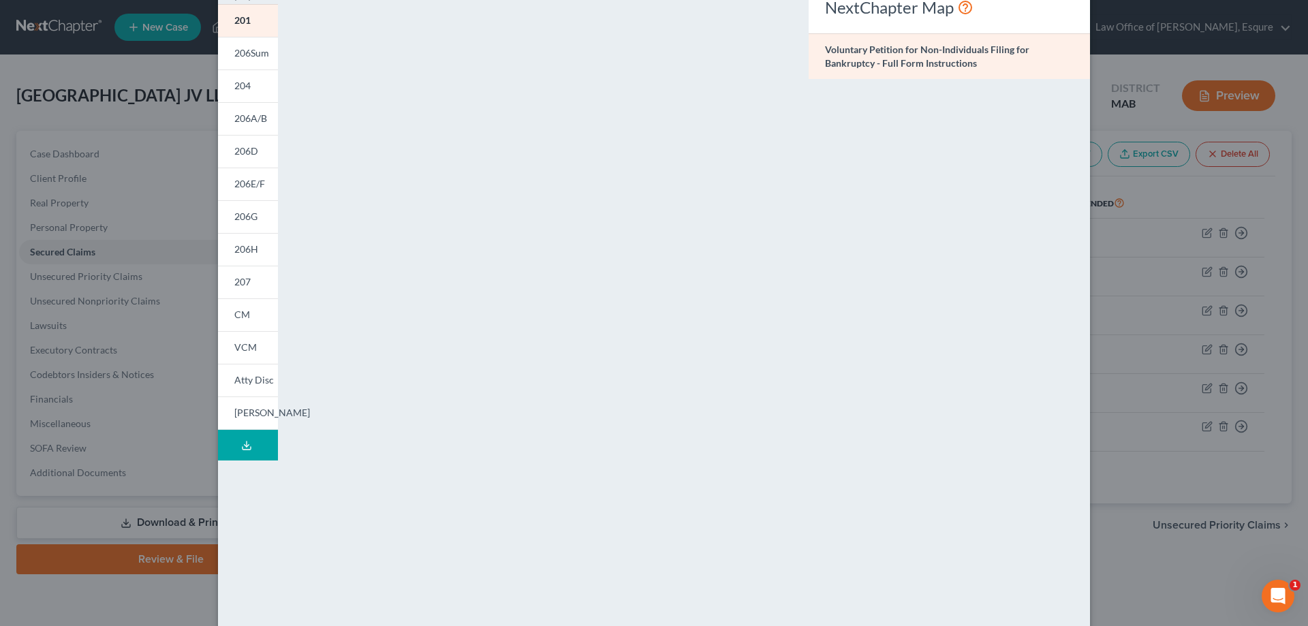
scroll to position [0, 0]
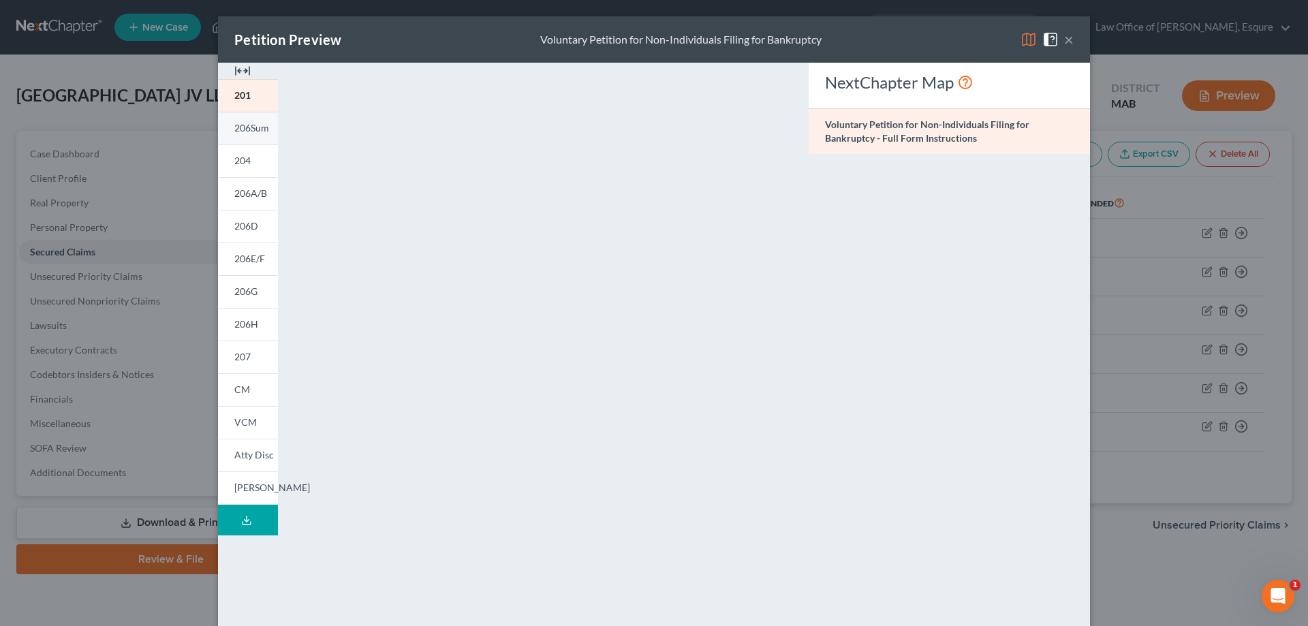
click at [239, 131] on span "206Sum" at bounding box center [251, 128] width 35 height 12
click at [234, 159] on span "204" at bounding box center [242, 161] width 16 height 12
click at [622, 40] on button "×" at bounding box center [1069, 39] width 10 height 16
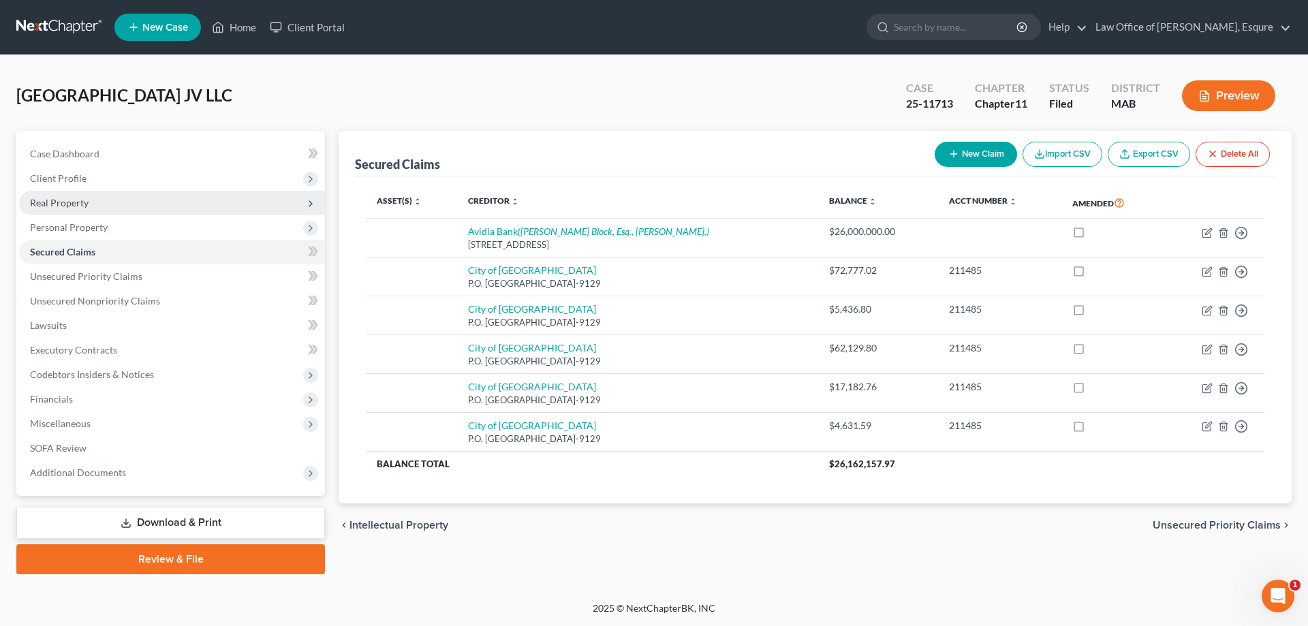
click at [64, 202] on span "Real Property" at bounding box center [59, 203] width 59 height 12
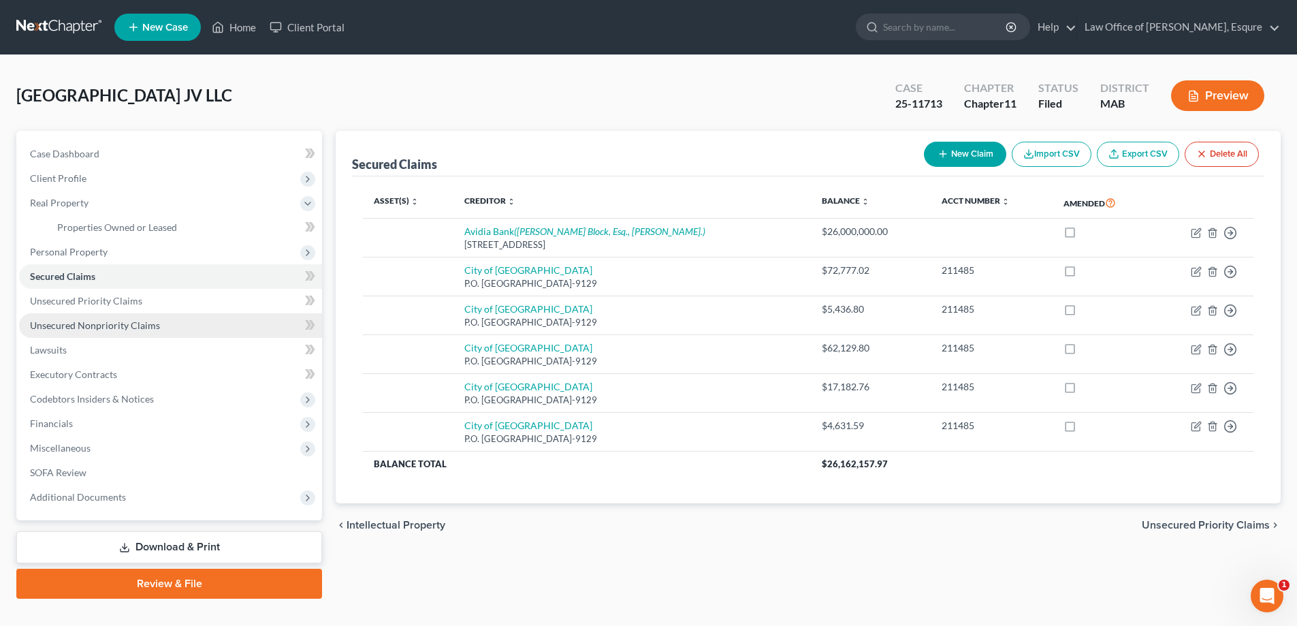
click at [82, 323] on span "Unsecured Nonpriority Claims" at bounding box center [95, 325] width 130 height 12
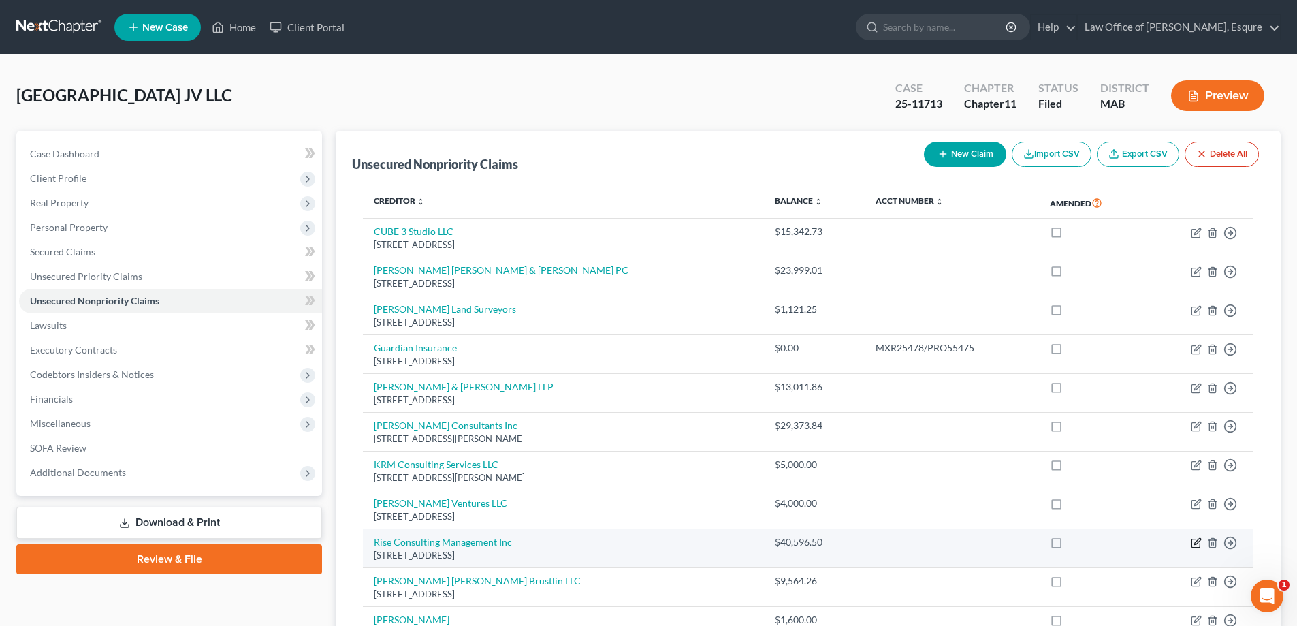
click at [622, 541] on icon "button" at bounding box center [1196, 542] width 11 height 11
select select "22"
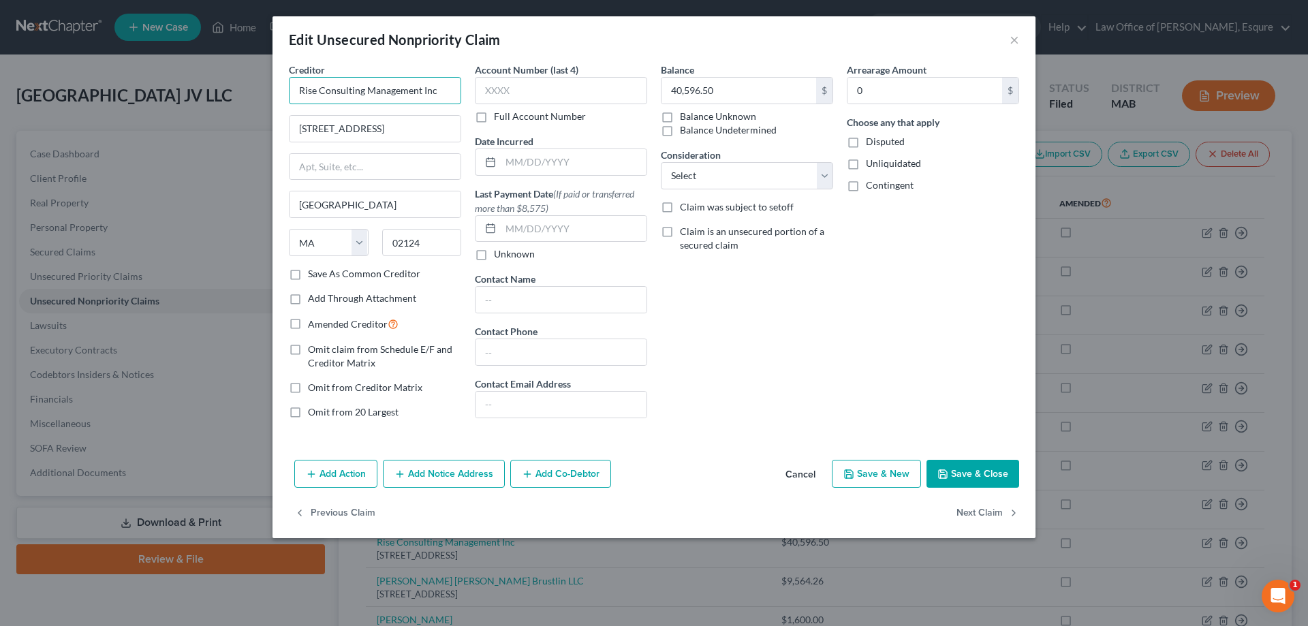
drag, startPoint x: 365, startPoint y: 89, endPoint x: 321, endPoint y: 95, distance: 44.0
click at [321, 95] on input "Rise Consulting Management Inc" at bounding box center [375, 90] width 172 height 27
type input "Rise Construction Management Inc"
click at [622, 473] on button "Save & Close" at bounding box center [972, 474] width 93 height 29
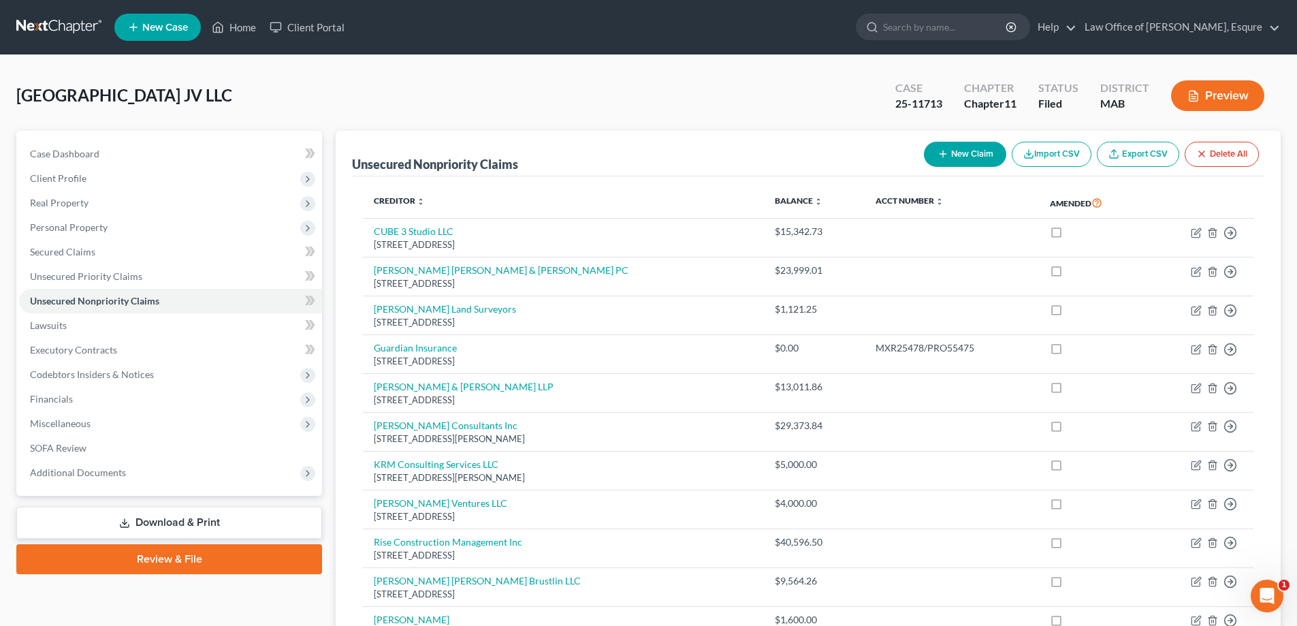
click at [622, 94] on button "Preview" at bounding box center [1217, 95] width 93 height 31
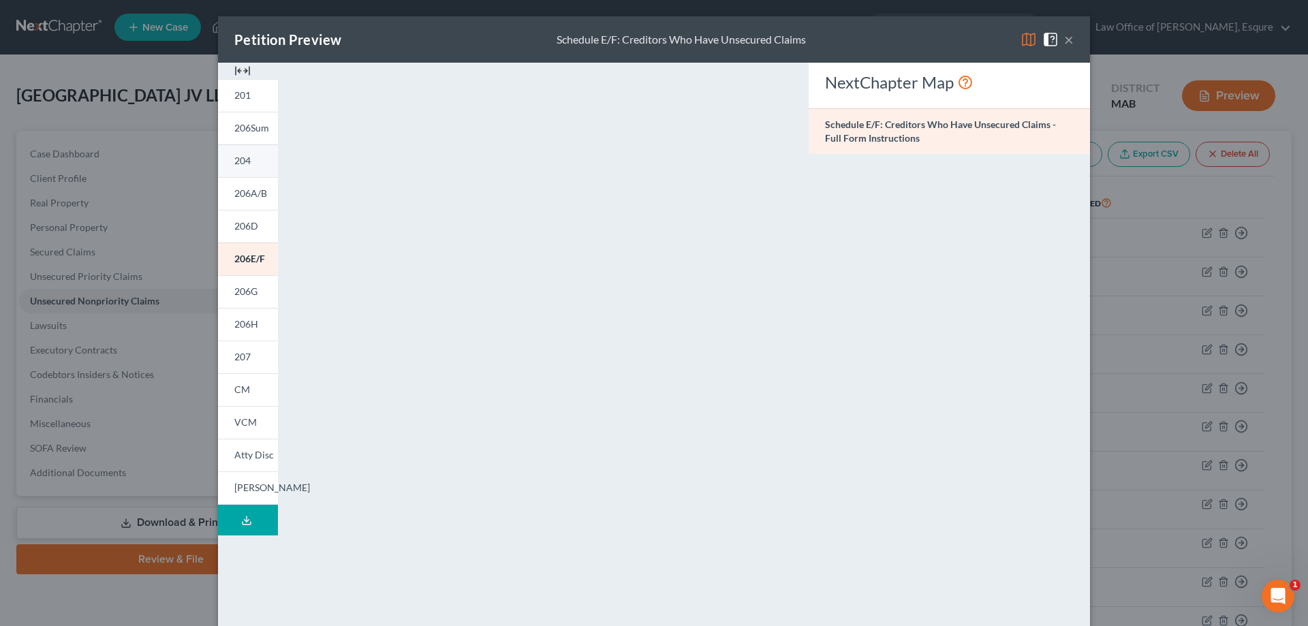
click at [239, 157] on span "204" at bounding box center [242, 161] width 16 height 12
click at [241, 194] on span "206A/B" at bounding box center [250, 193] width 33 height 12
click at [622, 39] on button "×" at bounding box center [1069, 39] width 10 height 16
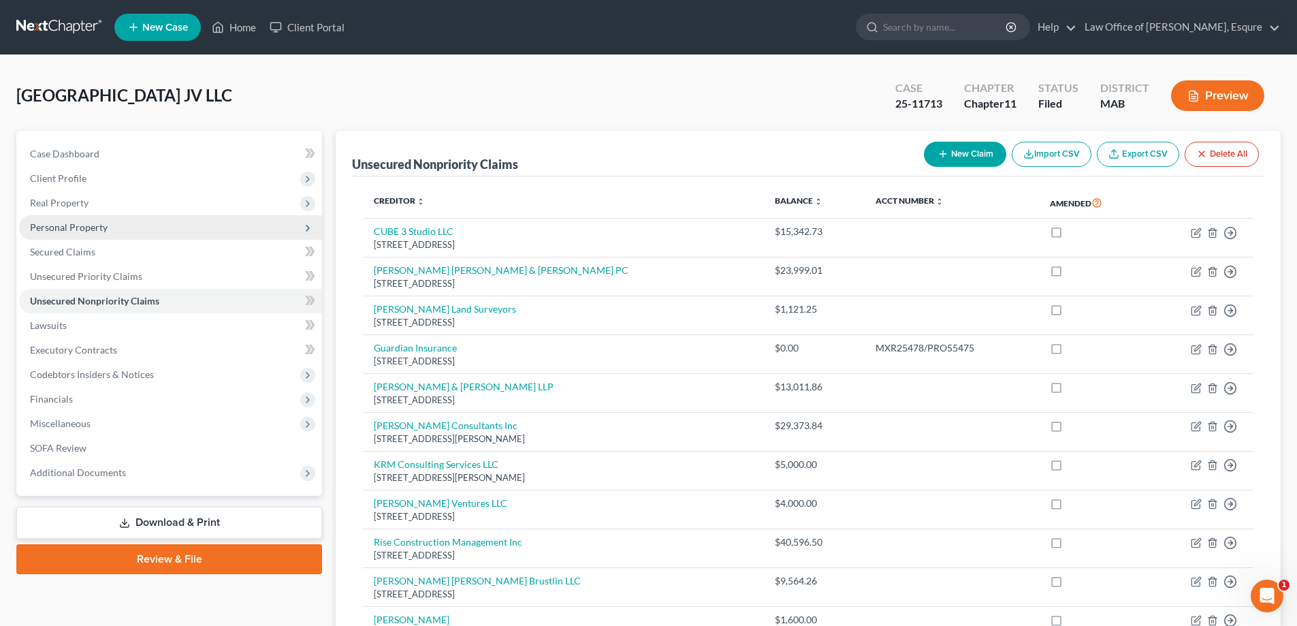
click at [86, 224] on span "Personal Property" at bounding box center [69, 227] width 78 height 12
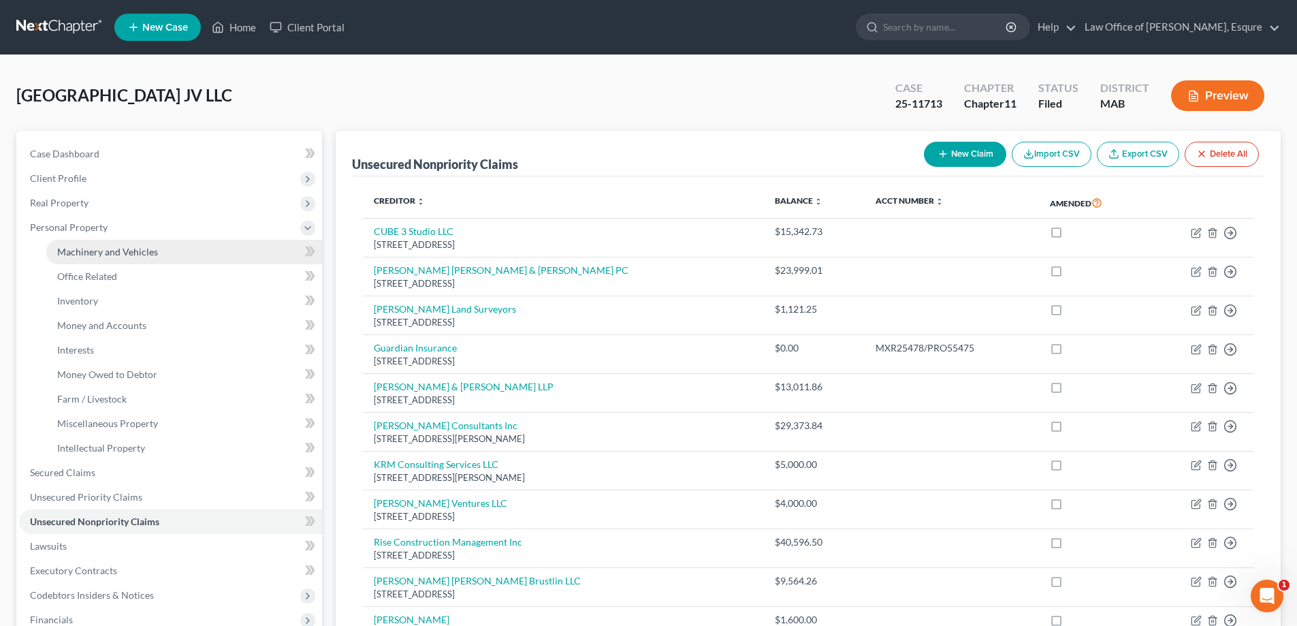
click at [104, 251] on span "Machinery and Vehicles" at bounding box center [107, 252] width 101 height 12
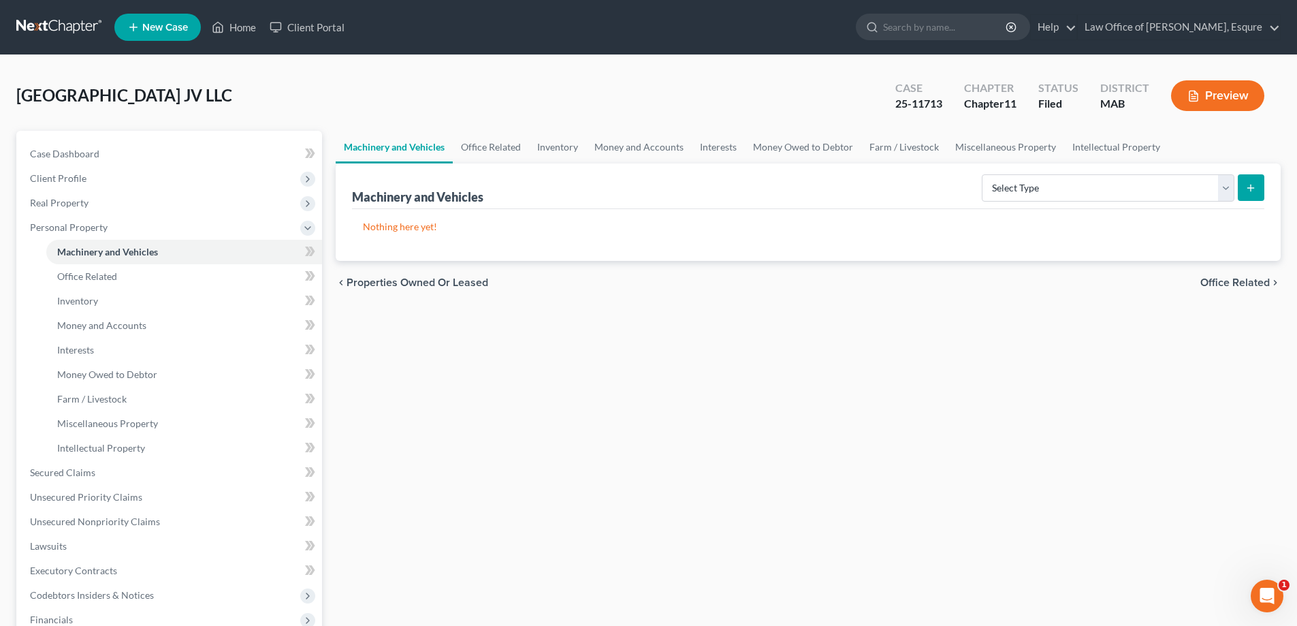
click at [622, 283] on span "Office Related" at bounding box center [1235, 282] width 69 height 11
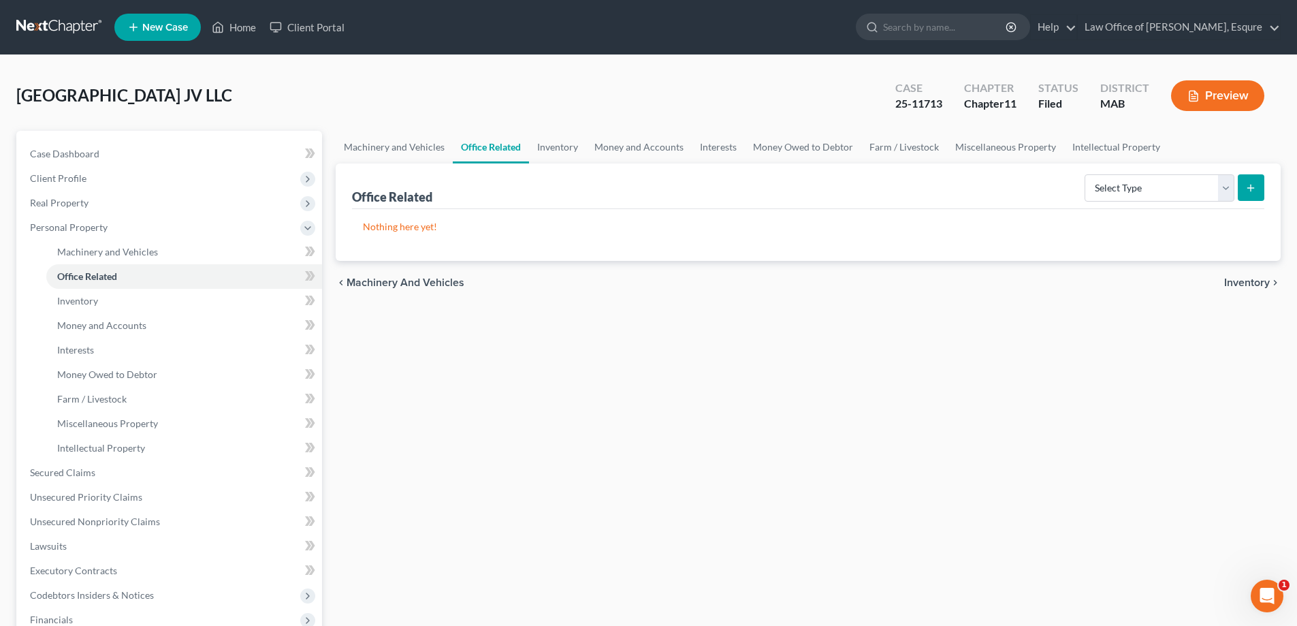
click at [622, 283] on span "Inventory" at bounding box center [1248, 282] width 46 height 11
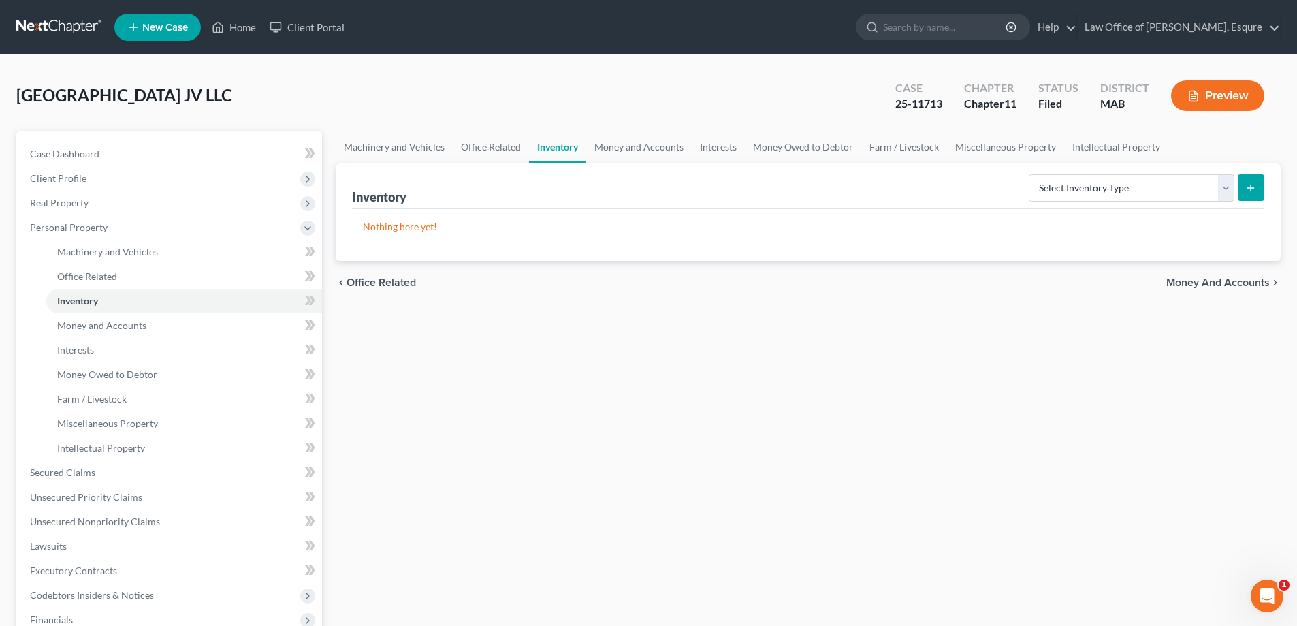
click at [622, 283] on span "Money and Accounts" at bounding box center [1219, 282] width 104 height 11
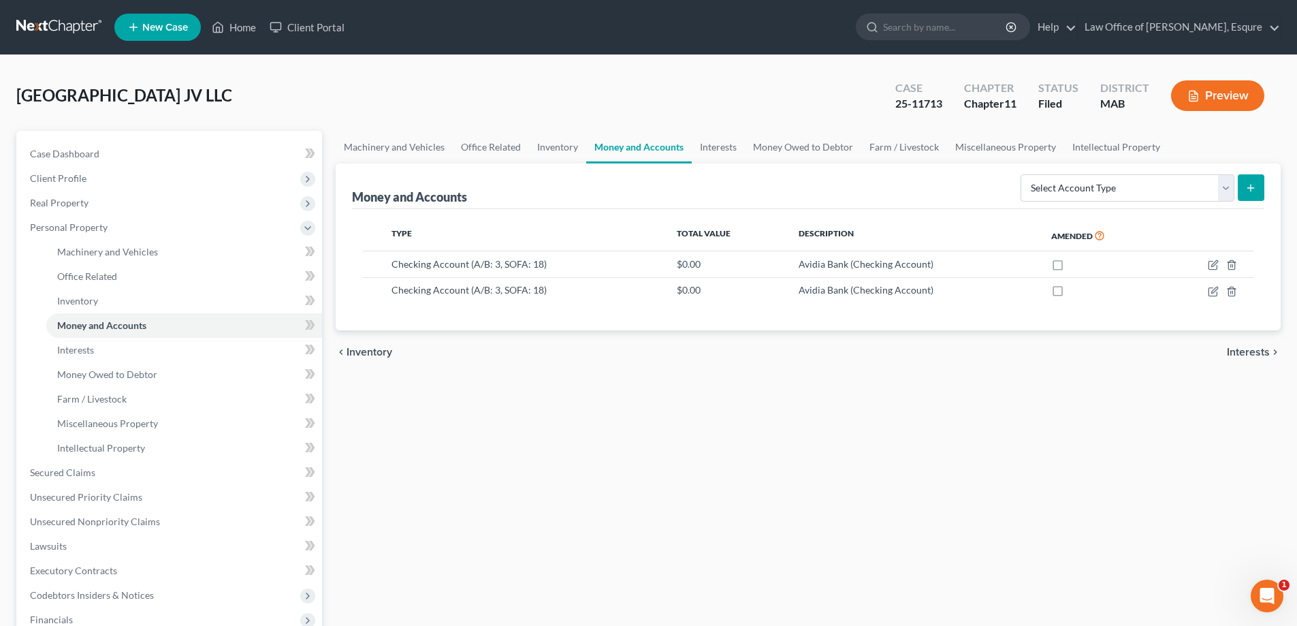
click at [622, 354] on span "Interests" at bounding box center [1248, 352] width 43 height 11
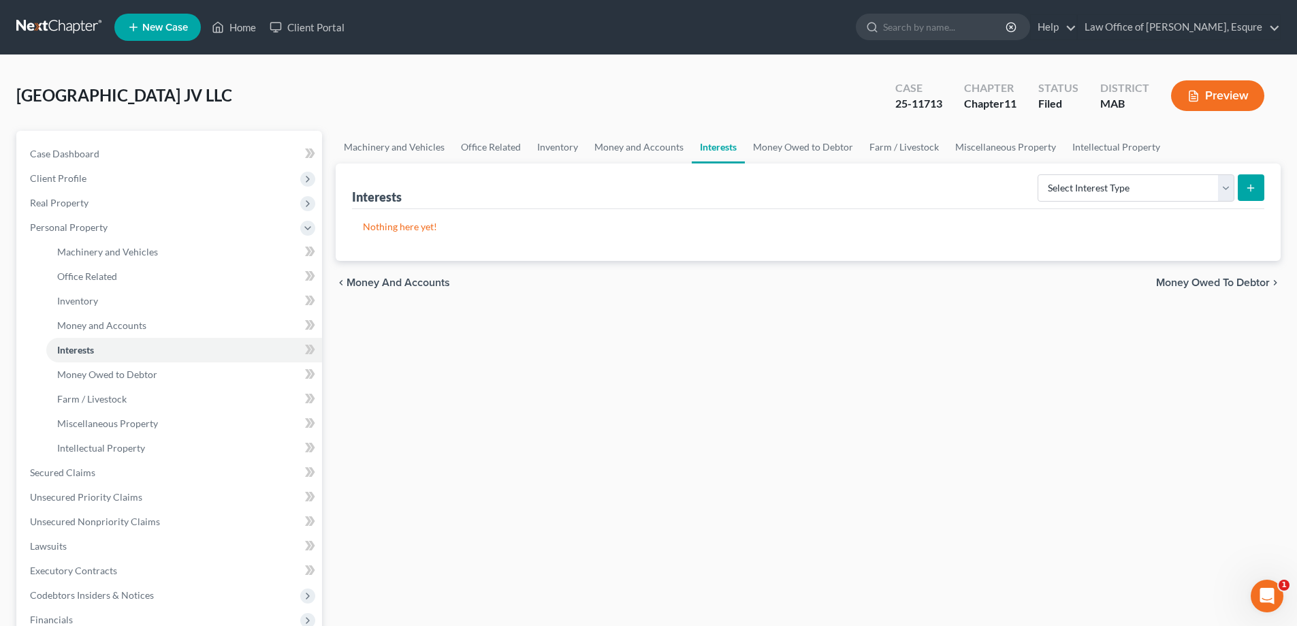
click at [622, 280] on span "Money Owed to Debtor" at bounding box center [1213, 282] width 114 height 11
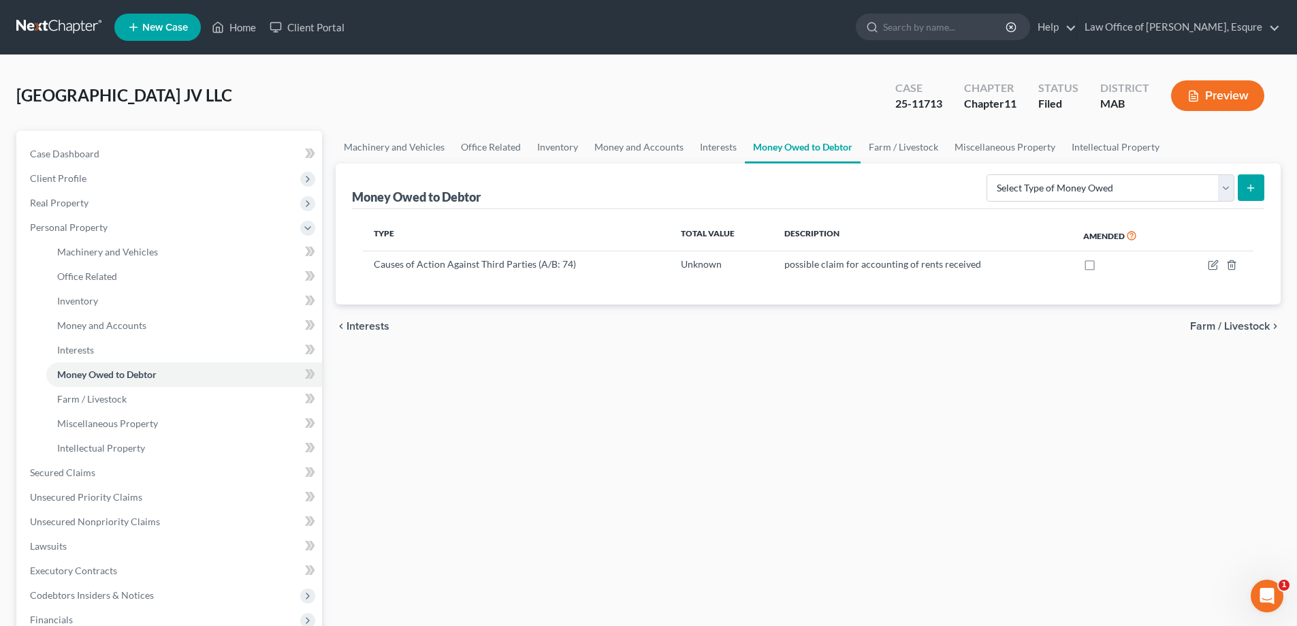
click at [622, 325] on span "Farm / Livestock" at bounding box center [1231, 326] width 80 height 11
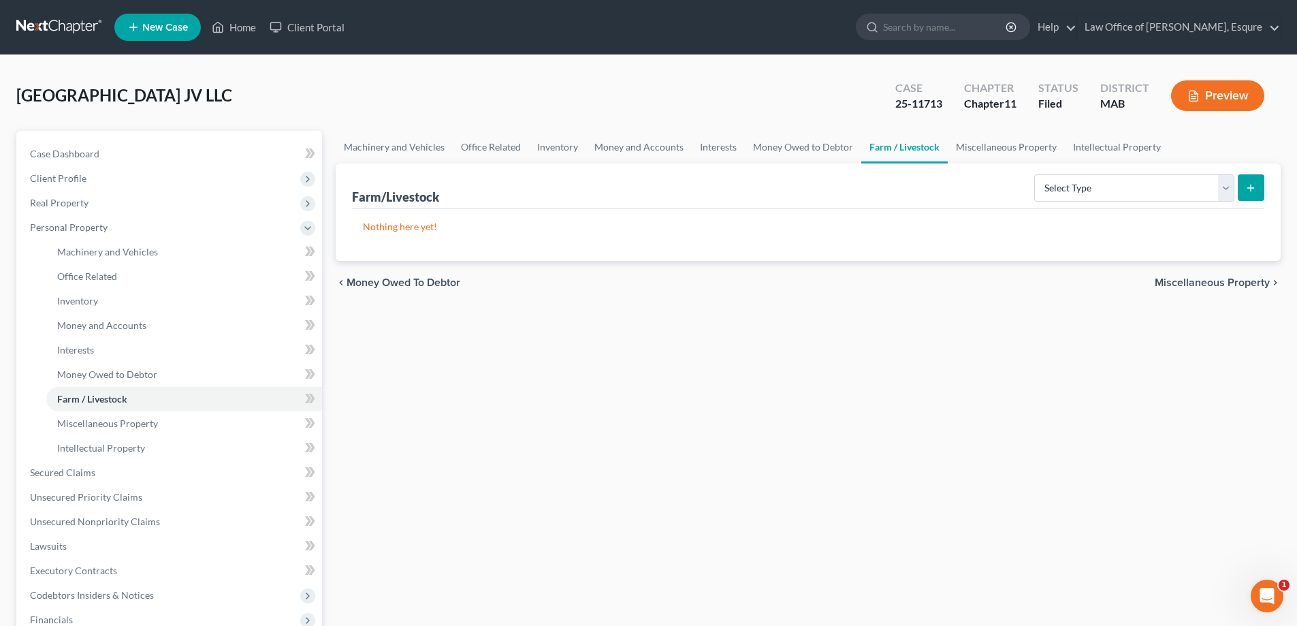
click at [622, 283] on span "Miscellaneous Property" at bounding box center [1212, 282] width 115 height 11
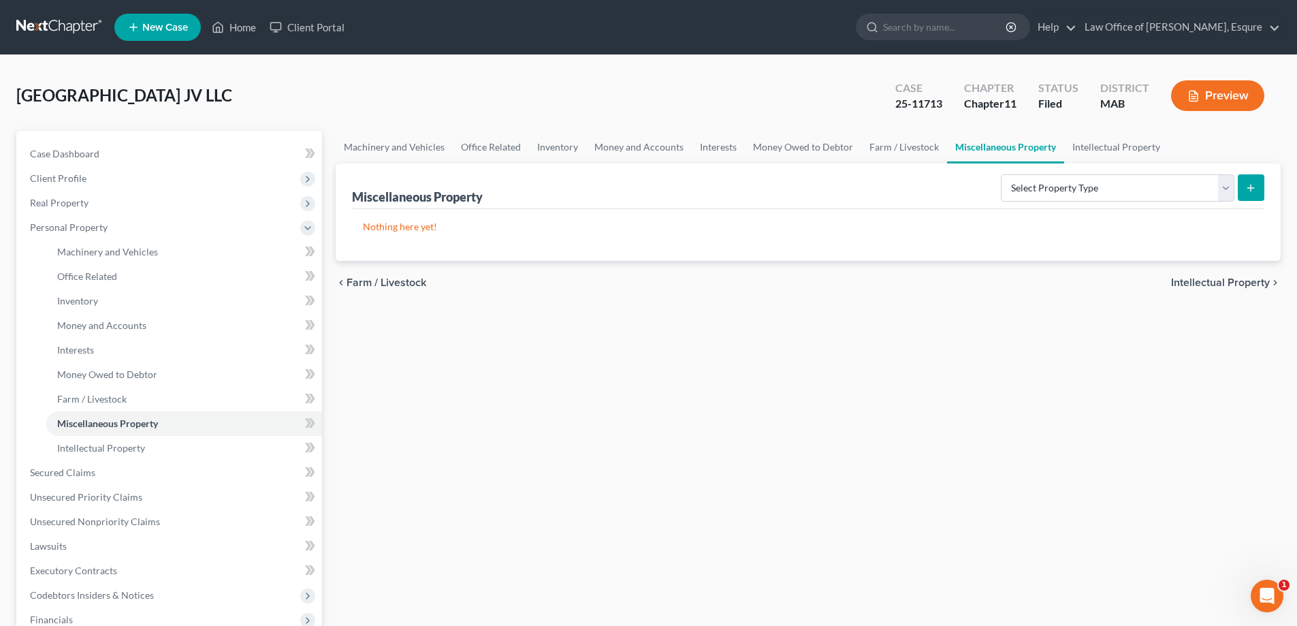
click at [622, 283] on span "Intellectual Property" at bounding box center [1220, 282] width 99 height 11
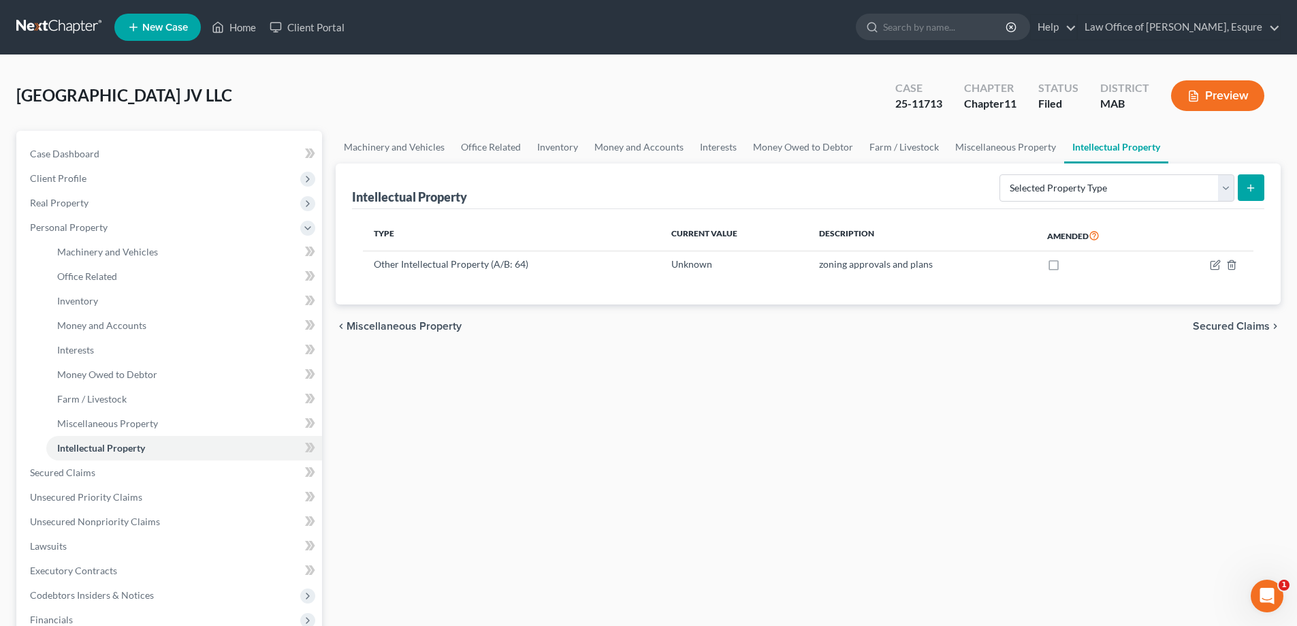
click at [395, 324] on span "Miscellaneous Property" at bounding box center [404, 326] width 115 height 11
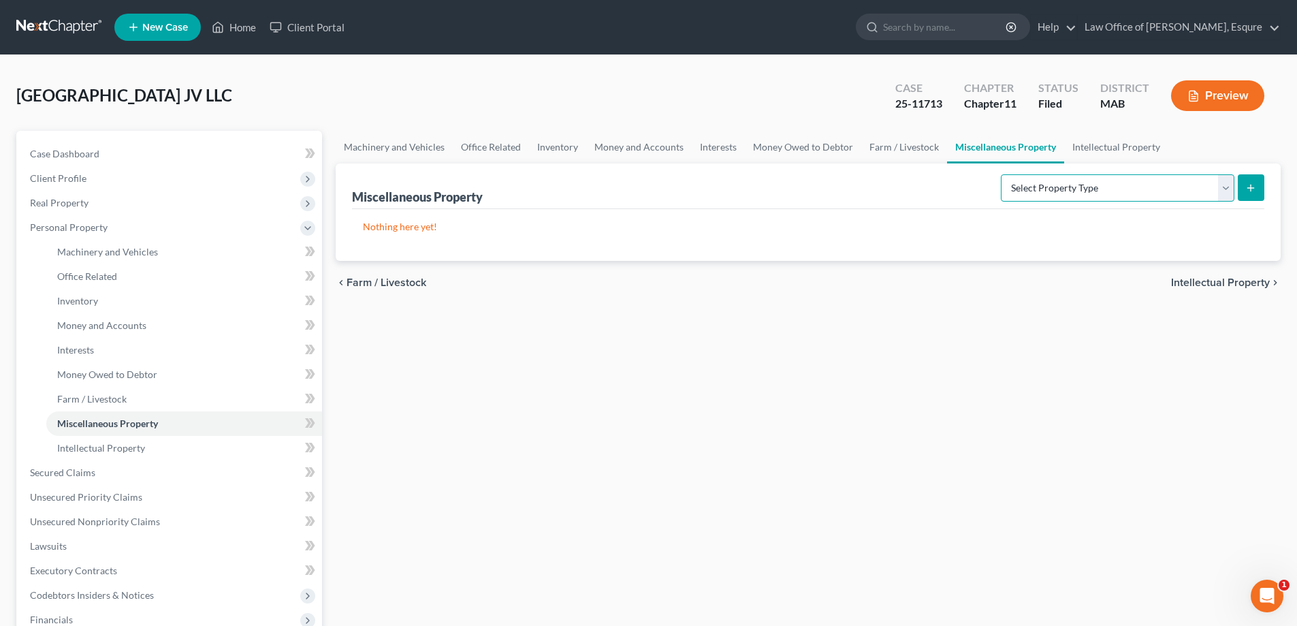
click at [622, 188] on select "Select Property Type Assigned for Creditor Benefit [DATE] (SOFA: 8) Assigned to…" at bounding box center [1118, 187] width 234 height 27
click at [622, 418] on div "Machinery and Vehicles Office Related Inventory Money and Accounts Interests Mo…" at bounding box center [808, 463] width 959 height 664
click at [622, 287] on span "Intellectual Property" at bounding box center [1220, 282] width 99 height 11
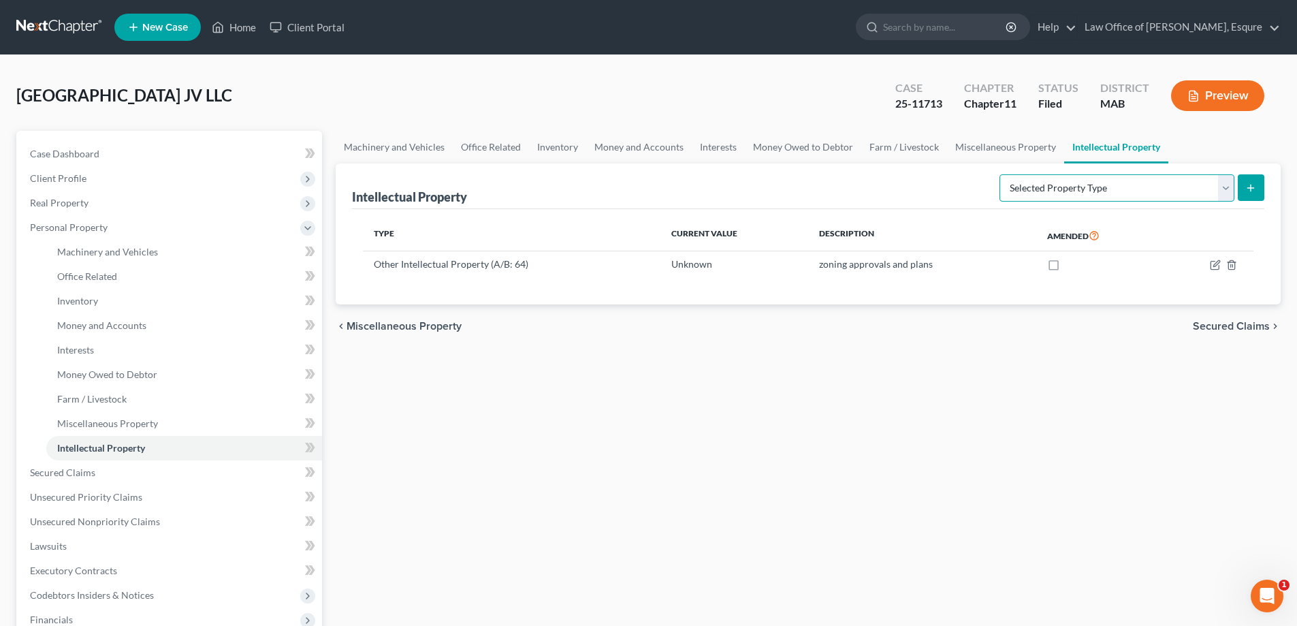
click at [622, 185] on select "Selected Property Type Customer Lists (A/B: 63) Goodwill (A/B: 65) Internet Dom…" at bounding box center [1117, 187] width 235 height 27
click at [622, 150] on link "Money Owed to Debtor" at bounding box center [803, 147] width 116 height 33
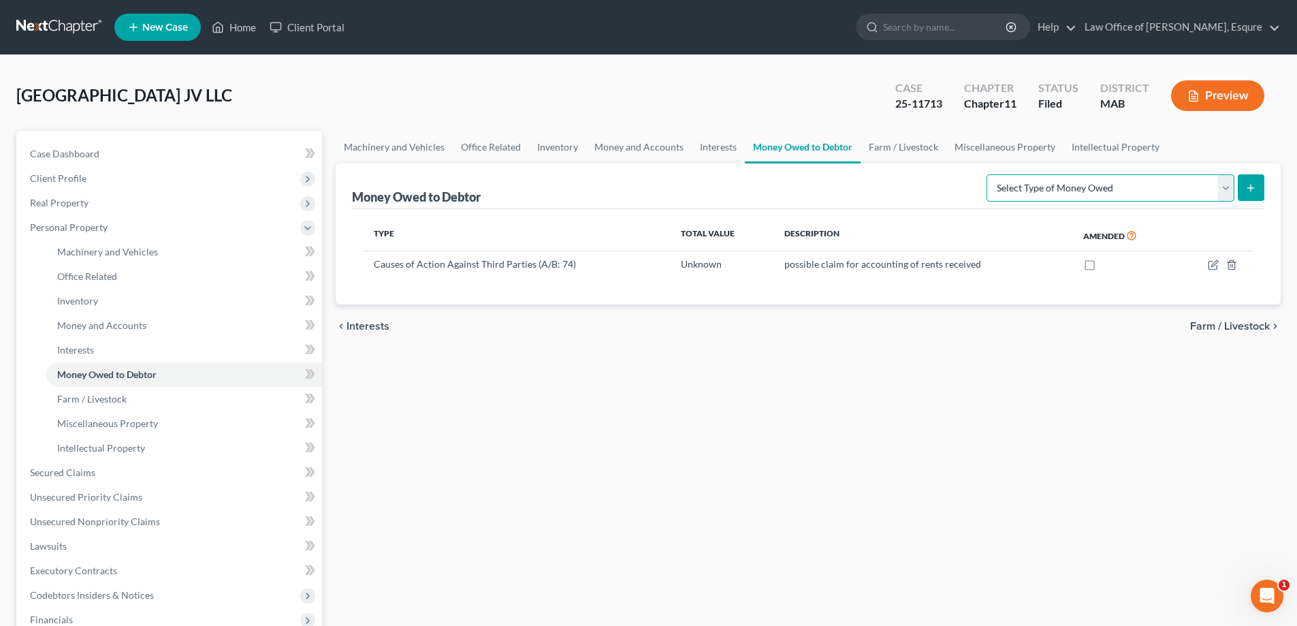
click at [622, 190] on select "Select Type of Money Owed Accounts Receivable (A/B: 11) Causes of Action Agains…" at bounding box center [1111, 187] width 248 height 27
select select "accounts_receivable"
click at [622, 174] on select "Select Type of Money Owed Accounts Receivable (A/B: 11) Causes of Action Agains…" at bounding box center [1111, 187] width 248 height 27
click at [622, 185] on icon "submit" at bounding box center [1251, 188] width 11 height 11
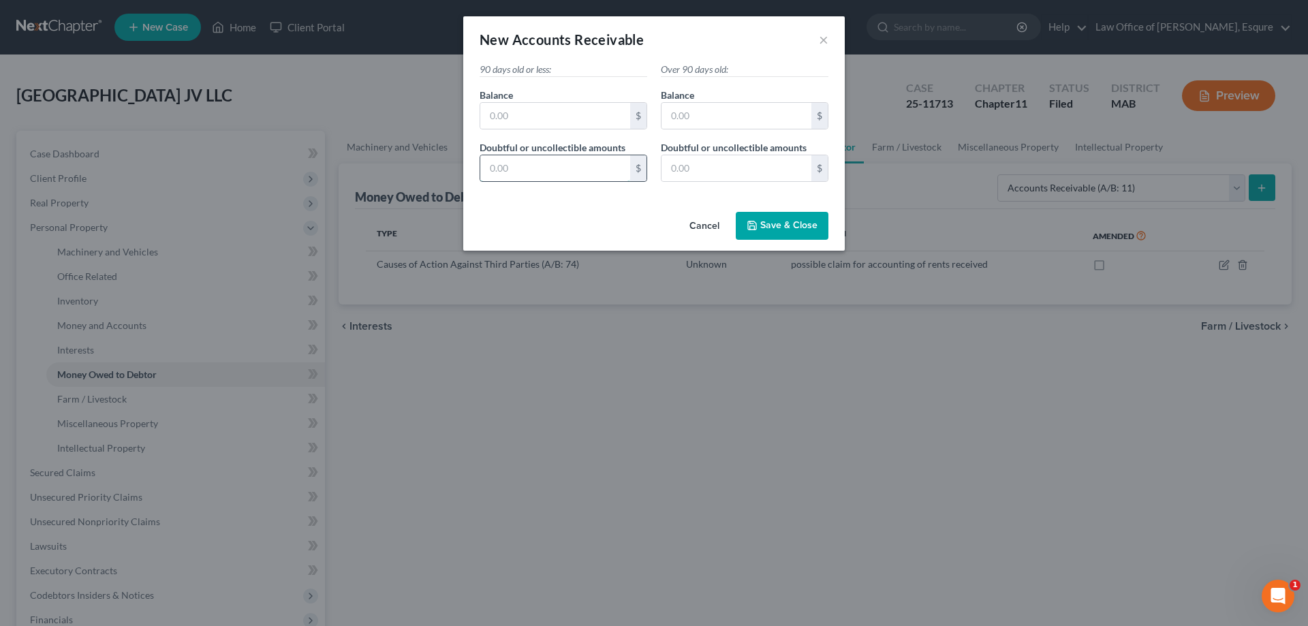
click at [511, 168] on input "text" at bounding box center [555, 168] width 150 height 26
type input "0.00"
click at [622, 169] on input "text" at bounding box center [736, 168] width 150 height 26
type input "0.00"
click at [622, 112] on input "text" at bounding box center [736, 116] width 150 height 26
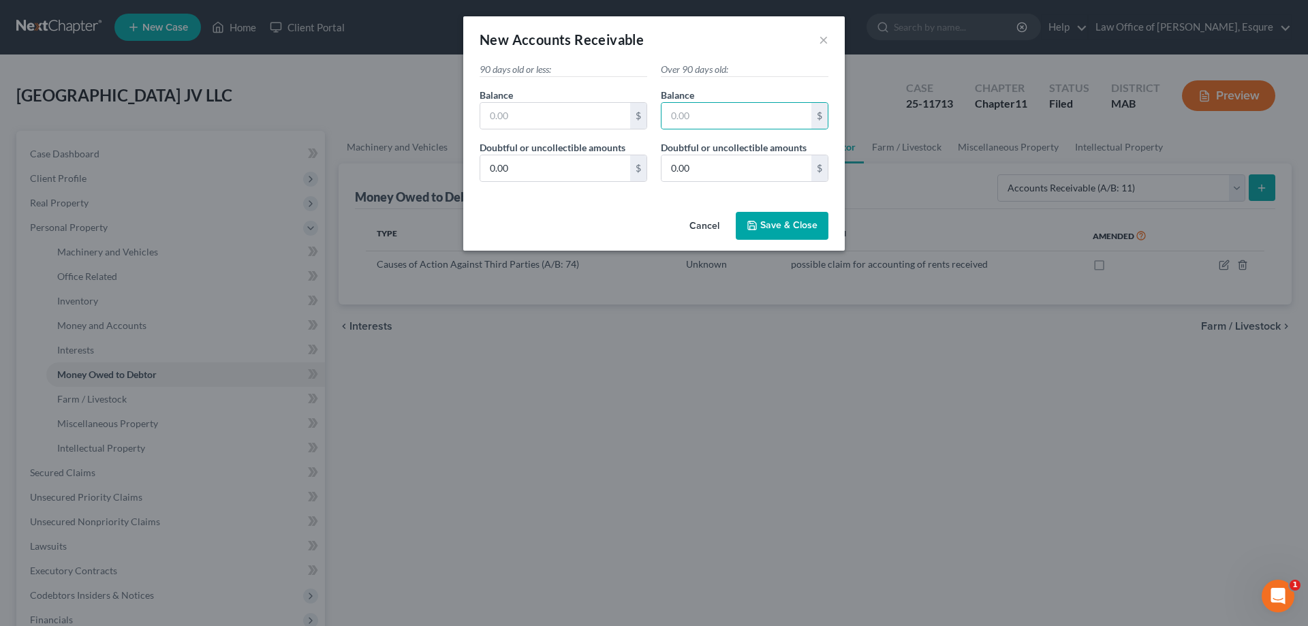
click at [622, 221] on span "Save & Close" at bounding box center [788, 226] width 57 height 12
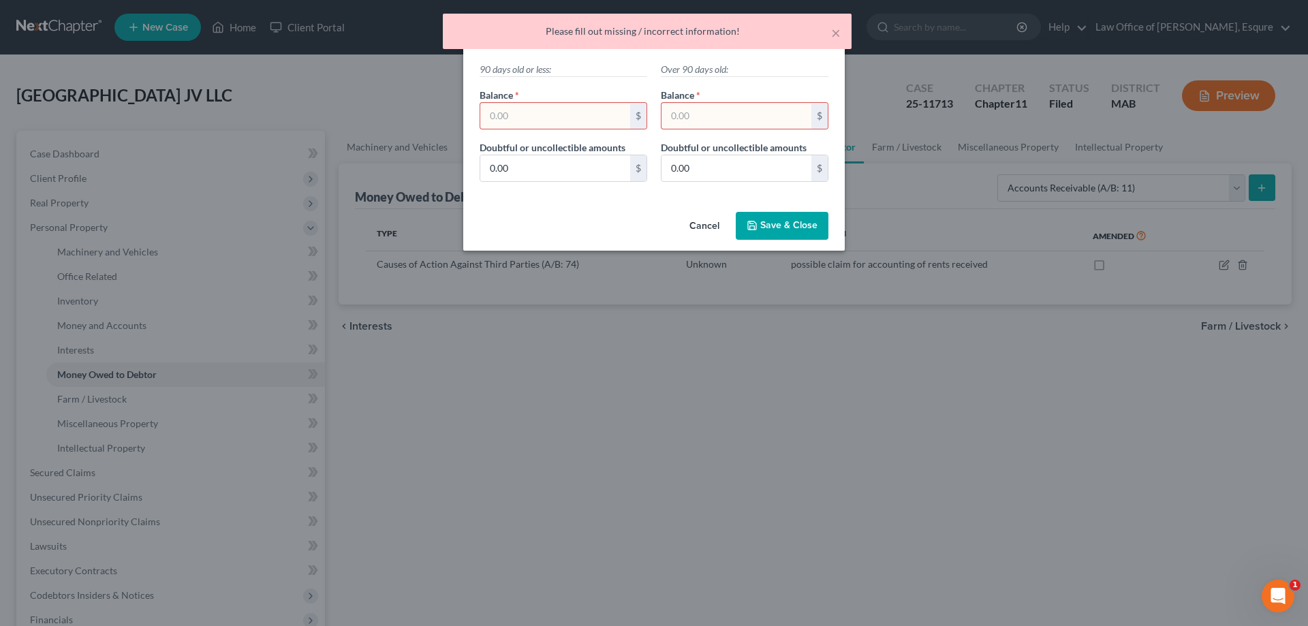
click at [511, 114] on input "text" at bounding box center [555, 116] width 150 height 26
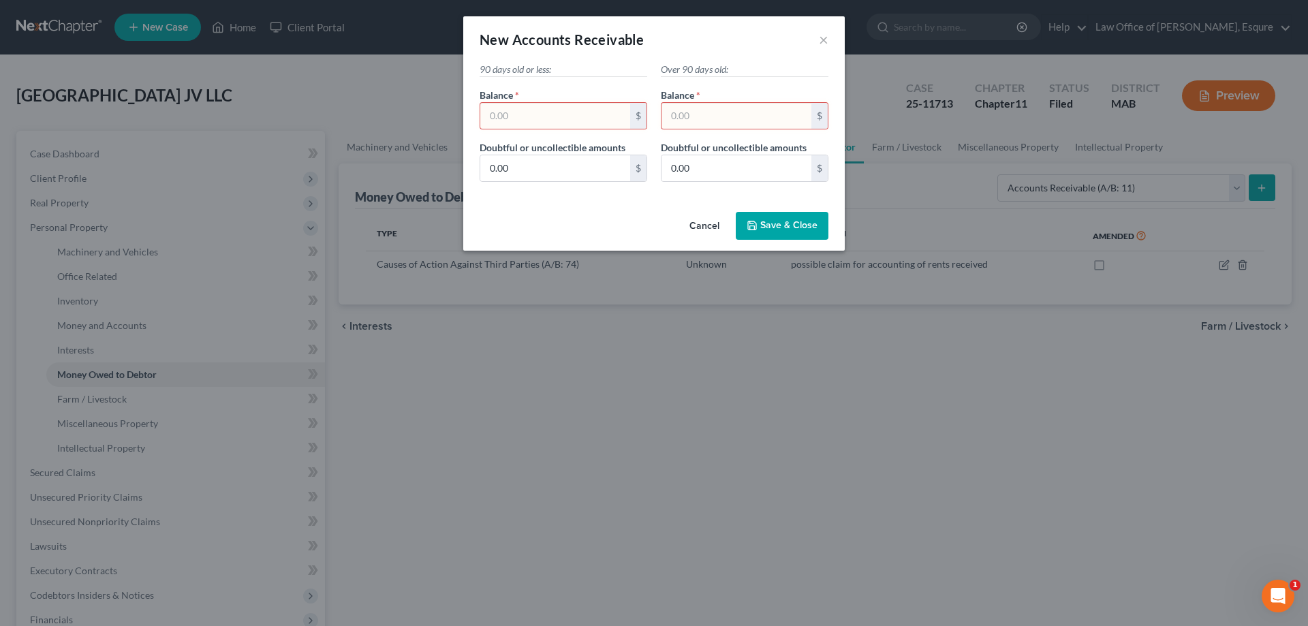
click at [622, 118] on input "text" at bounding box center [736, 116] width 150 height 26
type input "0.00"
click at [490, 116] on input "text" at bounding box center [555, 116] width 150 height 26
type input "0.00"
click at [622, 224] on span "Save & Close" at bounding box center [788, 226] width 57 height 12
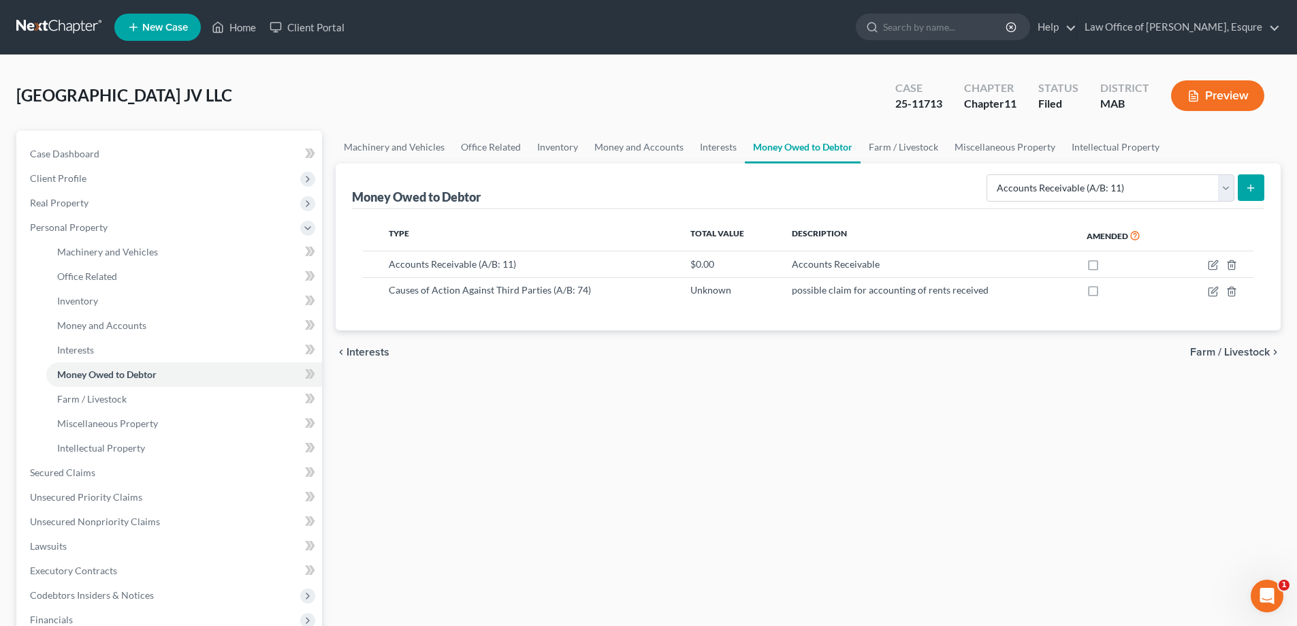
click at [622, 91] on button "Preview" at bounding box center [1217, 95] width 93 height 31
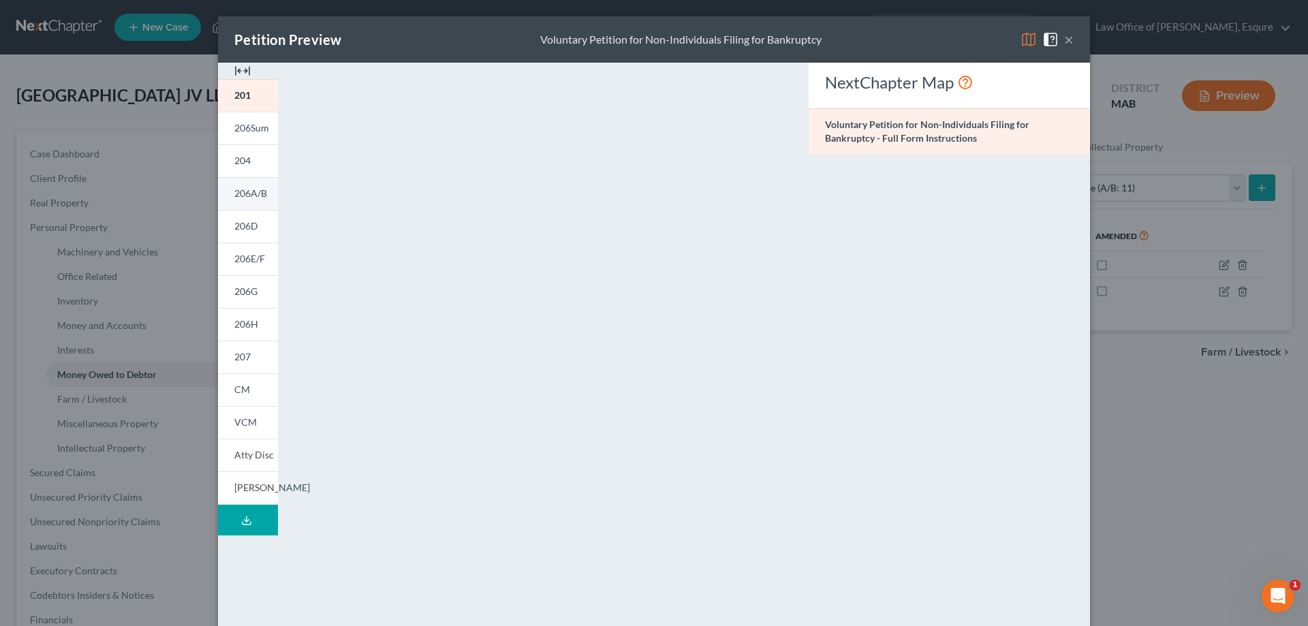
click at [238, 191] on span "206A/B" at bounding box center [250, 193] width 33 height 12
click at [241, 227] on span "206D" at bounding box center [246, 226] width 24 height 12
click at [238, 262] on span "206E/F" at bounding box center [249, 259] width 31 height 12
click at [622, 35] on button "×" at bounding box center [1069, 39] width 10 height 16
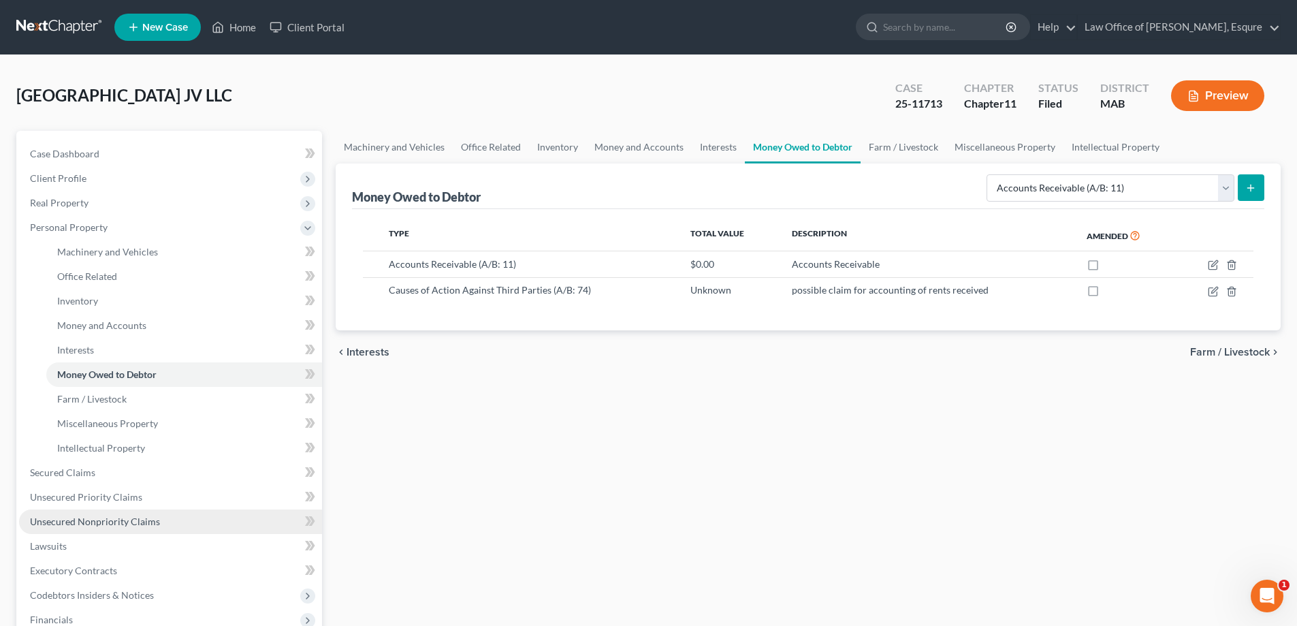
click at [69, 524] on span "Unsecured Nonpriority Claims" at bounding box center [95, 522] width 130 height 12
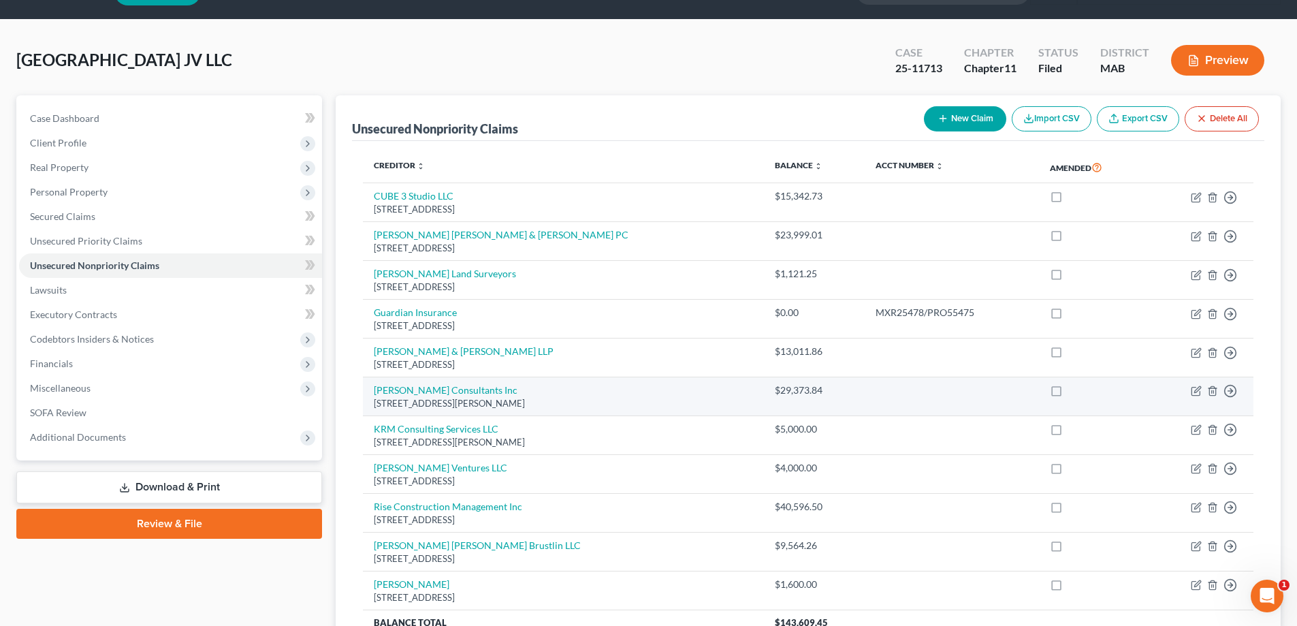
scroll to position [68, 0]
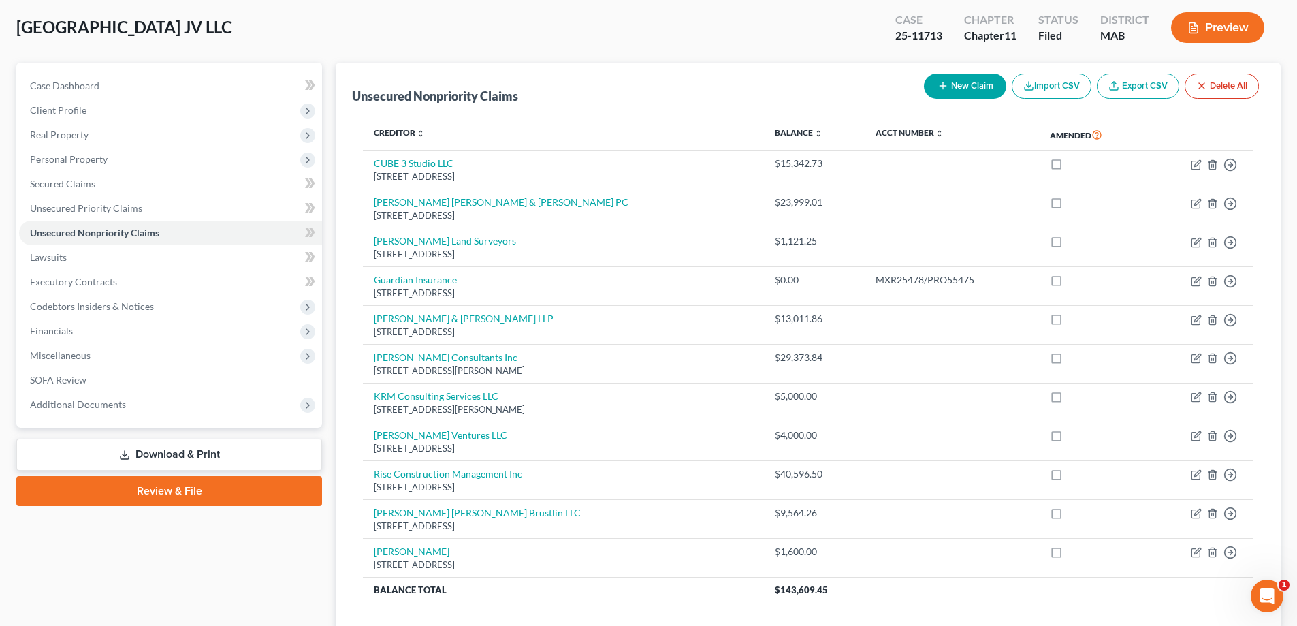
click at [622, 25] on button "Preview" at bounding box center [1217, 27] width 93 height 31
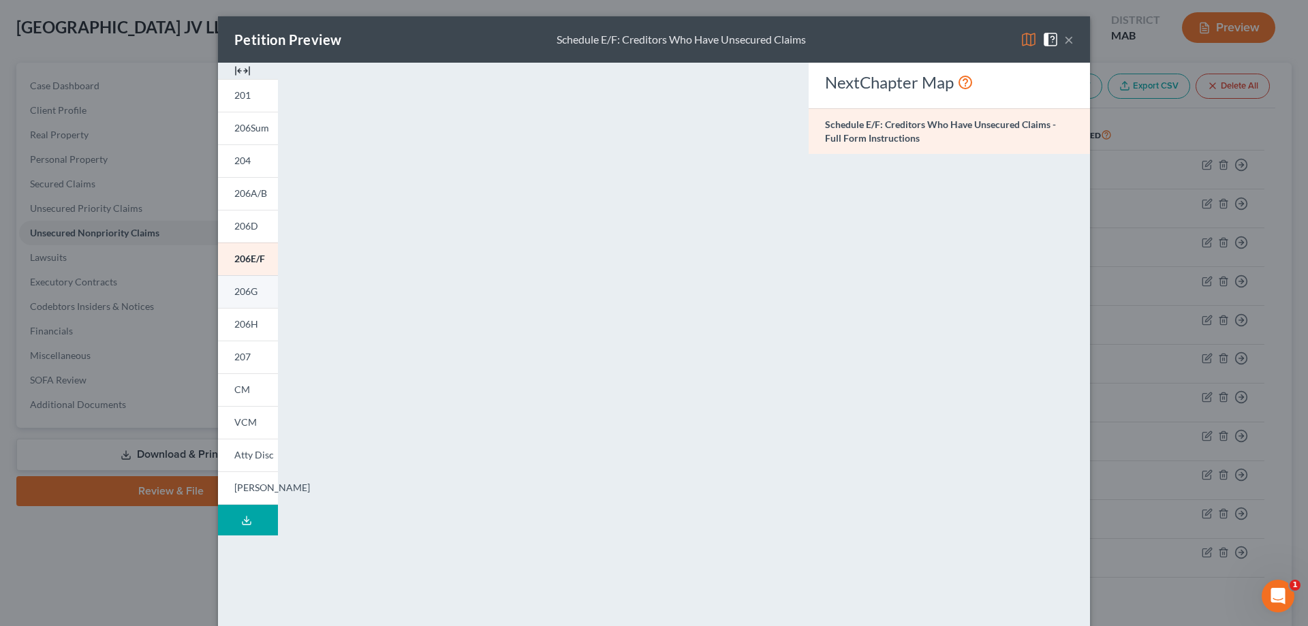
click at [249, 291] on span "206G" at bounding box center [245, 291] width 23 height 12
click at [234, 320] on span "206H" at bounding box center [246, 324] width 24 height 12
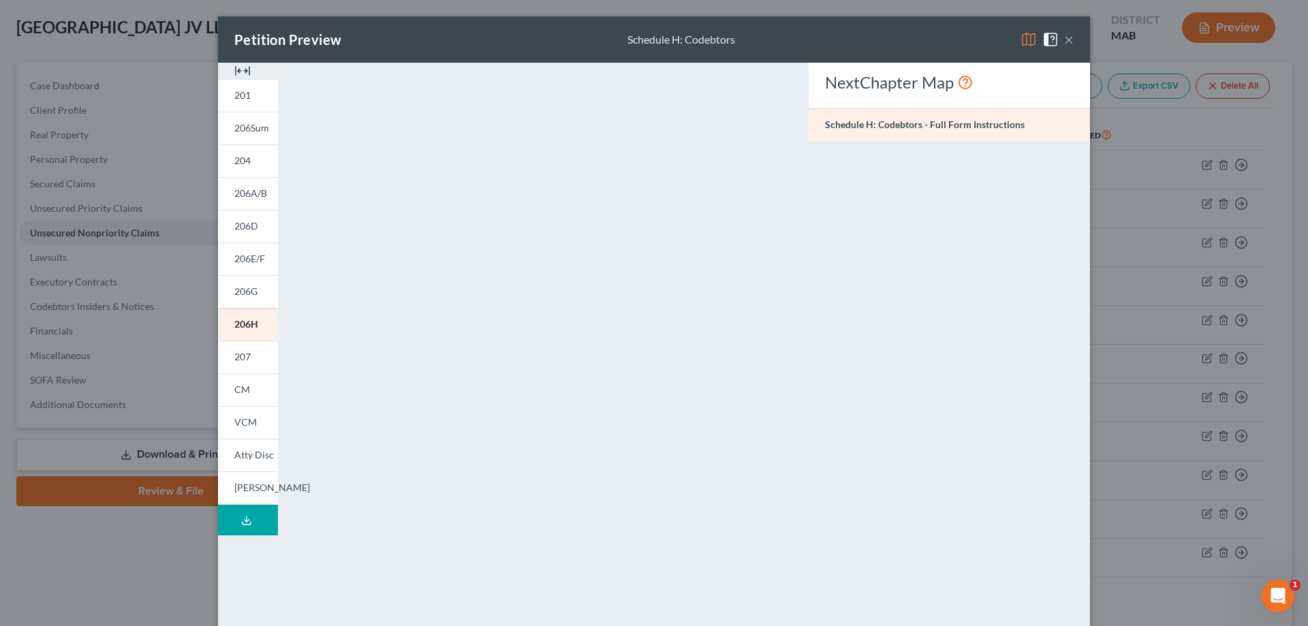
click at [622, 37] on button "×" at bounding box center [1069, 39] width 10 height 16
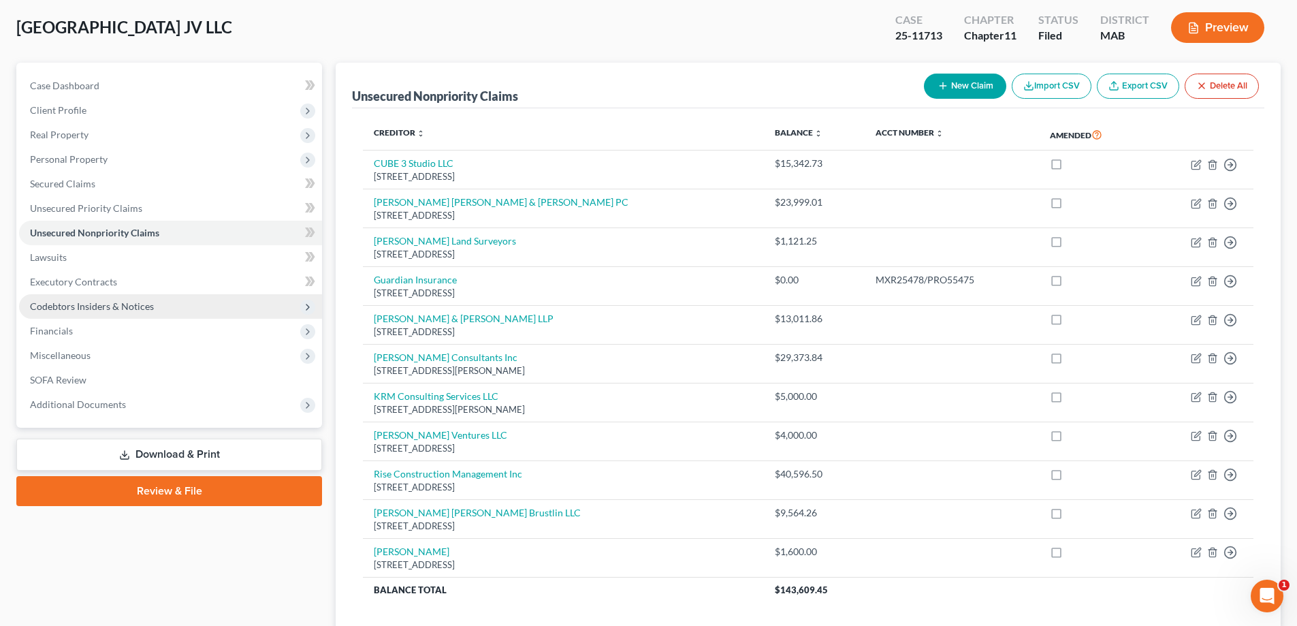
click at [57, 301] on span "Codebtors Insiders & Notices" at bounding box center [92, 306] width 124 height 12
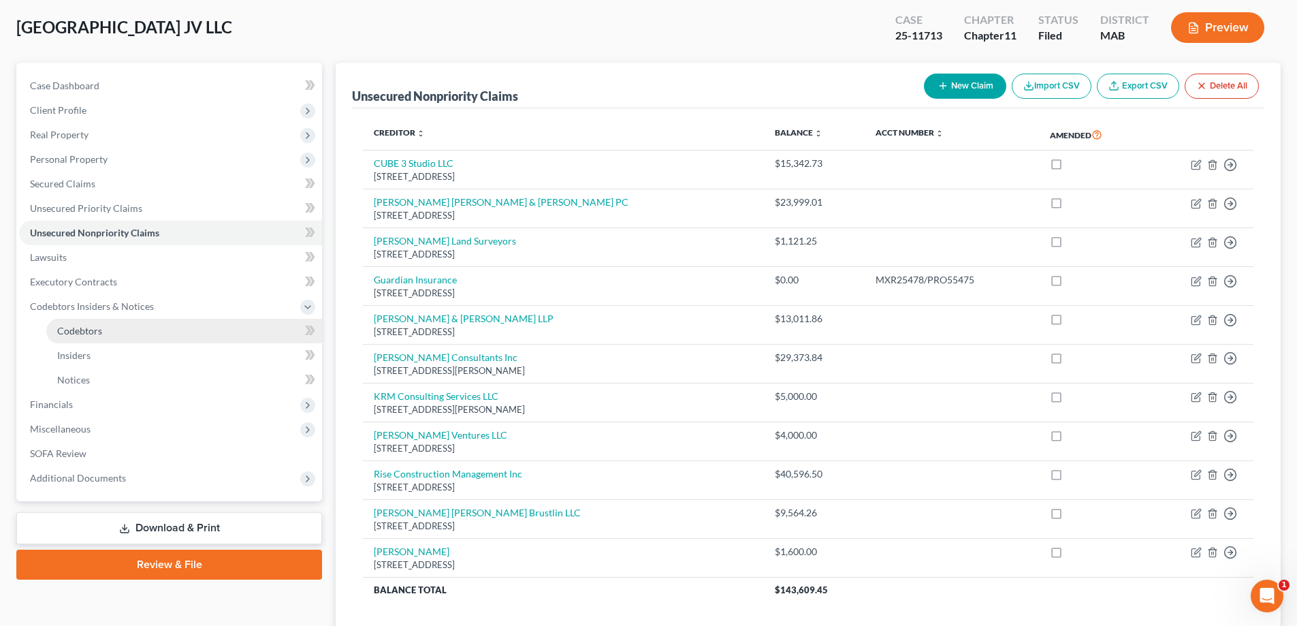
click at [72, 332] on span "Codebtors" at bounding box center [79, 331] width 45 height 12
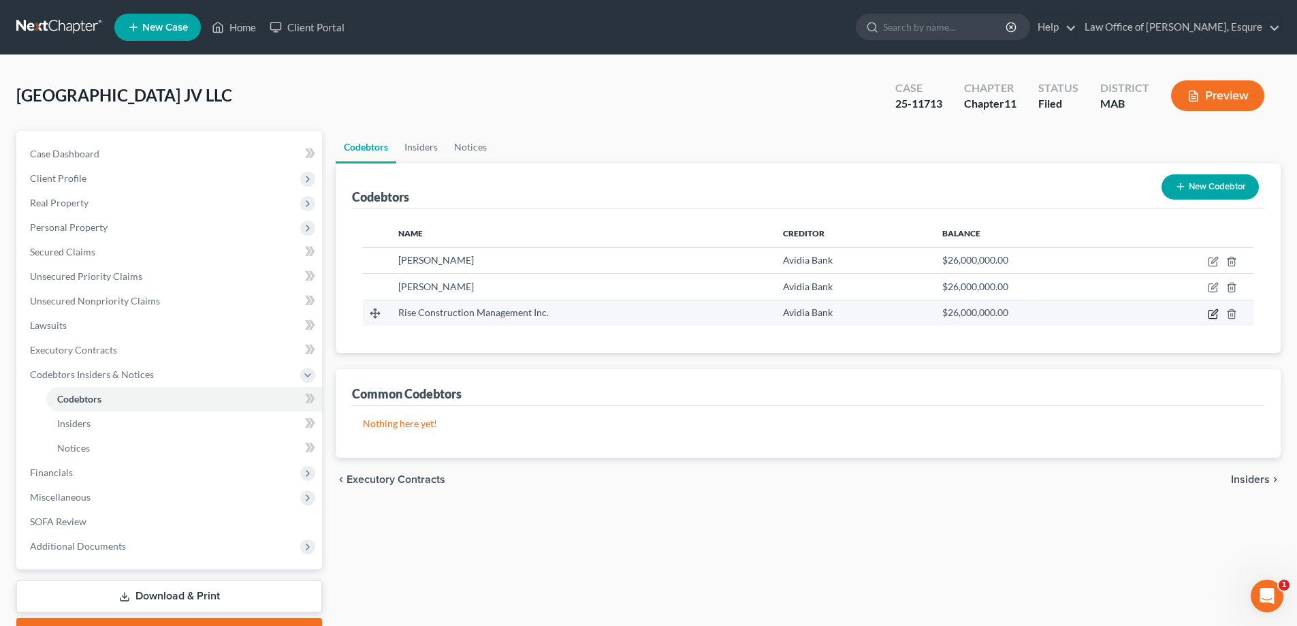
click at [622, 310] on icon "button" at bounding box center [1215, 312] width 6 height 6
select select "22"
select select "10"
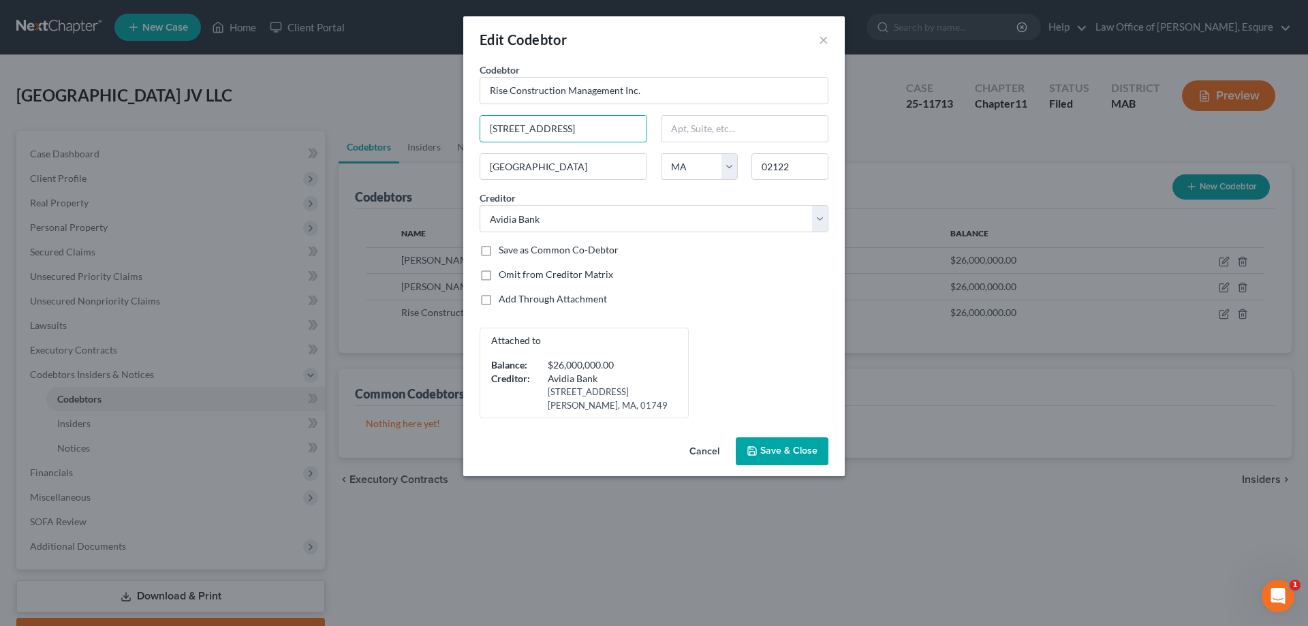
drag, startPoint x: 576, startPoint y: 126, endPoint x: 470, endPoint y: 122, distance: 105.6
click at [474, 122] on div "[STREET_ADDRESS]" at bounding box center [563, 128] width 181 height 27
type input "[STREET_ADDRESS]"
drag, startPoint x: 804, startPoint y: 164, endPoint x: 738, endPoint y: 155, distance: 66.7
click at [622, 155] on div "Codebtor * Rise Construction Management Inc. Codebtor * Rise Construction Manag…" at bounding box center [654, 241] width 362 height 356
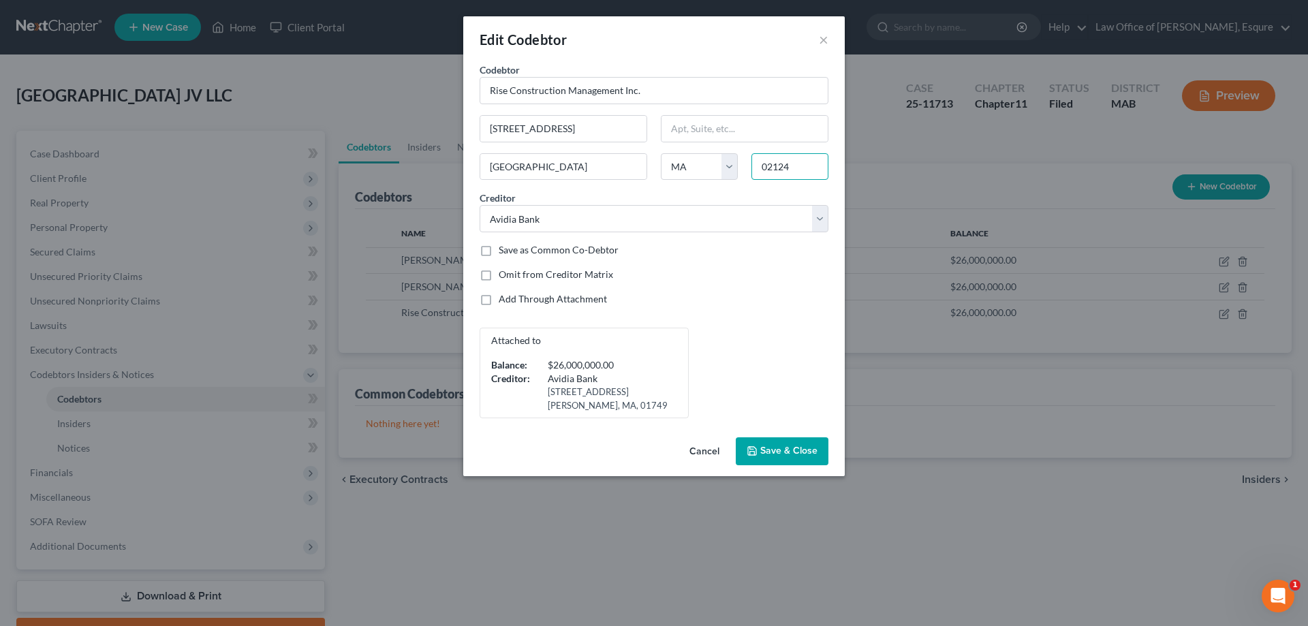
type input "02124"
click at [622, 447] on span "Save & Close" at bounding box center [788, 451] width 57 height 12
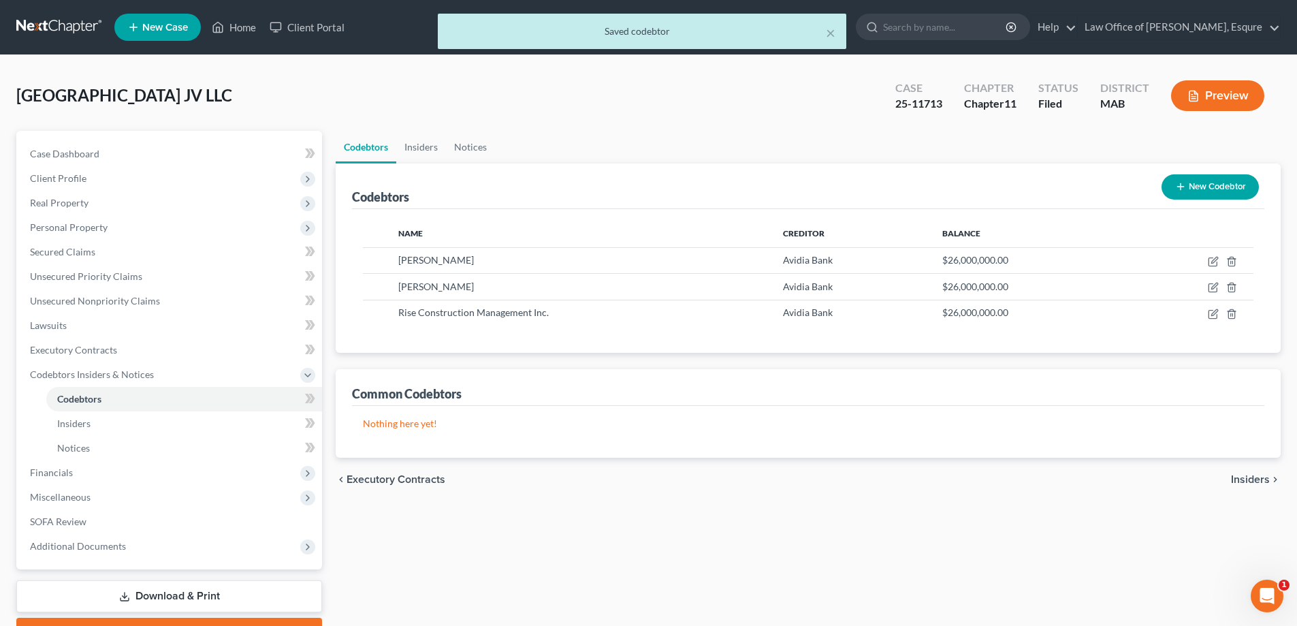
click at [622, 94] on button "Preview" at bounding box center [1217, 95] width 93 height 31
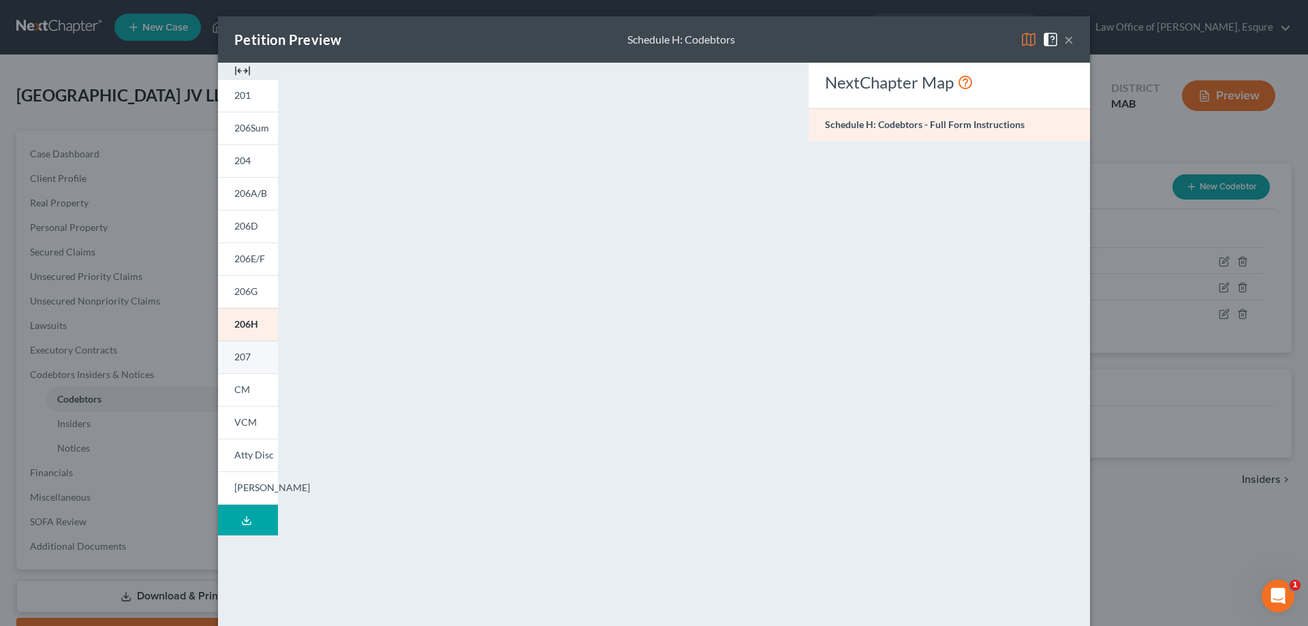
click at [242, 355] on span "207" at bounding box center [242, 357] width 16 height 12
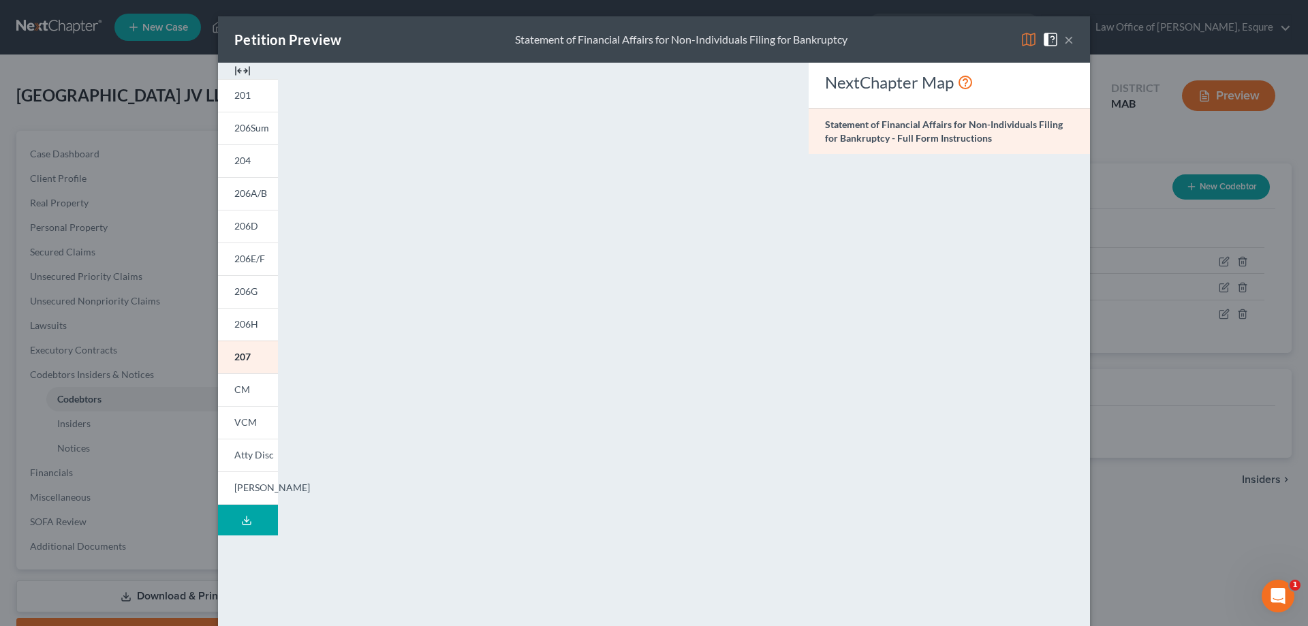
click at [622, 40] on button "×" at bounding box center [1069, 39] width 10 height 16
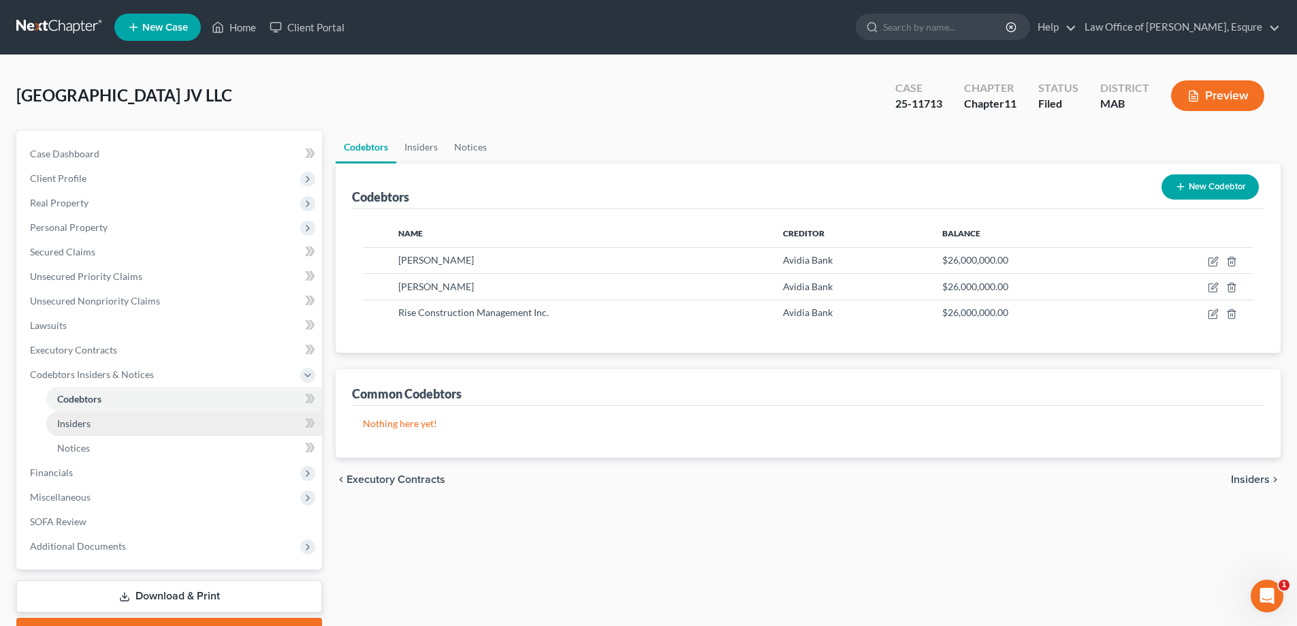
click at [69, 424] on span "Insiders" at bounding box center [73, 424] width 33 height 12
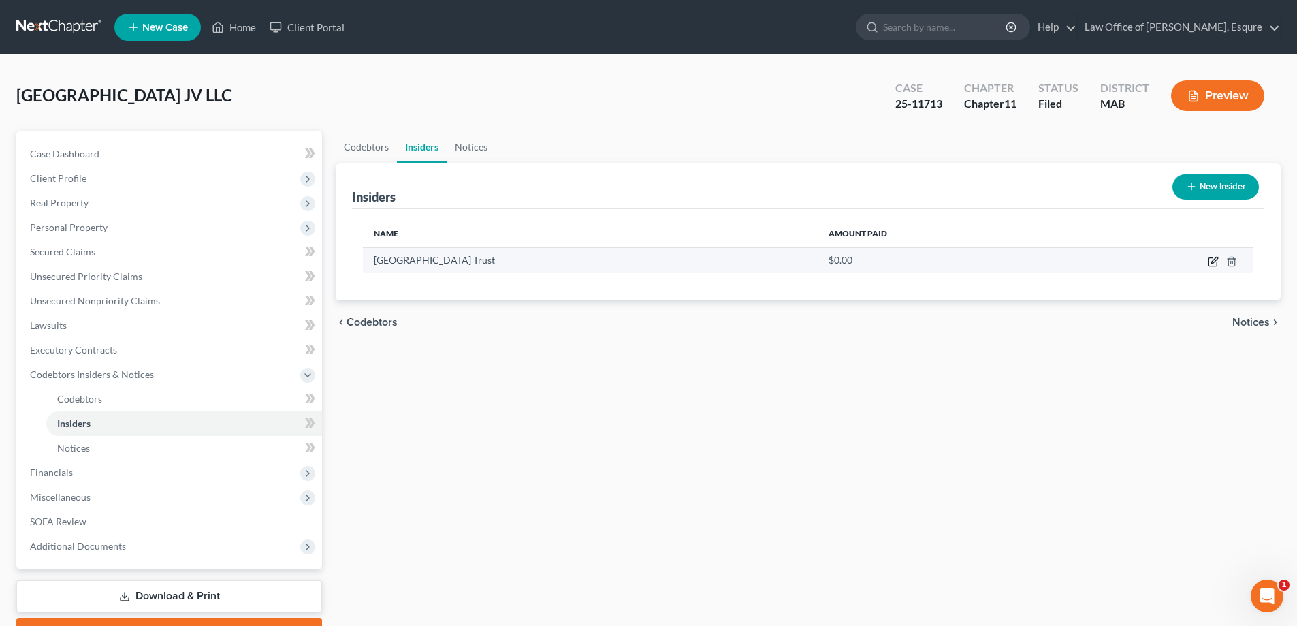
click at [622, 259] on icon "button" at bounding box center [1215, 260] width 6 height 6
select select "22"
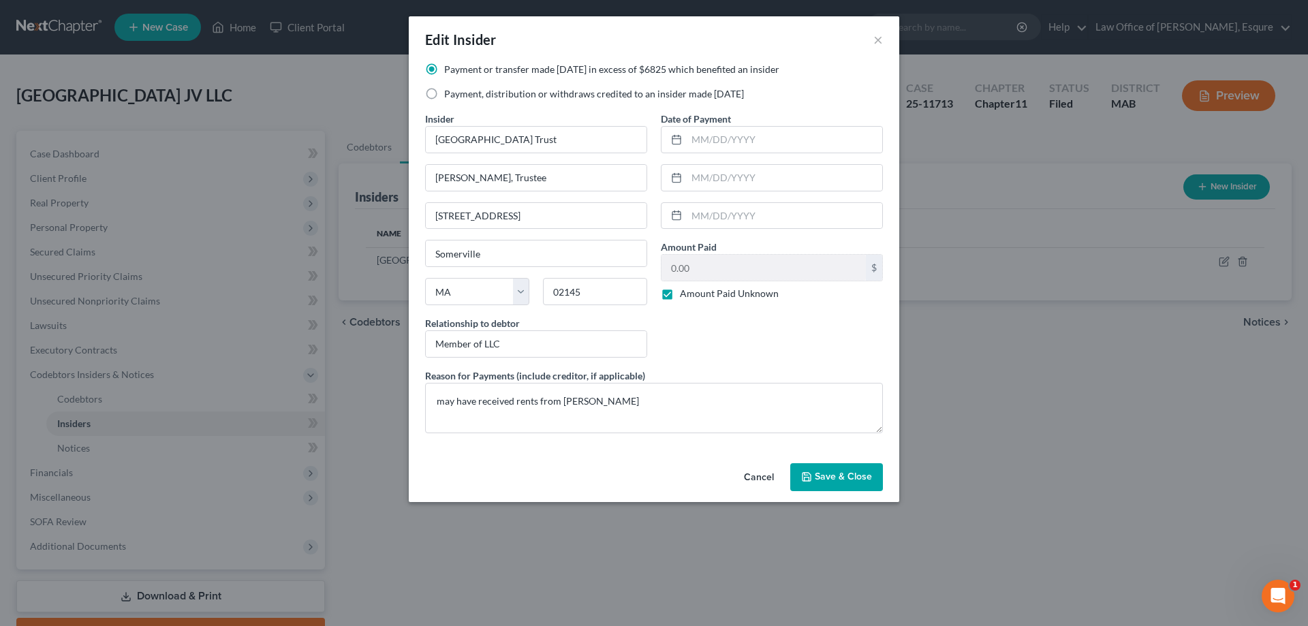
click at [622, 474] on span "Save & Close" at bounding box center [843, 477] width 57 height 12
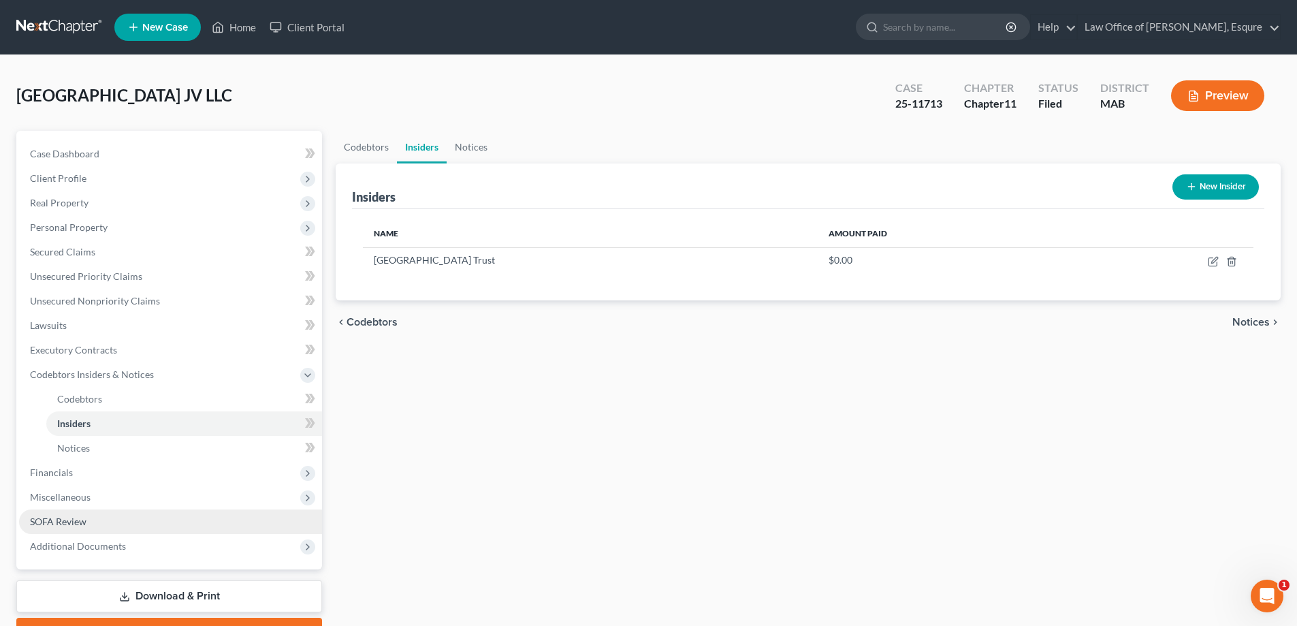
click at [42, 521] on span "SOFA Review" at bounding box center [58, 522] width 57 height 12
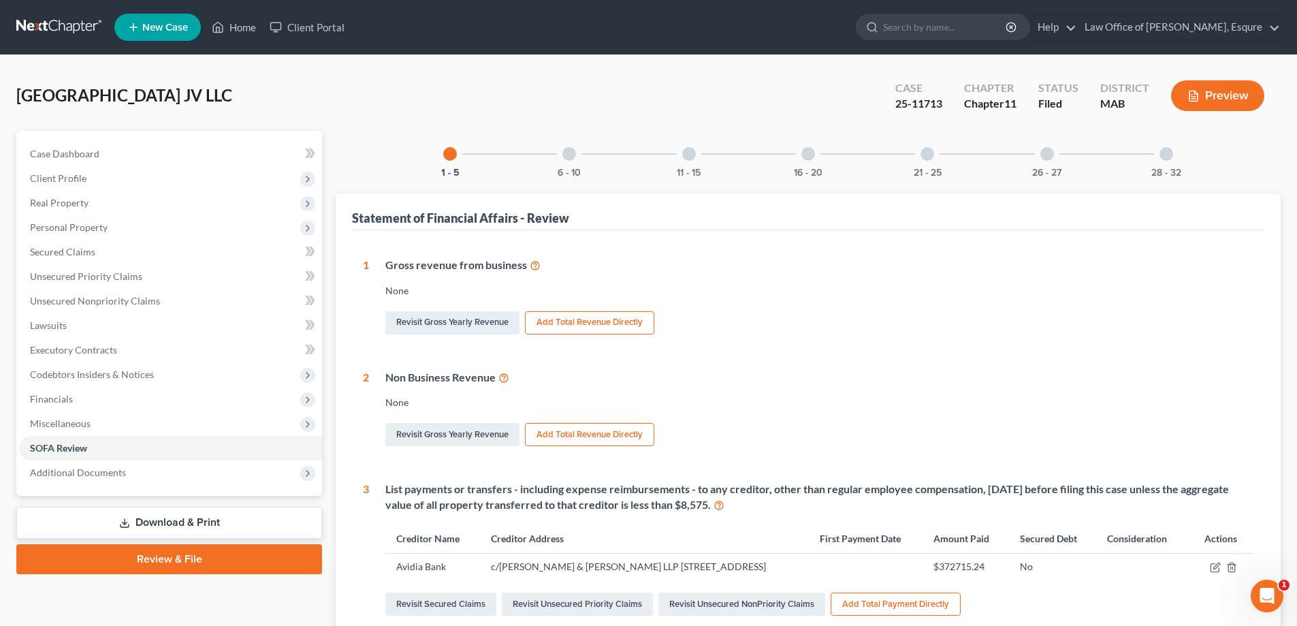
click at [622, 93] on button "Preview" at bounding box center [1217, 95] width 93 height 31
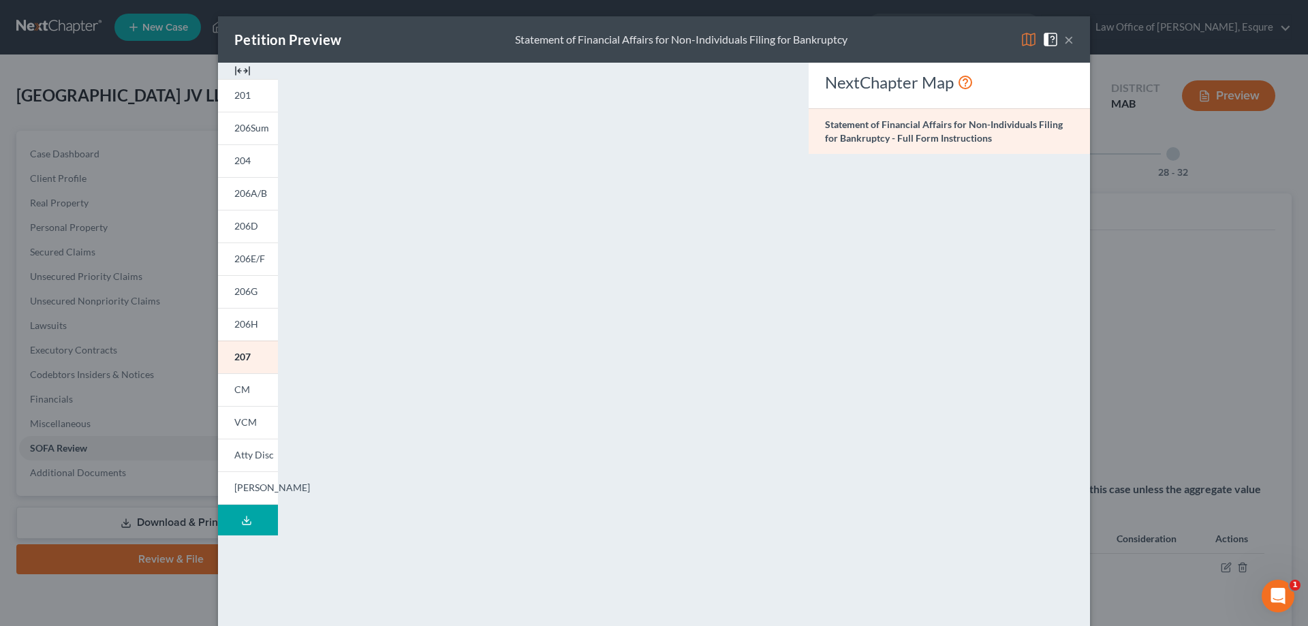
click at [622, 37] on button "×" at bounding box center [1069, 39] width 10 height 16
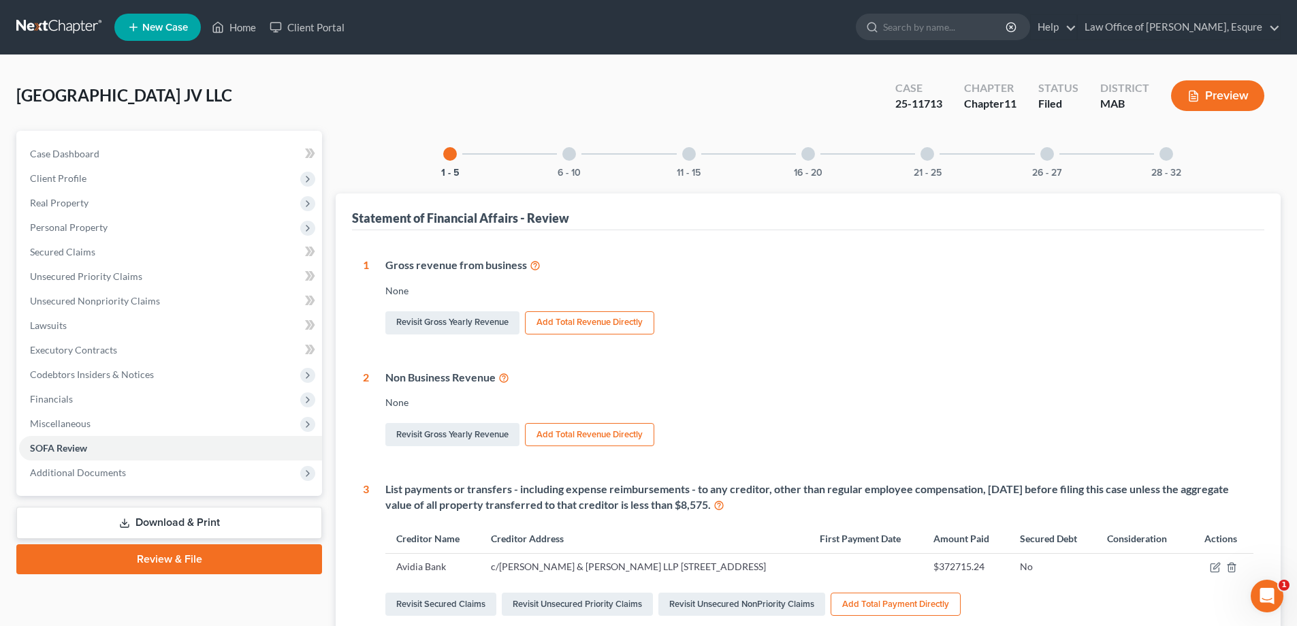
click at [622, 155] on div at bounding box center [1048, 154] width 14 height 14
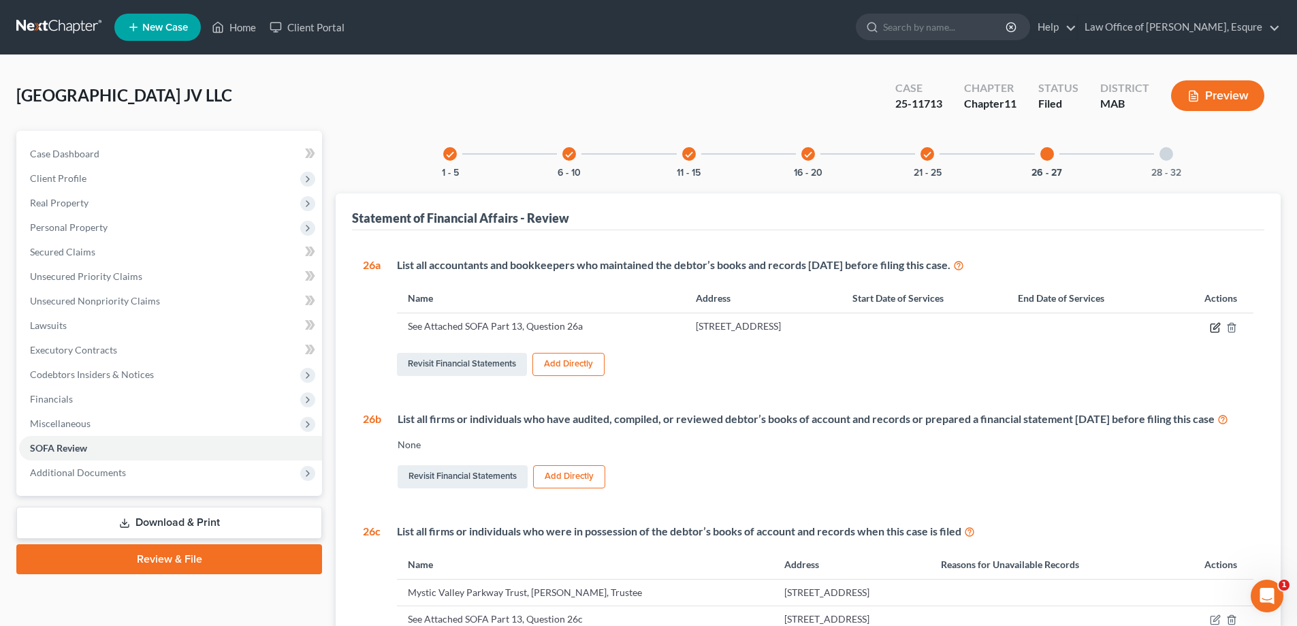
click at [622, 327] on icon "button" at bounding box center [1217, 326] width 6 height 6
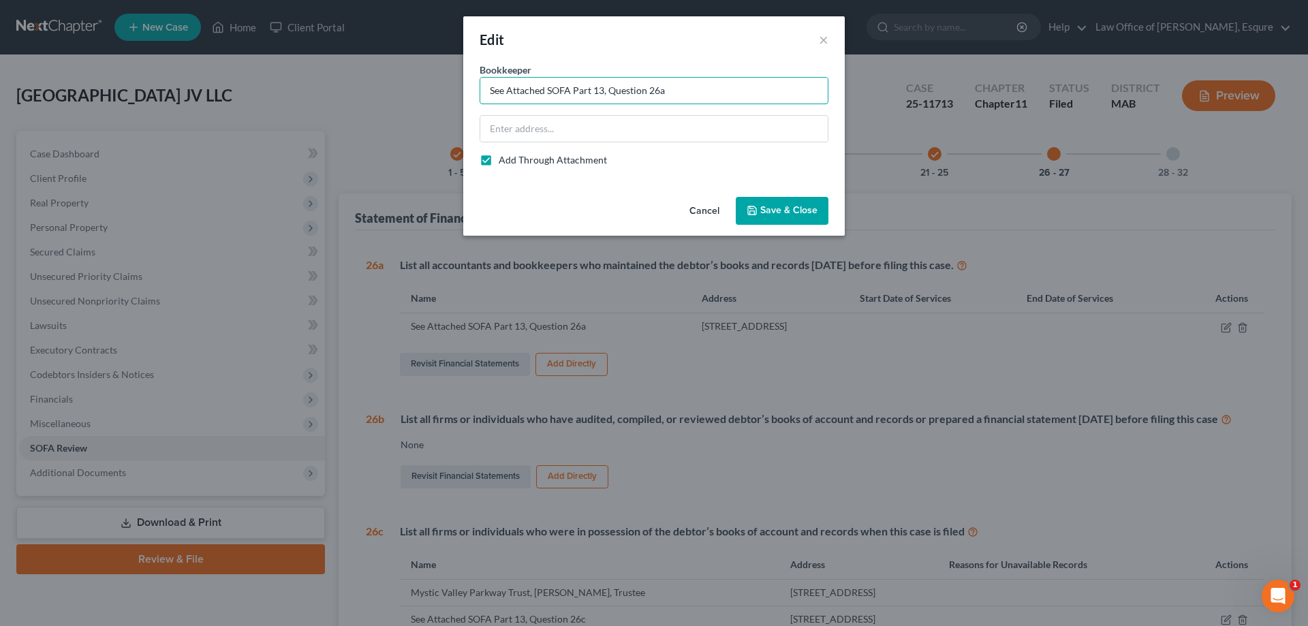
drag, startPoint x: 679, startPoint y: 91, endPoint x: 422, endPoint y: 104, distance: 257.1
click at [422, 104] on div "Edit × Bookkeeper * See Attached SOFA Part 13, Question 26a Add Through Attachm…" at bounding box center [654, 313] width 1308 height 626
type input "Rise Construction Management Inc."
click at [525, 129] on input "text" at bounding box center [653, 129] width 347 height 26
type input "[STREET_ADDRESS]"
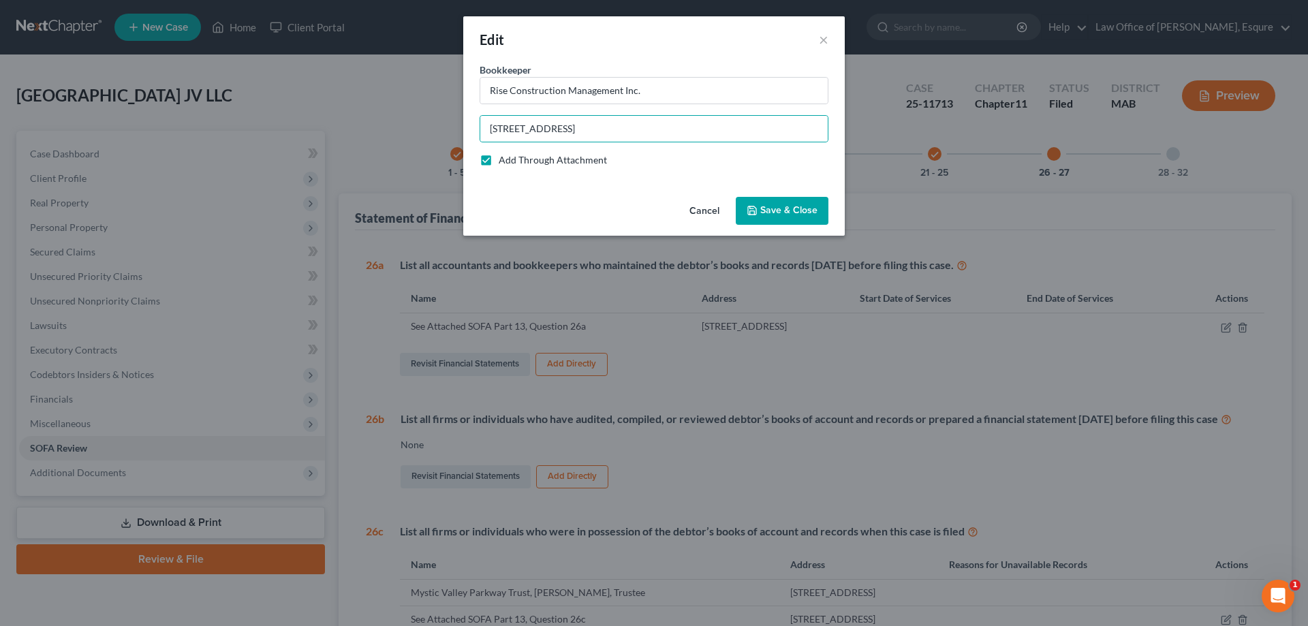
click at [499, 158] on label "Add Through Attachment" at bounding box center [553, 160] width 108 height 14
click at [504, 158] on input "Add Through Attachment" at bounding box center [508, 157] width 9 height 9
checkbox input "false"
click at [622, 209] on span "Save & Close" at bounding box center [788, 211] width 57 height 12
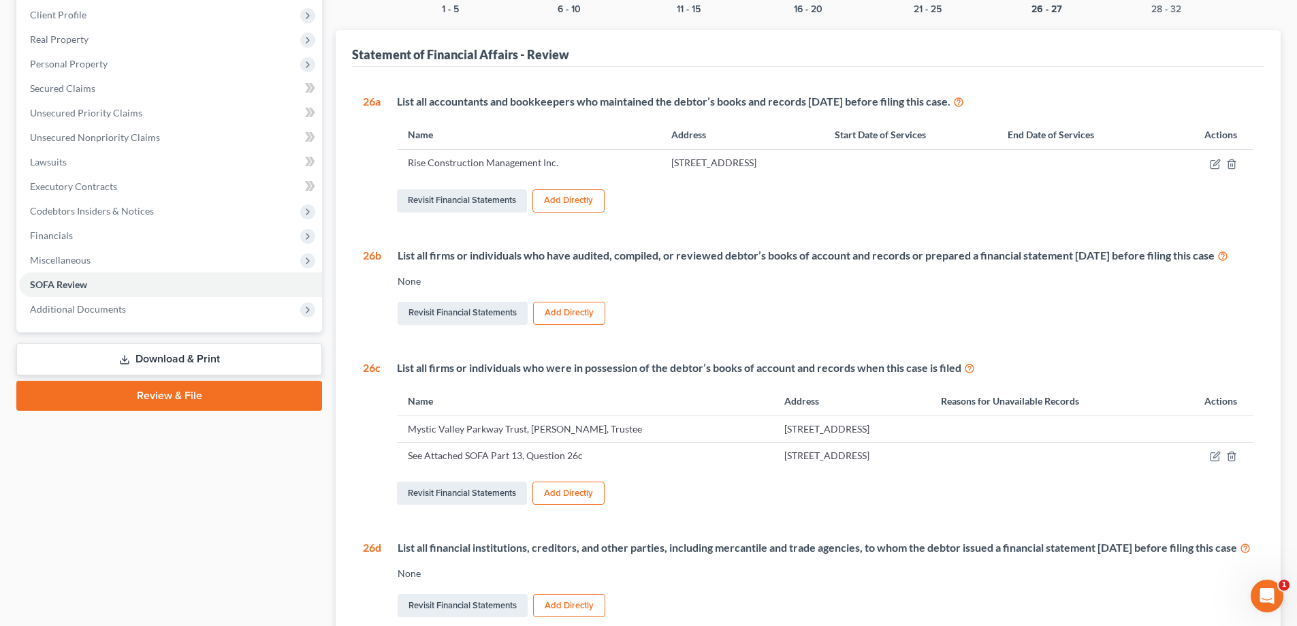
scroll to position [272, 0]
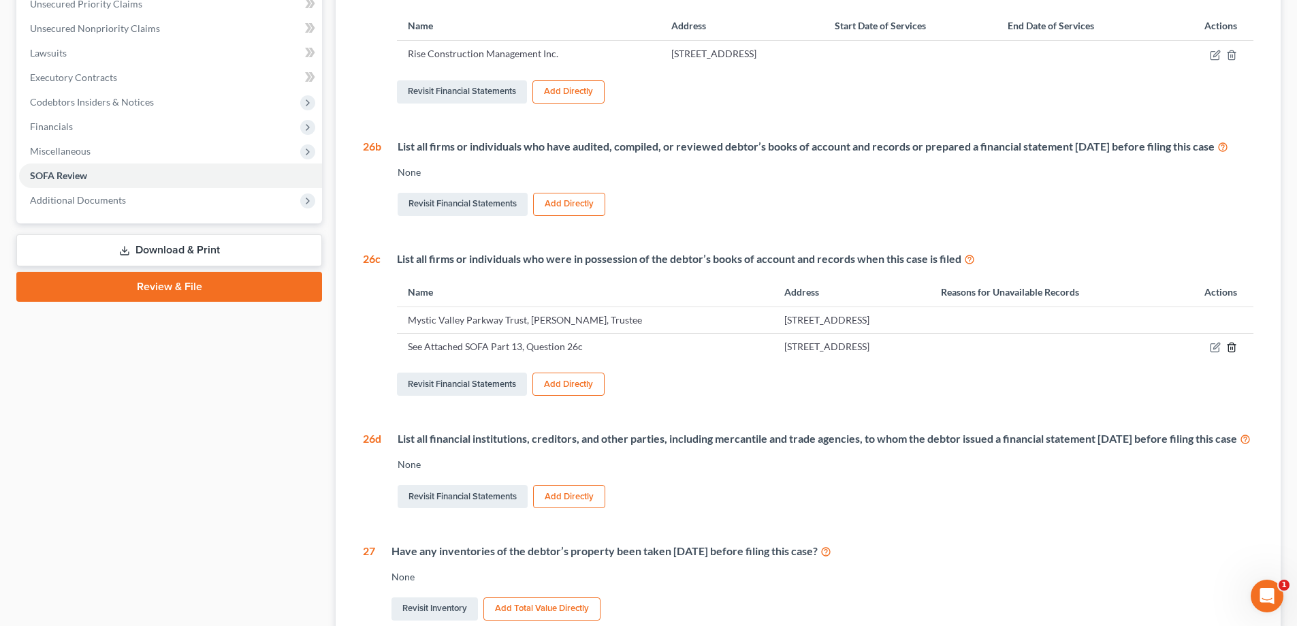
click at [622, 353] on icon "button" at bounding box center [1232, 347] width 11 height 11
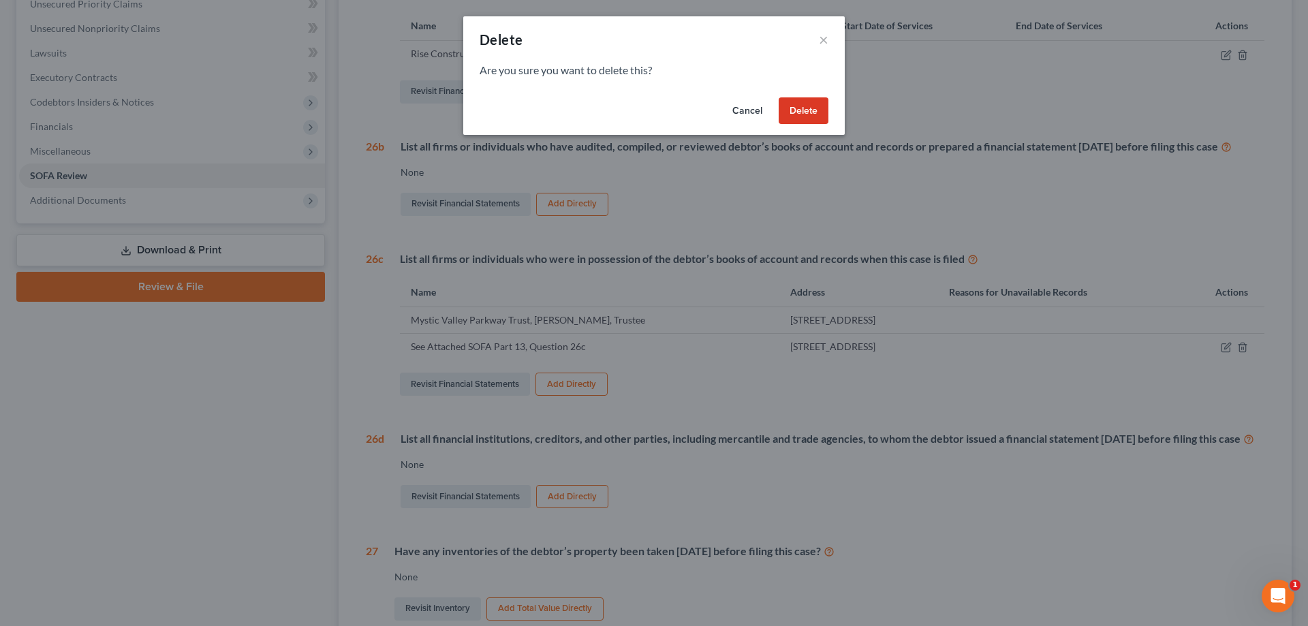
click at [622, 112] on button "Delete" at bounding box center [803, 110] width 50 height 27
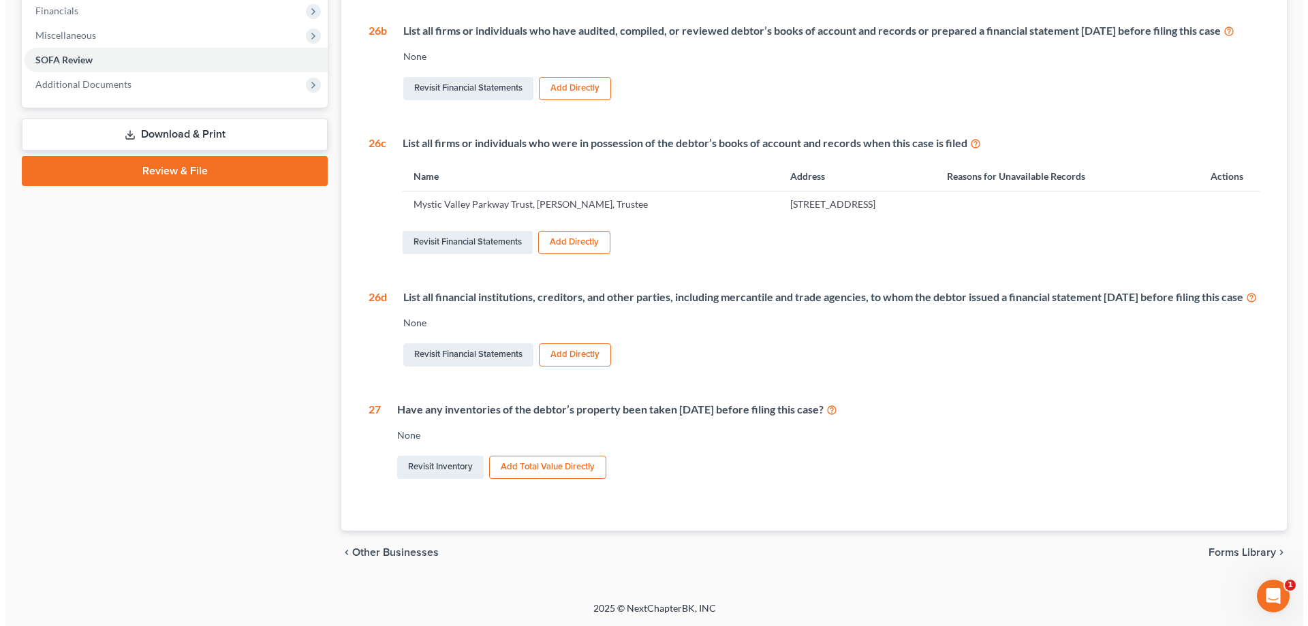
scroll to position [0, 0]
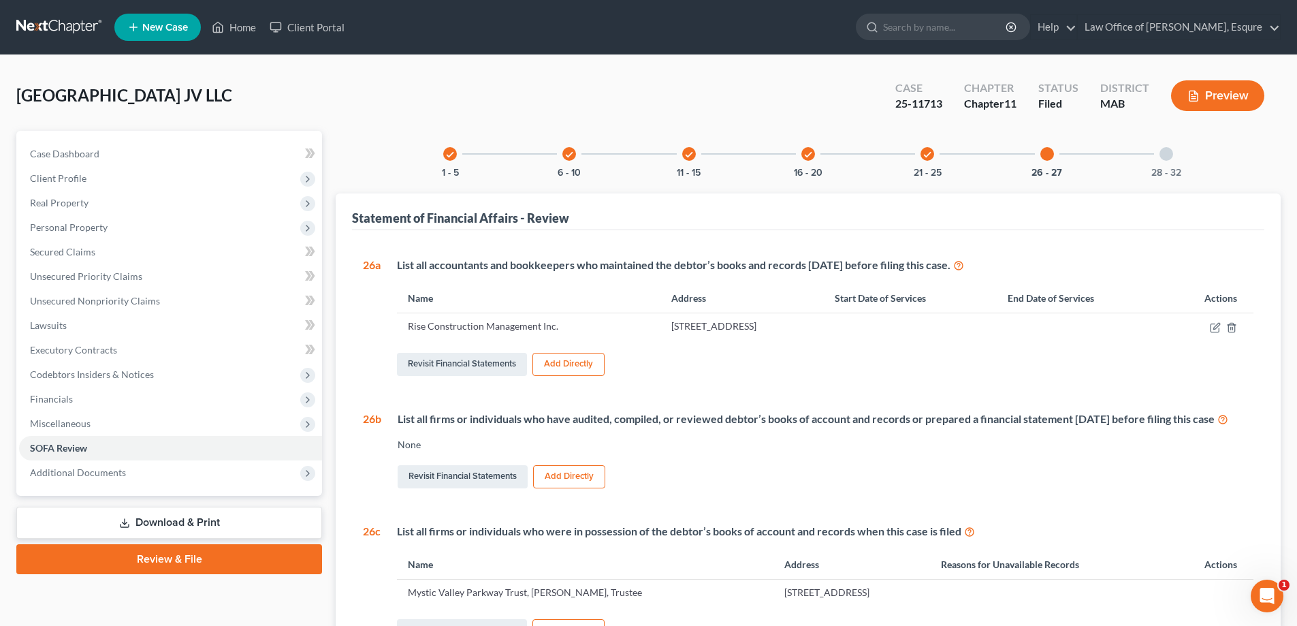
click at [622, 97] on button "Preview" at bounding box center [1217, 95] width 93 height 31
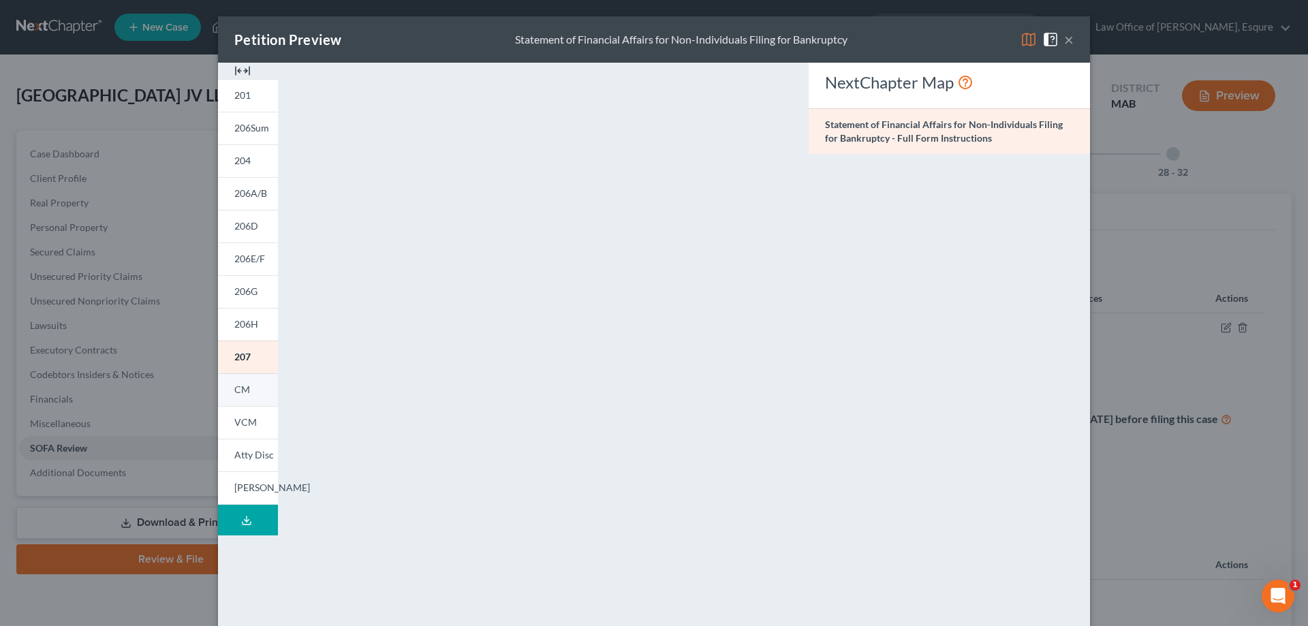
click at [234, 392] on span "CM" at bounding box center [242, 389] width 16 height 12
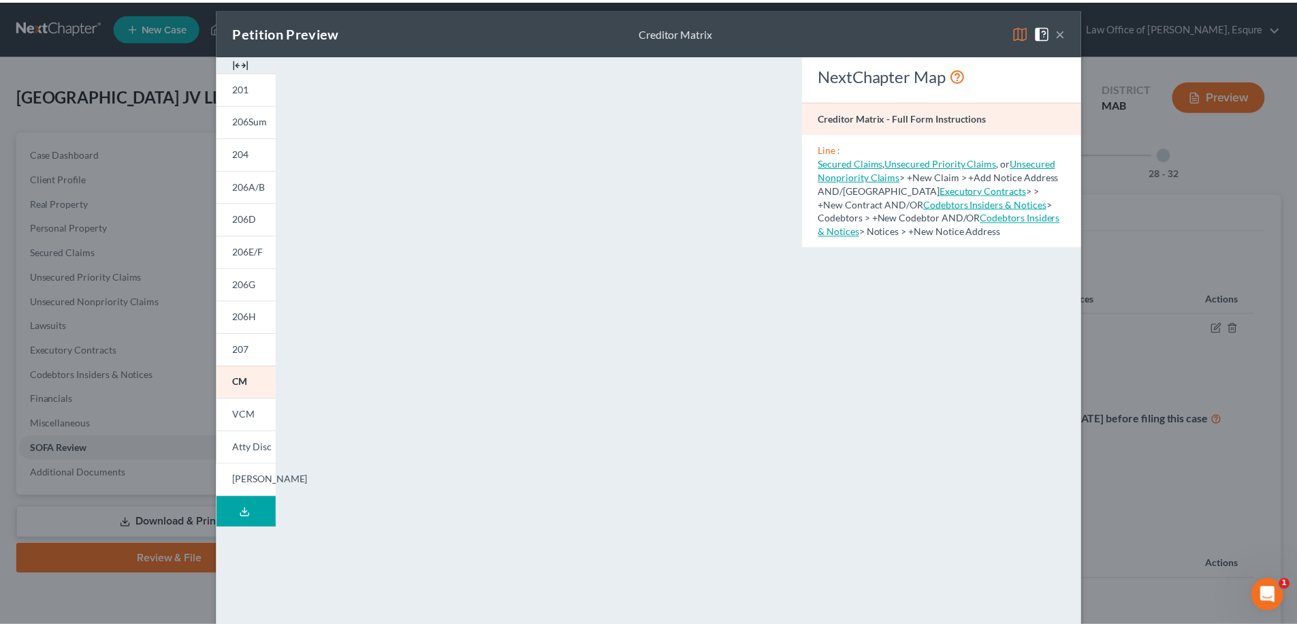
scroll to position [6, 0]
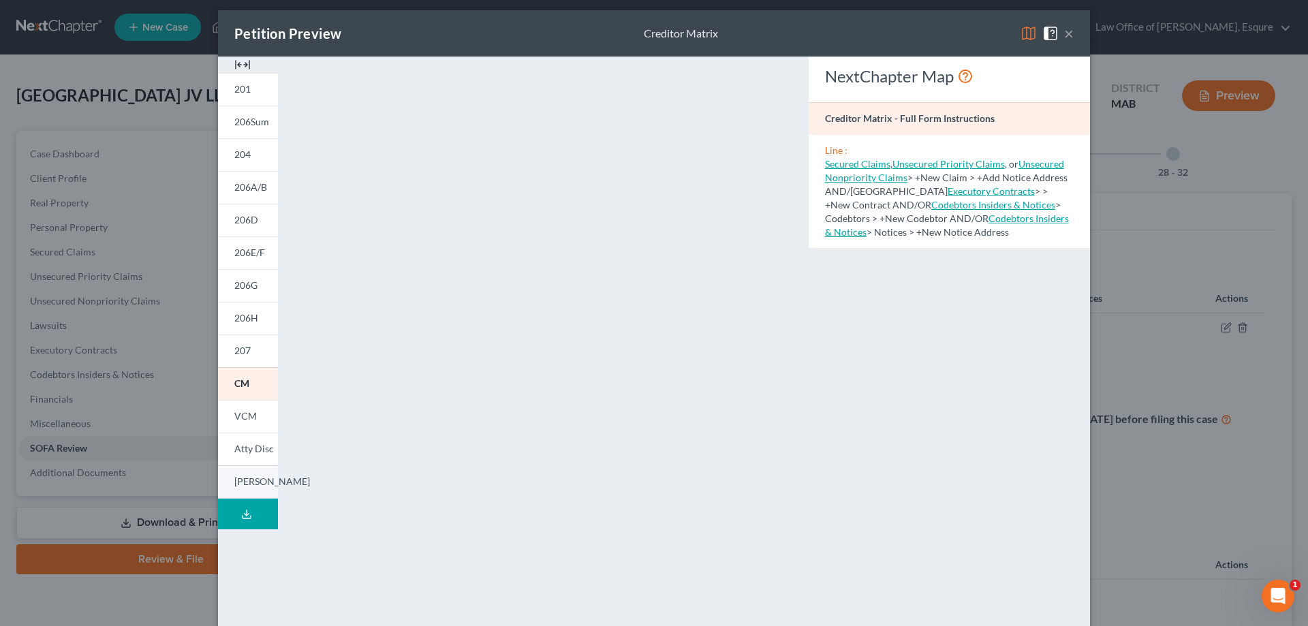
click at [240, 485] on span "[PERSON_NAME]" at bounding box center [272, 481] width 76 height 12
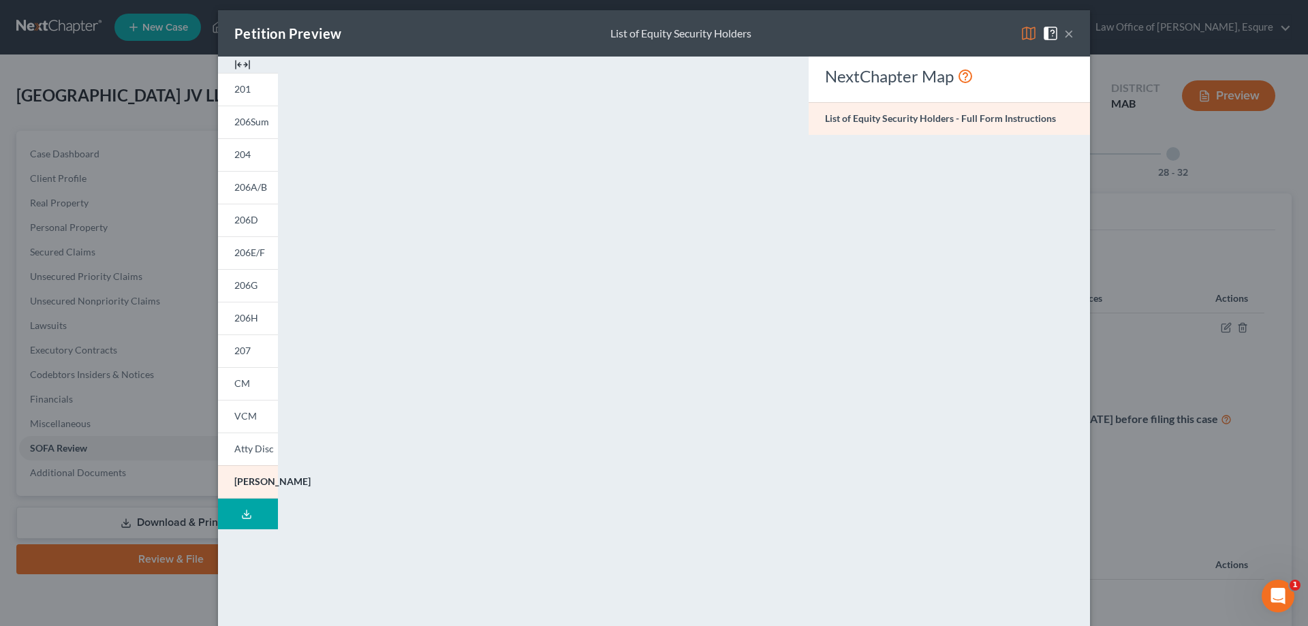
click at [247, 515] on line at bounding box center [247, 512] width 0 height 5
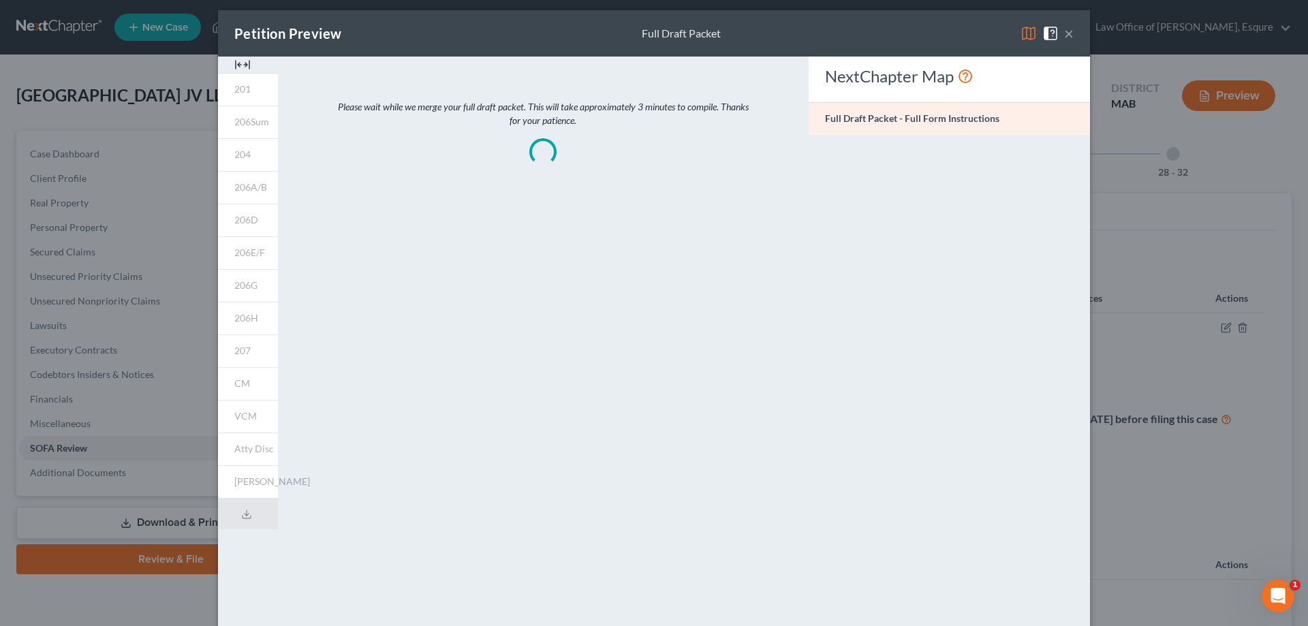
click at [622, 33] on button "×" at bounding box center [1069, 33] width 10 height 16
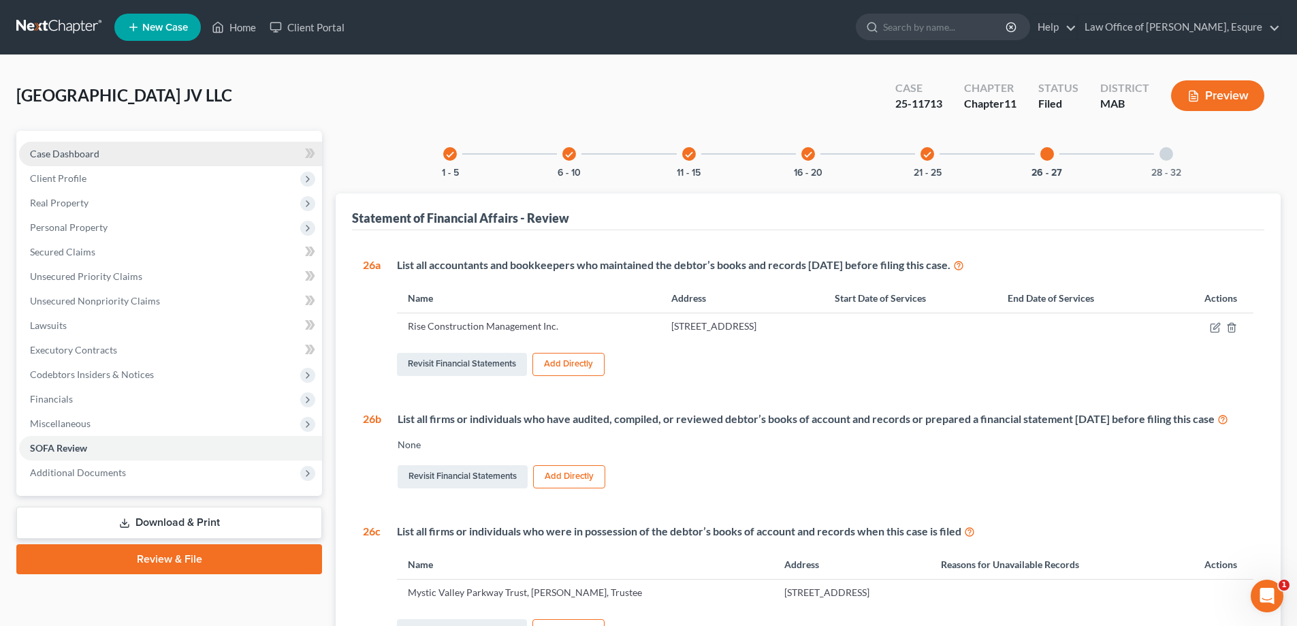
click at [78, 152] on span "Case Dashboard" at bounding box center [64, 154] width 69 height 12
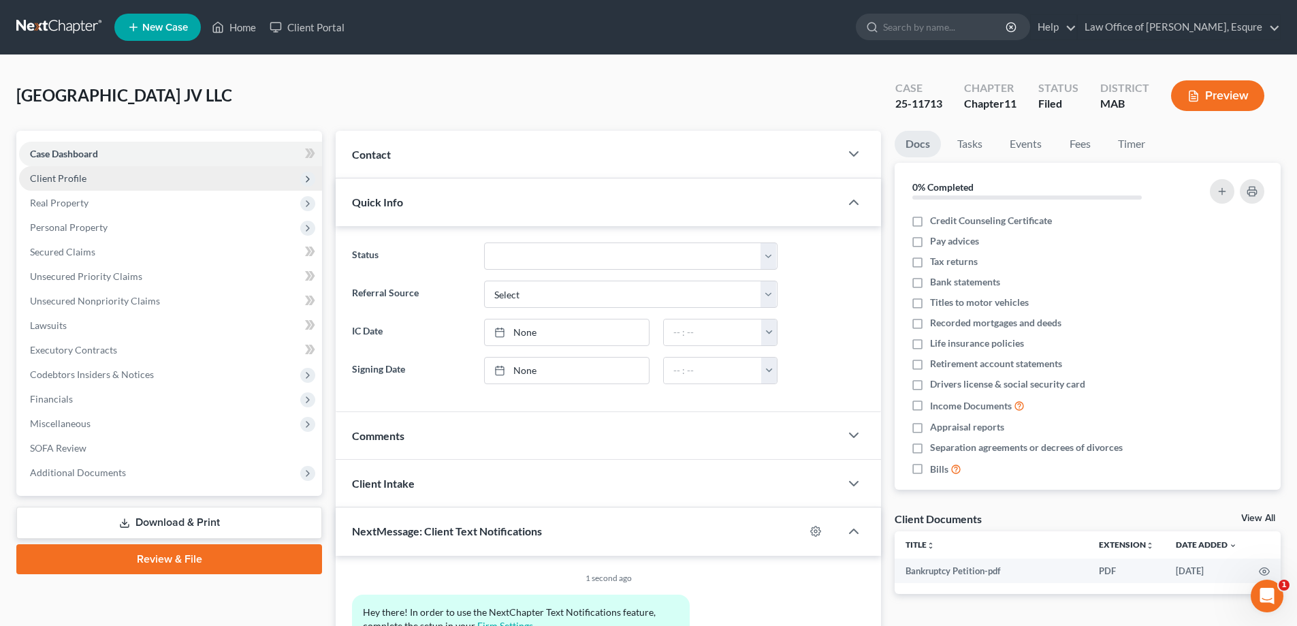
click at [61, 176] on span "Client Profile" at bounding box center [58, 178] width 57 height 12
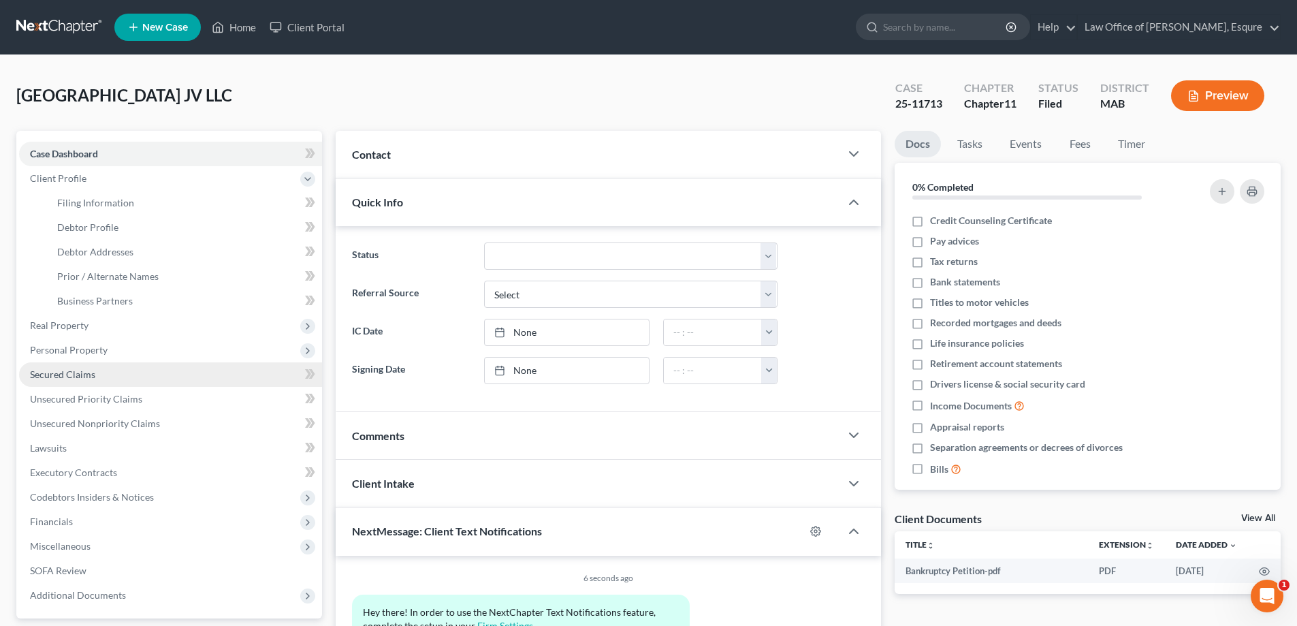
click at [61, 375] on span "Secured Claims" at bounding box center [62, 374] width 65 height 12
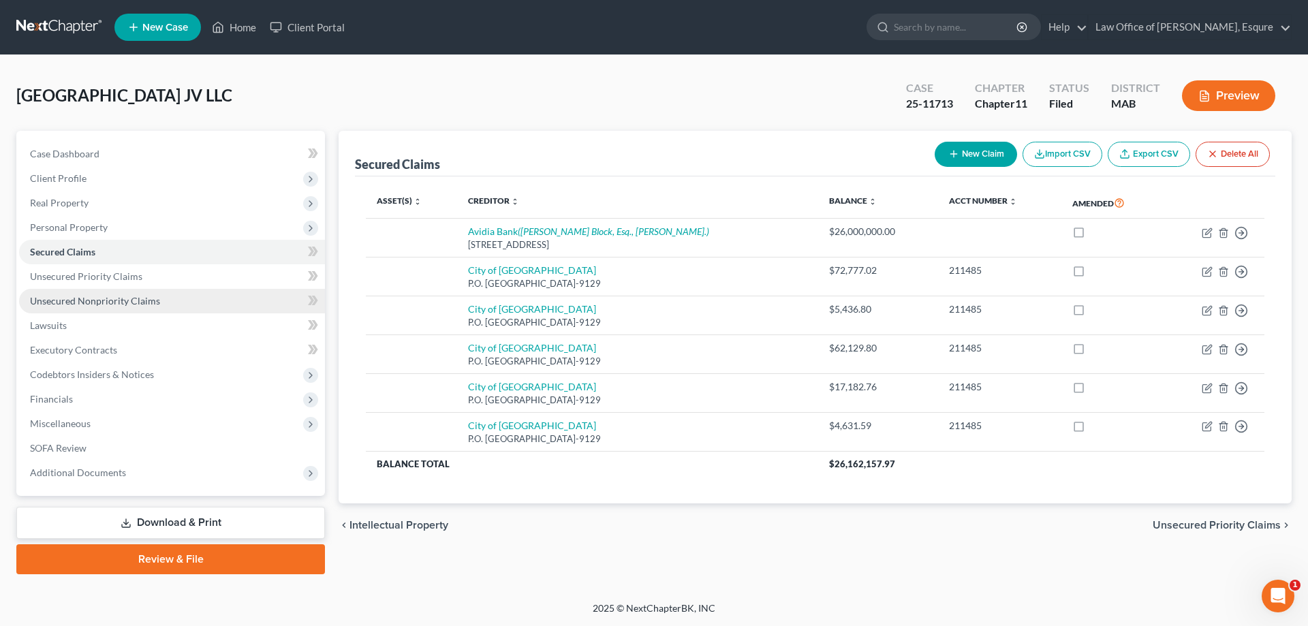
click at [84, 302] on span "Unsecured Nonpriority Claims" at bounding box center [95, 301] width 130 height 12
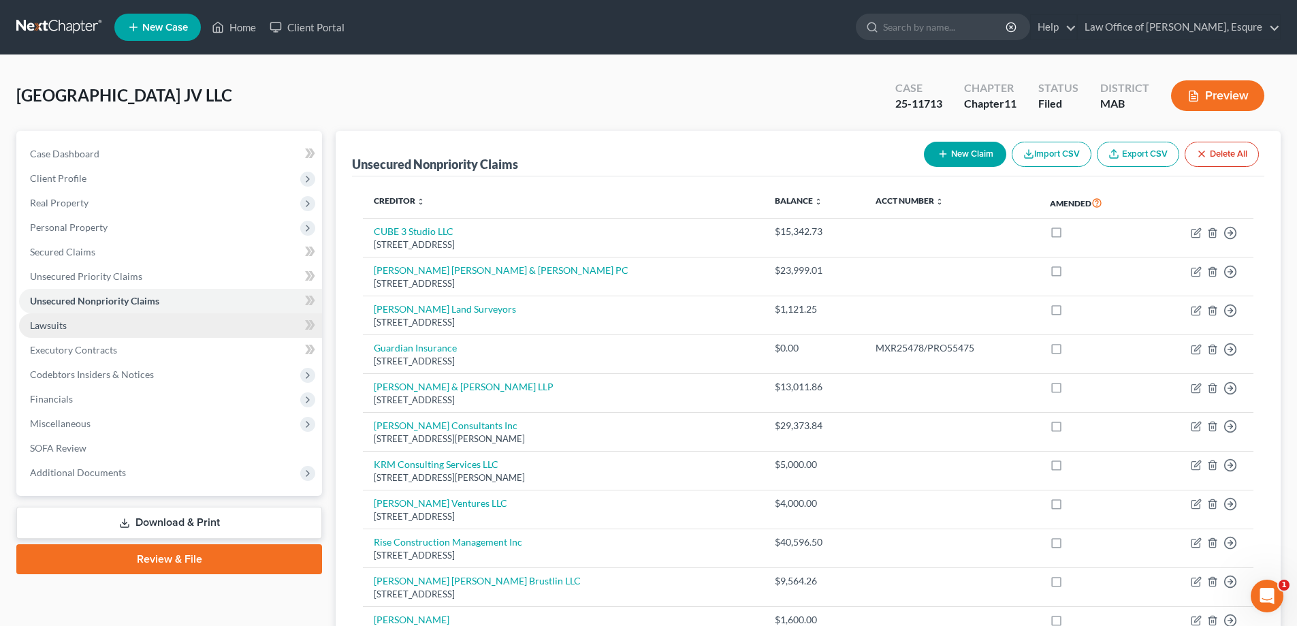
click at [57, 325] on span "Lawsuits" at bounding box center [48, 325] width 37 height 12
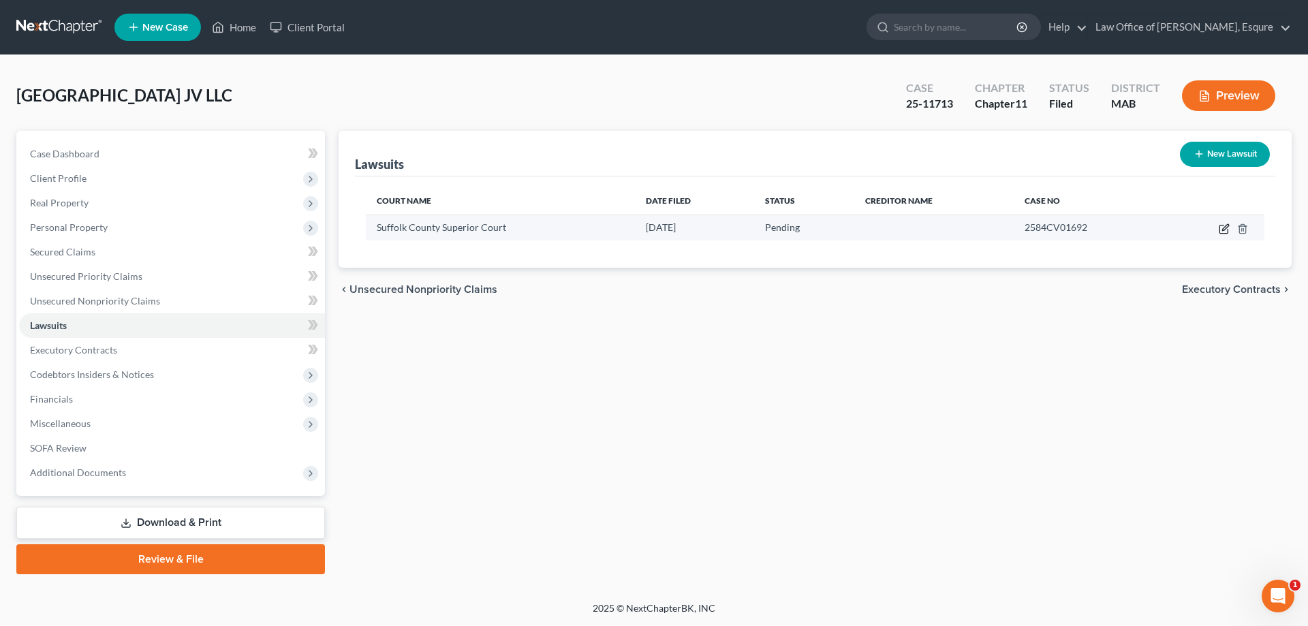
click at [622, 227] on icon "button" at bounding box center [1223, 228] width 11 height 11
select select "22"
select select "0"
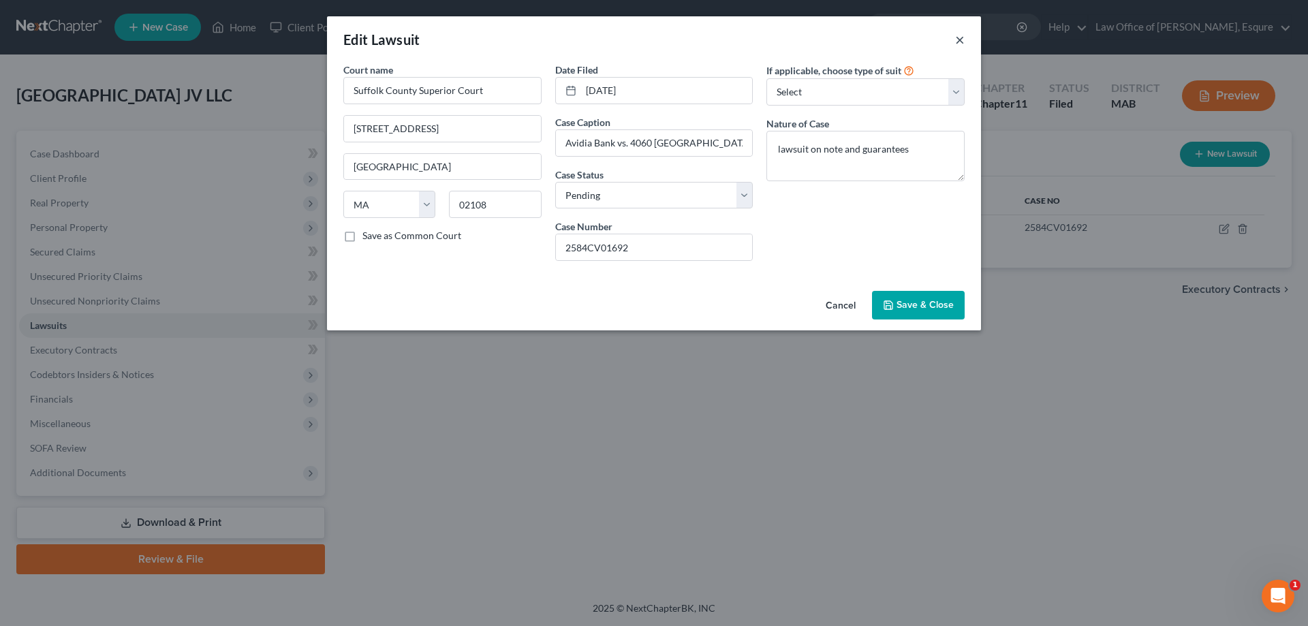
click at [622, 38] on button "×" at bounding box center [960, 39] width 10 height 16
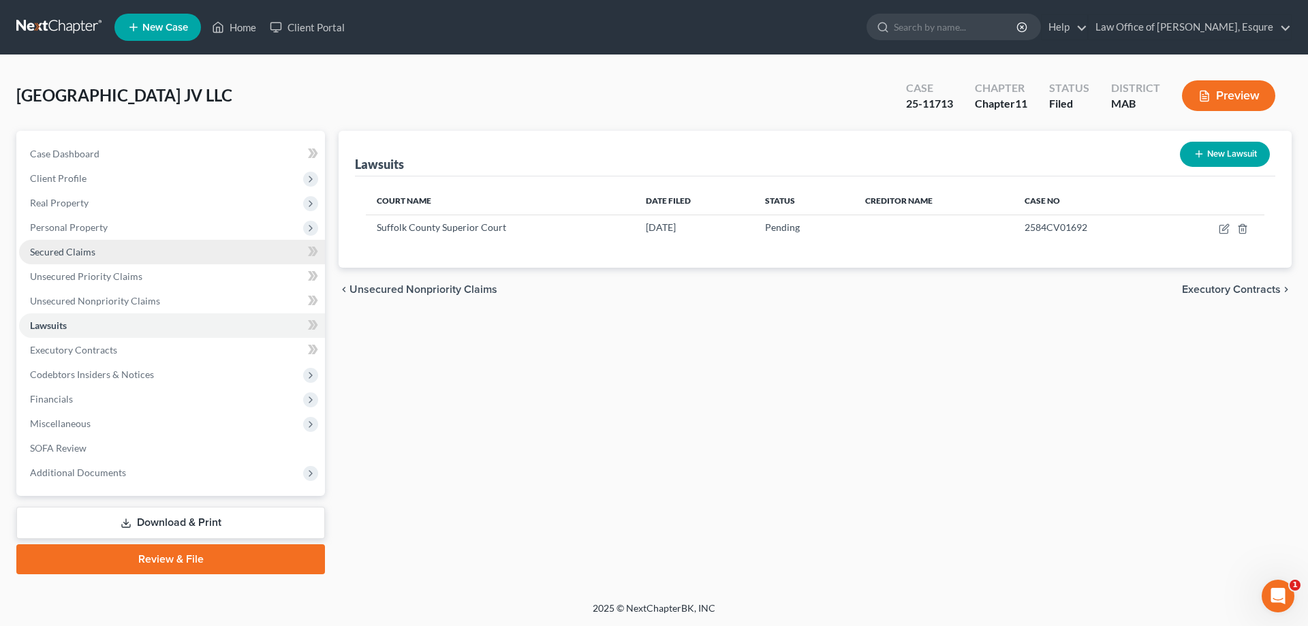
click at [72, 253] on span "Secured Claims" at bounding box center [62, 252] width 65 height 12
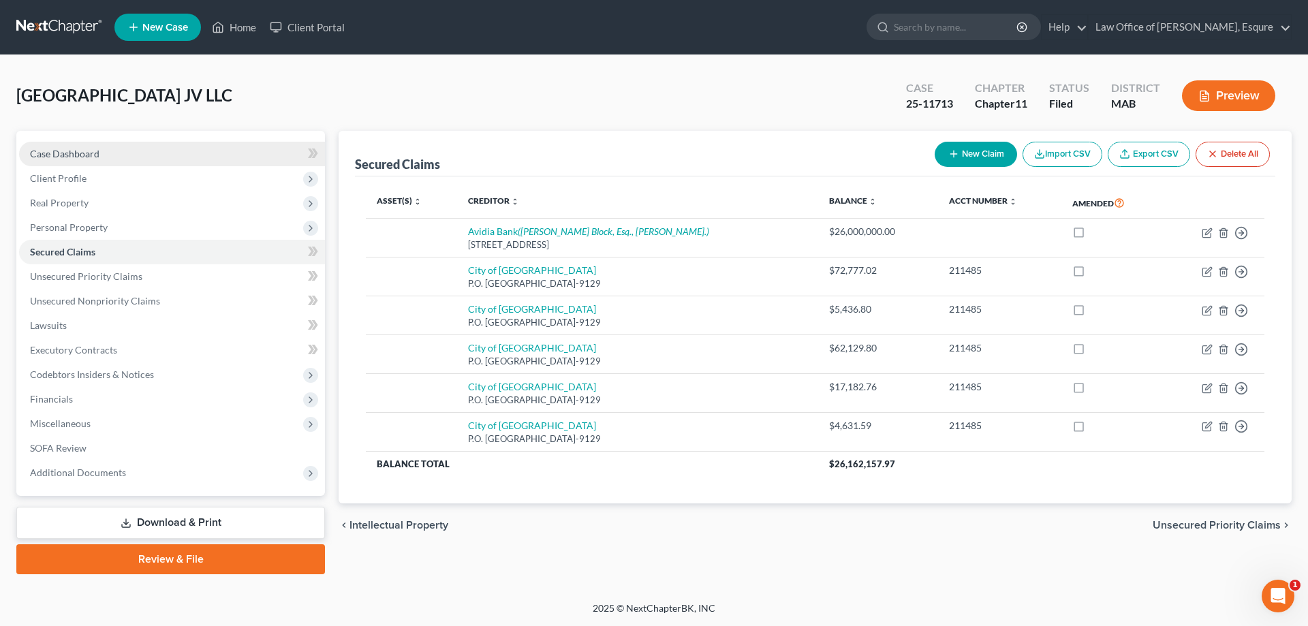
click at [61, 156] on span "Case Dashboard" at bounding box center [64, 154] width 69 height 12
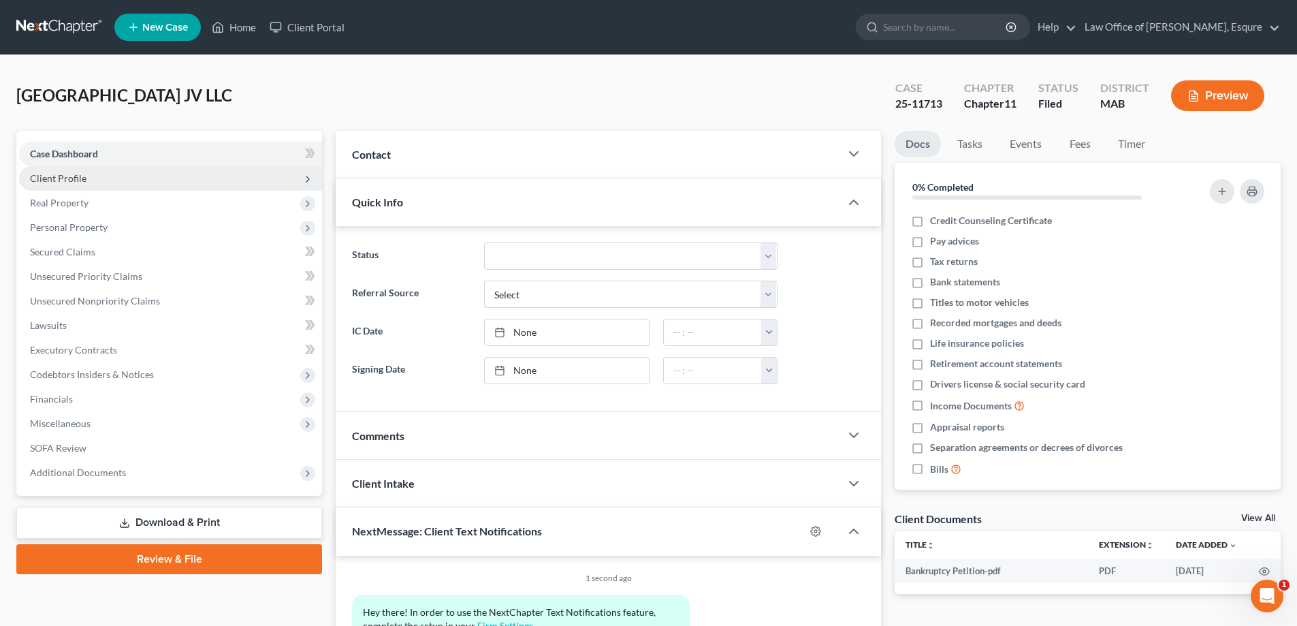
click at [65, 178] on span "Client Profile" at bounding box center [58, 178] width 57 height 12
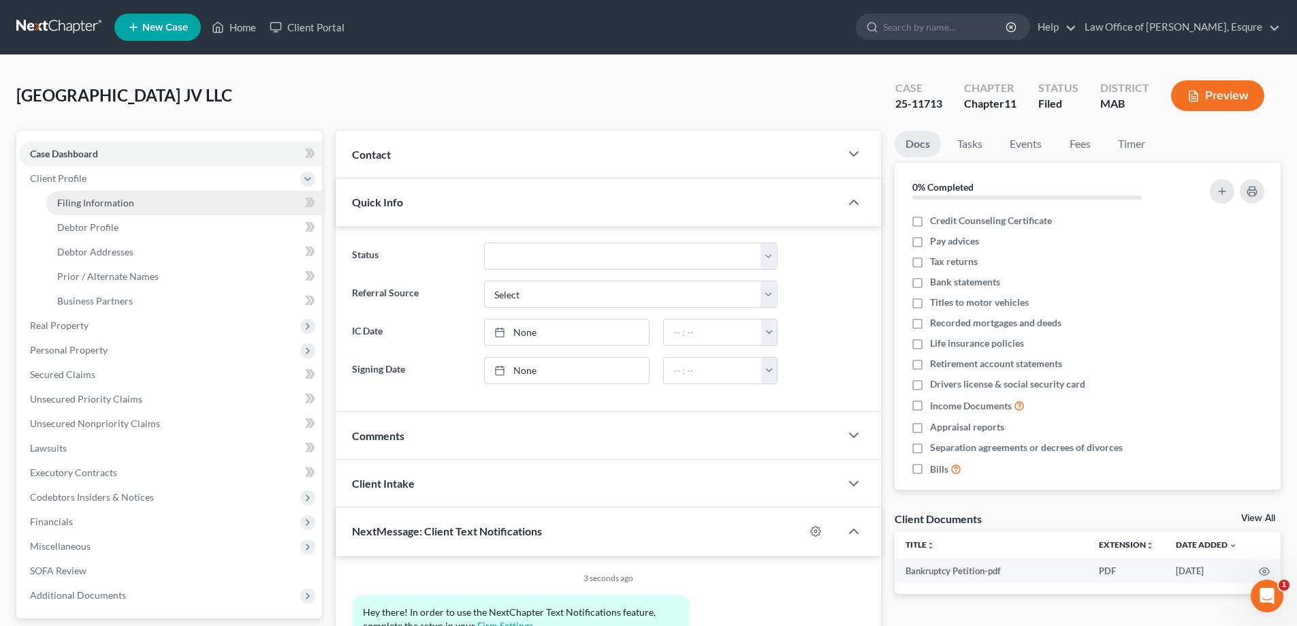
click at [80, 201] on span "Filing Information" at bounding box center [95, 203] width 77 height 12
select select "5"
select select "1"
select select "39"
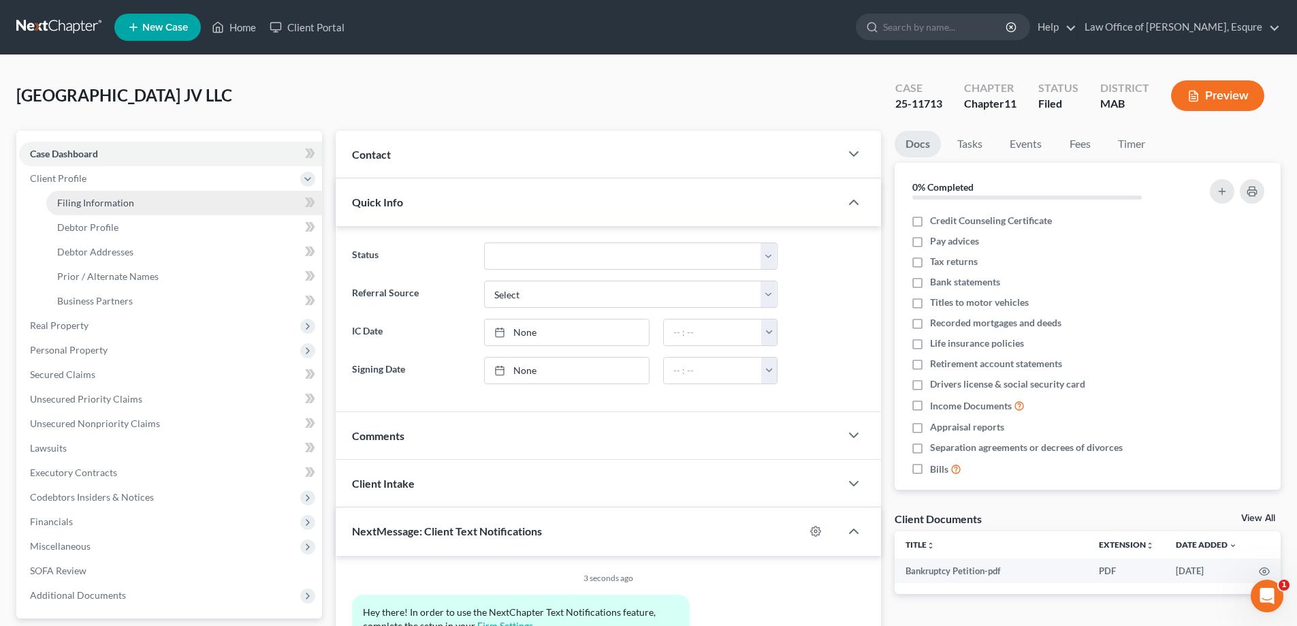
select select "0"
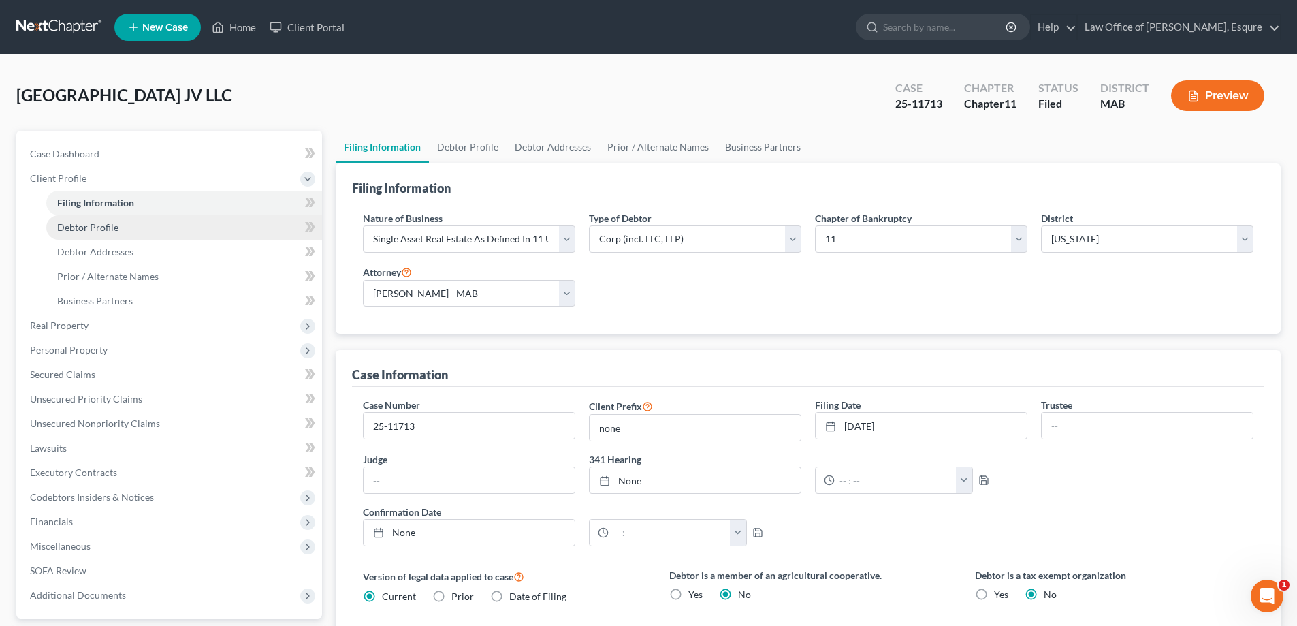
click at [78, 225] on span "Debtor Profile" at bounding box center [87, 227] width 61 height 12
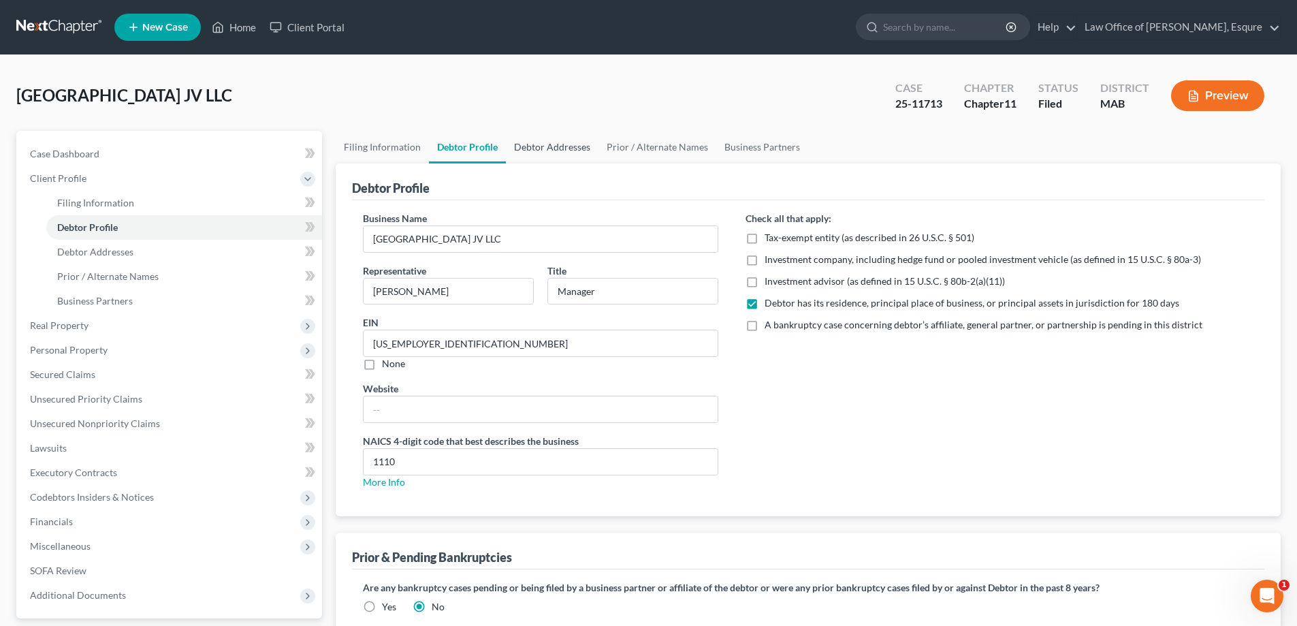
click at [540, 147] on link "Debtor Addresses" at bounding box center [552, 147] width 93 height 33
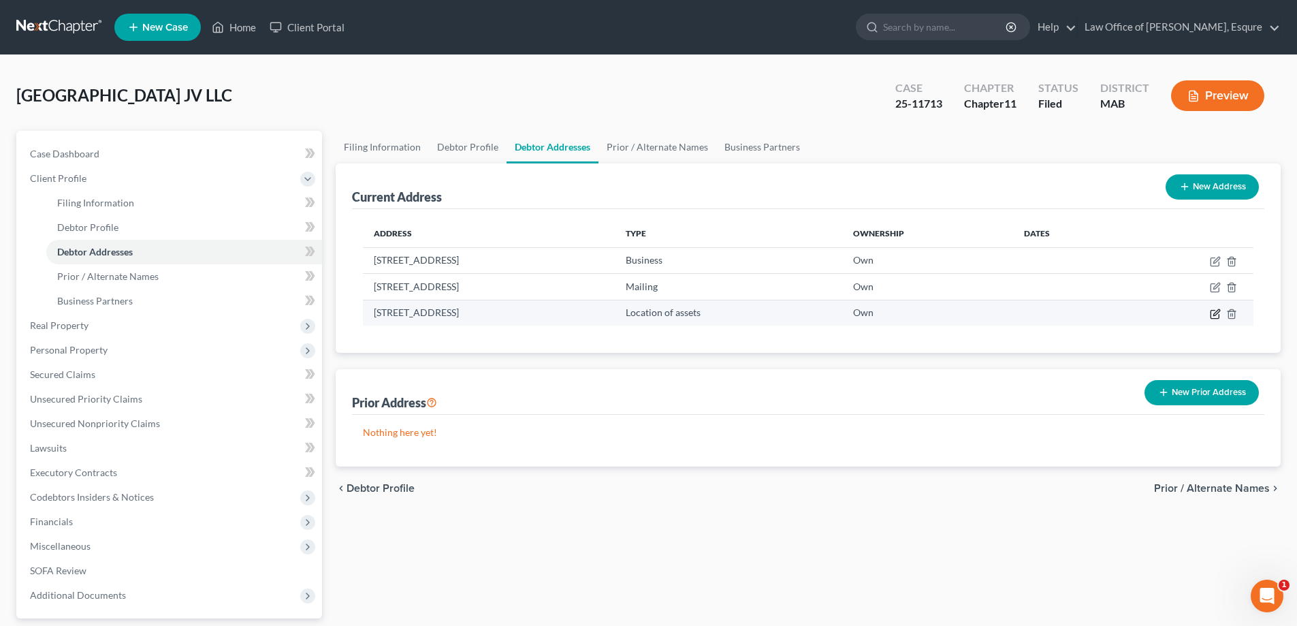
click at [622, 312] on icon "button" at bounding box center [1215, 314] width 11 height 11
select select "22"
select select "8"
select select "2"
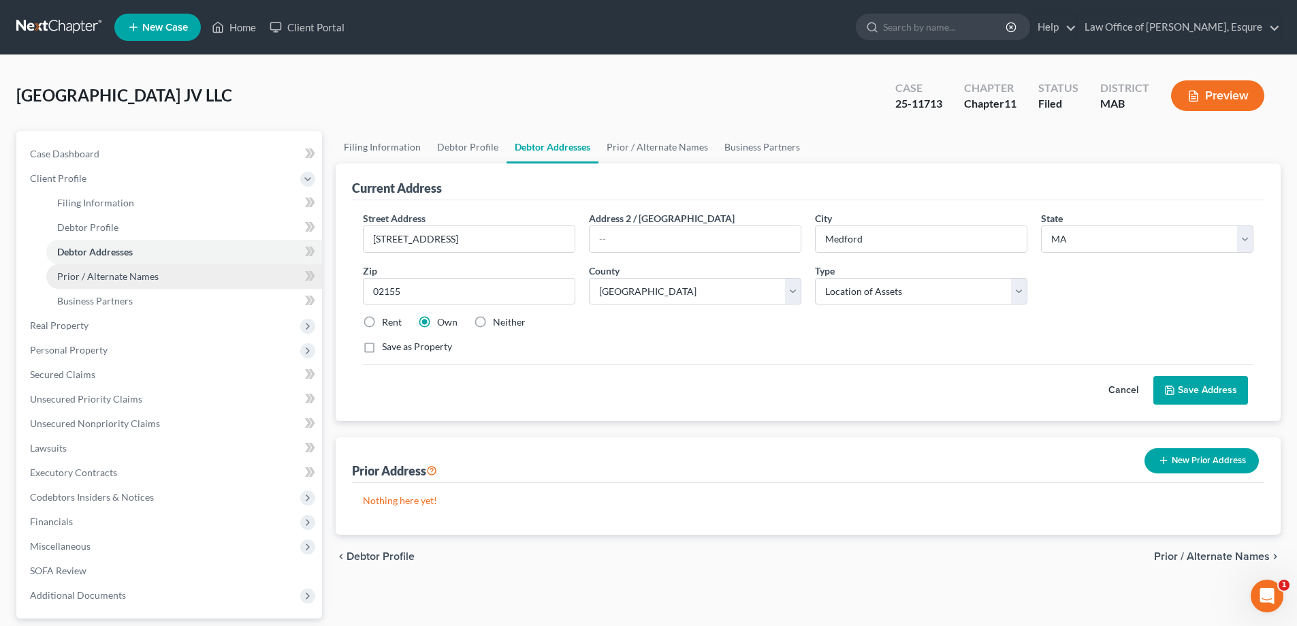
click at [89, 274] on span "Prior / Alternate Names" at bounding box center [107, 276] width 101 height 12
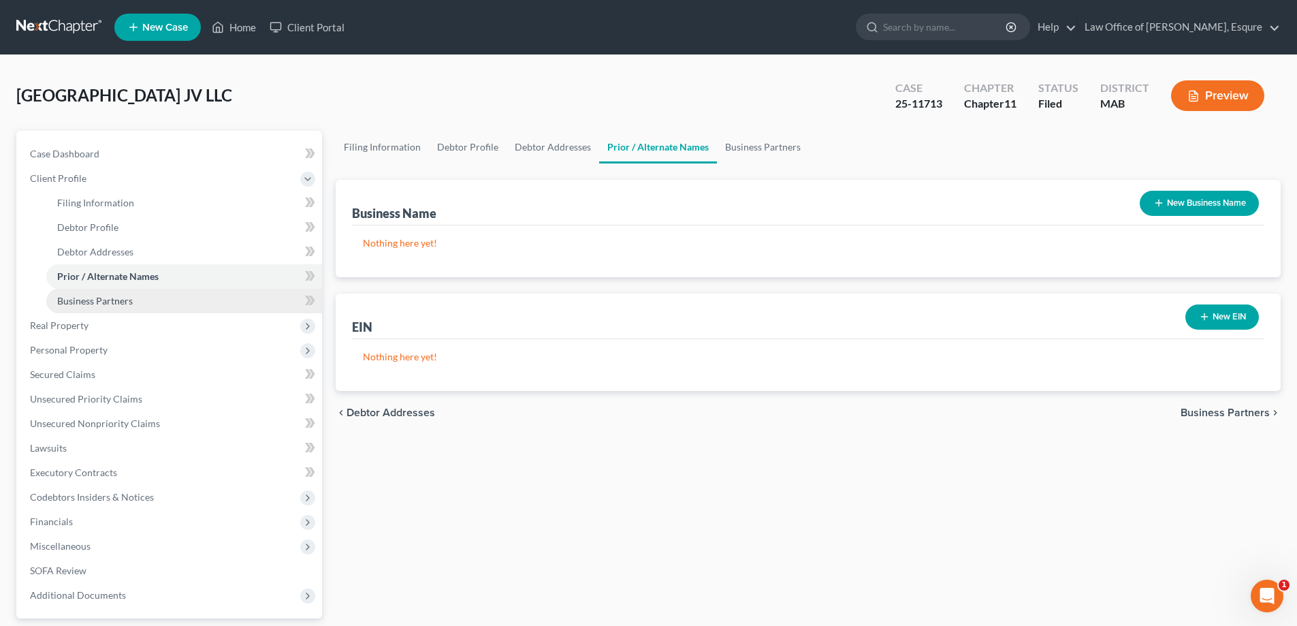
click at [90, 302] on span "Business Partners" at bounding box center [95, 301] width 76 height 12
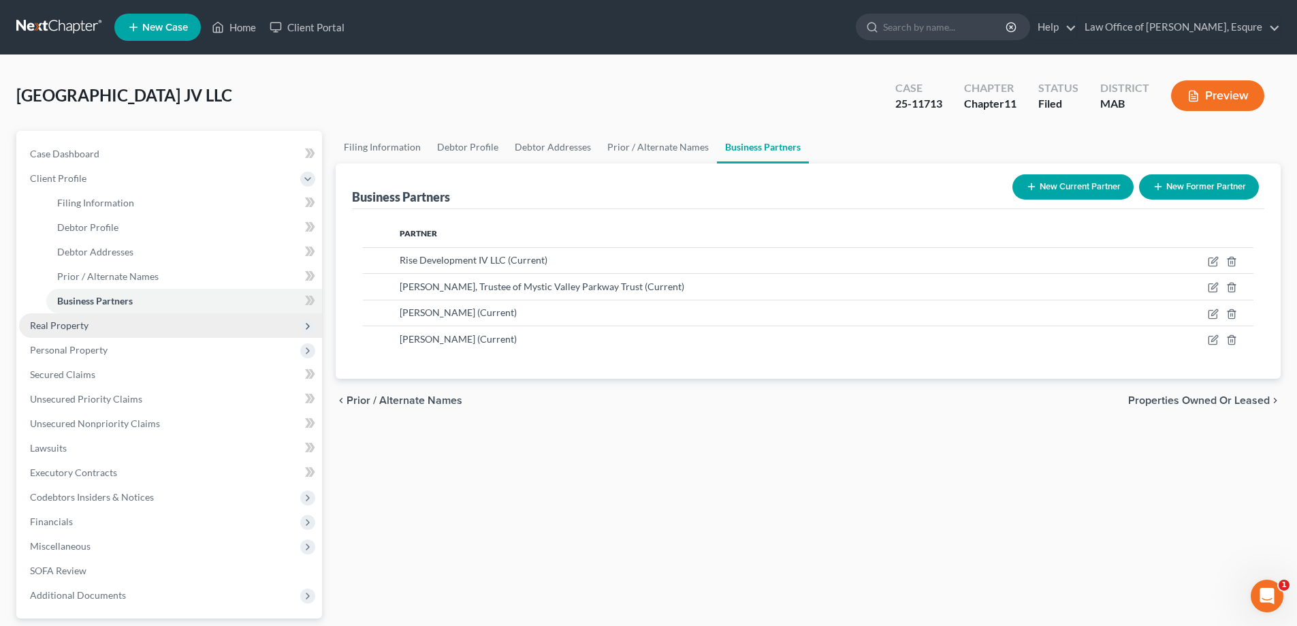
click at [54, 327] on span "Real Property" at bounding box center [59, 325] width 59 height 12
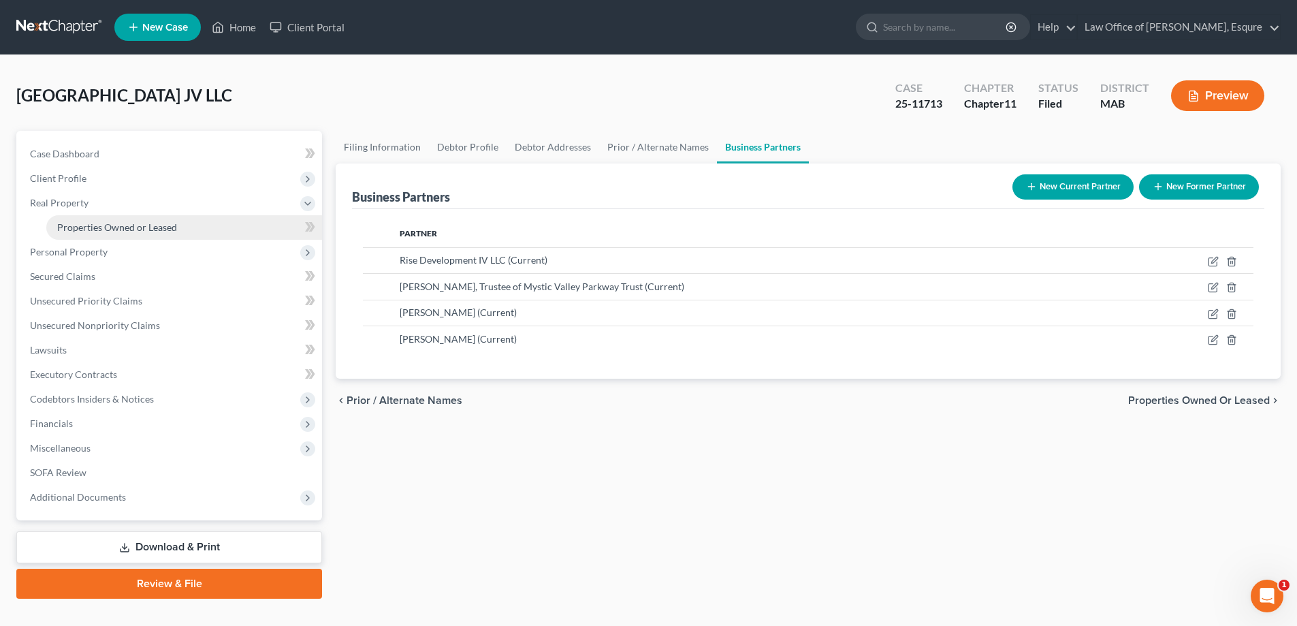
click at [113, 231] on span "Properties Owned or Leased" at bounding box center [117, 227] width 120 height 12
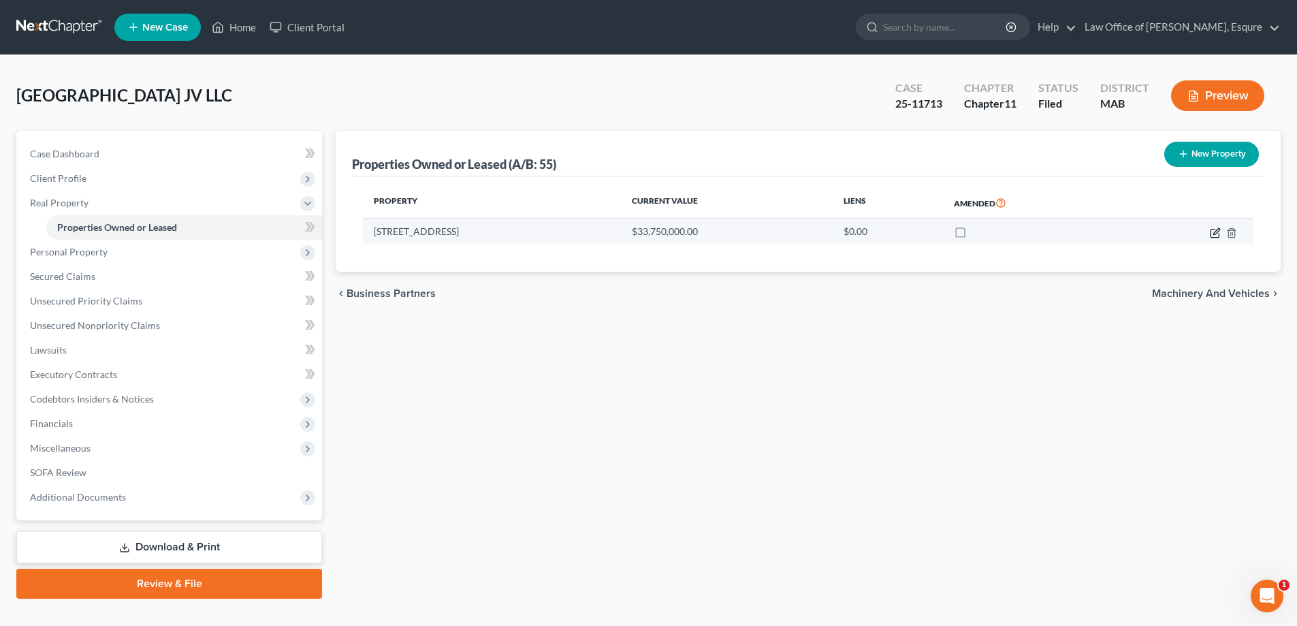
click at [622, 233] on icon "button" at bounding box center [1215, 232] width 11 height 11
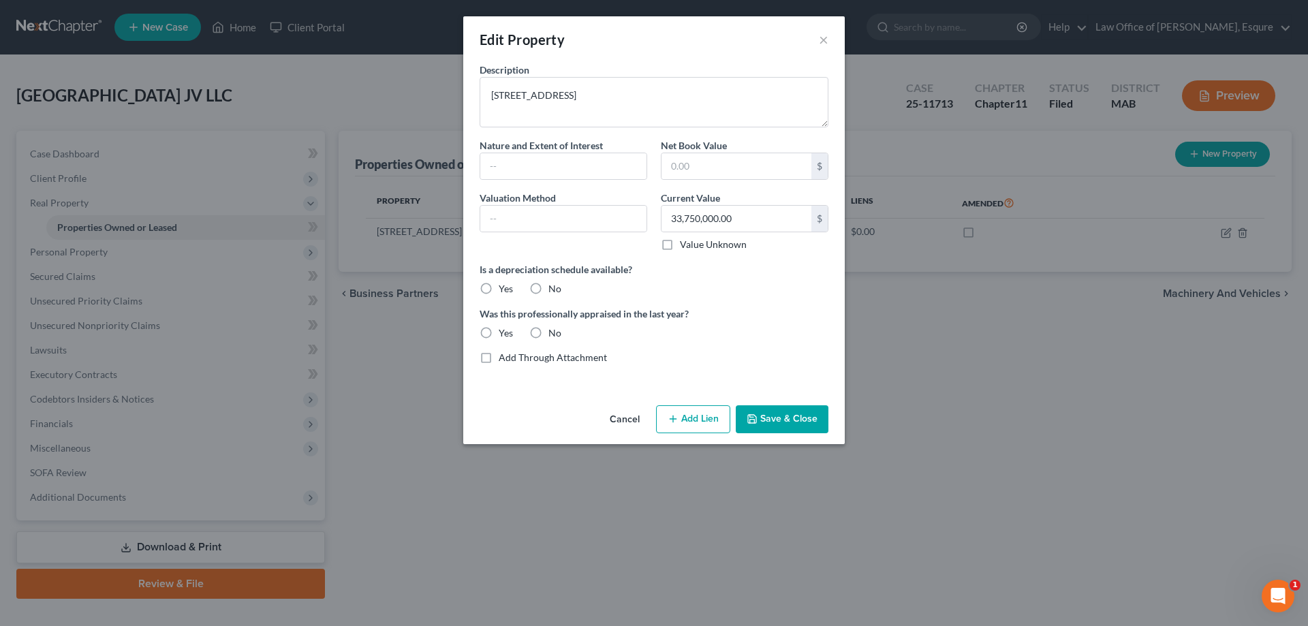
click at [622, 418] on button "Save & Close" at bounding box center [782, 419] width 93 height 29
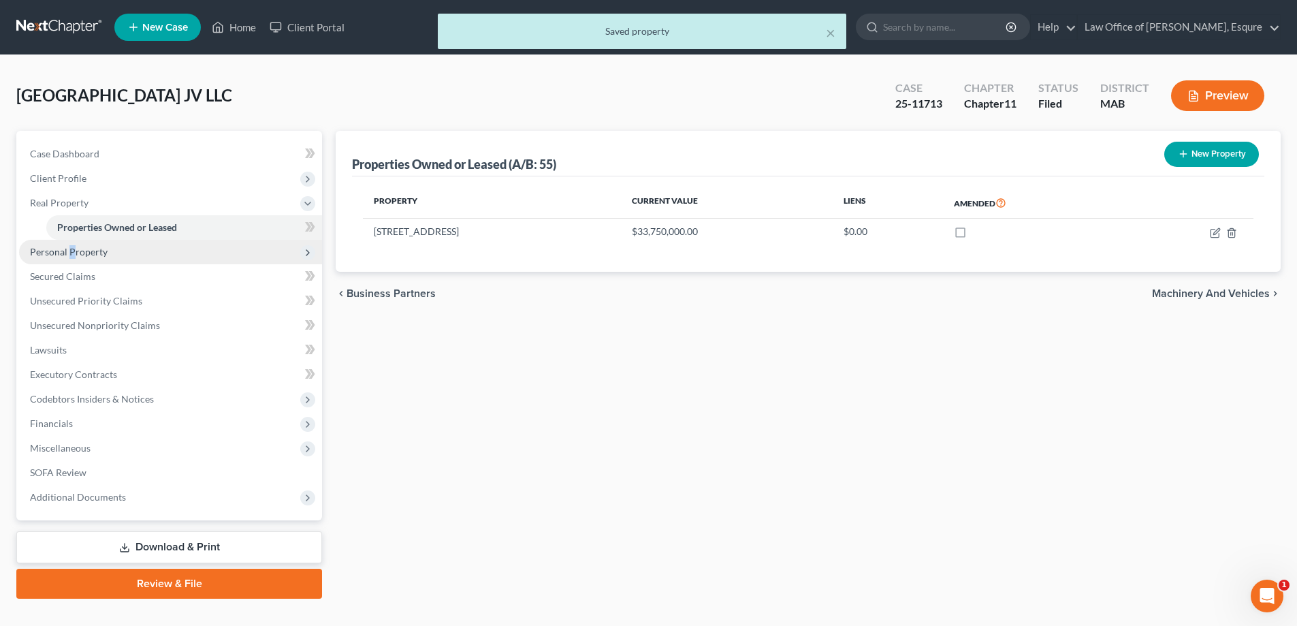
click at [72, 254] on span "Personal Property" at bounding box center [69, 252] width 78 height 12
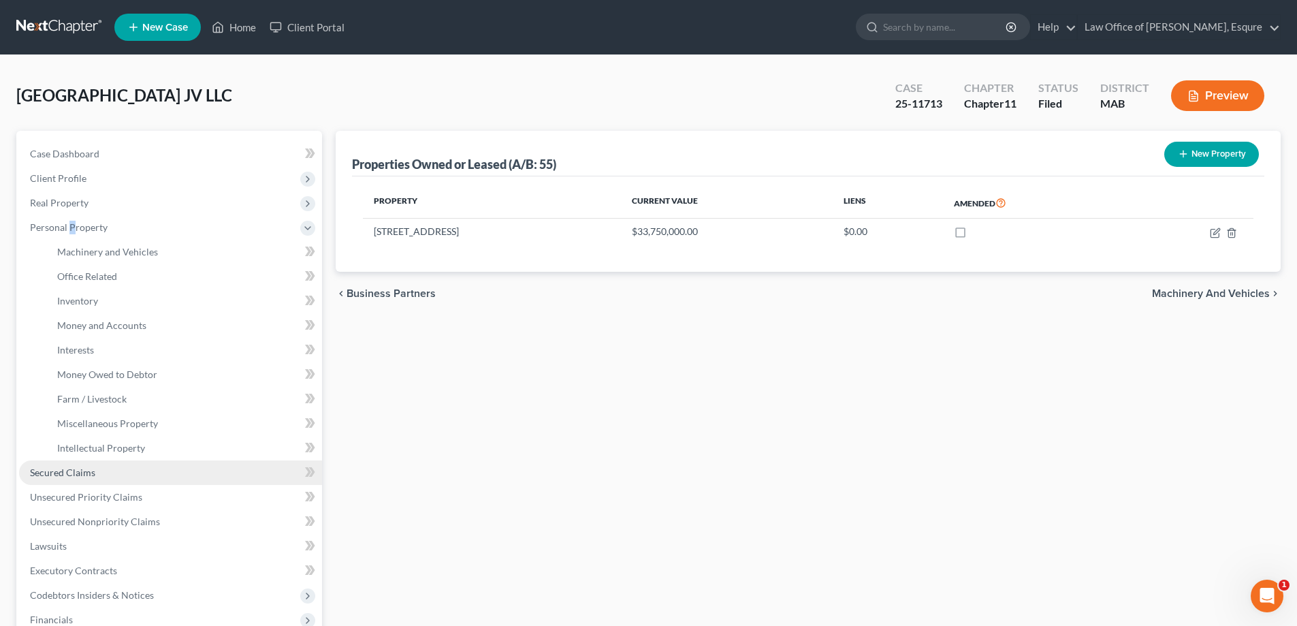
click at [61, 470] on span "Secured Claims" at bounding box center [62, 473] width 65 height 12
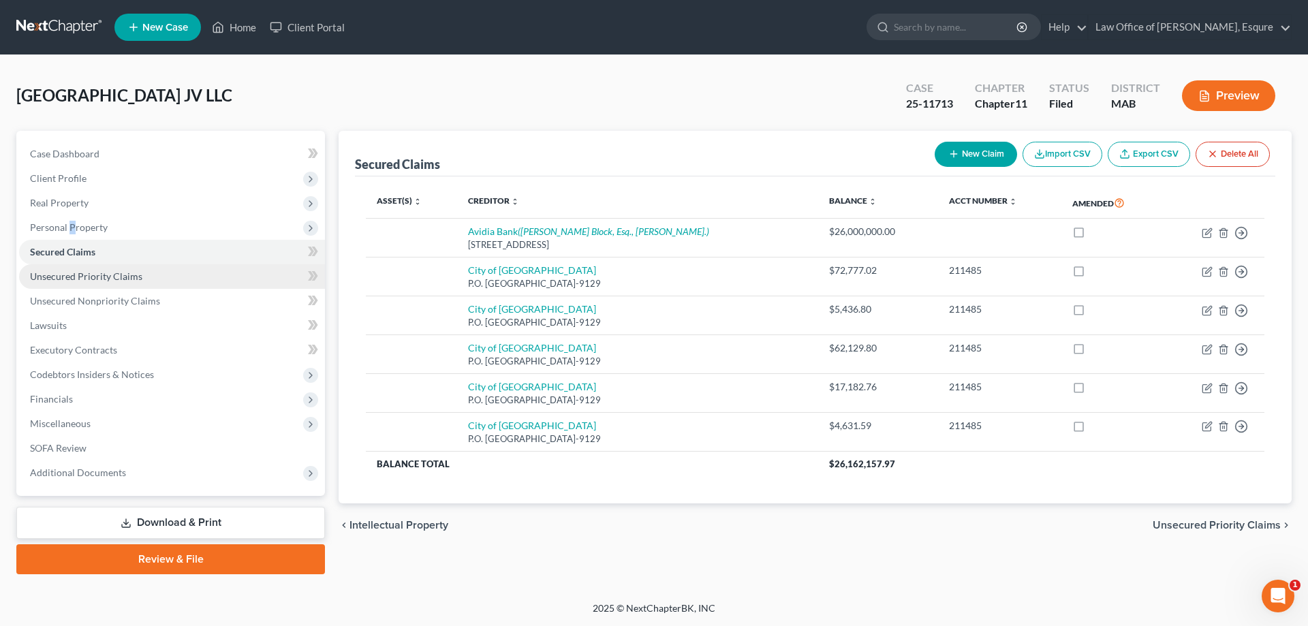
click at [104, 279] on span "Unsecured Priority Claims" at bounding box center [86, 276] width 112 height 12
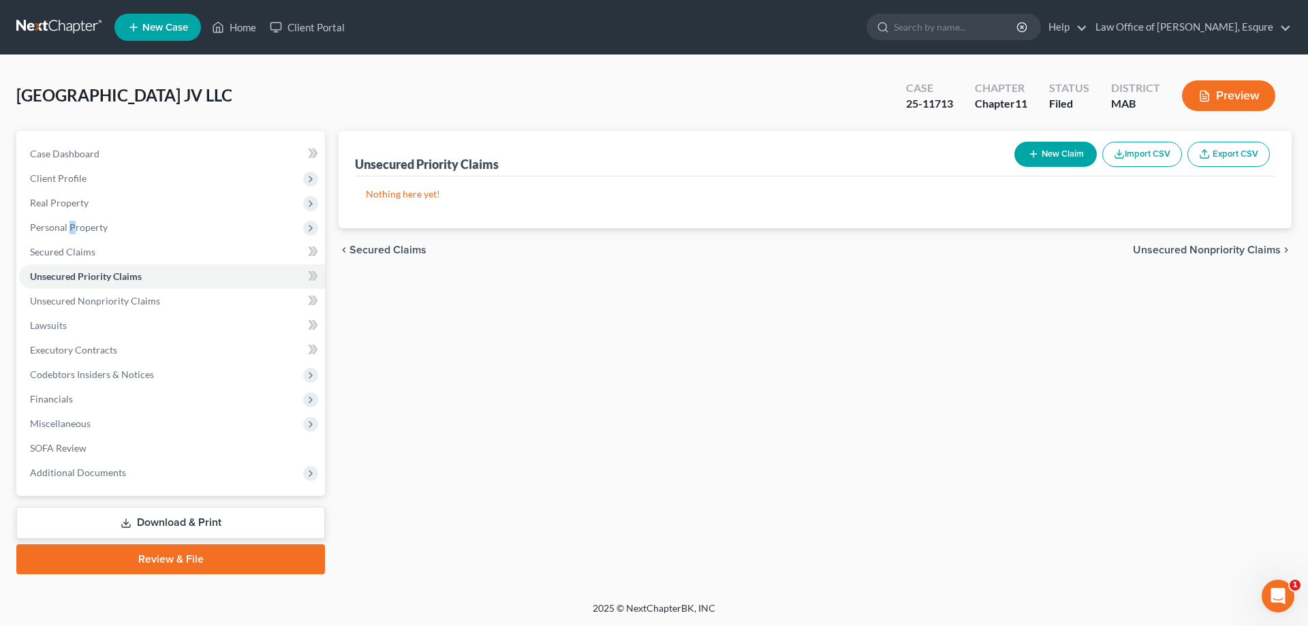
click at [622, 87] on button "Preview" at bounding box center [1228, 95] width 93 height 31
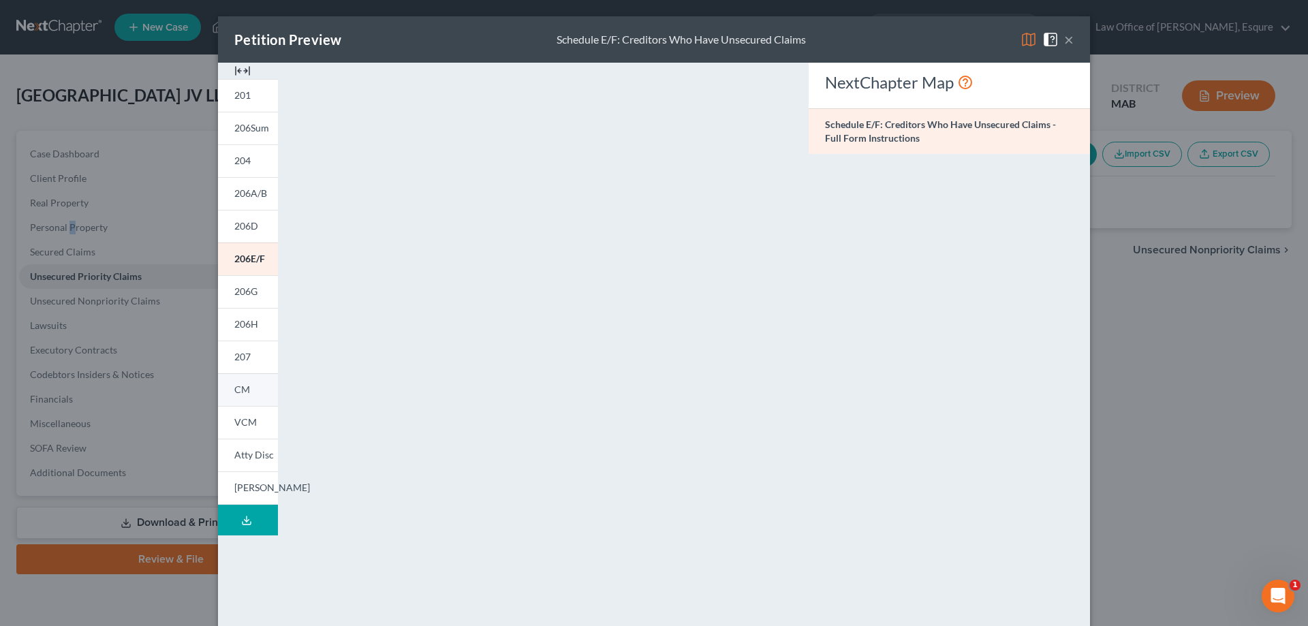
click at [235, 388] on span "CM" at bounding box center [242, 389] width 16 height 12
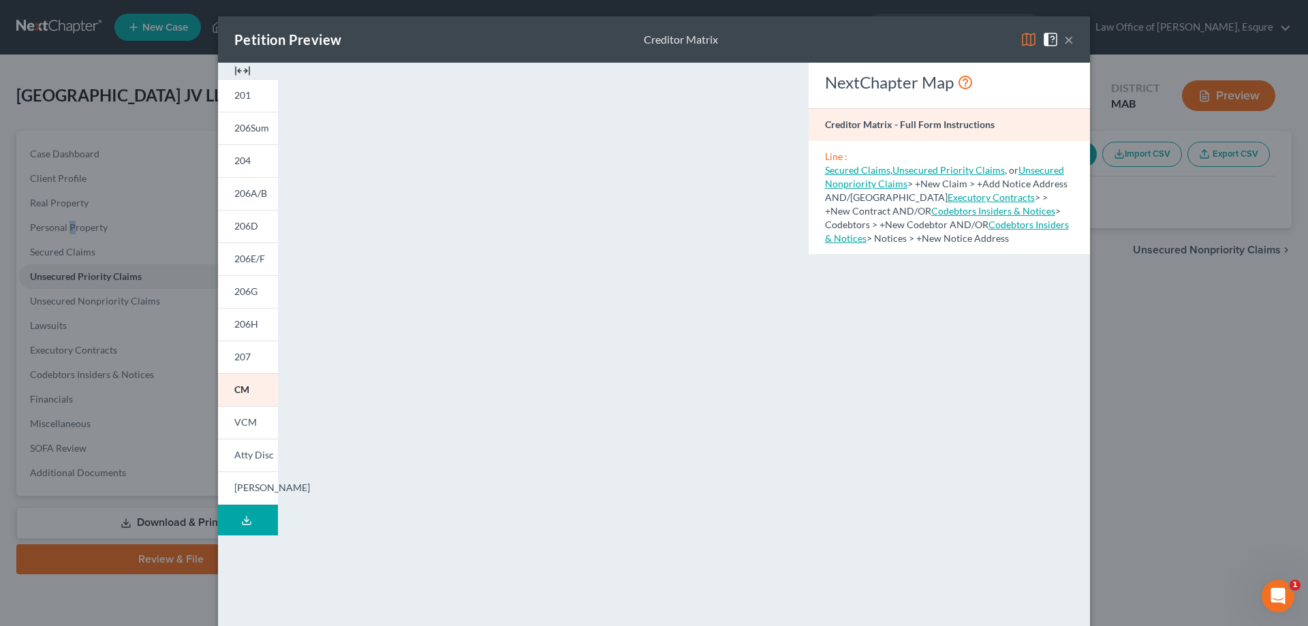
click at [622, 36] on button "×" at bounding box center [1069, 39] width 10 height 16
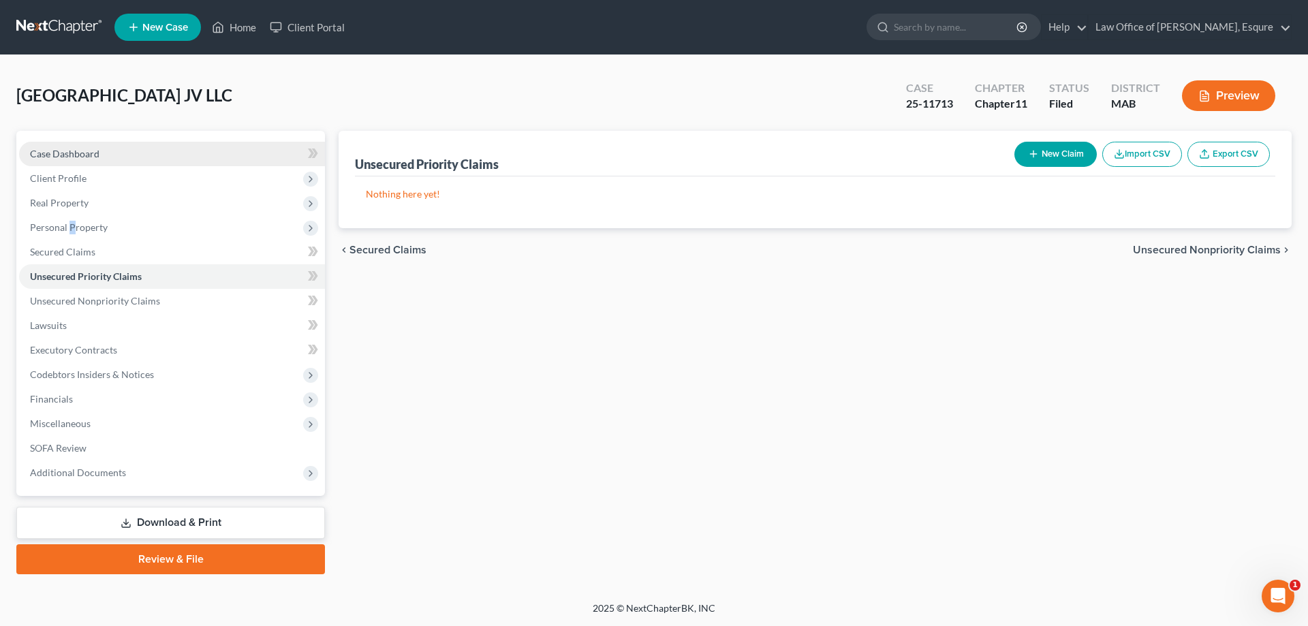
click at [63, 153] on span "Case Dashboard" at bounding box center [64, 154] width 69 height 12
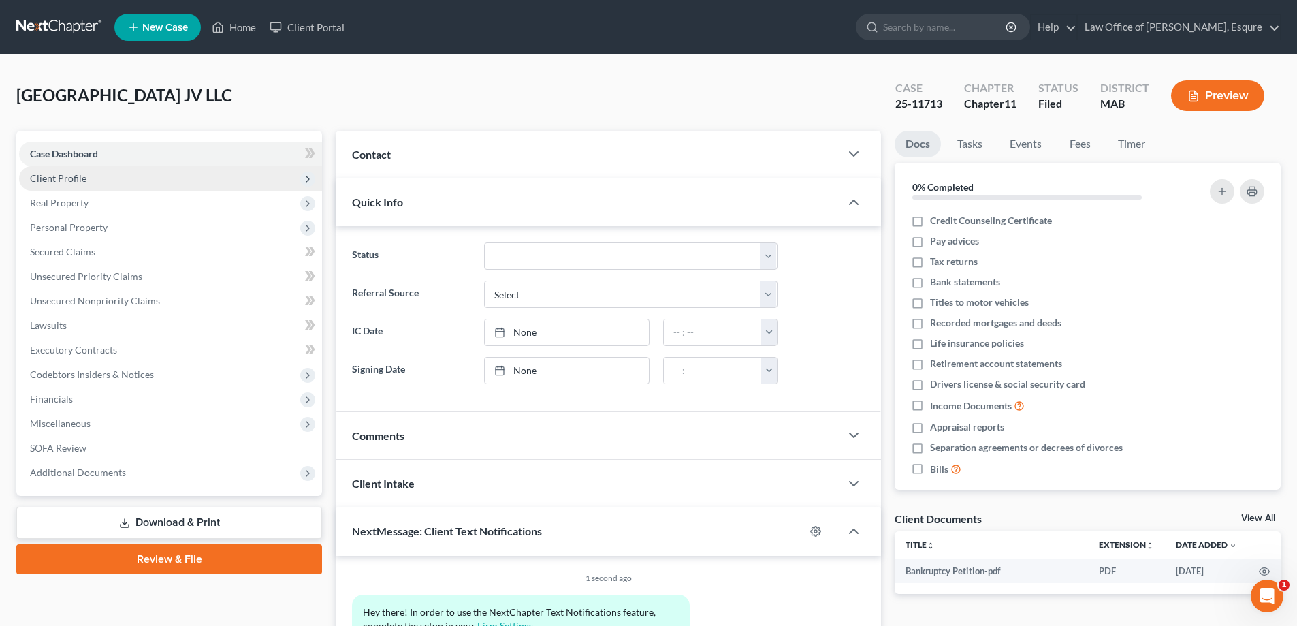
click at [57, 178] on span "Client Profile" at bounding box center [58, 178] width 57 height 12
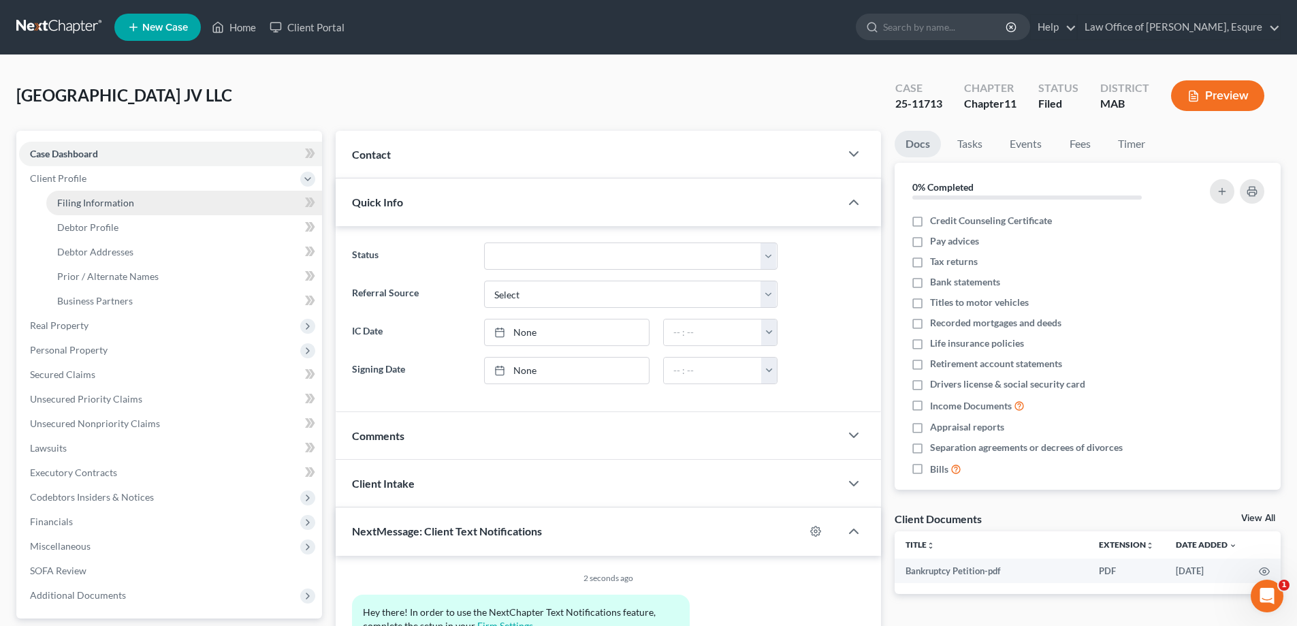
click at [82, 204] on span "Filing Information" at bounding box center [95, 203] width 77 height 12
select select "5"
select select "1"
select select "39"
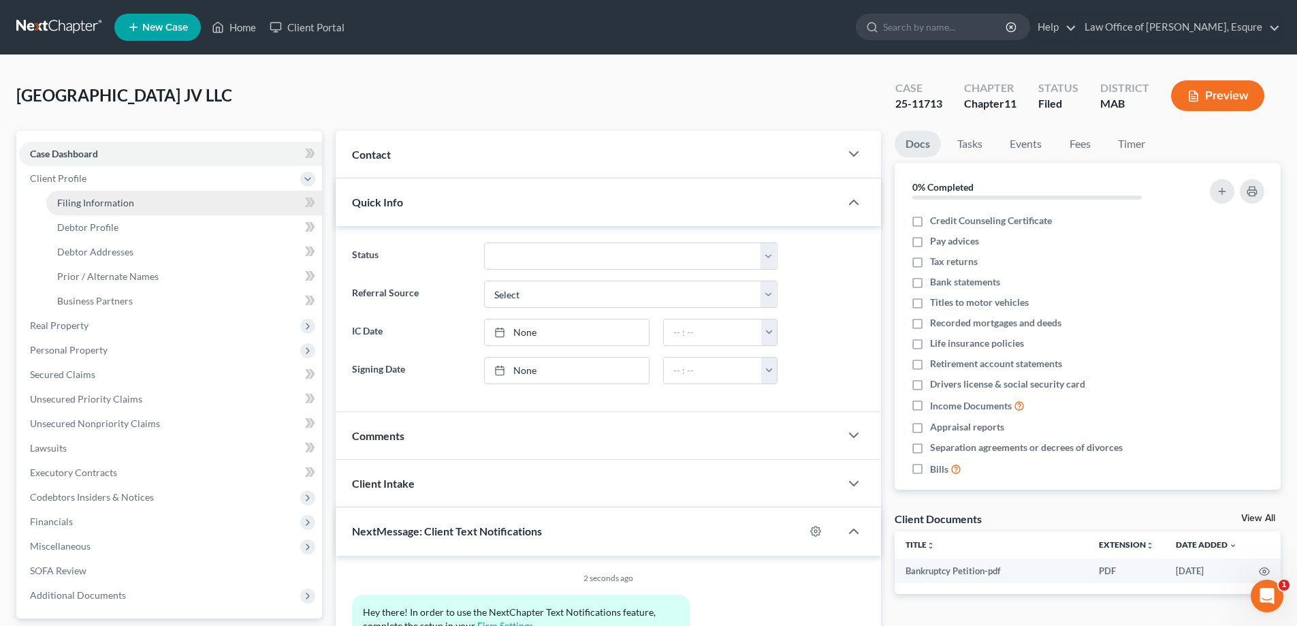
select select "0"
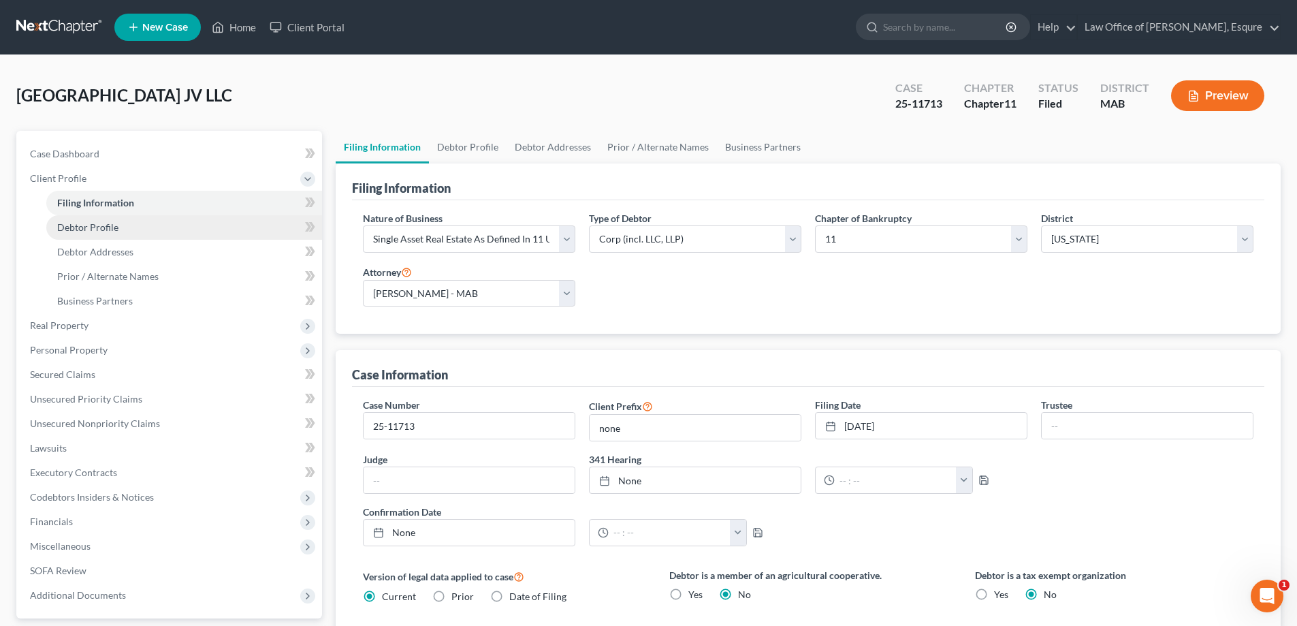
click at [91, 226] on span "Debtor Profile" at bounding box center [87, 227] width 61 height 12
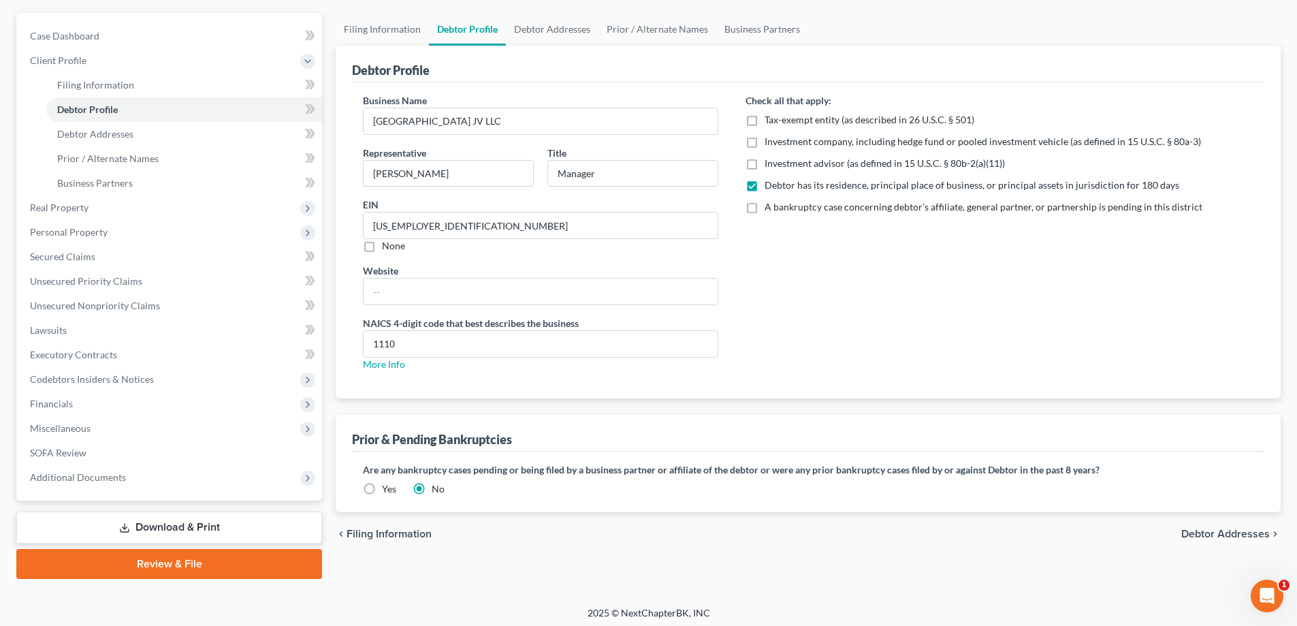
scroll to position [123, 0]
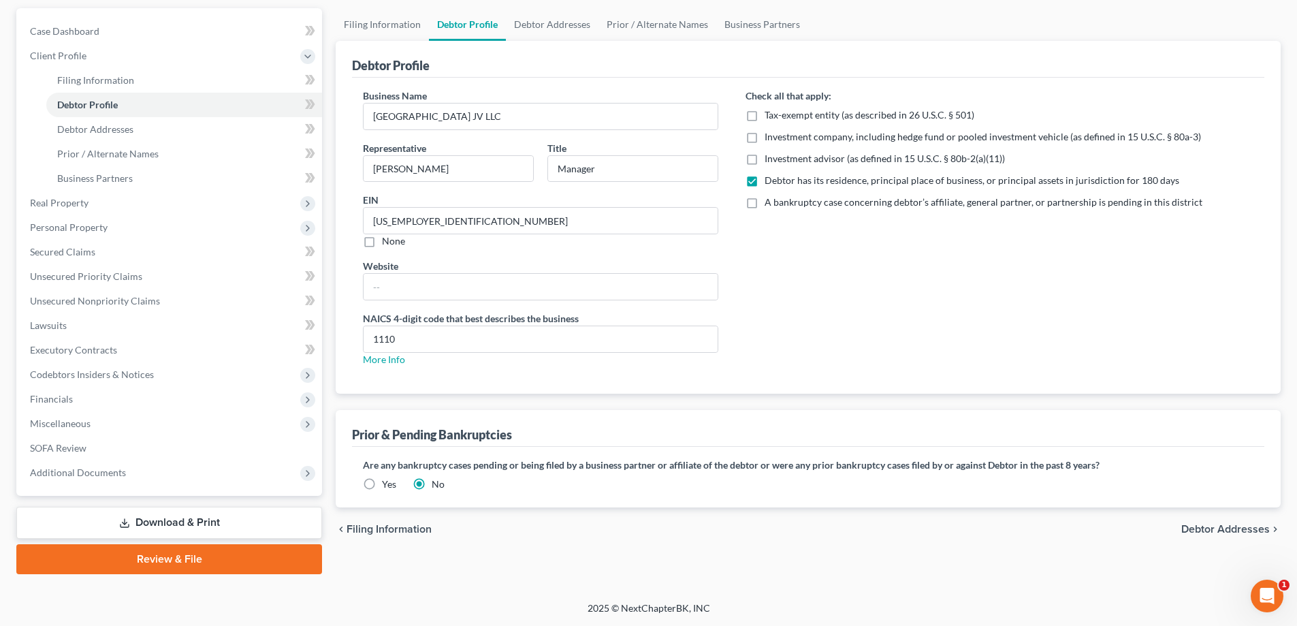
click at [622, 530] on span "Debtor Addresses" at bounding box center [1226, 529] width 89 height 11
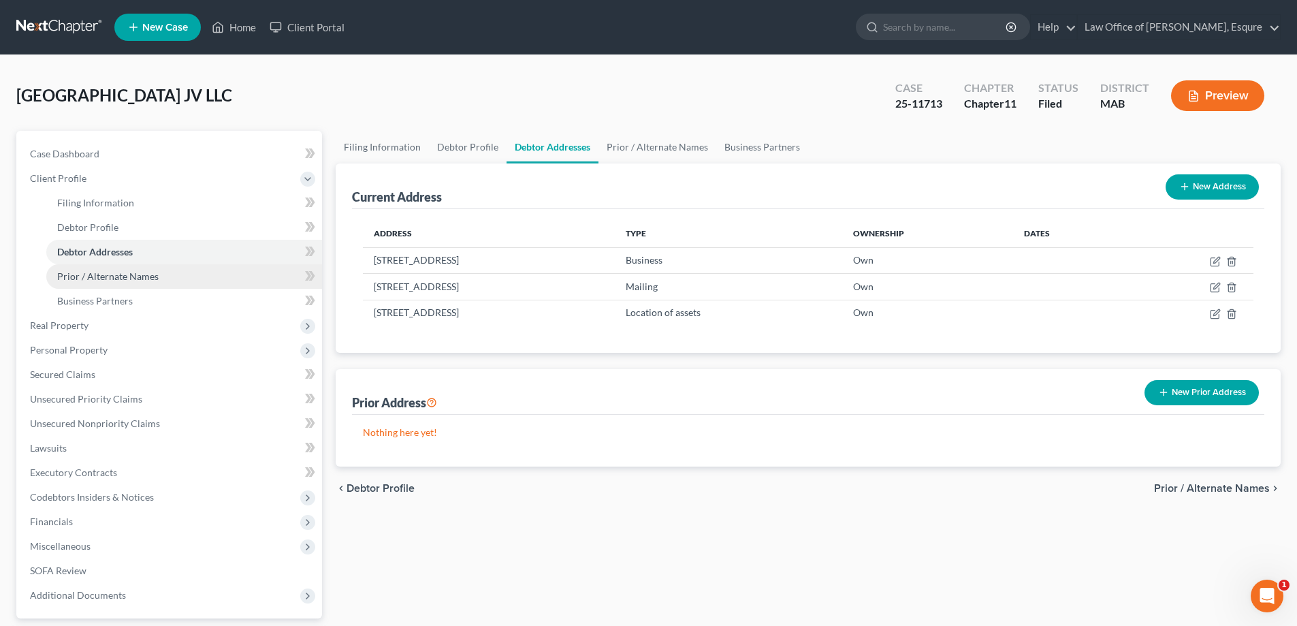
click at [84, 275] on span "Prior / Alternate Names" at bounding box center [107, 276] width 101 height 12
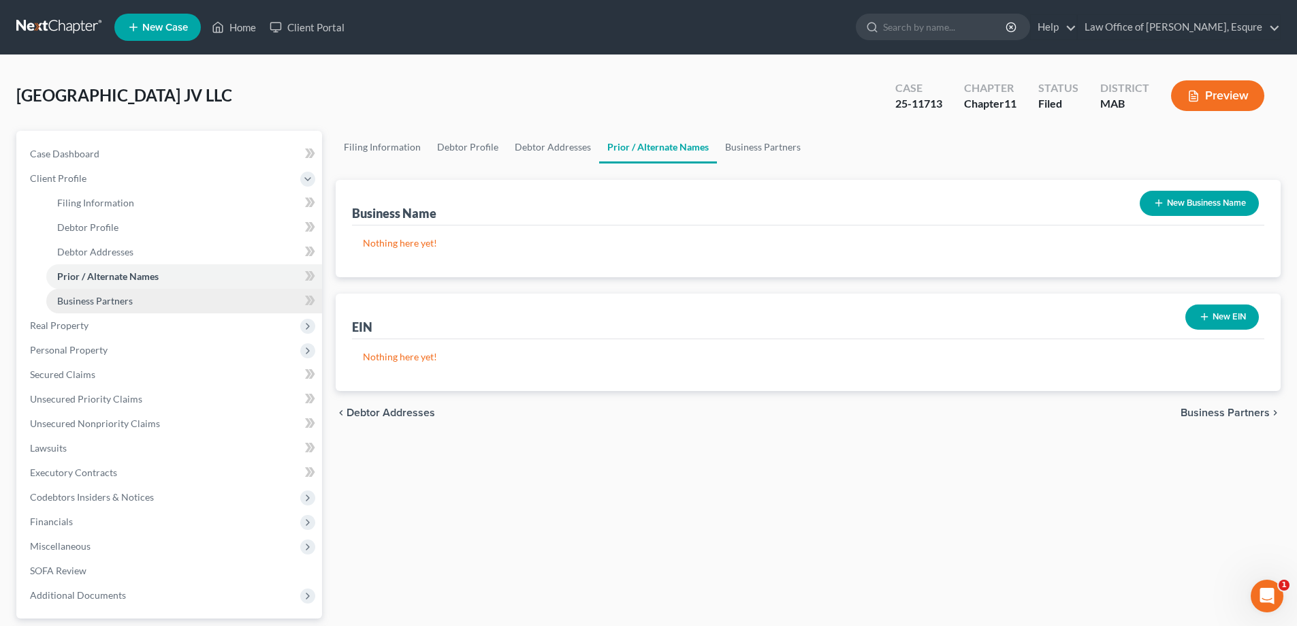
click at [94, 302] on span "Business Partners" at bounding box center [95, 301] width 76 height 12
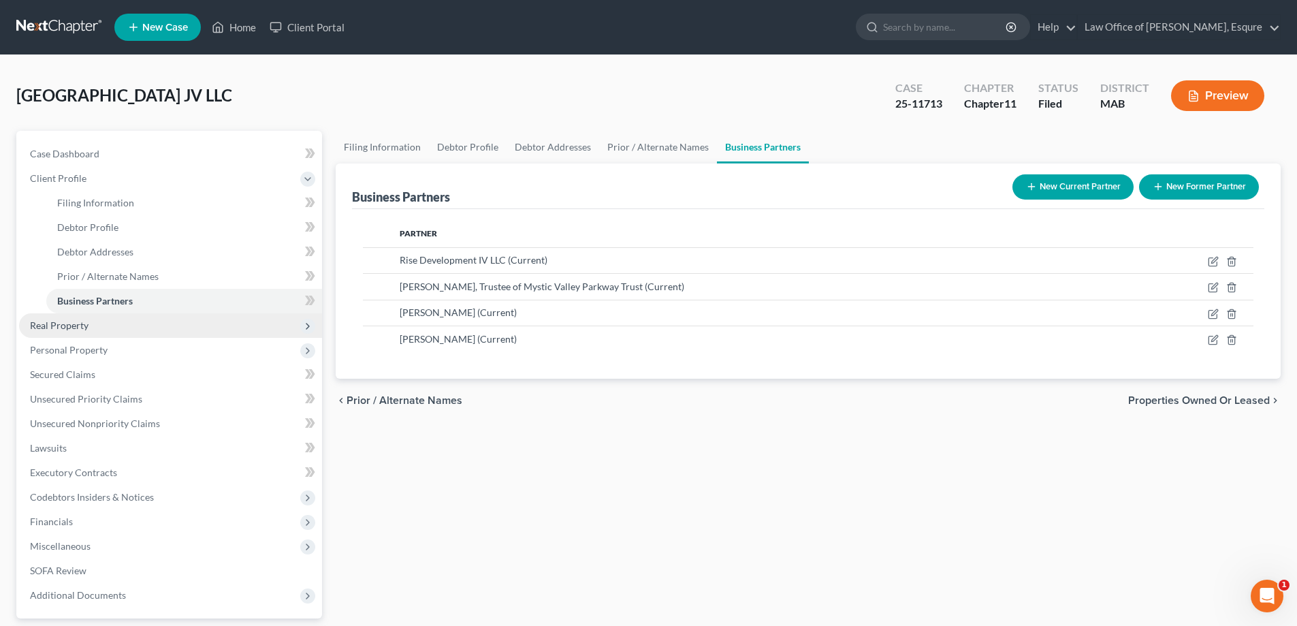
click at [54, 325] on span "Real Property" at bounding box center [59, 325] width 59 height 12
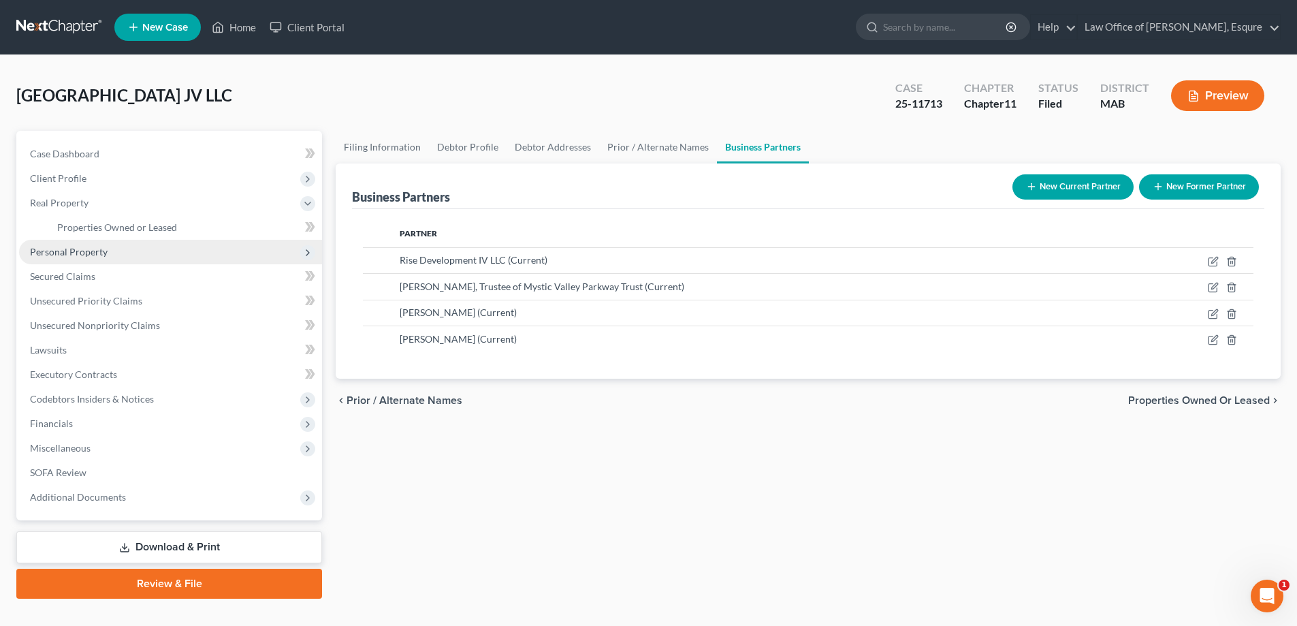
click at [92, 253] on span "Personal Property" at bounding box center [69, 252] width 78 height 12
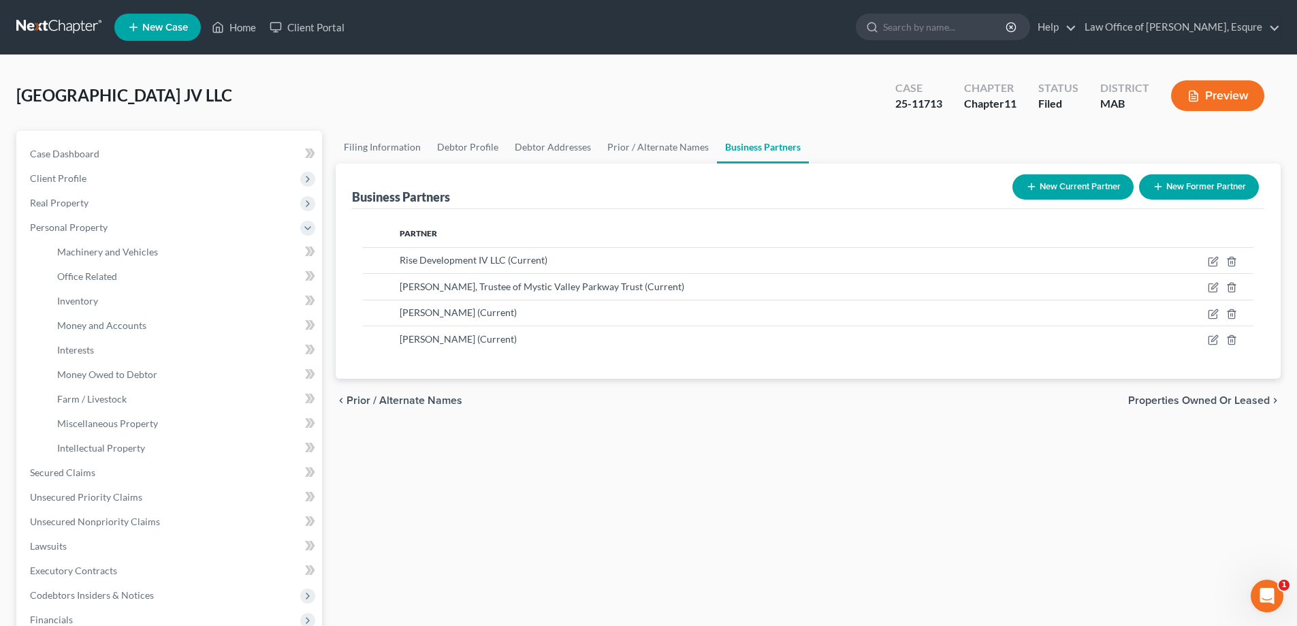
click at [622, 401] on span "Properties Owned or Leased" at bounding box center [1200, 400] width 142 height 11
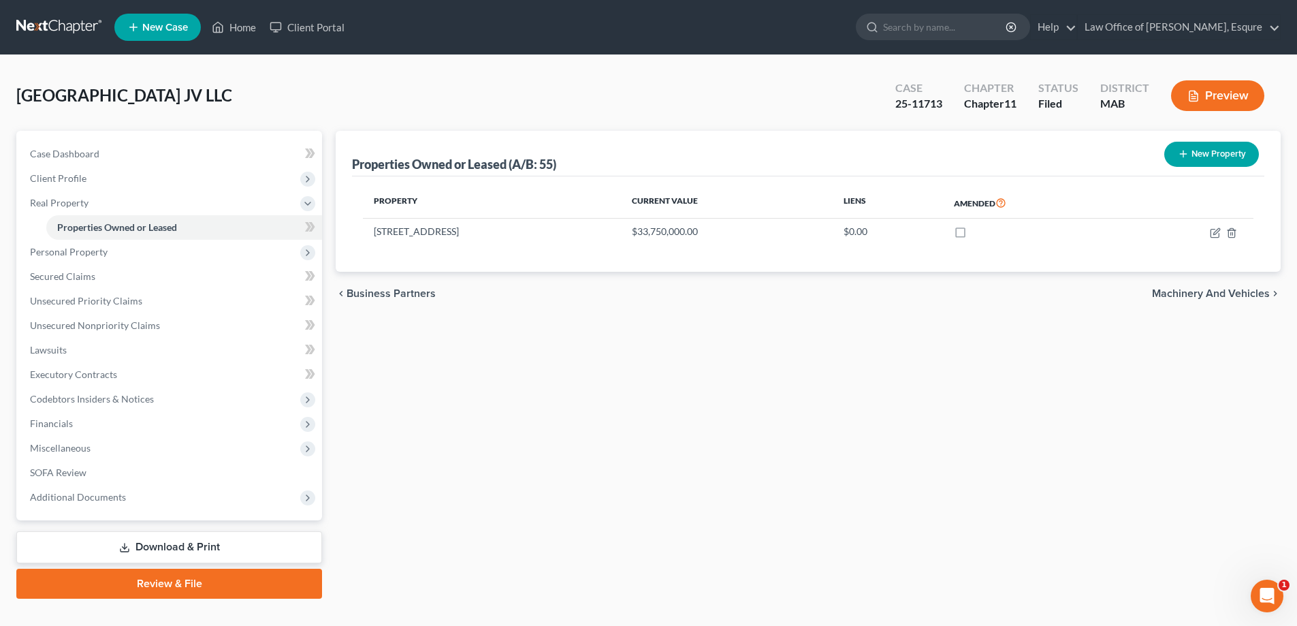
click at [622, 296] on span "Machinery and Vehicles" at bounding box center [1211, 293] width 118 height 11
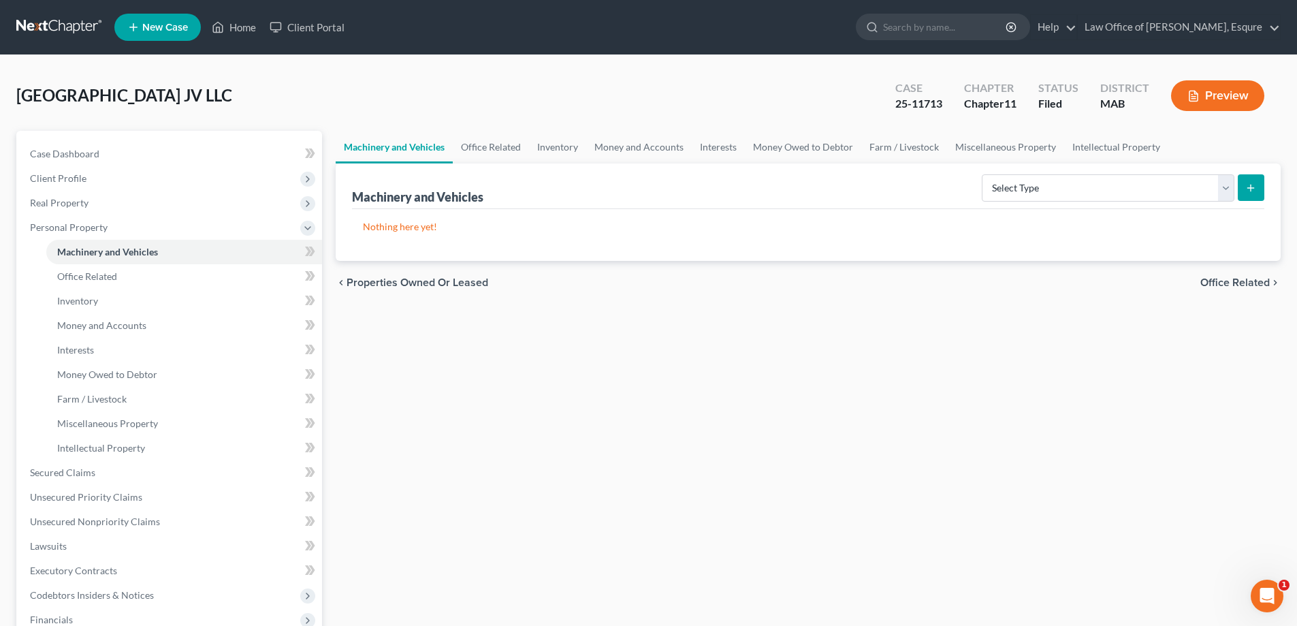
click at [622, 283] on span "Office Related" at bounding box center [1235, 282] width 69 height 11
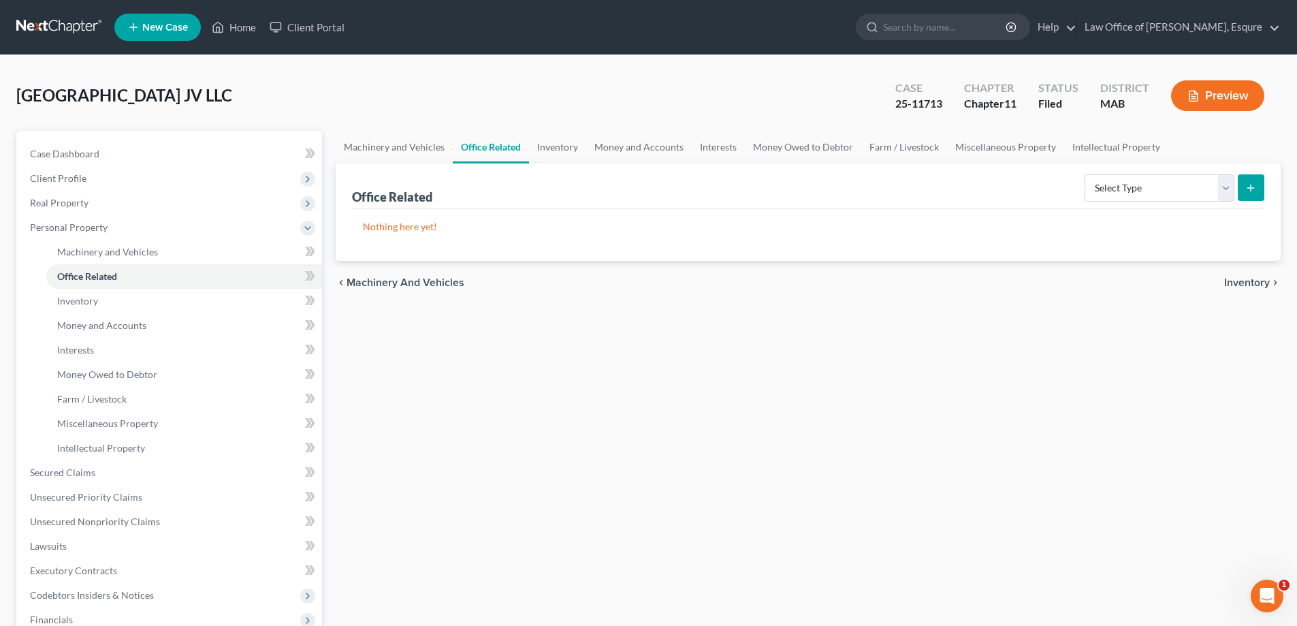
click at [622, 283] on span "Inventory" at bounding box center [1248, 282] width 46 height 11
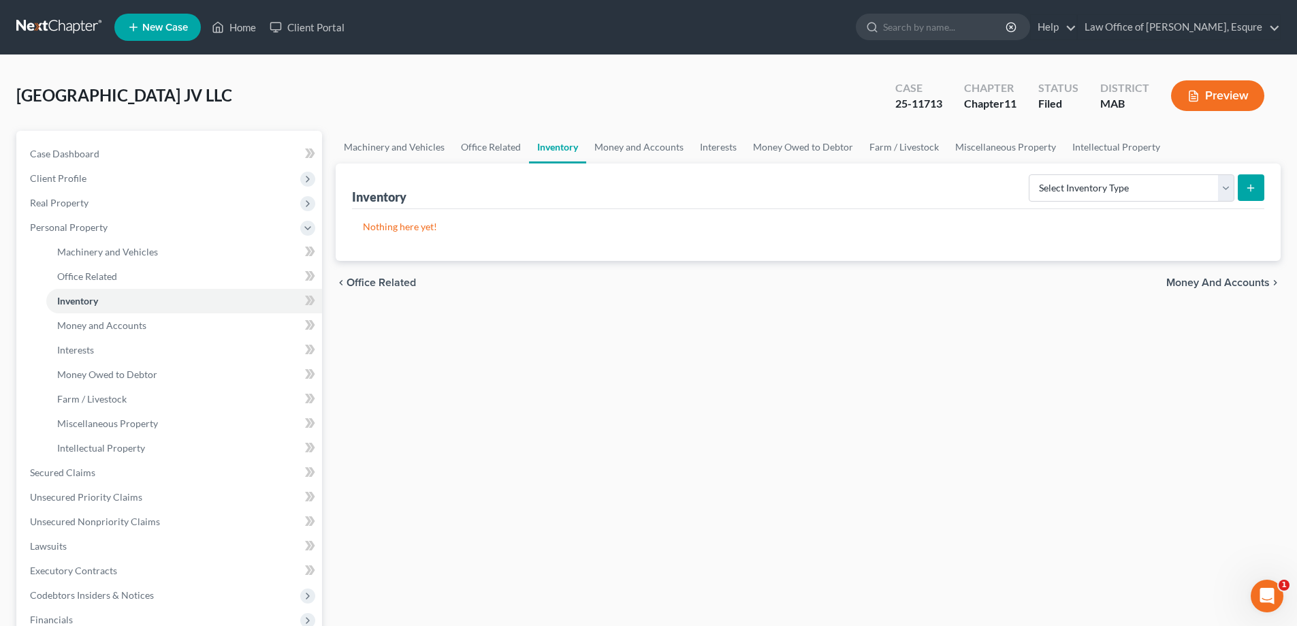
click at [622, 281] on span "Money and Accounts" at bounding box center [1219, 282] width 104 height 11
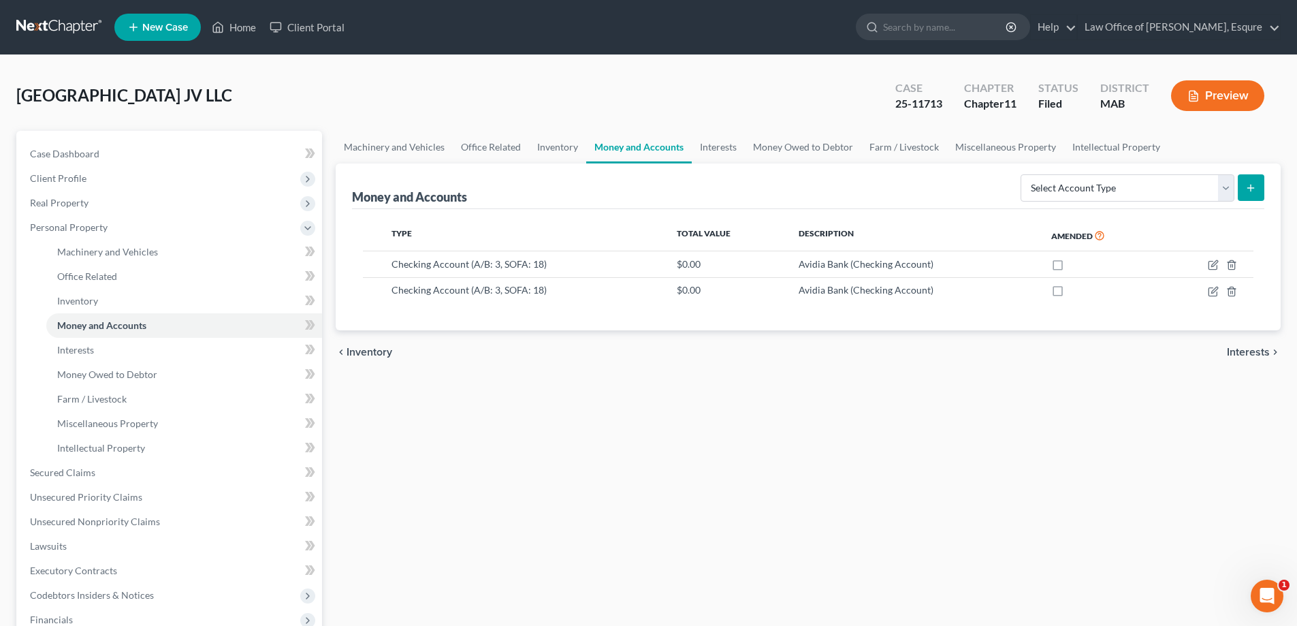
click at [622, 351] on span "Interests" at bounding box center [1248, 352] width 43 height 11
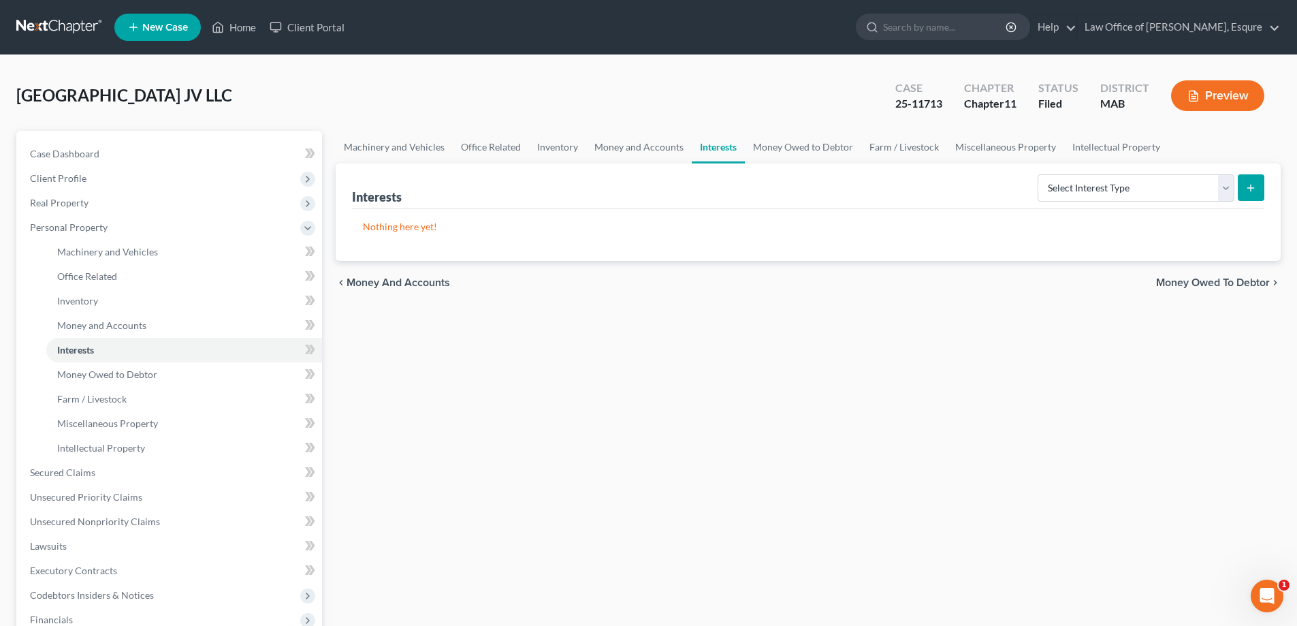
click at [622, 281] on span "Money Owed to Debtor" at bounding box center [1213, 282] width 114 height 11
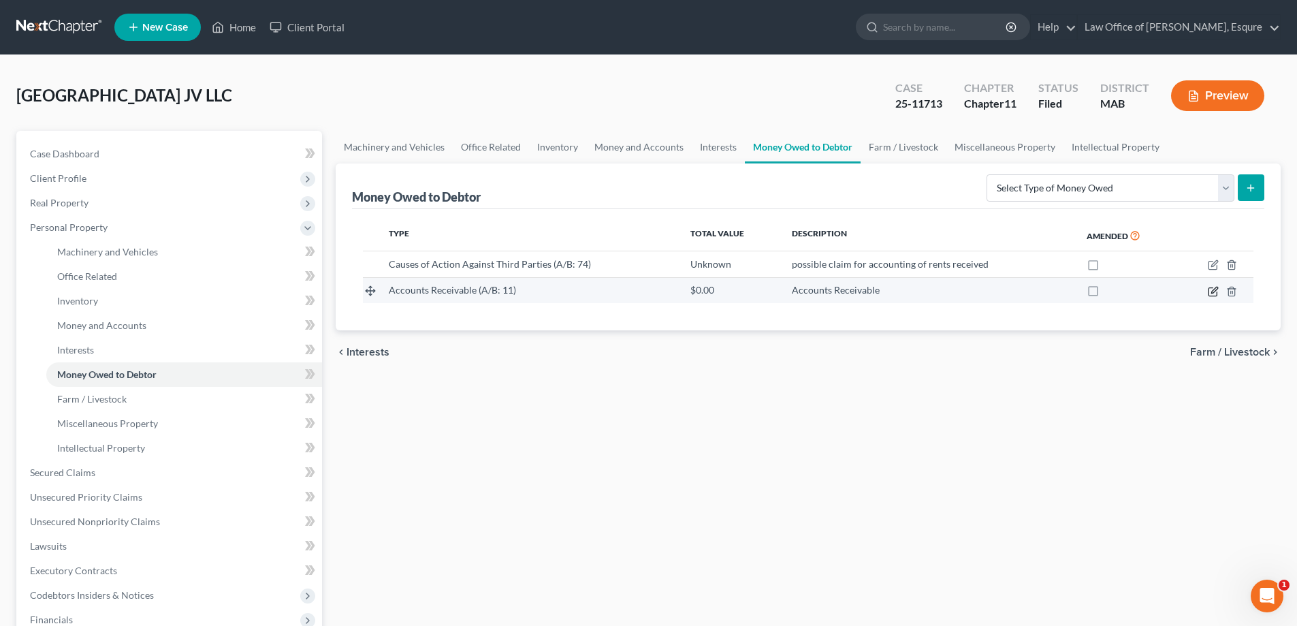
click at [622, 290] on icon "button" at bounding box center [1215, 290] width 6 height 6
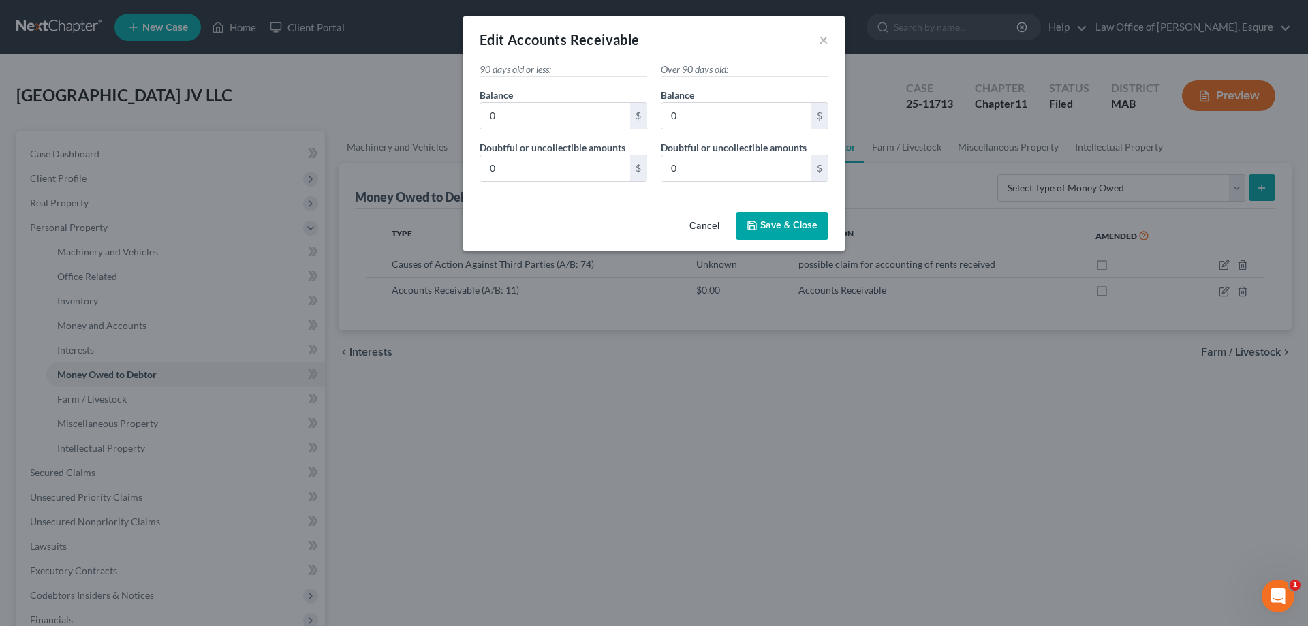
click at [622, 224] on button "Cancel" at bounding box center [704, 226] width 52 height 27
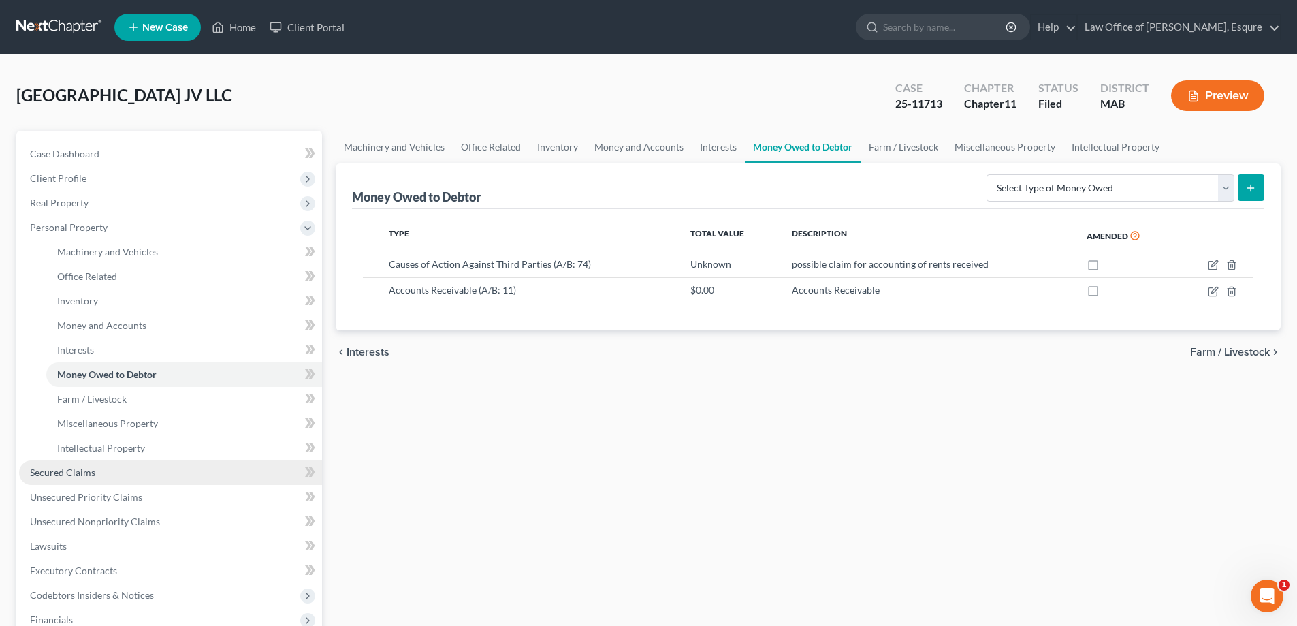
click at [72, 472] on span "Secured Claims" at bounding box center [62, 473] width 65 height 12
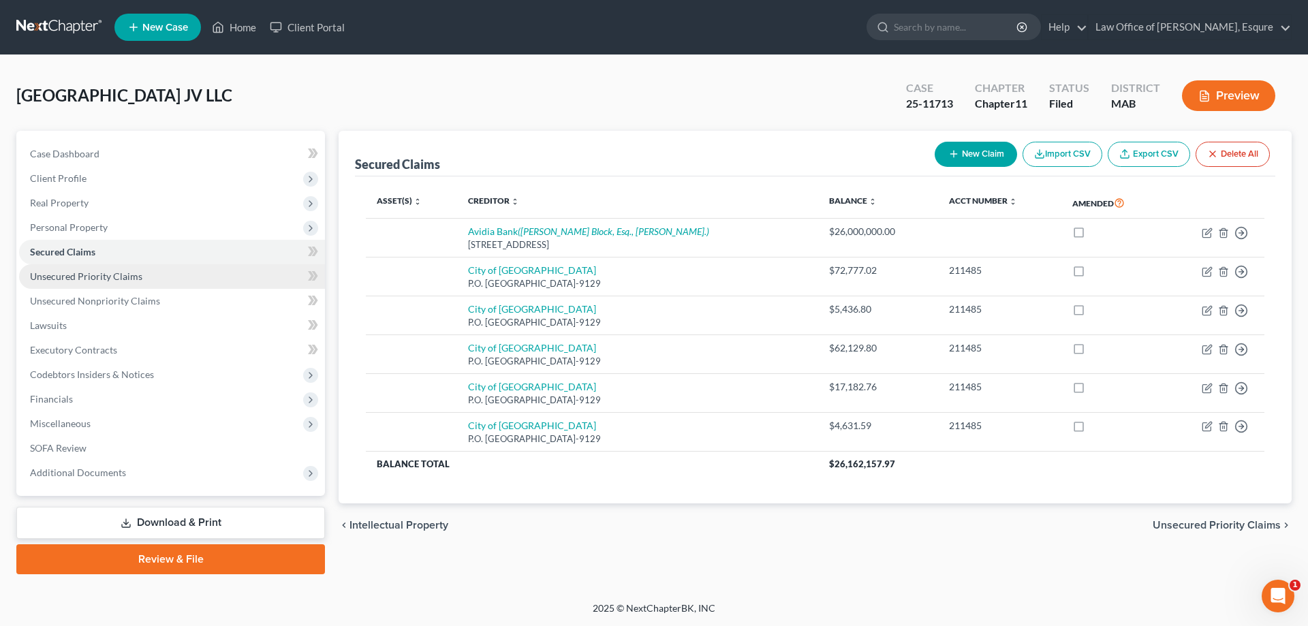
click at [83, 279] on span "Unsecured Priority Claims" at bounding box center [86, 276] width 112 height 12
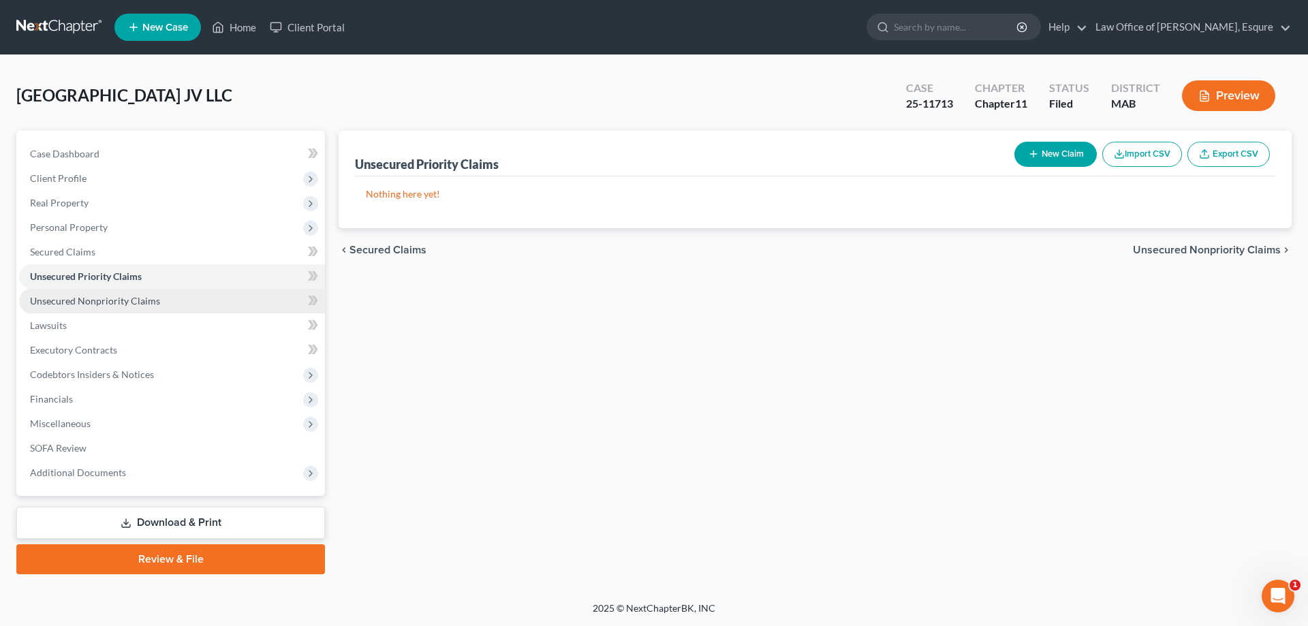
click at [76, 301] on span "Unsecured Nonpriority Claims" at bounding box center [95, 301] width 130 height 12
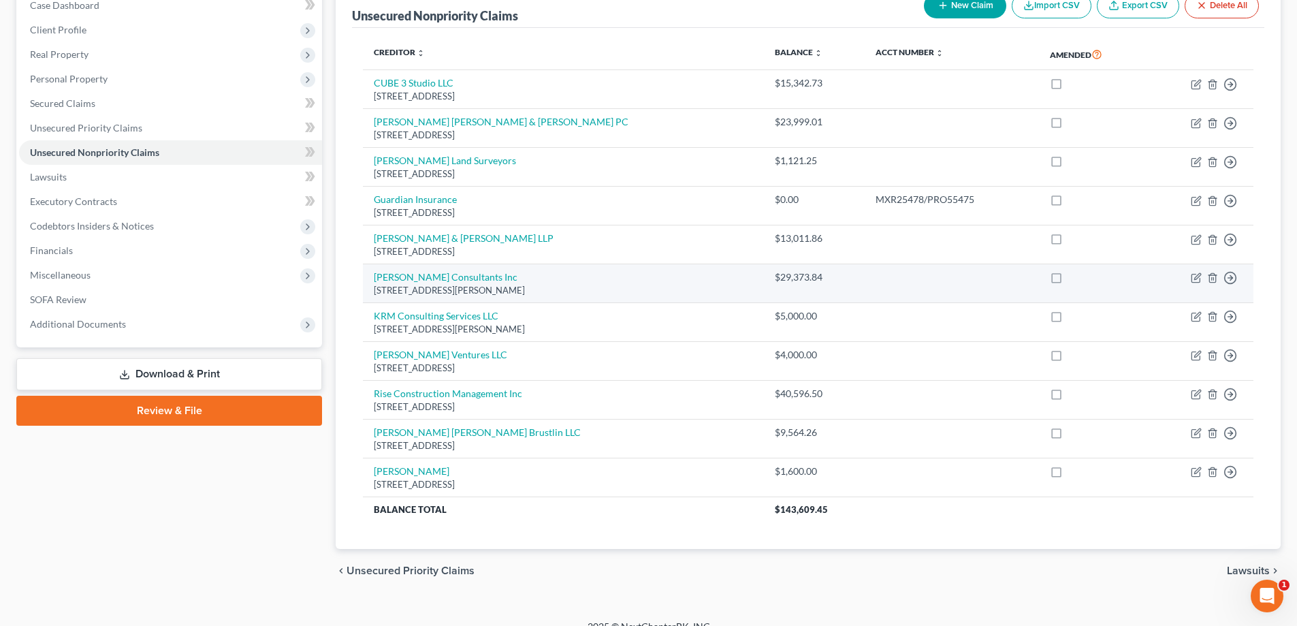
scroll to position [167, 0]
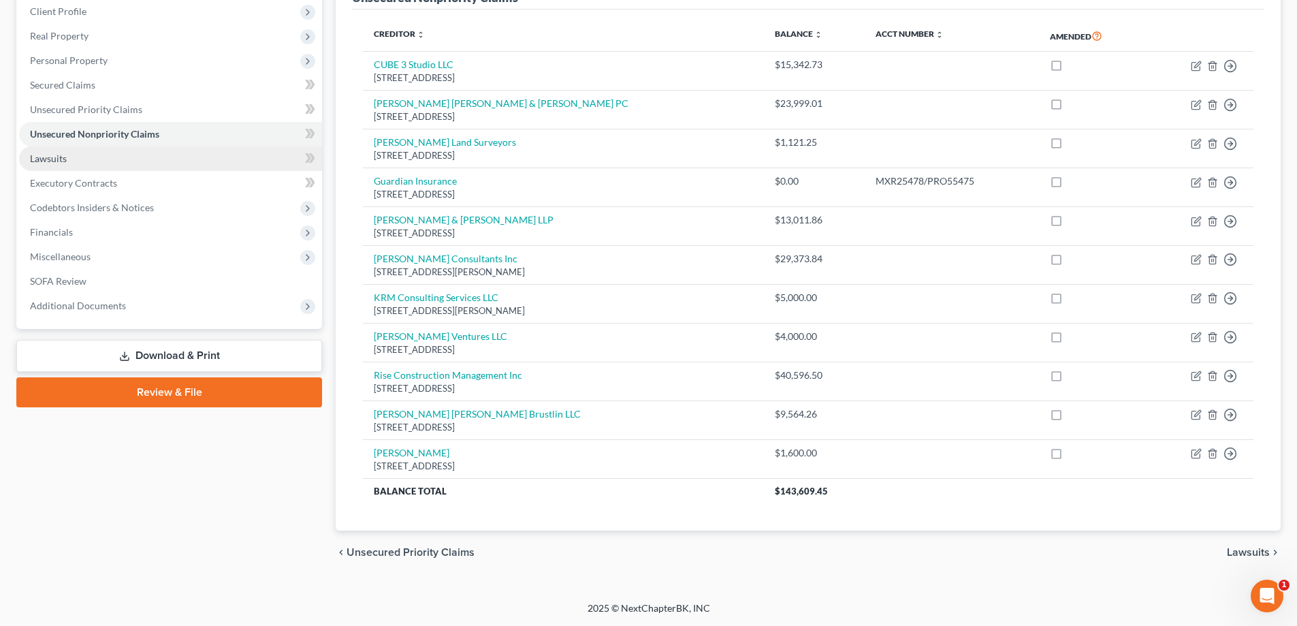
click at [45, 159] on span "Lawsuits" at bounding box center [48, 159] width 37 height 12
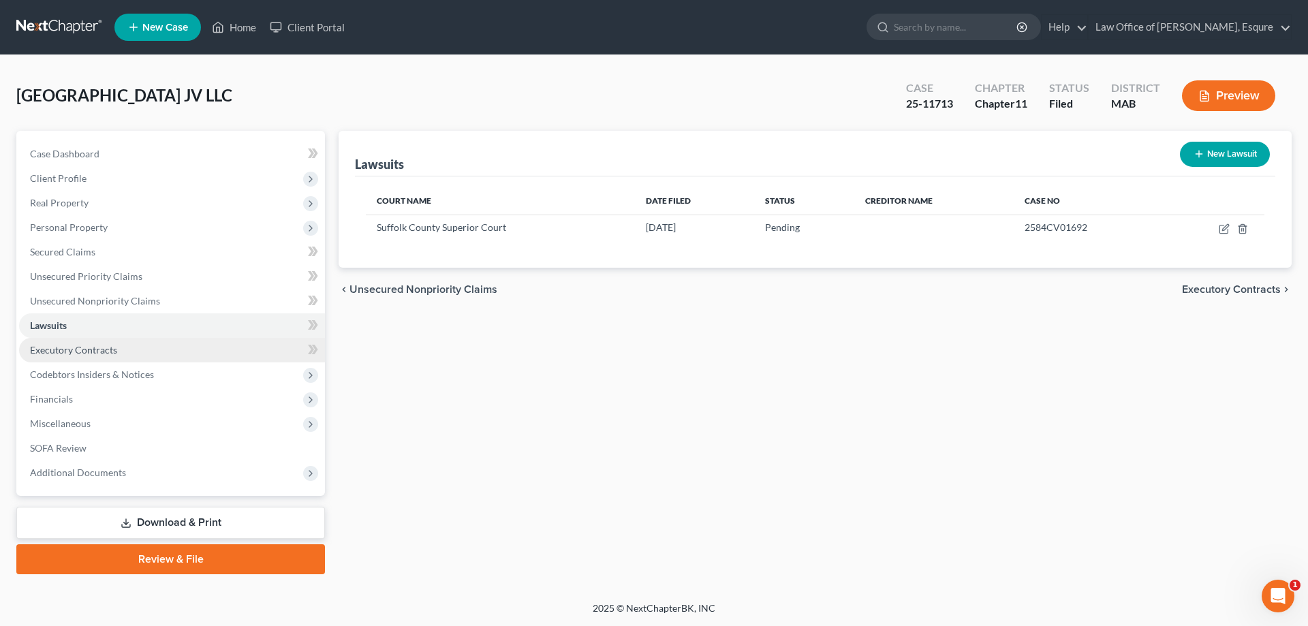
click at [59, 349] on span "Executory Contracts" at bounding box center [73, 350] width 87 height 12
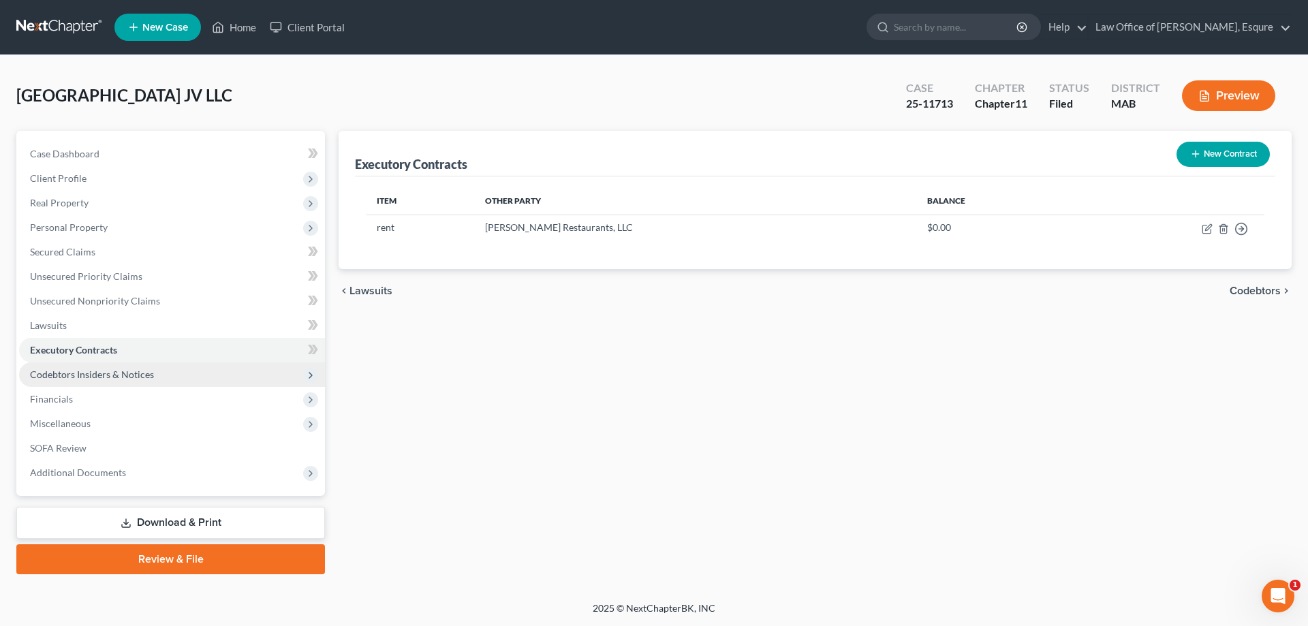
click at [57, 377] on span "Codebtors Insiders & Notices" at bounding box center [92, 374] width 124 height 12
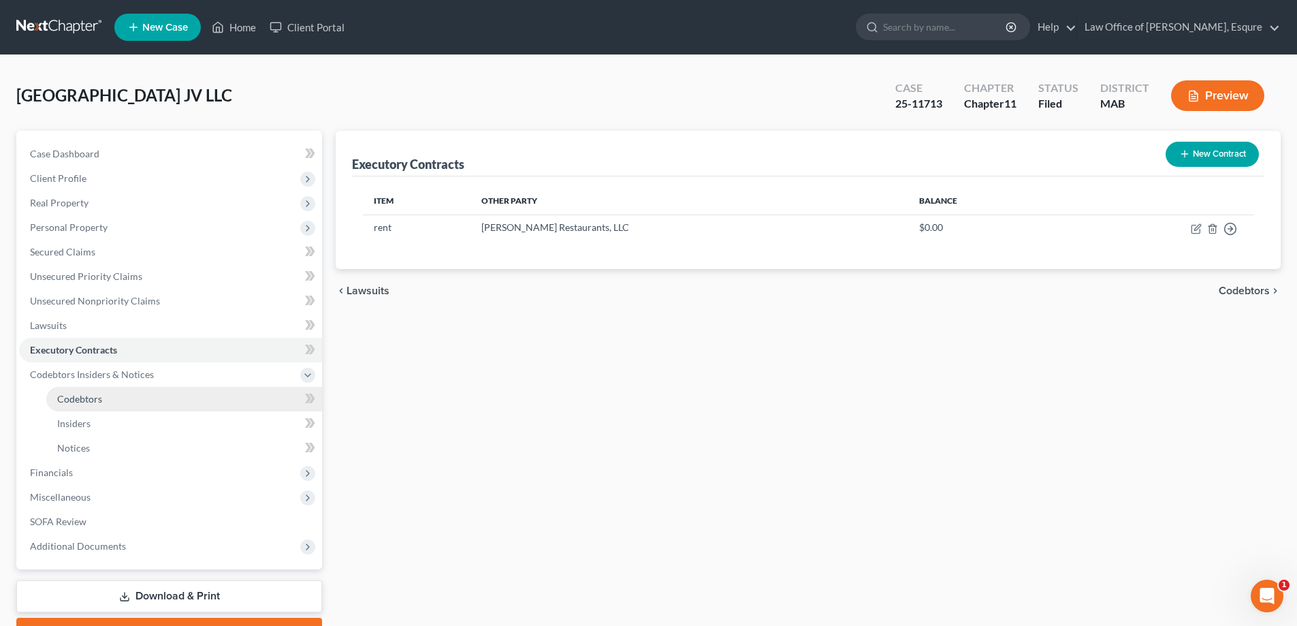
click at [73, 400] on span "Codebtors" at bounding box center [79, 399] width 45 height 12
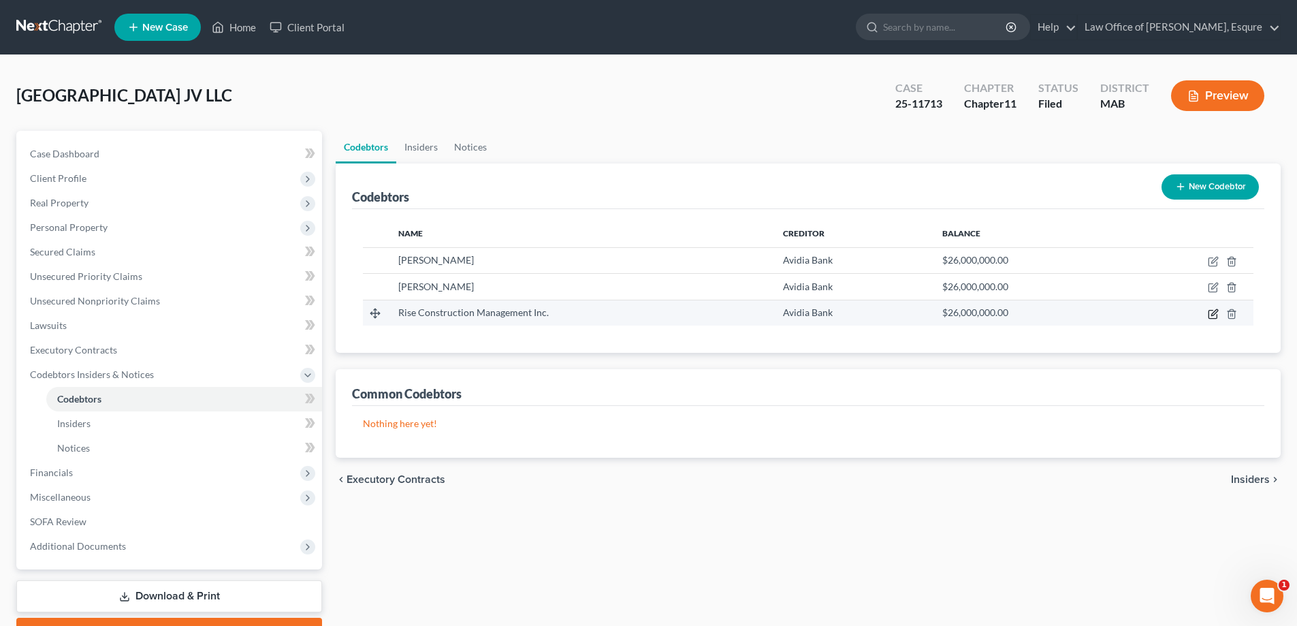
click at [622, 313] on icon "button" at bounding box center [1213, 314] width 11 height 11
select select "22"
select select "10"
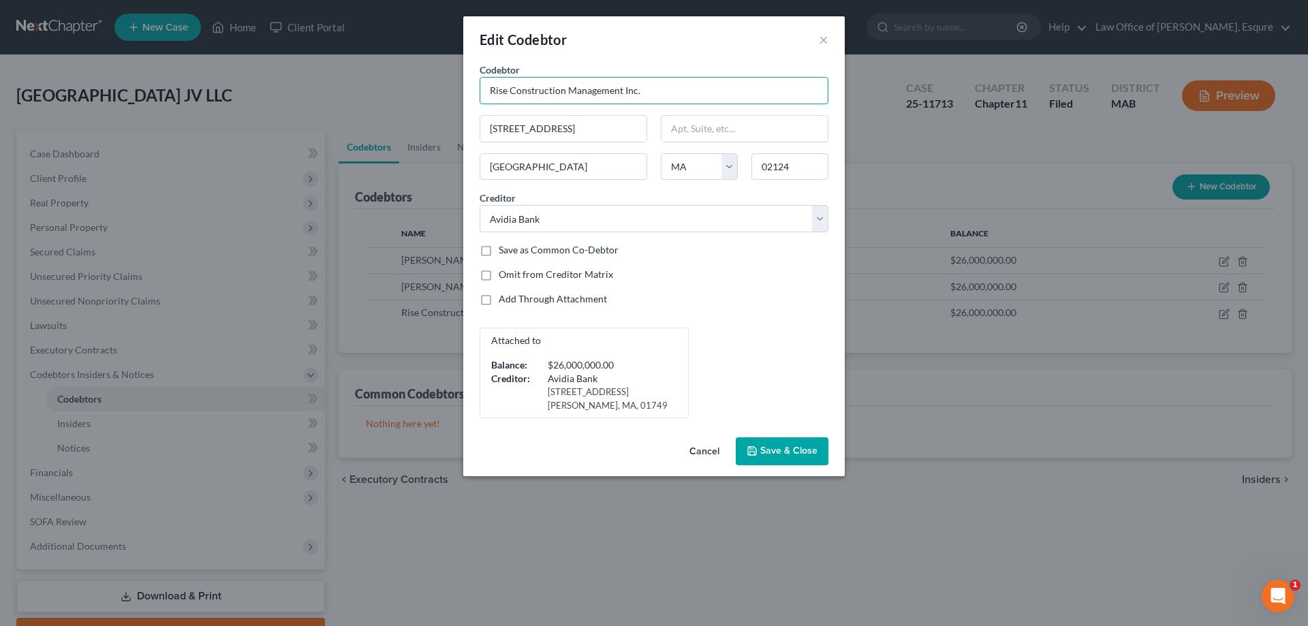
click at [622, 93] on input "Rise Construction Management Inc." at bounding box center [653, 90] width 349 height 27
type input "Rise Construction Management Inc"
click at [622, 446] on span "Save & Close" at bounding box center [788, 451] width 57 height 12
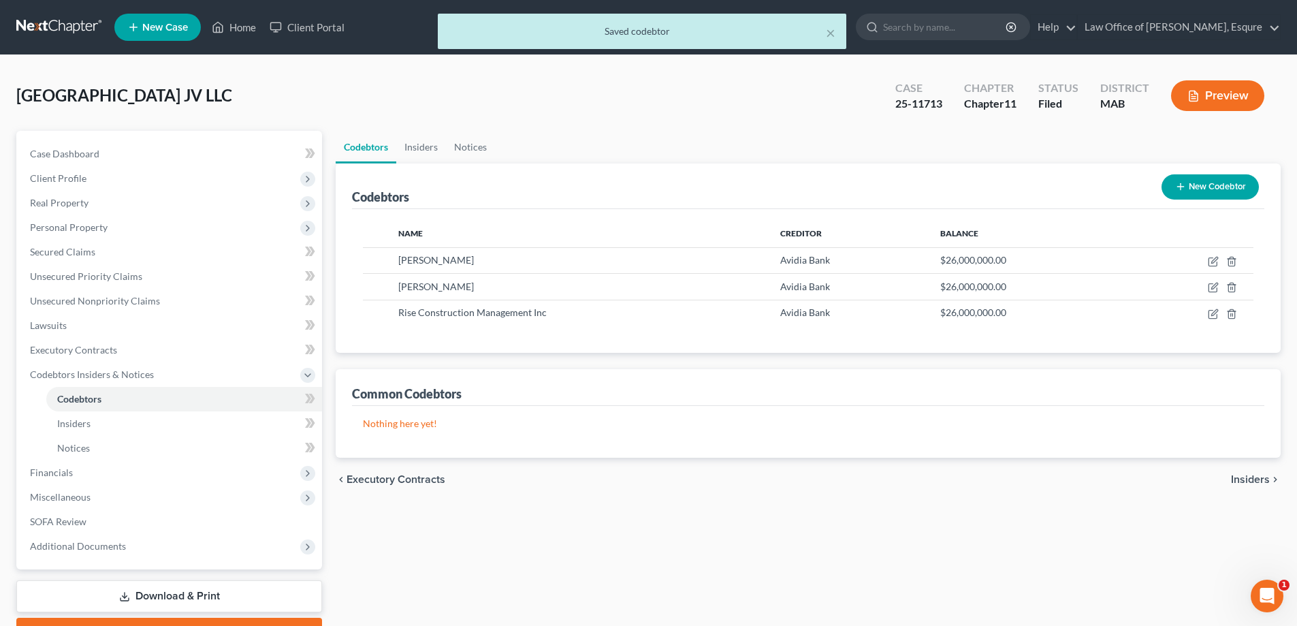
click at [622, 95] on button "Preview" at bounding box center [1217, 95] width 93 height 31
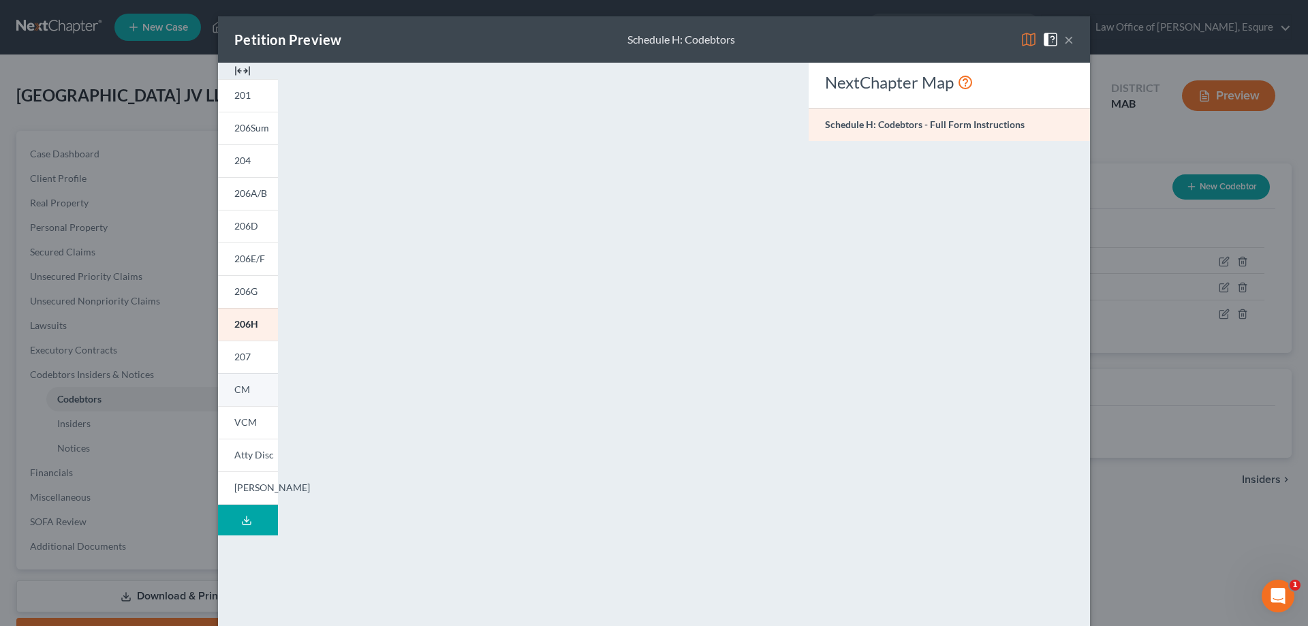
click at [234, 387] on span "CM" at bounding box center [242, 389] width 16 height 12
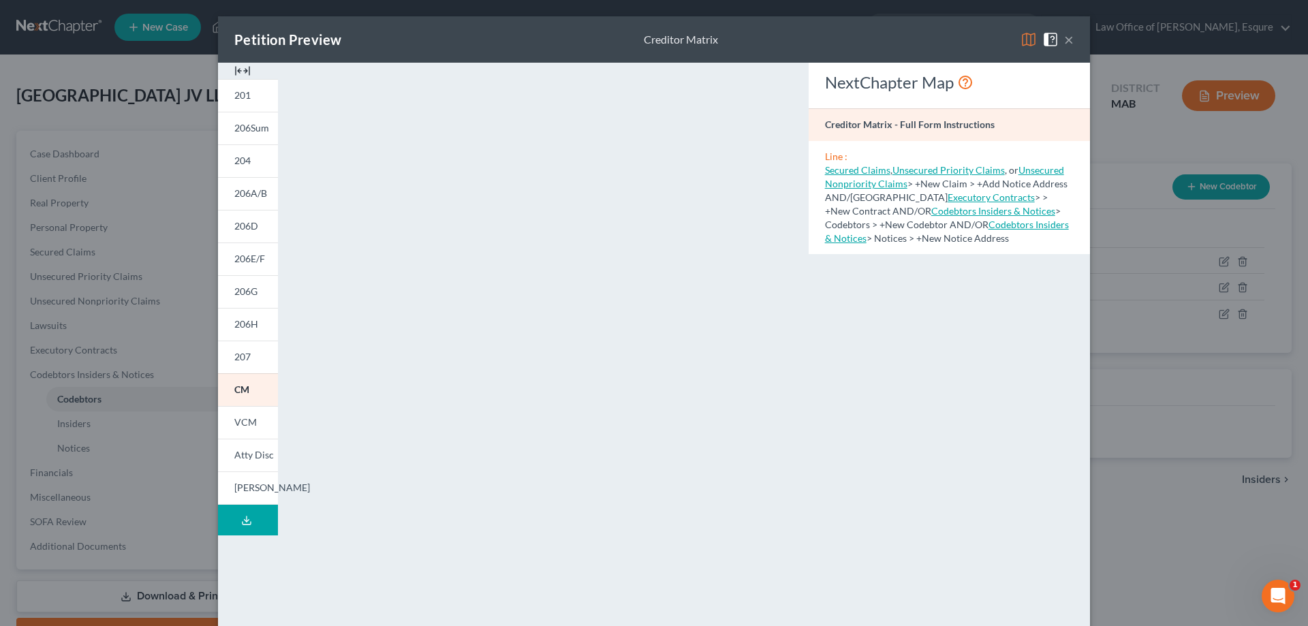
click at [622, 41] on button "×" at bounding box center [1069, 39] width 10 height 16
